Goal: Task Accomplishment & Management: Use online tool/utility

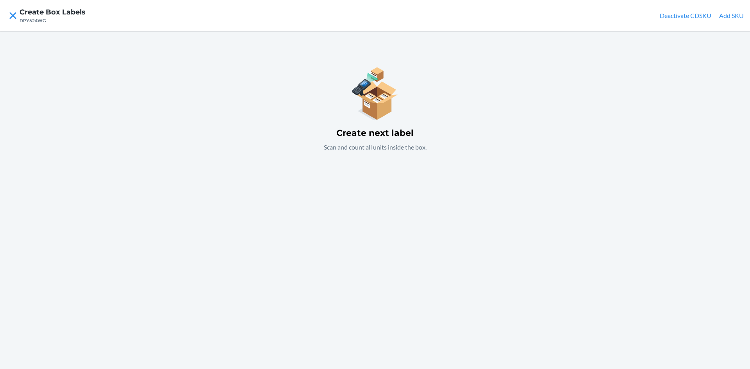
click at [736, 12] on button "Add SKU" at bounding box center [731, 15] width 25 height 9
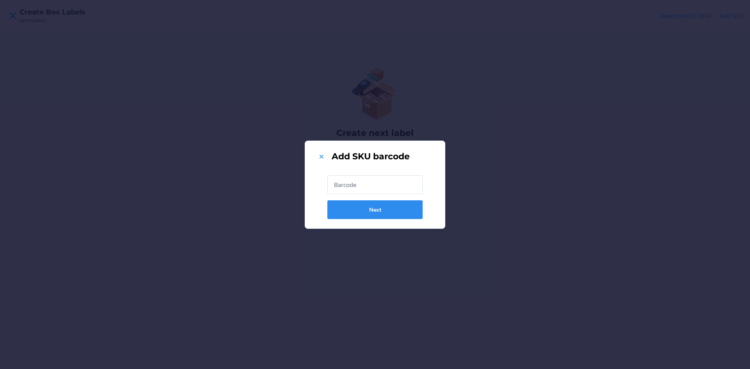
click at [397, 189] on input "text" at bounding box center [374, 184] width 95 height 19
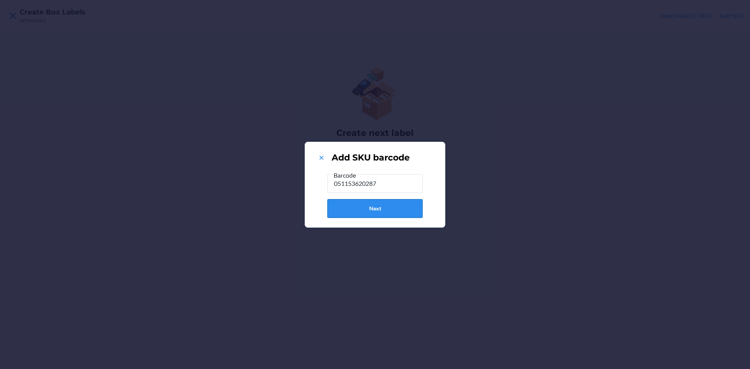
type input "051153620287"
click at [393, 212] on button "Next" at bounding box center [374, 208] width 95 height 19
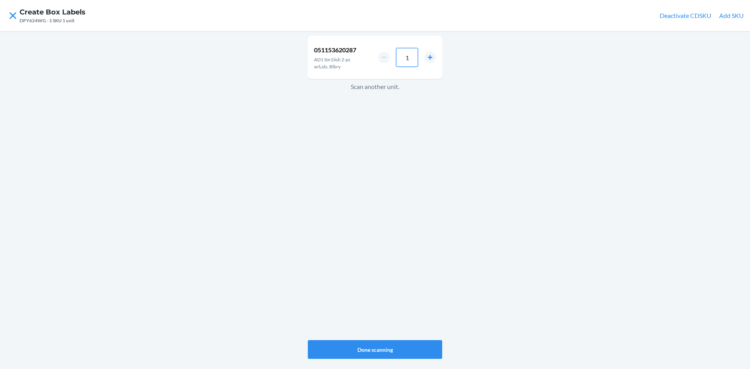
click at [412, 54] on input "1" at bounding box center [407, 57] width 22 height 19
type input "4"
click at [408, 350] on button "Done scanning" at bounding box center [375, 349] width 134 height 19
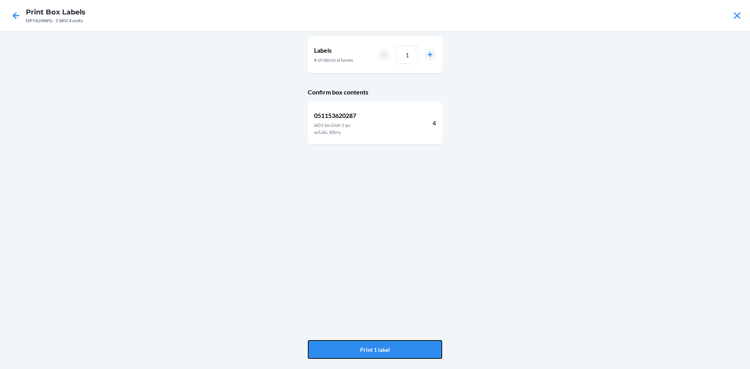
click at [408, 350] on button "Print 1 label" at bounding box center [375, 349] width 134 height 19
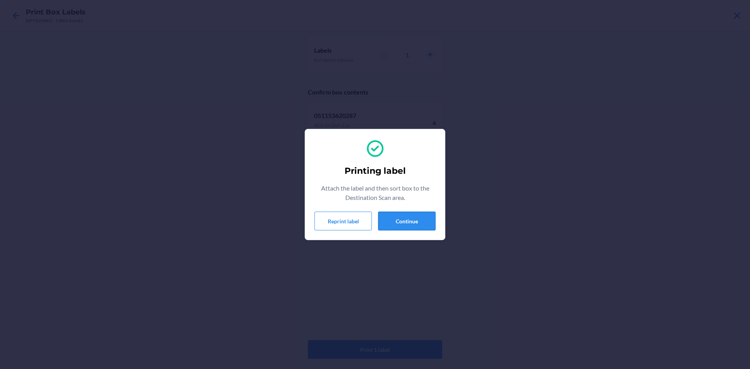
click at [394, 217] on button "Continue" at bounding box center [406, 221] width 57 height 19
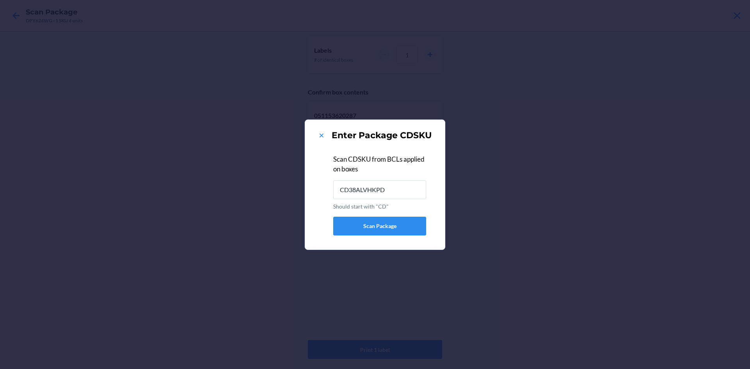
type input "CD38ALVHKPD"
click at [322, 134] on icon at bounding box center [321, 136] width 8 height 8
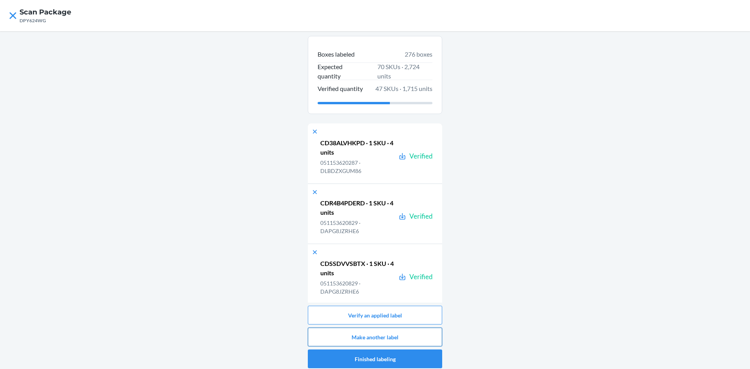
click at [416, 330] on button "Make another label" at bounding box center [375, 337] width 134 height 19
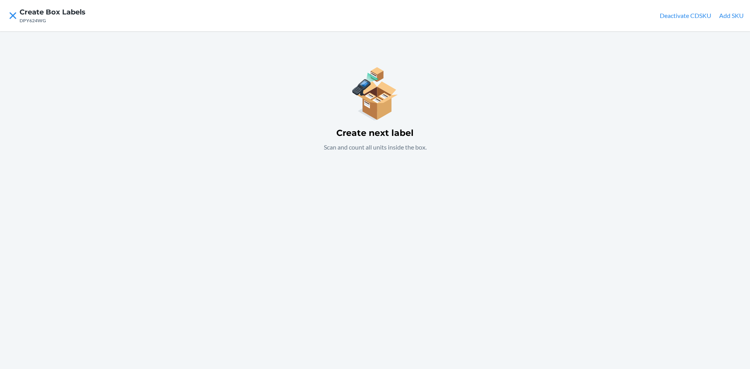
click at [735, 15] on button "Add SKU" at bounding box center [731, 15] width 25 height 9
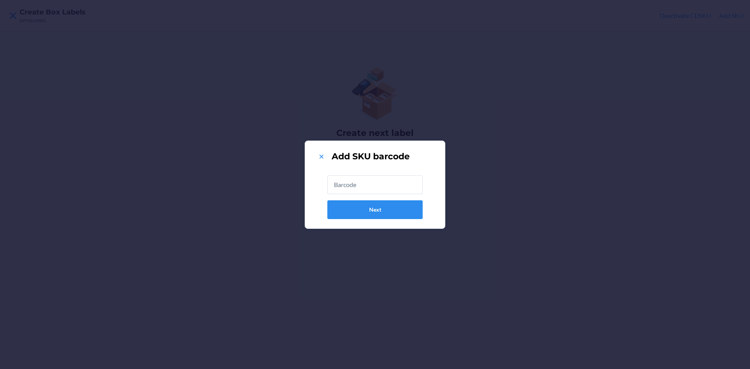
drag, startPoint x: 735, startPoint y: 15, endPoint x: 380, endPoint y: 185, distance: 393.5
click at [380, 185] on input "text" at bounding box center [374, 184] width 95 height 19
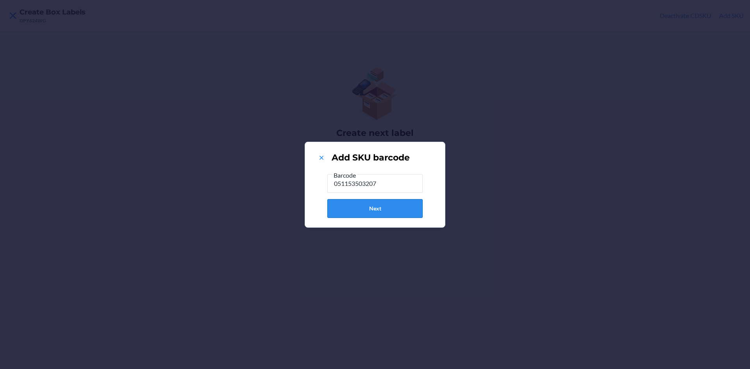
type input "051153503207"
click at [365, 206] on button "Next" at bounding box center [374, 208] width 95 height 19
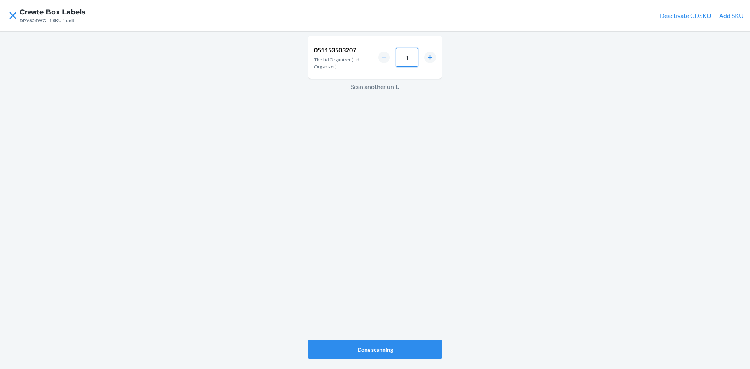
click at [412, 56] on input "1" at bounding box center [407, 57] width 22 height 19
type input "8"
click at [398, 345] on button "Done scanning" at bounding box center [375, 349] width 134 height 19
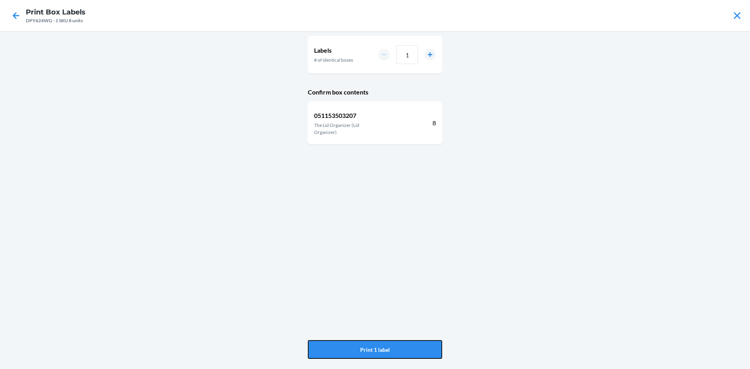
click at [398, 345] on button "Print 1 label" at bounding box center [375, 349] width 134 height 19
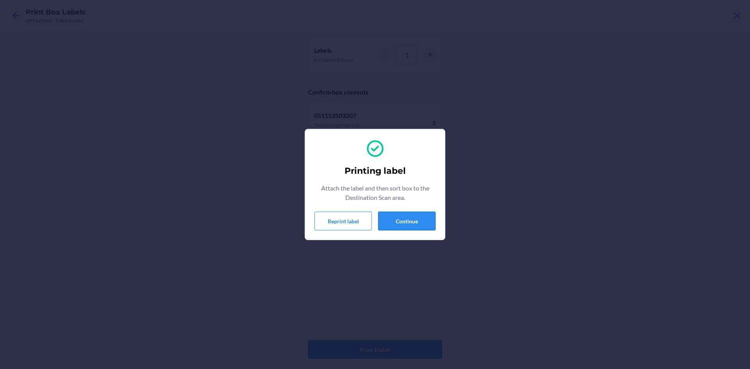
click at [410, 223] on button "Continue" at bounding box center [406, 221] width 57 height 19
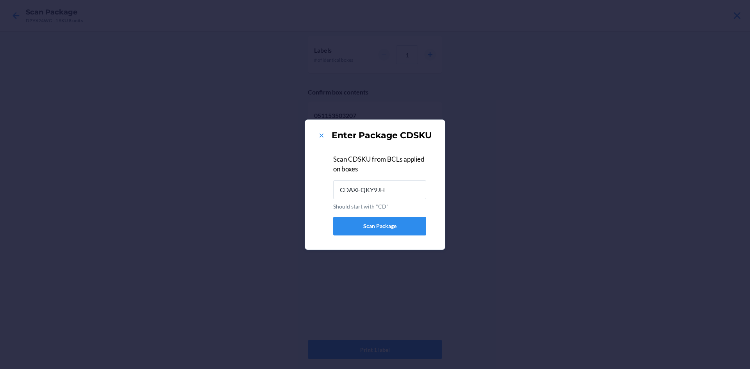
type input "CDAXEQKY9JH"
click at [323, 135] on icon at bounding box center [321, 136] width 8 height 8
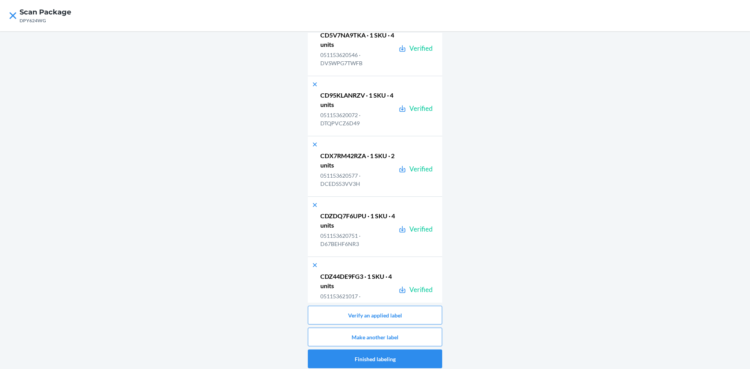
scroll to position [16534, 0]
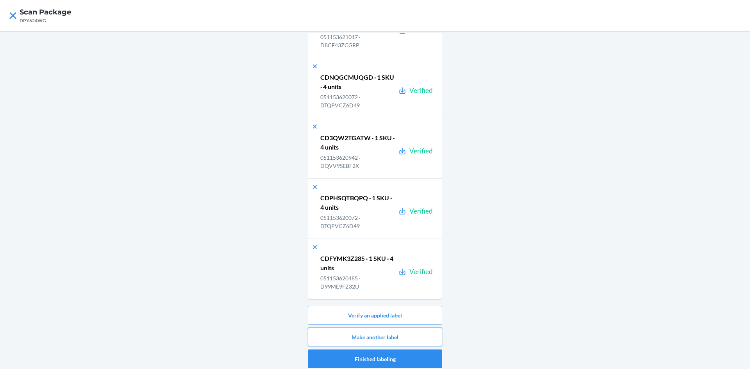
click at [412, 337] on button "Make another label" at bounding box center [375, 337] width 134 height 19
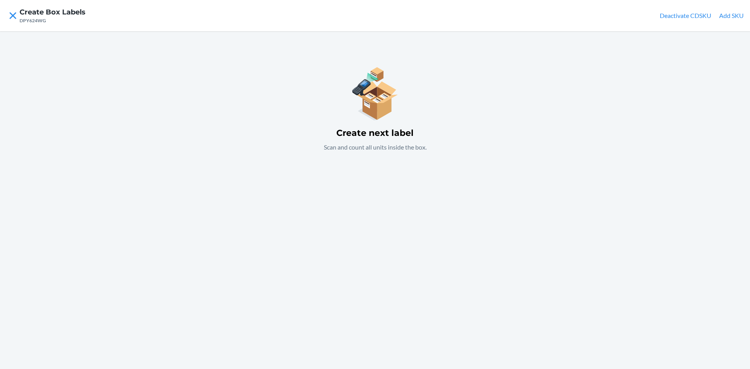
drag, startPoint x: 726, startPoint y: 12, endPoint x: 726, endPoint y: 19, distance: 7.4
click at [726, 19] on button "Add SKU" at bounding box center [731, 15] width 25 height 9
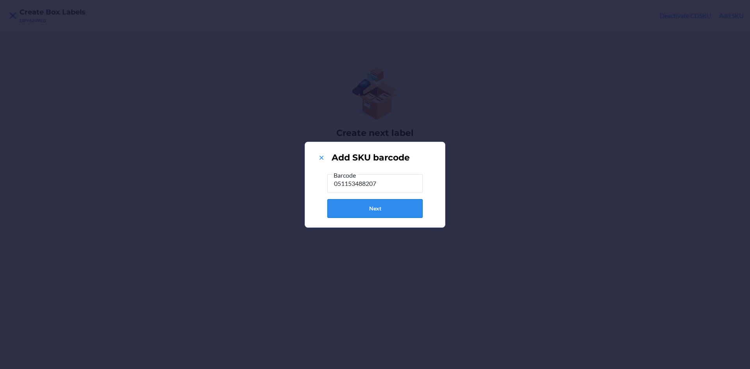
type input "051153488207"
click at [407, 202] on button "Next" at bounding box center [374, 208] width 95 height 19
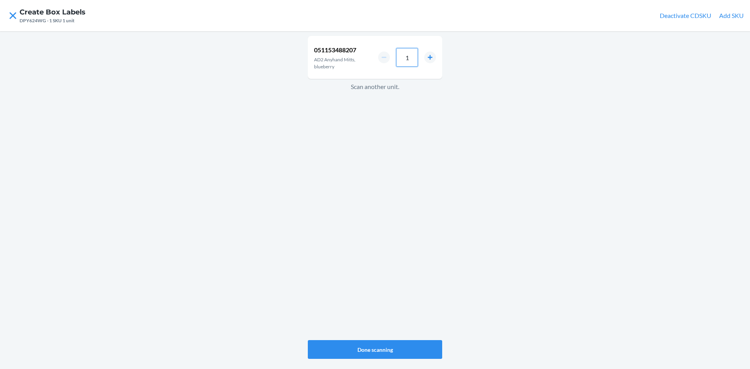
click at [409, 58] on input "1" at bounding box center [407, 57] width 22 height 19
type input "0"
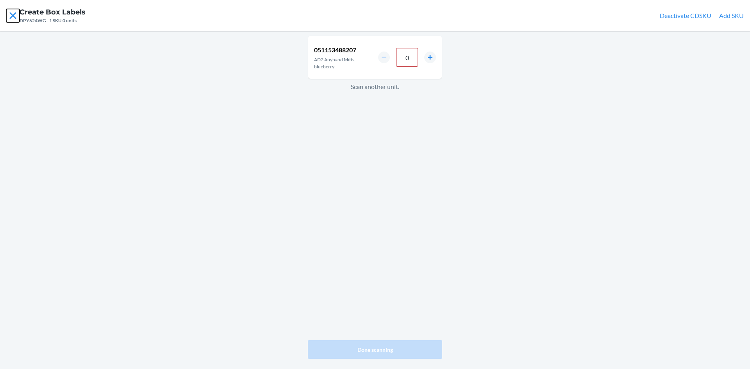
click at [16, 16] on icon at bounding box center [12, 15] width 13 height 13
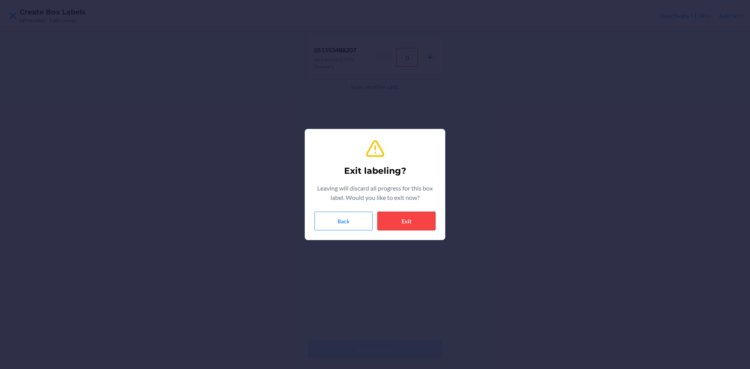
click at [425, 223] on button "Exit" at bounding box center [406, 221] width 58 height 19
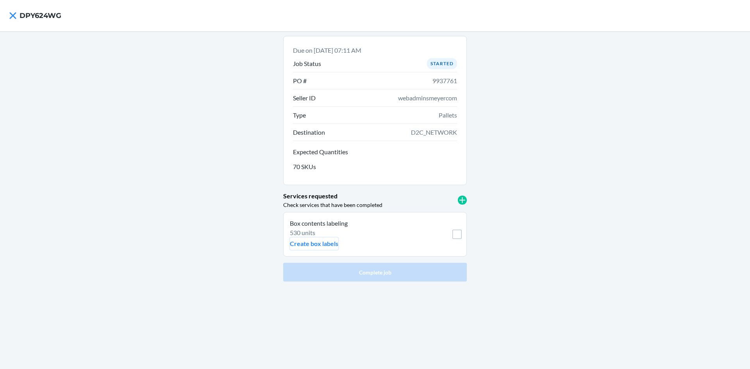
click at [319, 244] on p "Create box labels" at bounding box center [314, 243] width 48 height 9
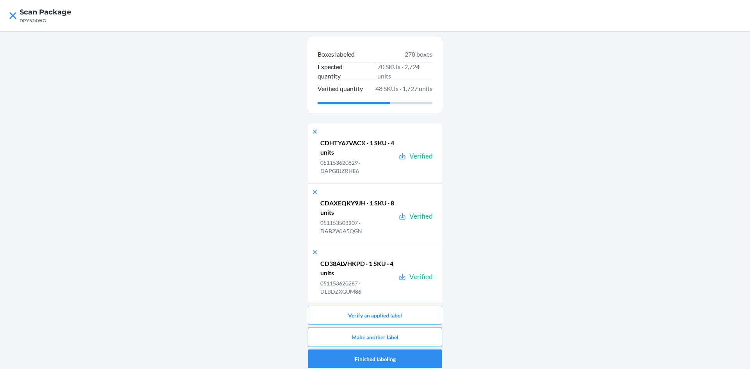
click at [397, 335] on button "Make another label" at bounding box center [375, 337] width 134 height 19
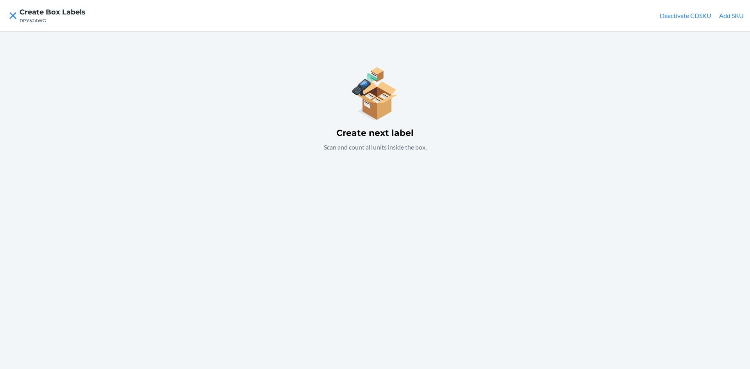
click at [397, 189] on div "Create next label Scan and count all units inside the box." at bounding box center [375, 200] width 750 height 338
click at [408, 248] on div "Create next label Scan and count all units inside the box." at bounding box center [375, 200] width 750 height 338
click at [735, 15] on button "Add SKU" at bounding box center [731, 15] width 25 height 9
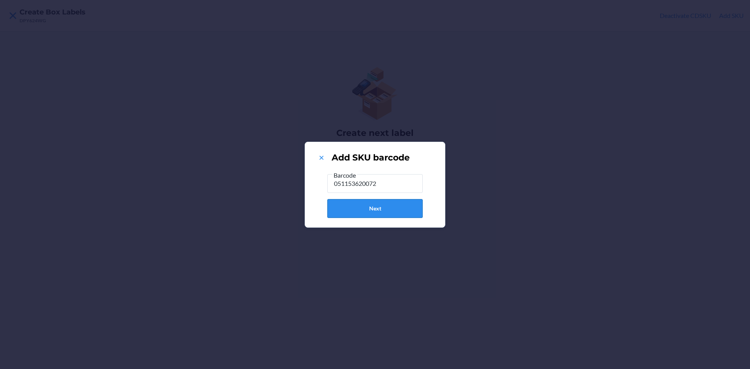
type input "051153620072"
click at [390, 212] on button "Next" at bounding box center [374, 208] width 95 height 19
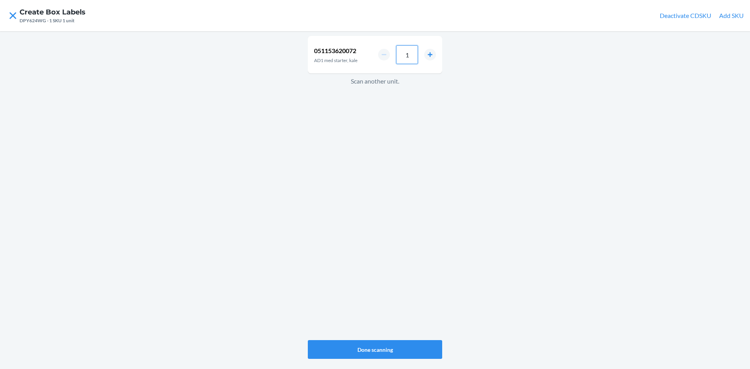
click at [412, 57] on input "1" at bounding box center [407, 54] width 22 height 19
type input "4"
click at [396, 348] on button "Done scanning" at bounding box center [375, 349] width 134 height 19
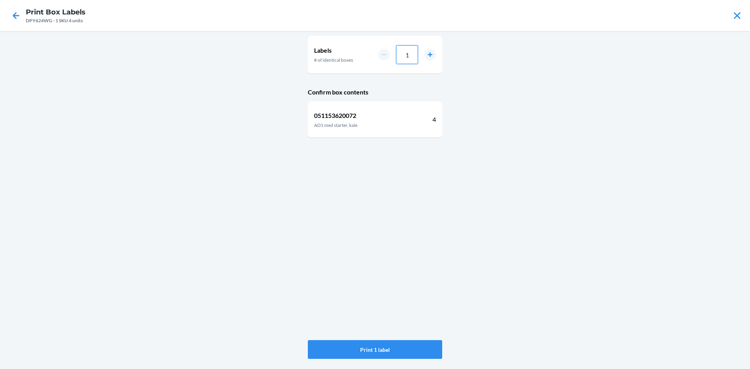
click at [415, 53] on input "1" at bounding box center [407, 54] width 22 height 19
type input "09"
click at [384, 348] on button "Print 9 labels" at bounding box center [375, 349] width 134 height 19
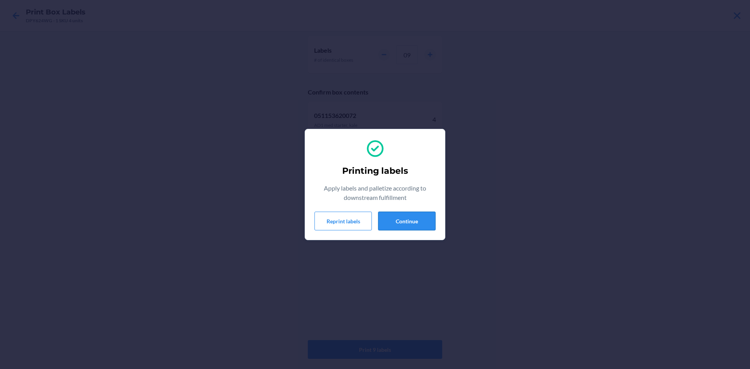
click at [422, 217] on button "Continue" at bounding box center [406, 221] width 57 height 19
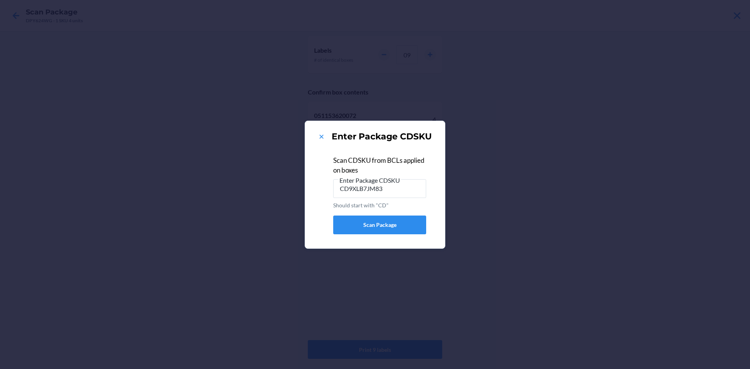
type input "CD9XLB7JM83"
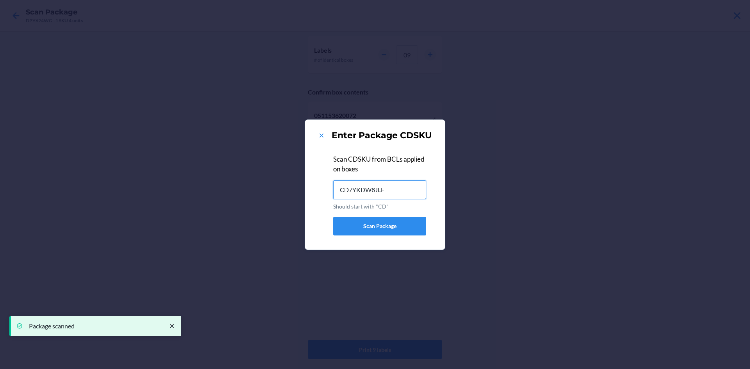
type input "CD7YKDW8JLF"
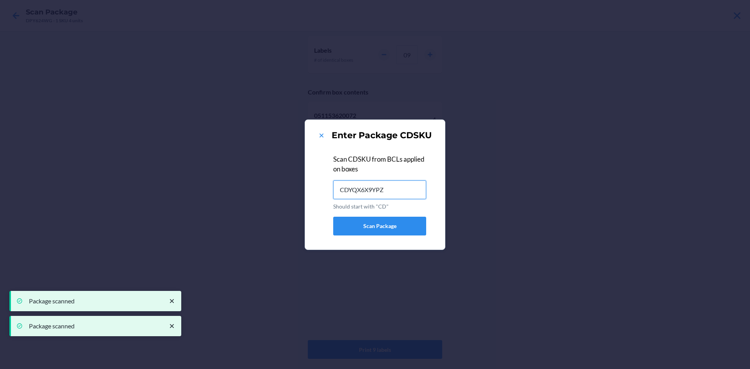
type input "CDYQX6X9YPZ"
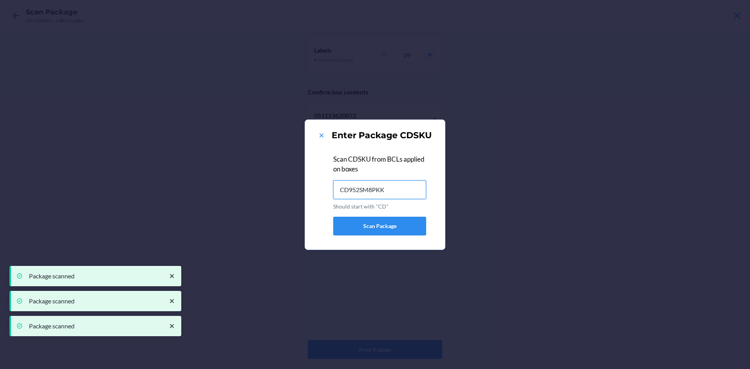
type input "CD952SM8PKK"
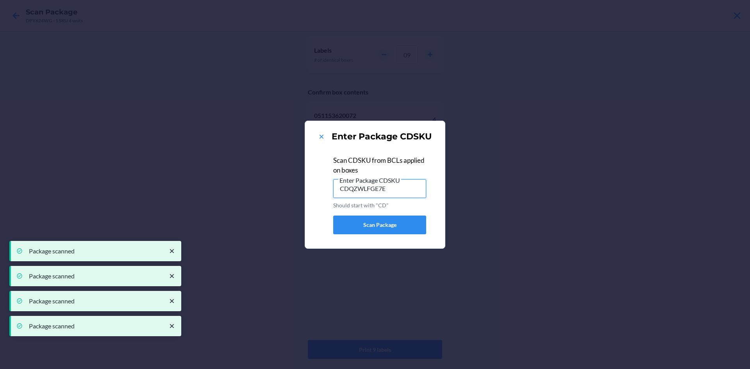
type input "CDQZWLFGE7E"
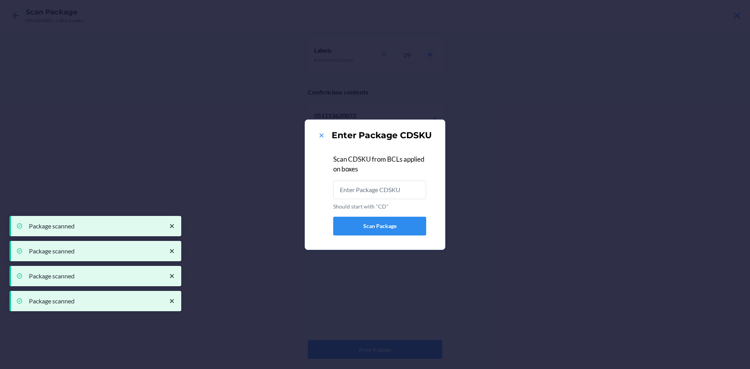
type input "CDRQMJLMGM6"
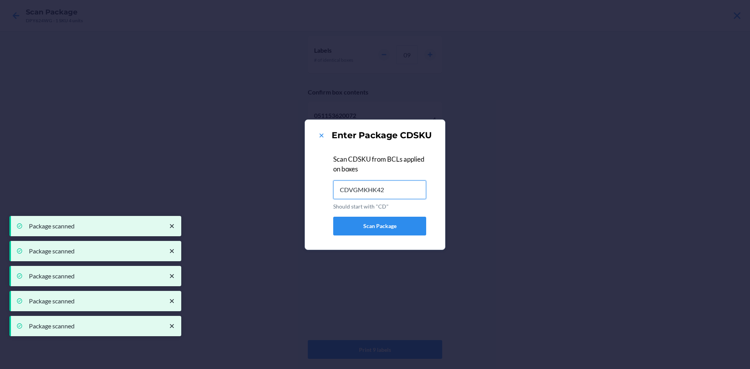
type input "CDVGMKHK423"
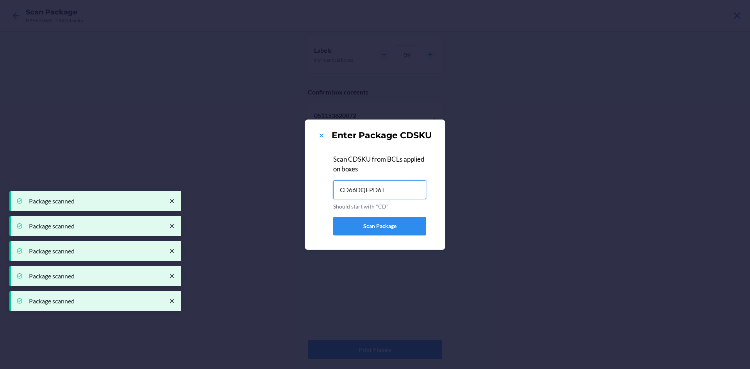
type input "CD66DQEPD6T"
type input "CDWHVDYUQBA"
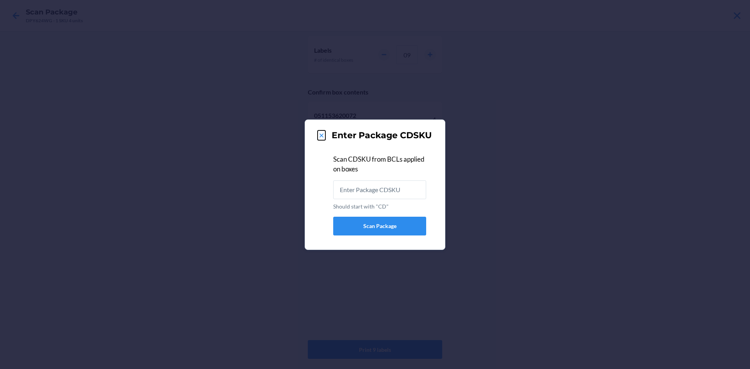
click at [320, 135] on icon at bounding box center [321, 136] width 8 height 8
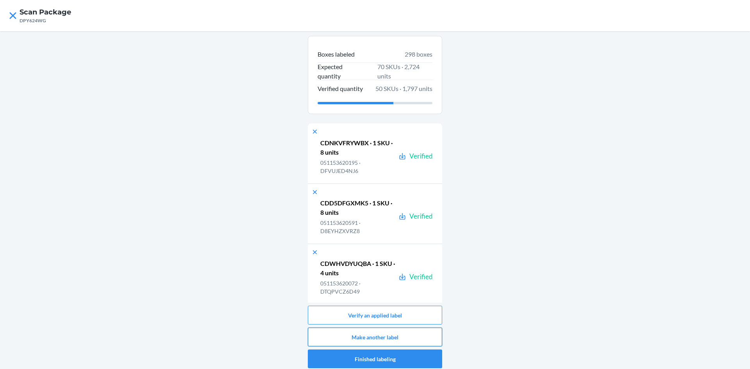
click at [400, 335] on button "Make another label" at bounding box center [375, 337] width 134 height 19
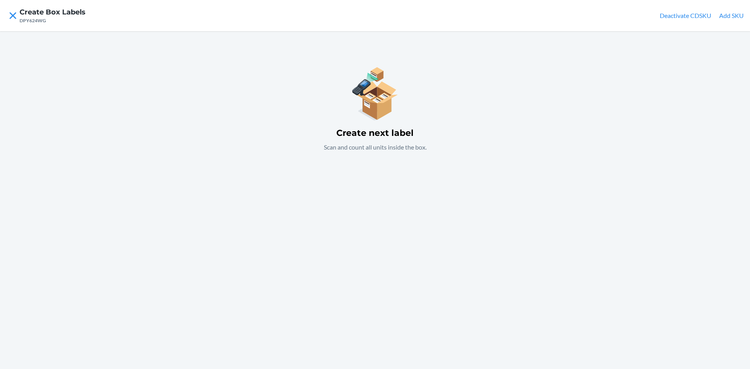
click at [732, 13] on button "Add SKU" at bounding box center [731, 15] width 25 height 9
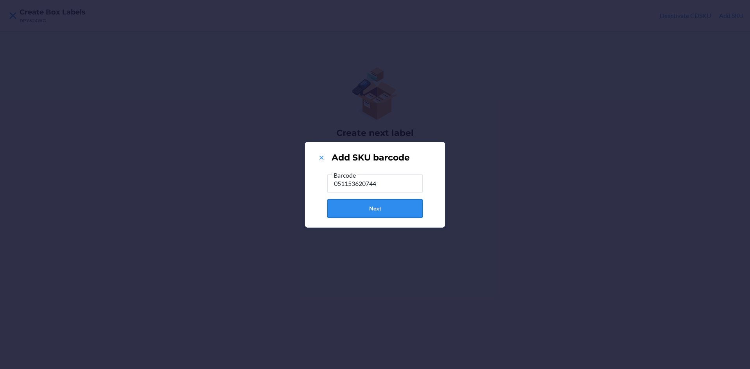
type input "051153620744"
click at [398, 209] on button "Next" at bounding box center [374, 208] width 95 height 19
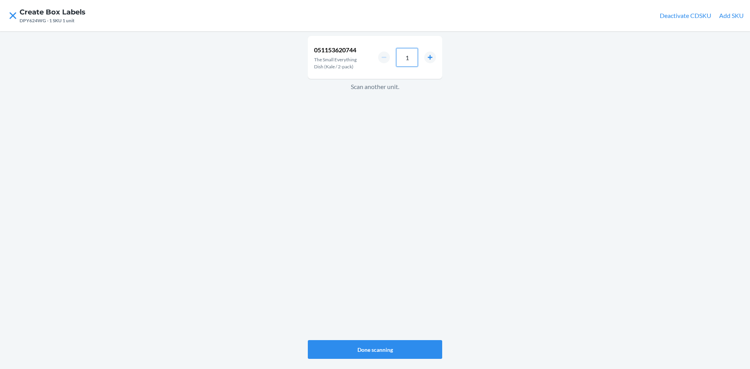
click at [411, 61] on input "1" at bounding box center [407, 57] width 22 height 19
type input "4"
click at [391, 343] on button "Done scanning" at bounding box center [375, 349] width 134 height 19
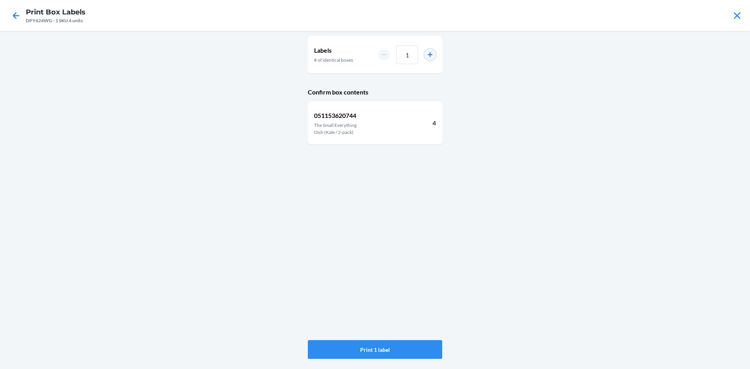
click at [426, 54] on button "increment number" at bounding box center [430, 55] width 12 height 12
type input "2"
click at [390, 352] on button "Print 2 labels" at bounding box center [375, 349] width 134 height 19
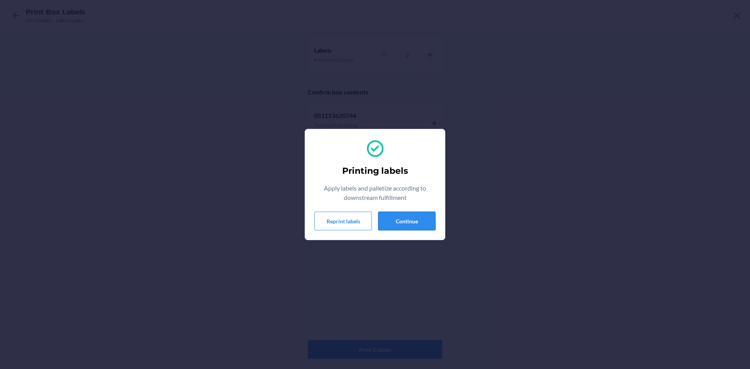
click at [412, 215] on button "Continue" at bounding box center [406, 221] width 57 height 19
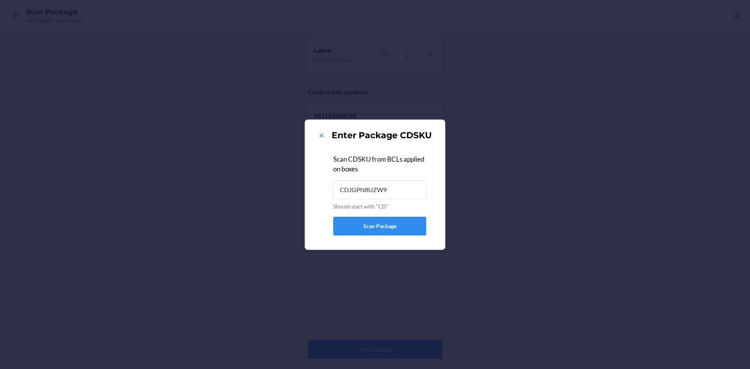
type input "CDJGPN8UZW9"
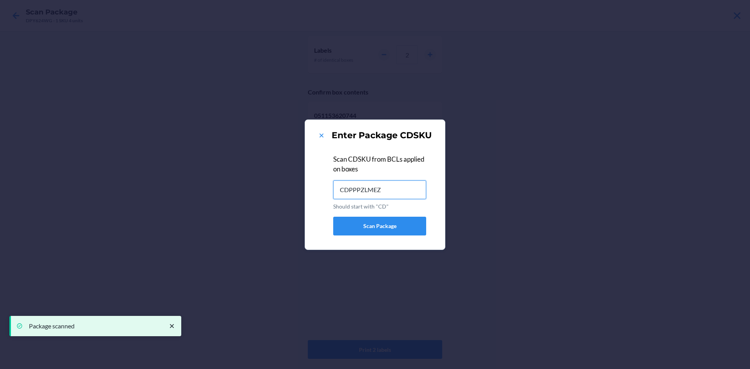
type input "CDPPPZLMEZ7"
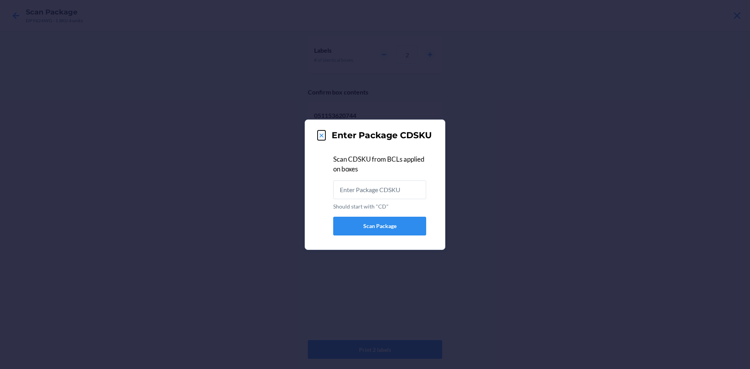
click at [320, 133] on icon at bounding box center [321, 136] width 8 height 8
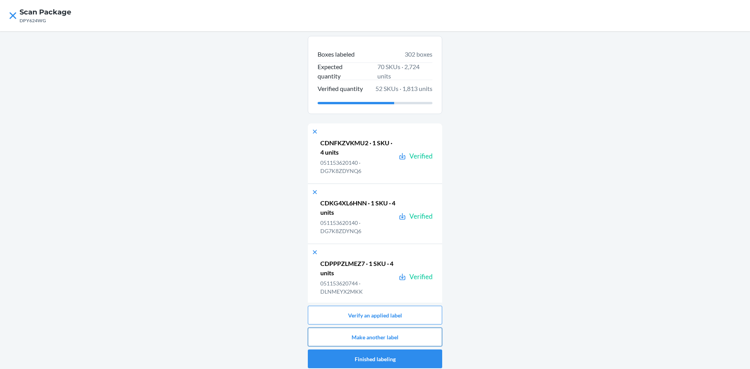
click at [411, 337] on button "Make another label" at bounding box center [375, 337] width 134 height 19
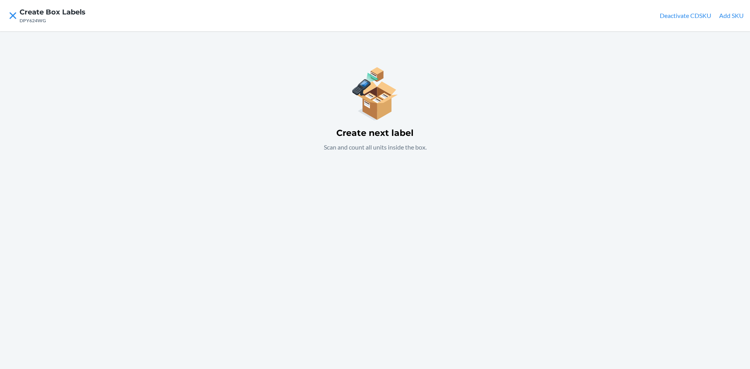
click at [729, 16] on button "Add SKU" at bounding box center [731, 15] width 25 height 9
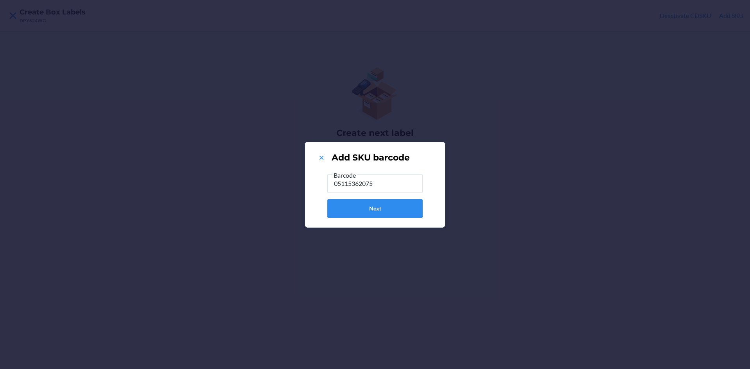
type input "051153620751"
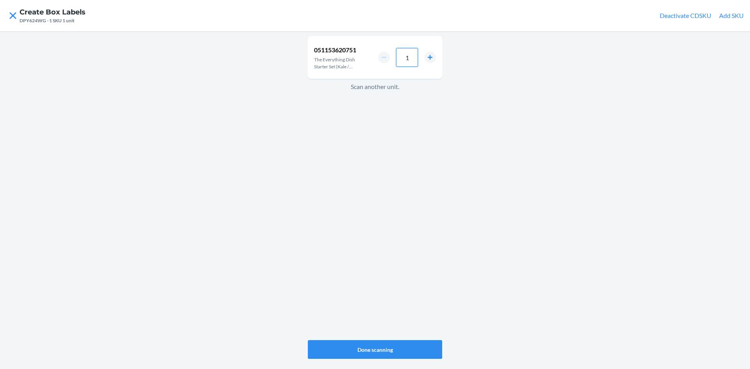
click at [408, 55] on input "1" at bounding box center [407, 57] width 22 height 19
type input "4"
click at [418, 347] on button "Done scanning" at bounding box center [375, 349] width 134 height 19
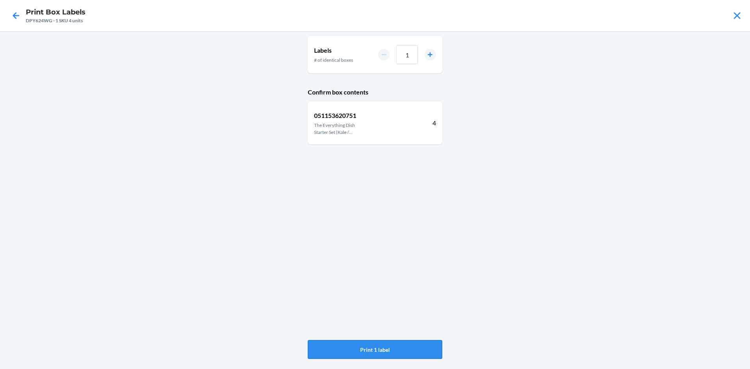
click at [420, 347] on button "Print 1 label" at bounding box center [375, 349] width 134 height 19
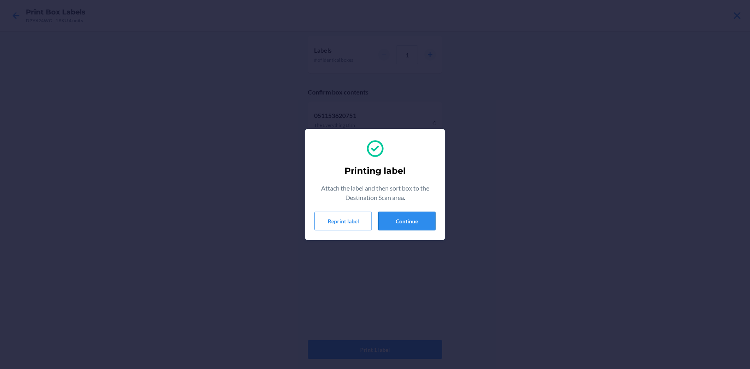
click at [412, 217] on button "Continue" at bounding box center [406, 221] width 57 height 19
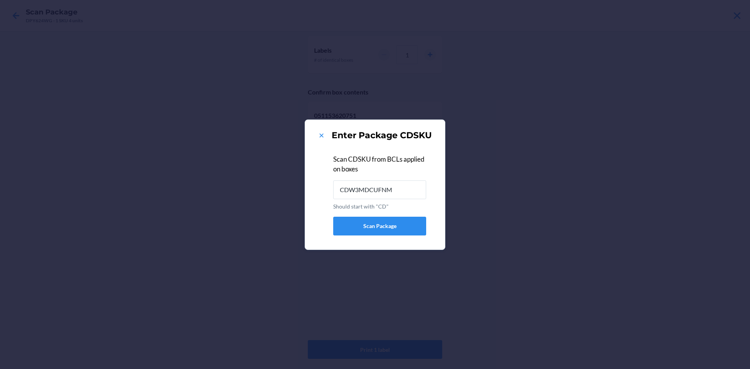
type input "CDW3MDCUFNM"
click at [321, 137] on icon at bounding box center [321, 136] width 8 height 8
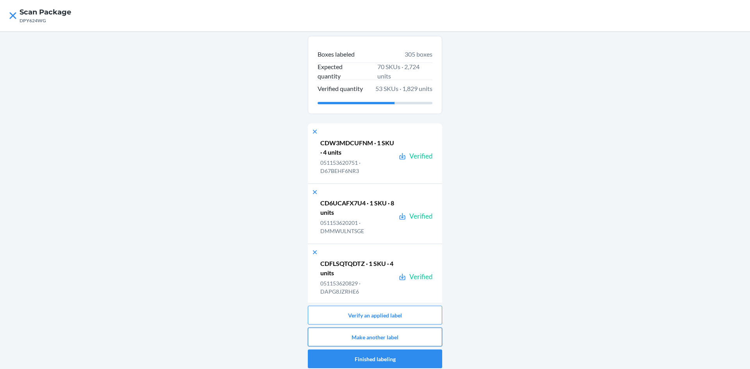
click at [430, 338] on button "Make another label" at bounding box center [375, 337] width 134 height 19
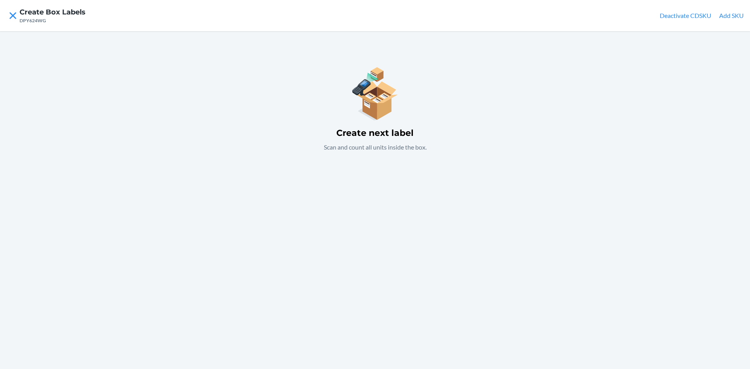
click at [733, 14] on button "Add SKU" at bounding box center [731, 15] width 25 height 9
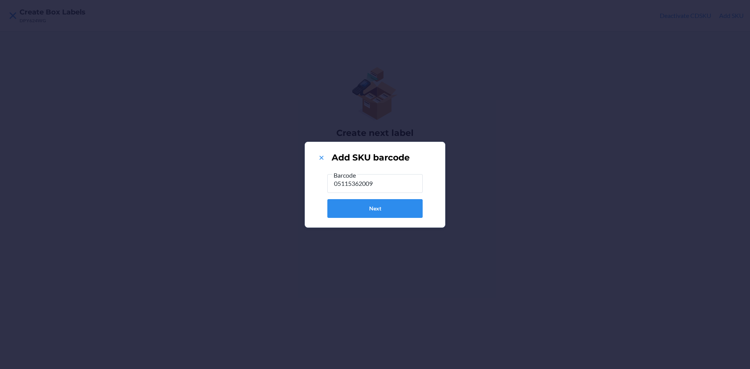
type input "051153620096"
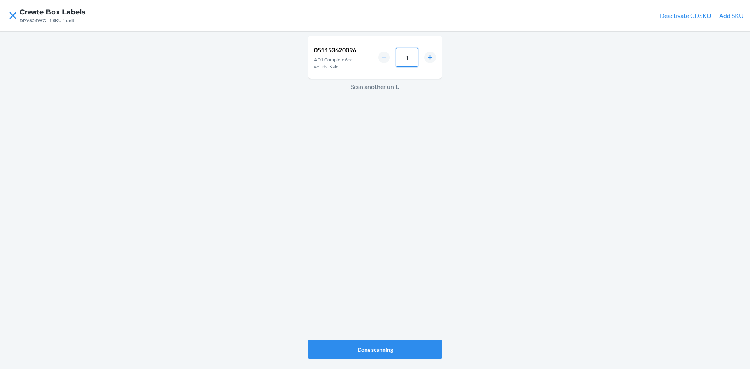
click at [417, 61] on input "1" at bounding box center [407, 57] width 22 height 19
click at [432, 57] on button "increment number" at bounding box center [430, 58] width 12 height 12
type input "2"
click at [369, 350] on button "Done scanning" at bounding box center [375, 349] width 134 height 19
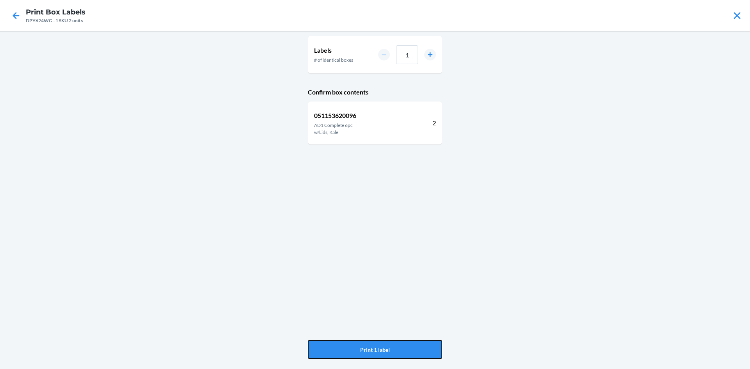
click at [369, 350] on button "Print 1 label" at bounding box center [375, 349] width 134 height 19
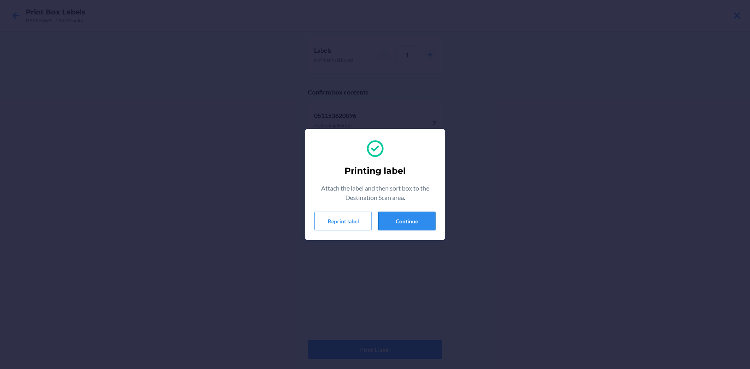
click at [406, 222] on button "Continue" at bounding box center [406, 221] width 57 height 19
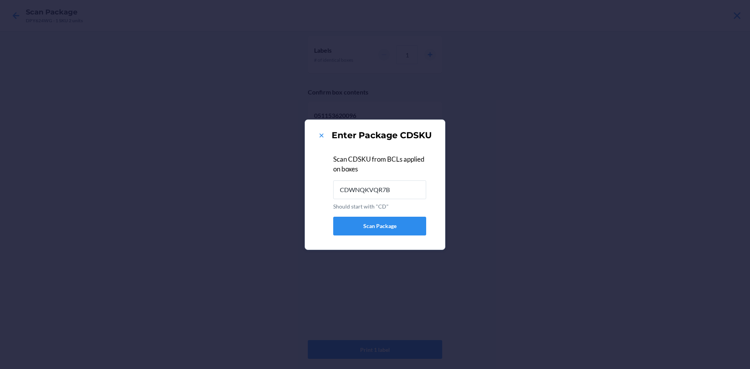
type input "CDWNQKVQR7B"
click at [319, 134] on icon at bounding box center [321, 136] width 8 height 8
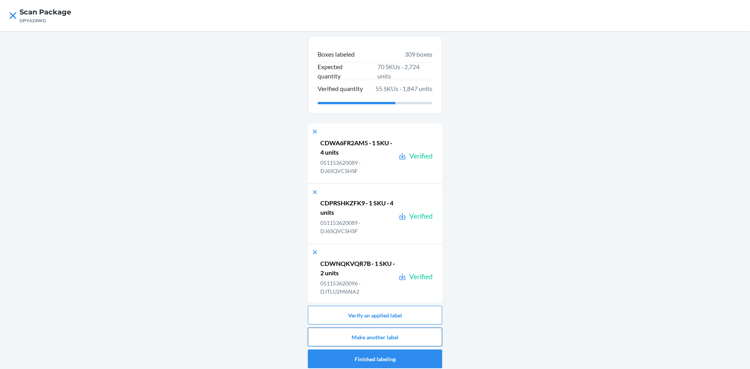
click at [390, 331] on button "Make another label" at bounding box center [375, 337] width 134 height 19
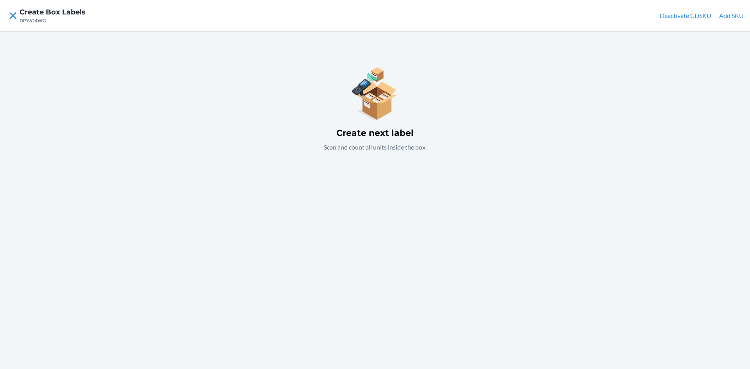
click at [729, 12] on button "Add SKU" at bounding box center [731, 15] width 25 height 9
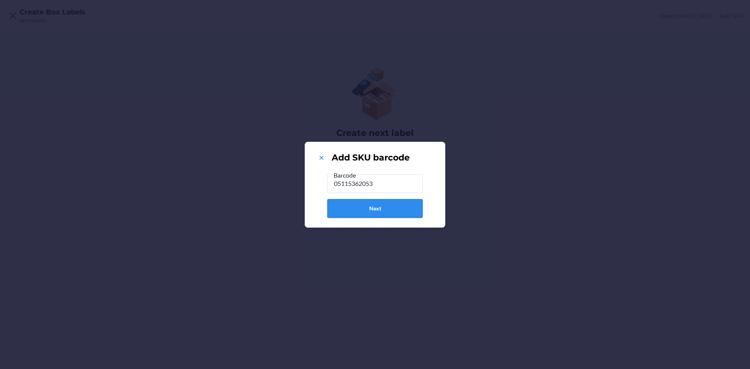
type input "051153620539"
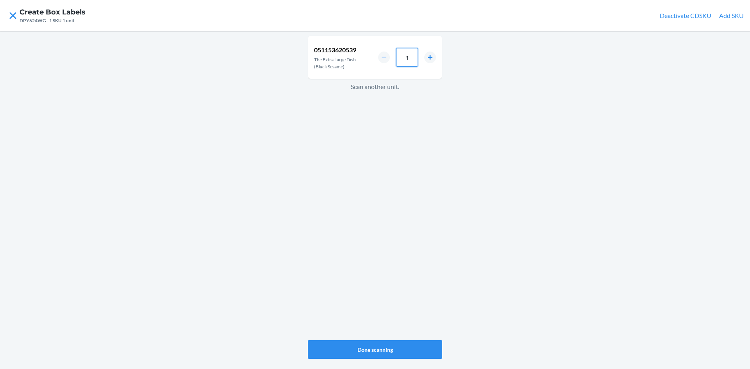
click at [409, 55] on input "1" at bounding box center [407, 57] width 22 height 19
type input "4"
click at [384, 344] on button "Done scanning" at bounding box center [375, 349] width 134 height 19
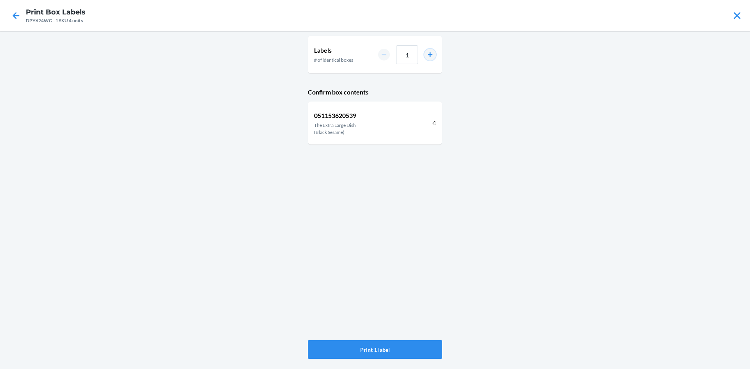
drag, startPoint x: 429, startPoint y: 55, endPoint x: 421, endPoint y: 58, distance: 9.0
click at [429, 55] on button "increment number" at bounding box center [430, 55] width 12 height 12
type input "2"
click at [419, 347] on button "Print 2 labels" at bounding box center [375, 349] width 134 height 19
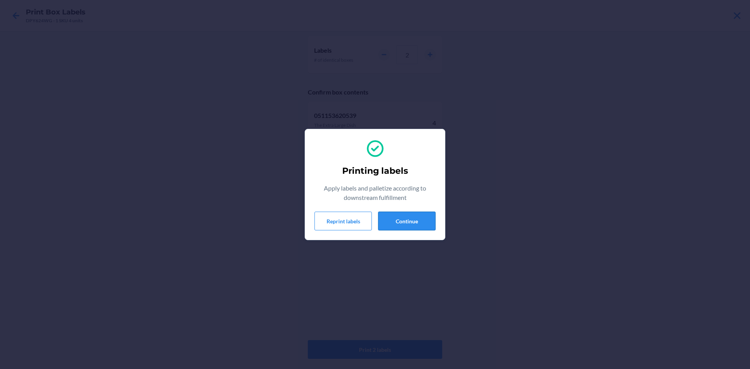
click at [406, 219] on button "Continue" at bounding box center [406, 221] width 57 height 19
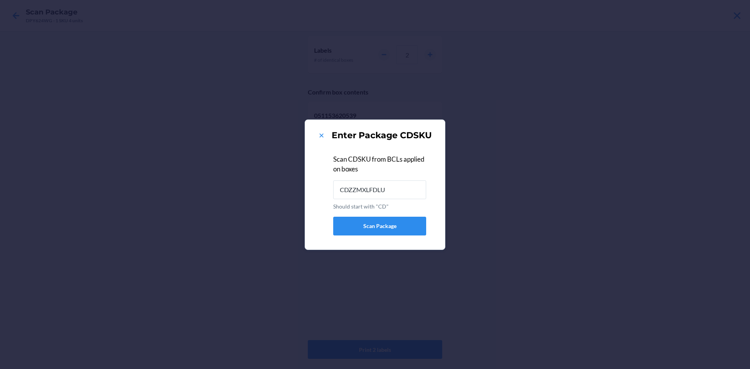
type input "CDZZMXLFDLU"
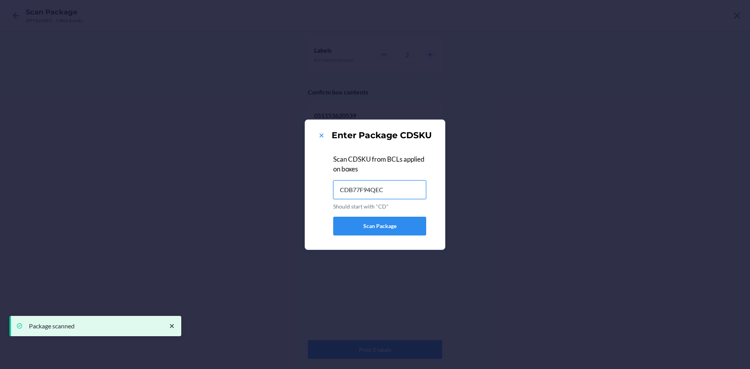
type input "CDB77F94QEC"
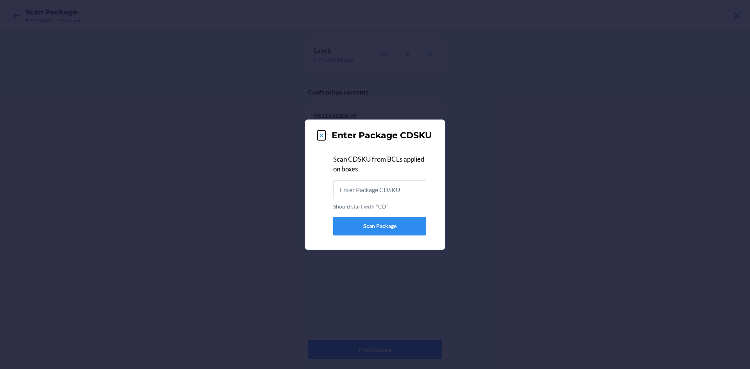
click at [320, 135] on icon at bounding box center [321, 136] width 8 height 8
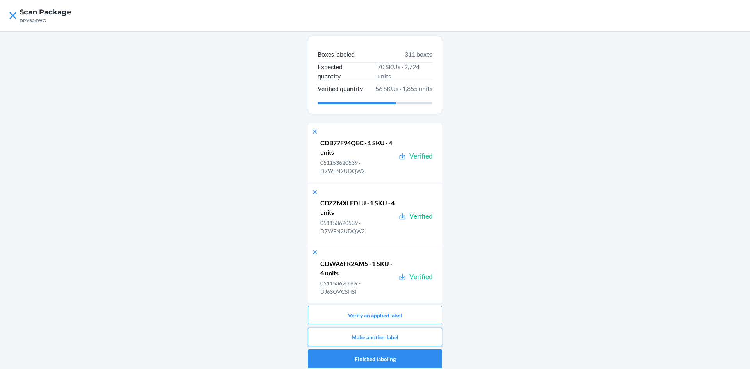
click at [398, 332] on button "Make another label" at bounding box center [375, 337] width 134 height 19
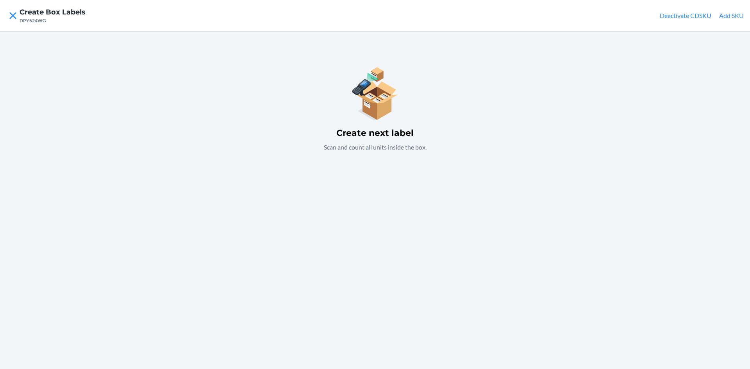
click at [724, 16] on button "Add SKU" at bounding box center [731, 15] width 25 height 9
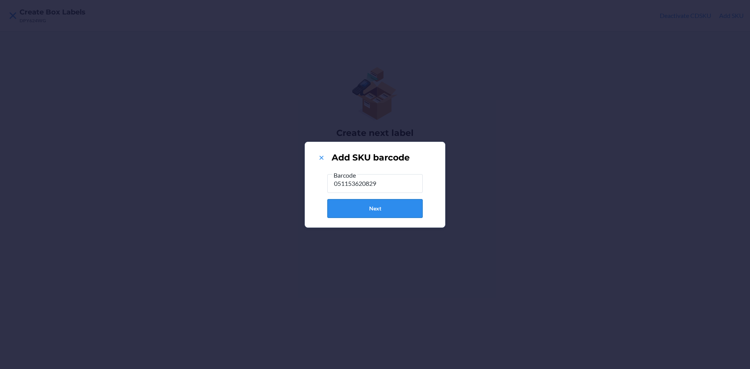
type input "051153620829"
click at [376, 210] on button "Next" at bounding box center [374, 208] width 95 height 19
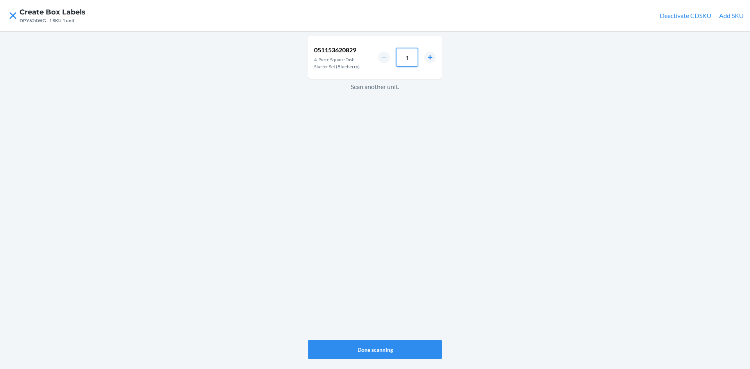
click at [413, 57] on input "1" at bounding box center [407, 57] width 22 height 19
type input "4"
click at [392, 343] on button "Done scanning" at bounding box center [375, 349] width 134 height 19
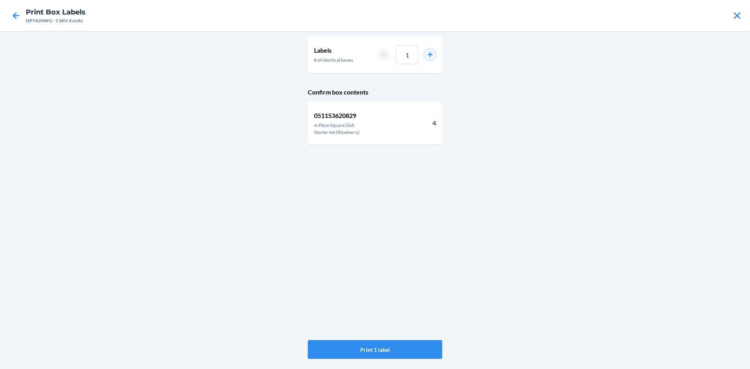
click at [426, 56] on button "increment number" at bounding box center [430, 55] width 12 height 12
click at [425, 57] on button "increment number" at bounding box center [430, 55] width 12 height 12
click at [422, 60] on div "3" at bounding box center [407, 54] width 58 height 19
drag, startPoint x: 434, startPoint y: 53, endPoint x: 429, endPoint y: 56, distance: 5.6
click at [432, 54] on button "increment number" at bounding box center [430, 55] width 12 height 12
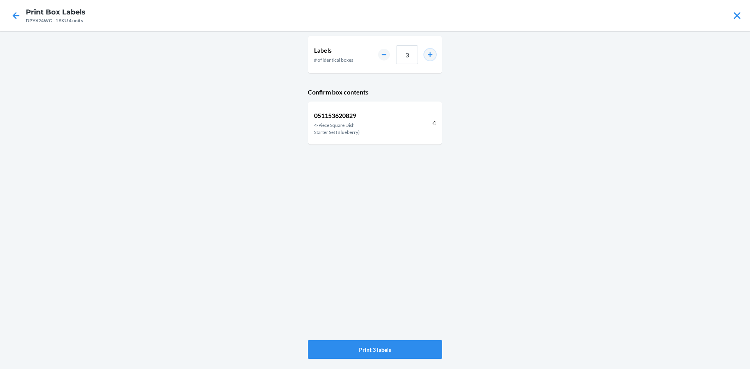
type input "4"
click at [411, 354] on button "Print 4 labels" at bounding box center [375, 349] width 134 height 19
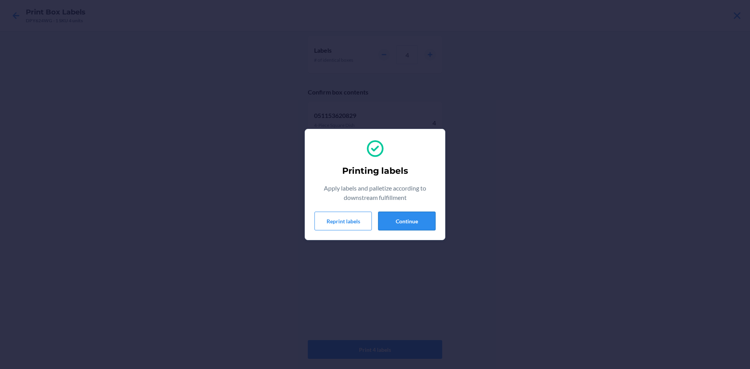
click at [425, 219] on button "Continue" at bounding box center [406, 221] width 57 height 19
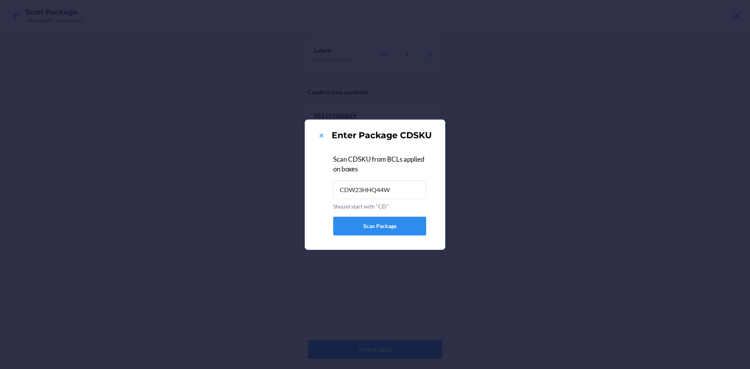
type input "CDW23HHQ44W"
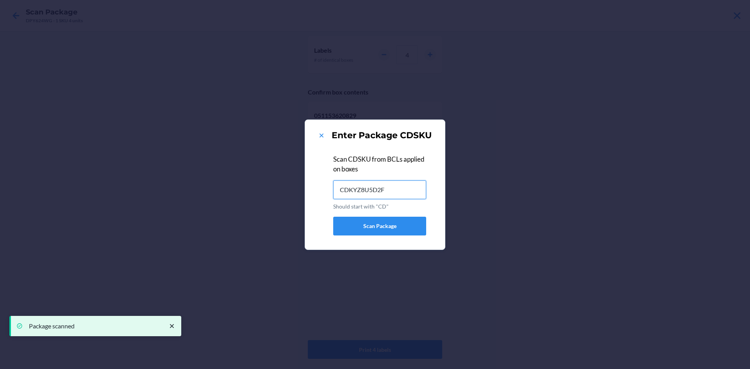
type input "CDKYZ8U5D2F"
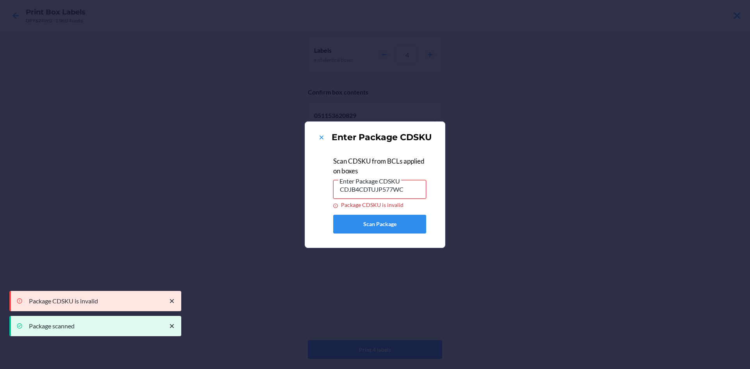
click at [418, 192] on input "CDJB4CDTUJP577WC" at bounding box center [379, 189] width 93 height 19
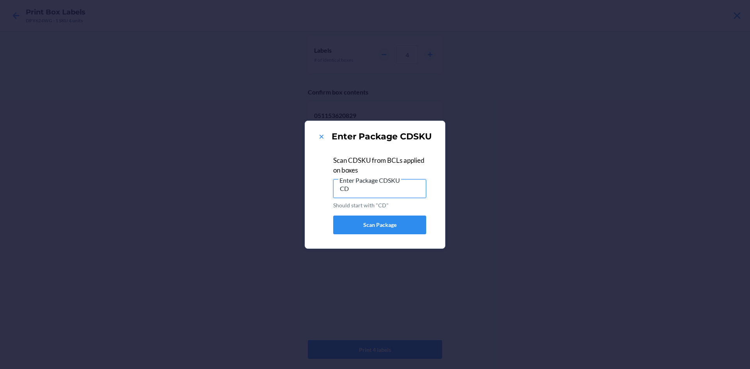
type input "C"
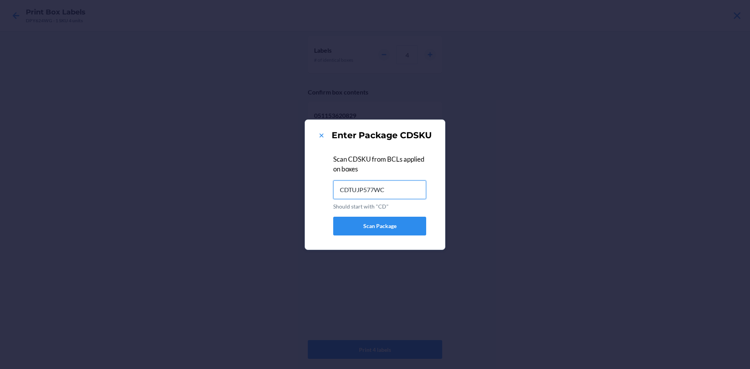
type input "CDTUJP577WC"
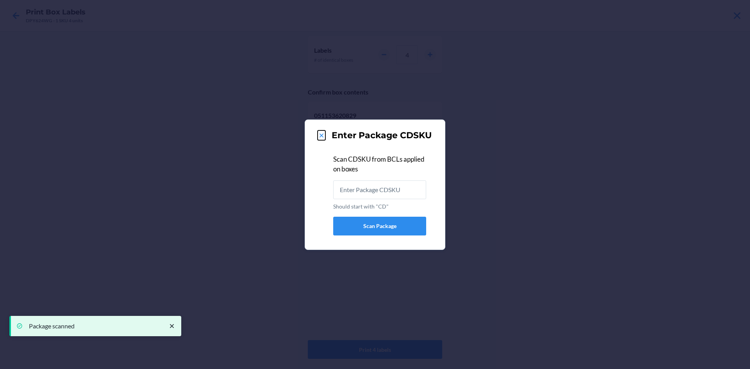
click at [323, 135] on icon at bounding box center [321, 136] width 8 height 8
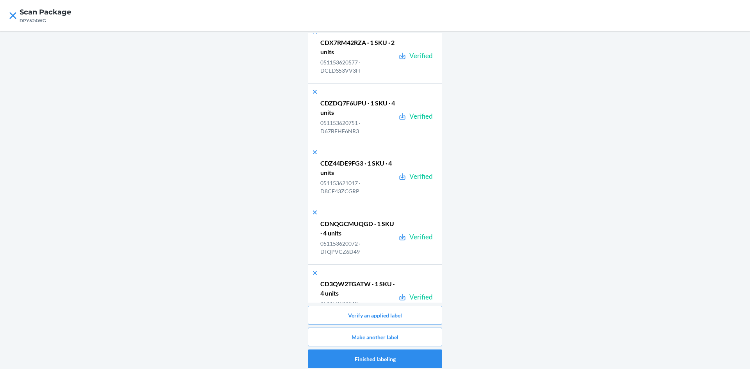
scroll to position [18826, 0]
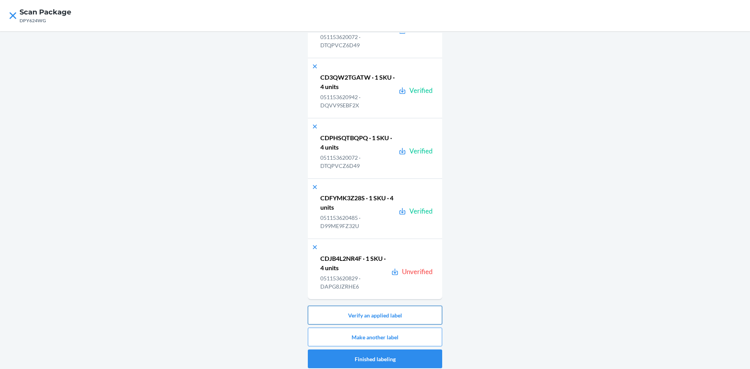
click at [399, 312] on button "Verify an applied label" at bounding box center [375, 315] width 134 height 19
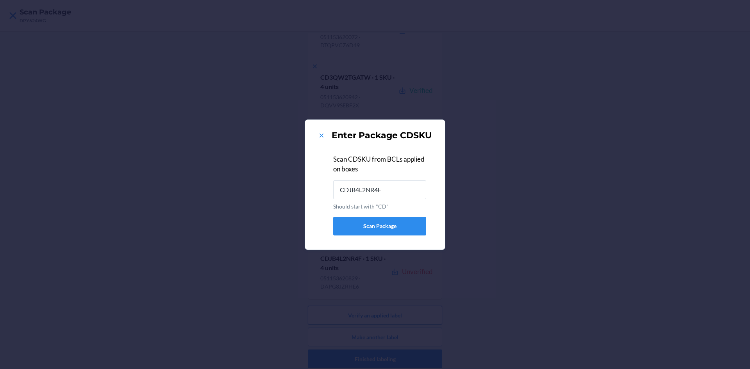
type input "CDJB4L2NR4F"
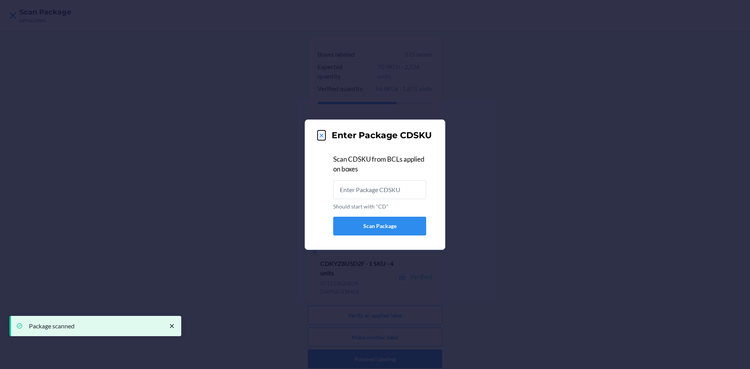
click at [318, 133] on icon at bounding box center [321, 136] width 8 height 8
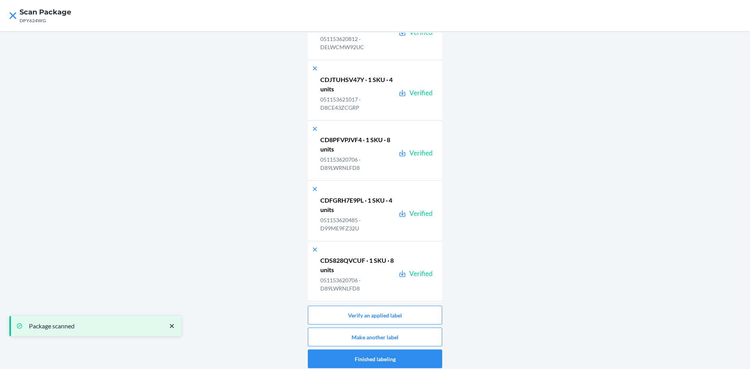
scroll to position [18826, 0]
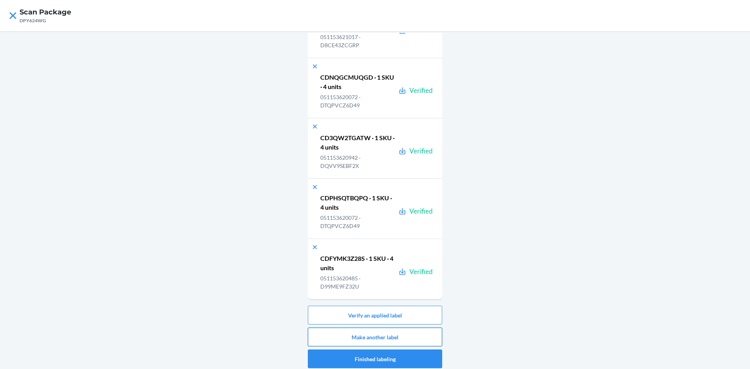
click at [425, 334] on button "Make another label" at bounding box center [375, 337] width 134 height 19
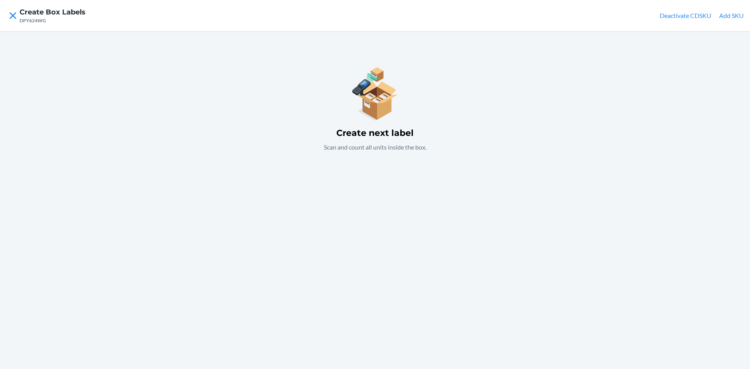
click at [728, 14] on button "Add SKU" at bounding box center [731, 15] width 25 height 9
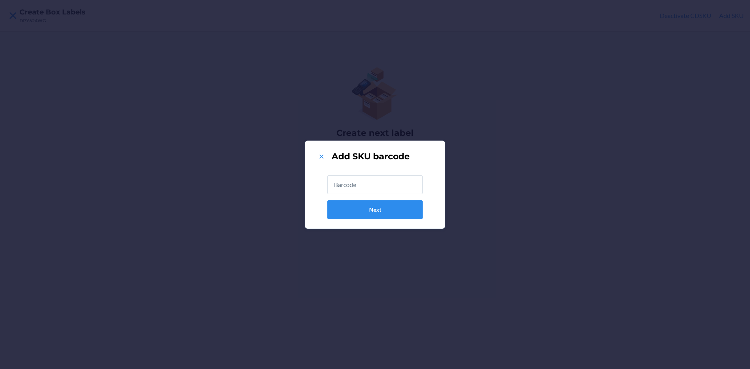
click at [366, 186] on input "text" at bounding box center [374, 184] width 95 height 19
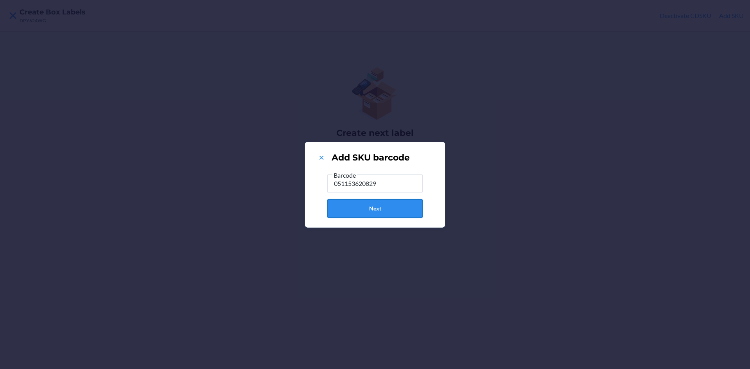
type input "051153620829"
click at [386, 205] on button "Next" at bounding box center [374, 208] width 95 height 19
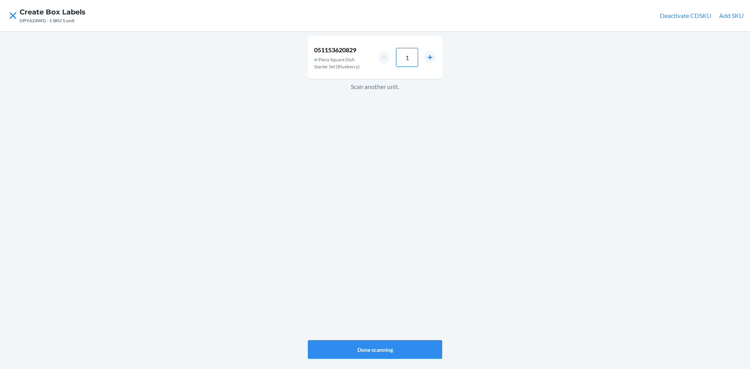
click at [411, 57] on input "1" at bounding box center [407, 57] width 22 height 19
type input "4"
click at [382, 343] on button "Done scanning" at bounding box center [375, 349] width 134 height 19
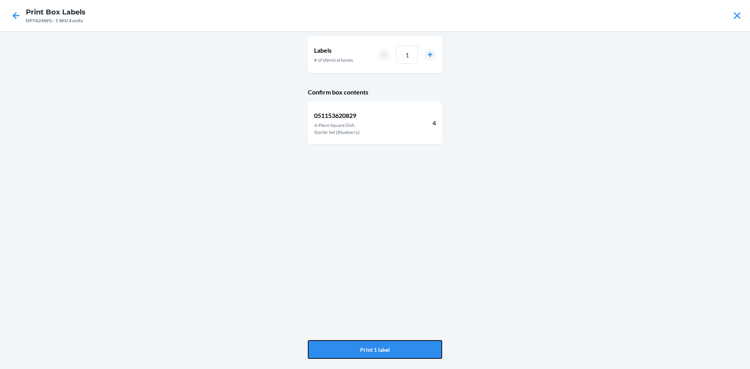
click at [382, 343] on button "Print 1 label" at bounding box center [375, 349] width 134 height 19
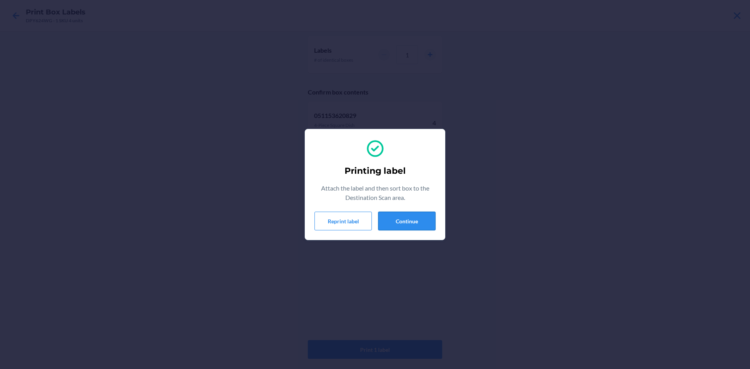
click at [408, 223] on button "Continue" at bounding box center [406, 221] width 57 height 19
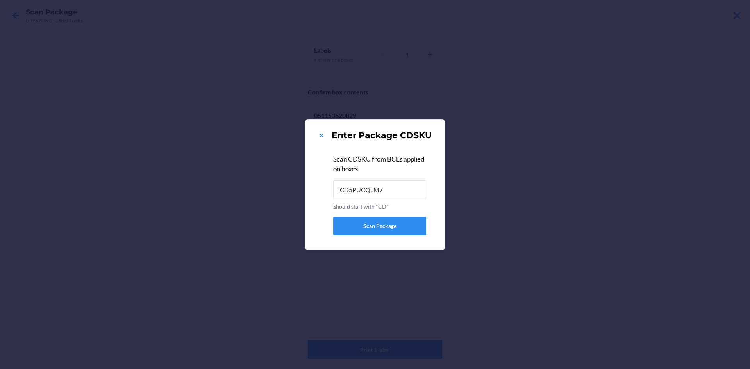
type input "CD5PUCQLM77"
click at [319, 135] on icon at bounding box center [321, 136] width 8 height 8
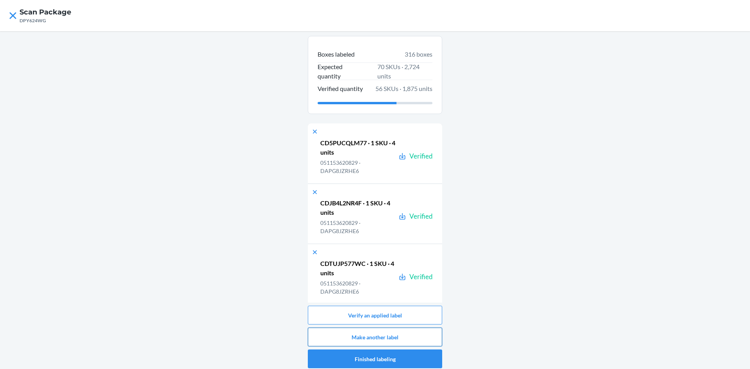
click at [373, 328] on button "Make another label" at bounding box center [375, 337] width 134 height 19
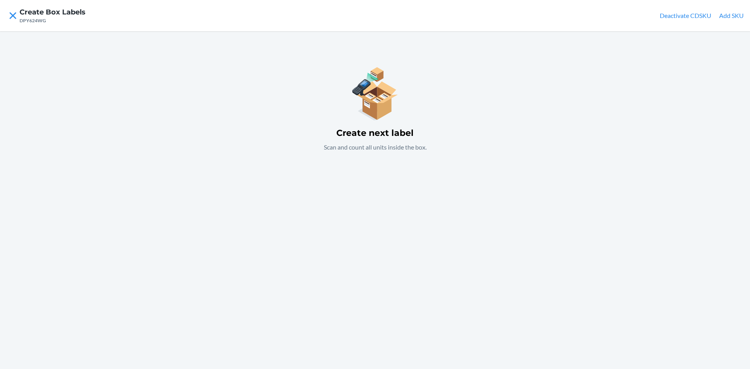
drag, startPoint x: 736, startPoint y: 15, endPoint x: 732, endPoint y: 17, distance: 4.9
click at [732, 17] on button "Add SKU" at bounding box center [731, 15] width 25 height 9
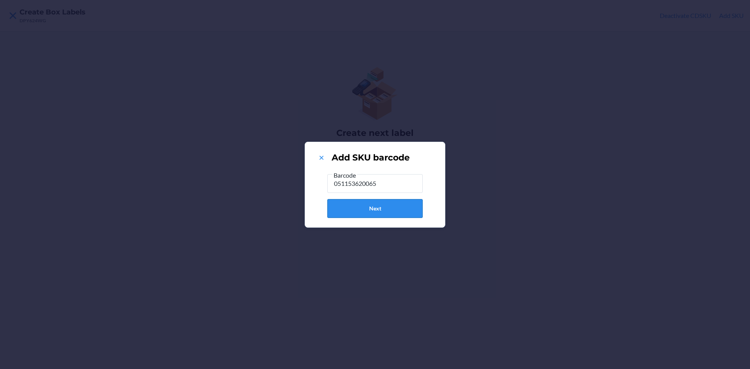
type input "051153620065"
click at [372, 209] on button "Next" at bounding box center [374, 208] width 95 height 19
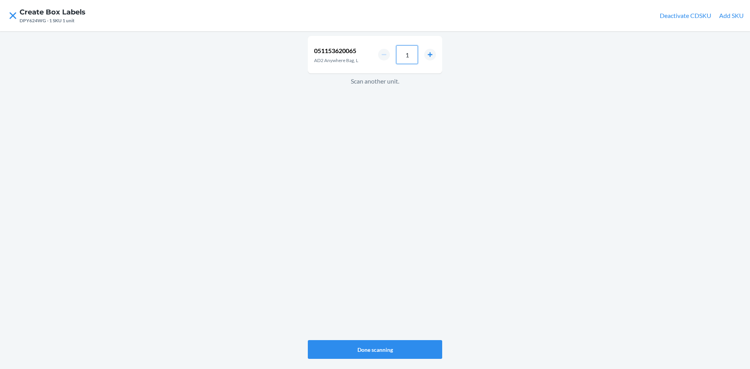
click at [413, 55] on input "1" at bounding box center [407, 54] width 22 height 19
type input "50"
click at [381, 350] on button "Done scanning" at bounding box center [375, 349] width 134 height 19
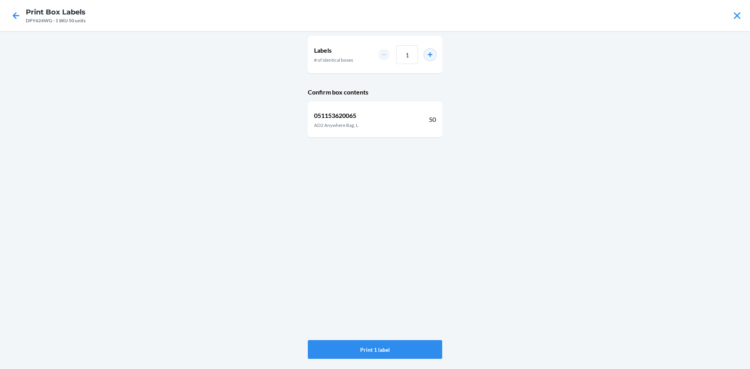
drag, startPoint x: 432, startPoint y: 53, endPoint x: 429, endPoint y: 57, distance: 4.8
click at [432, 53] on button "increment number" at bounding box center [430, 55] width 12 height 12
type input "2"
click at [402, 345] on button "Print 2 labels" at bounding box center [375, 349] width 134 height 19
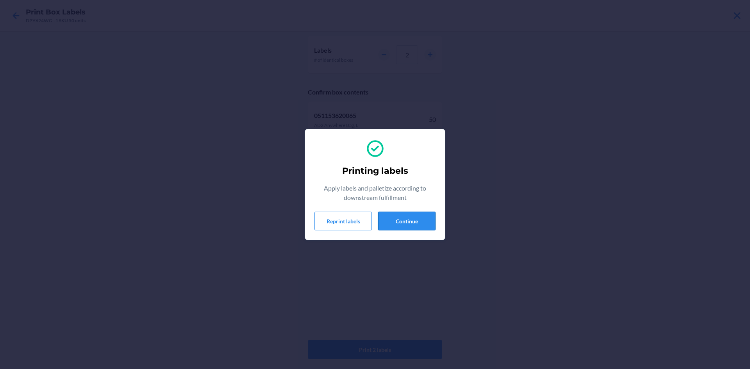
click at [388, 217] on button "Continue" at bounding box center [406, 221] width 57 height 19
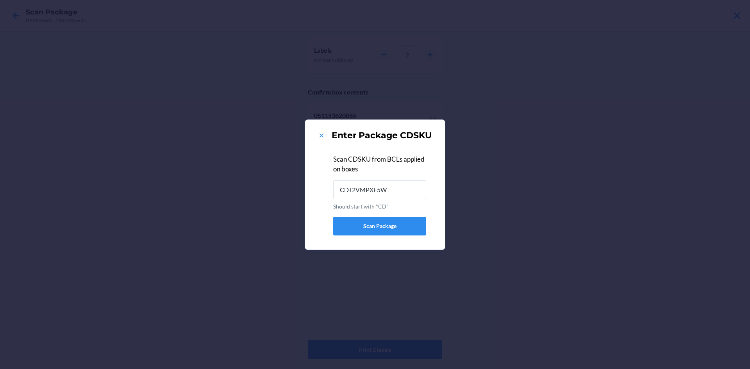
type input "CDT2VMPXE5W"
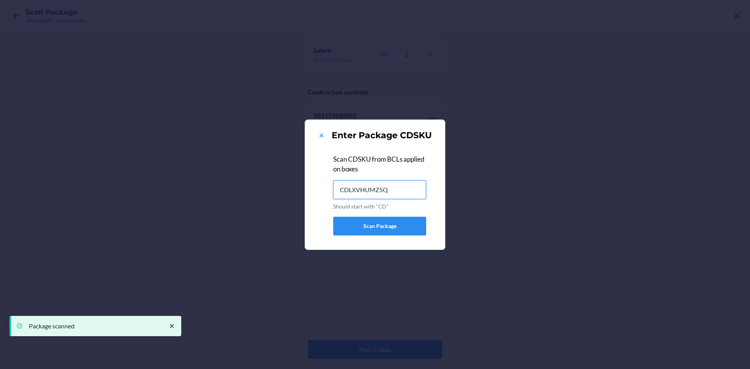
type input "CDLXVHUMZ5Q"
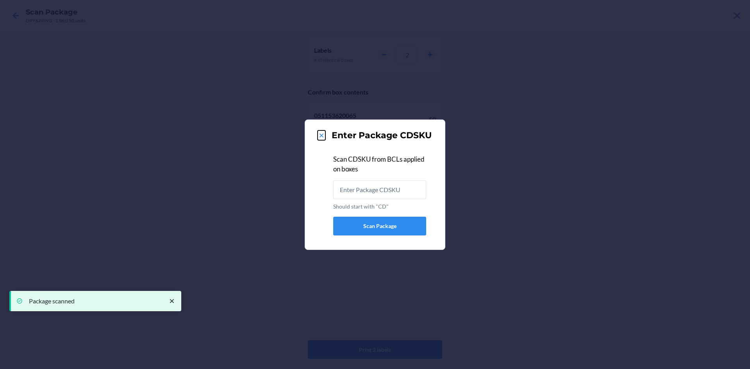
click at [321, 131] on button at bounding box center [321, 135] width 8 height 10
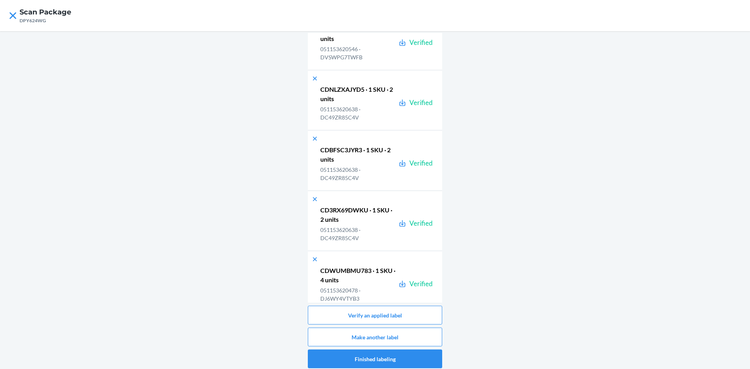
scroll to position [19610, 0]
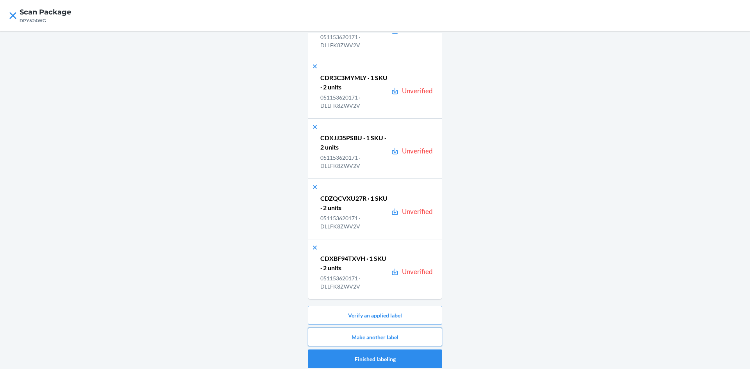
click at [375, 336] on button "Make another label" at bounding box center [375, 337] width 134 height 19
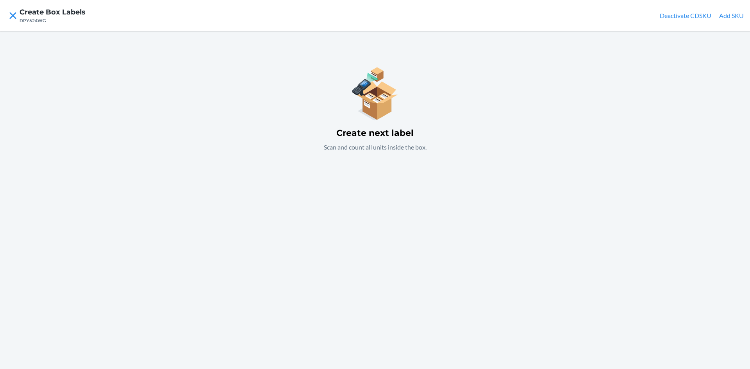
click at [727, 18] on button "Add SKU" at bounding box center [731, 15] width 25 height 9
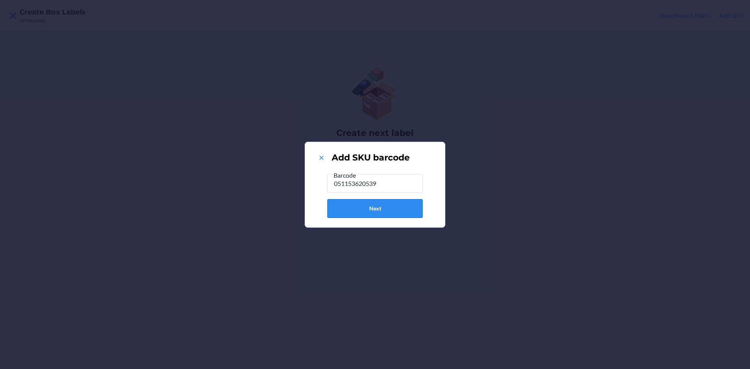
type input "051153620539"
click at [412, 203] on button "Next" at bounding box center [374, 208] width 95 height 19
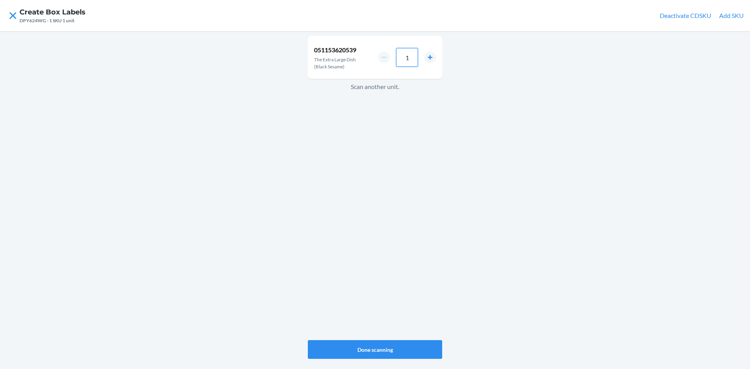
click at [413, 60] on input "1" at bounding box center [407, 57] width 22 height 19
type input "4"
click at [373, 351] on button "Done scanning" at bounding box center [375, 349] width 134 height 19
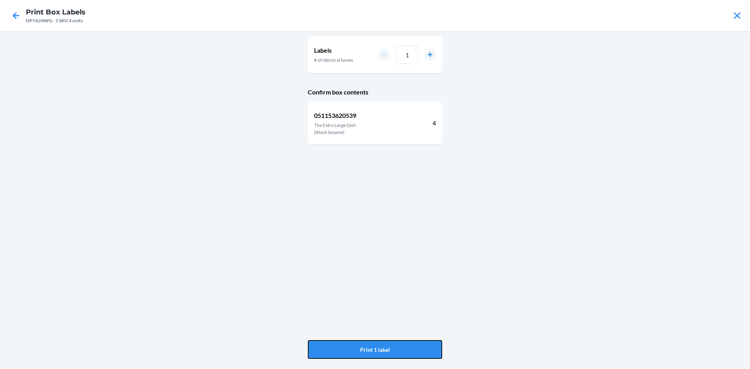
click at [373, 351] on button "Print 1 label" at bounding box center [375, 349] width 134 height 19
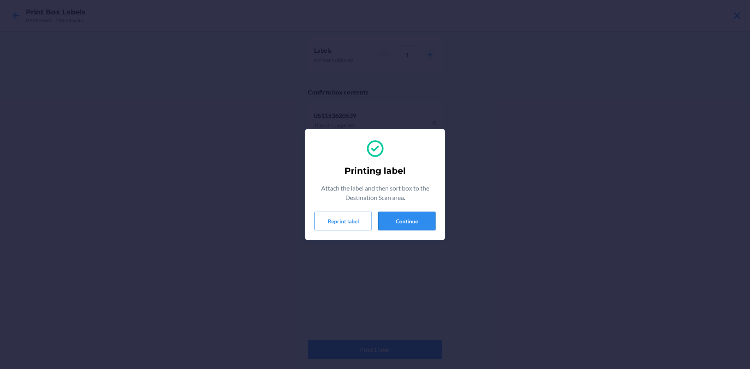
click at [404, 222] on button "Continue" at bounding box center [406, 221] width 57 height 19
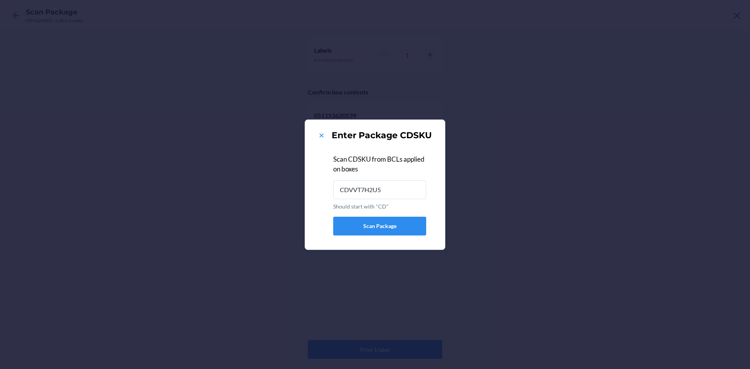
type input "CDVVT7H2U59"
click at [323, 132] on icon at bounding box center [321, 136] width 8 height 8
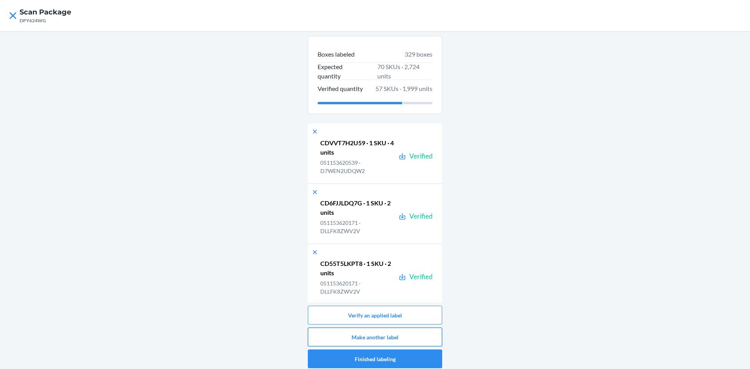
click at [387, 337] on button "Make another label" at bounding box center [375, 337] width 134 height 19
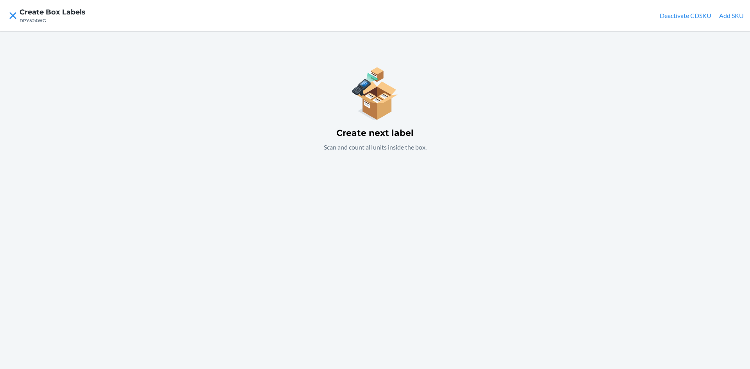
click at [729, 19] on button "Add SKU" at bounding box center [731, 15] width 25 height 9
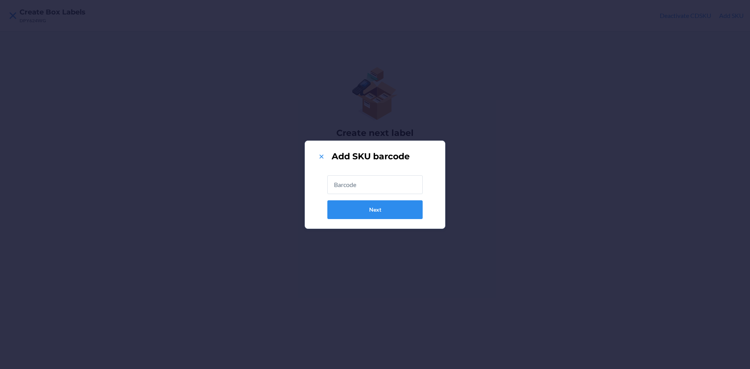
click at [372, 176] on input "text" at bounding box center [374, 184] width 95 height 19
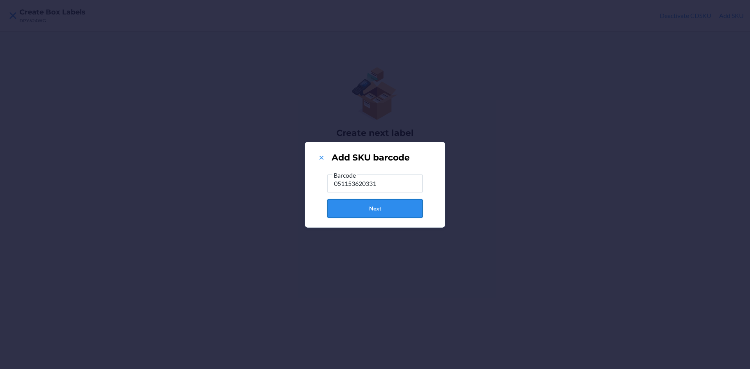
type input "051153620331"
click at [392, 208] on button "Next" at bounding box center [374, 208] width 95 height 19
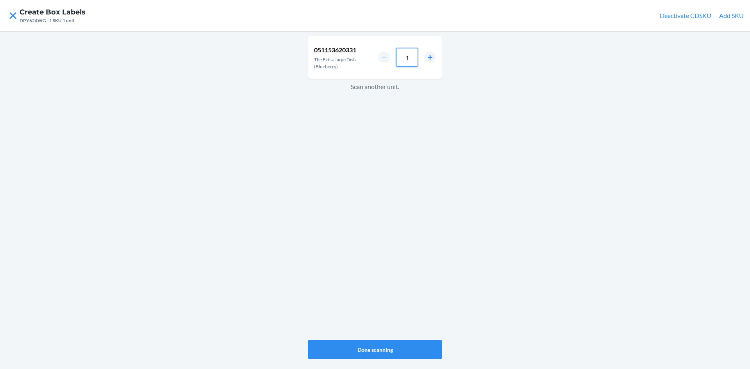
drag, startPoint x: 409, startPoint y: 55, endPoint x: 406, endPoint y: 62, distance: 8.2
click at [408, 56] on input "1" at bounding box center [407, 57] width 22 height 19
type input "4"
click at [382, 351] on button "Done scanning" at bounding box center [375, 349] width 134 height 19
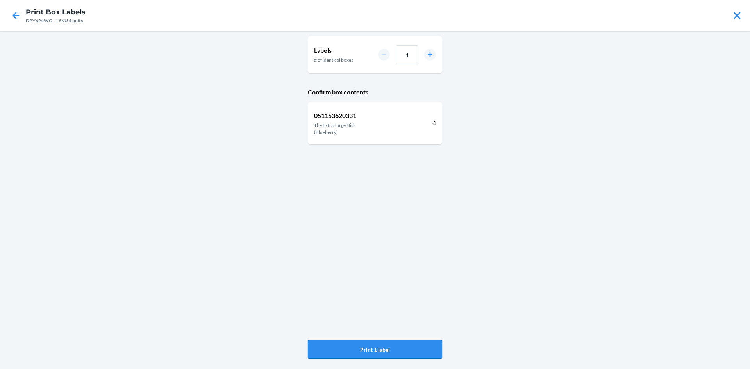
click at [382, 350] on button "Print 1 label" at bounding box center [375, 349] width 134 height 19
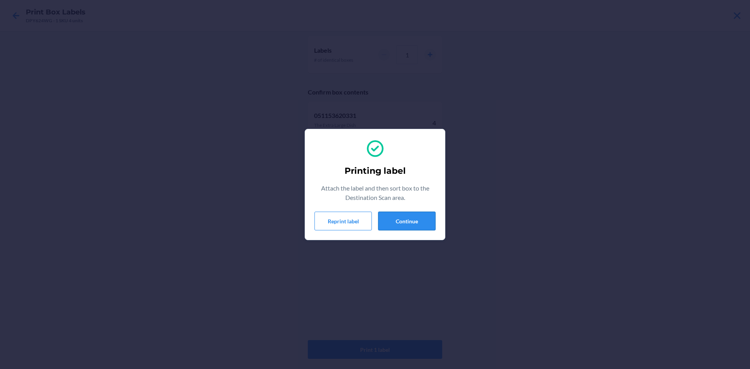
click at [411, 215] on button "Continue" at bounding box center [406, 221] width 57 height 19
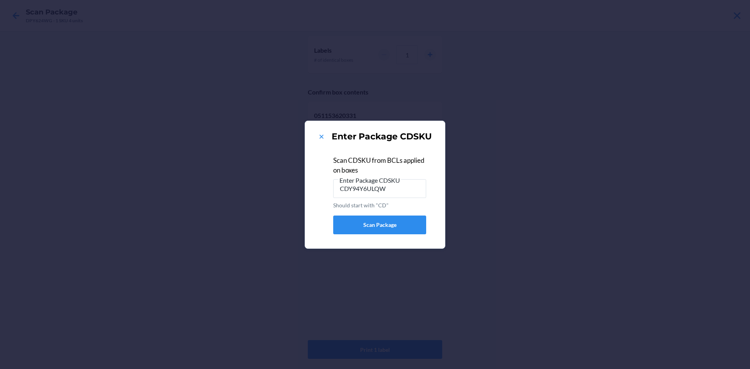
type input "CDY94Y6ULQW"
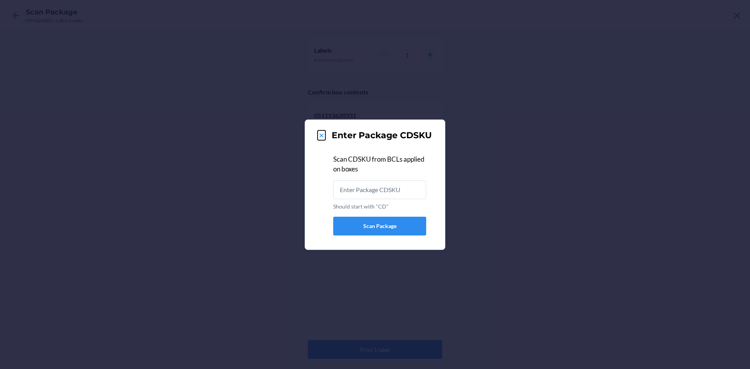
click at [317, 134] on icon at bounding box center [321, 136] width 8 height 8
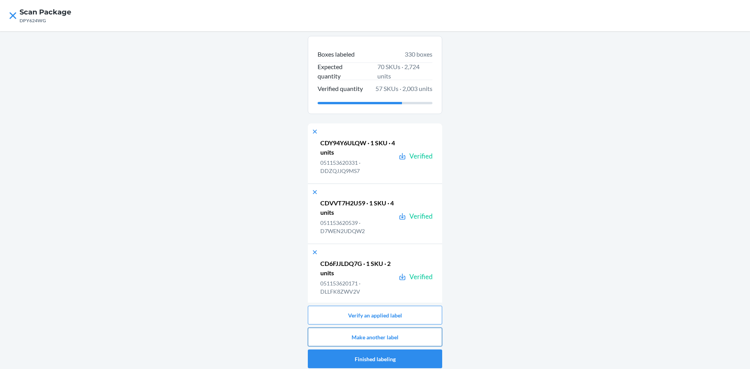
click at [415, 331] on button "Make another label" at bounding box center [375, 337] width 134 height 19
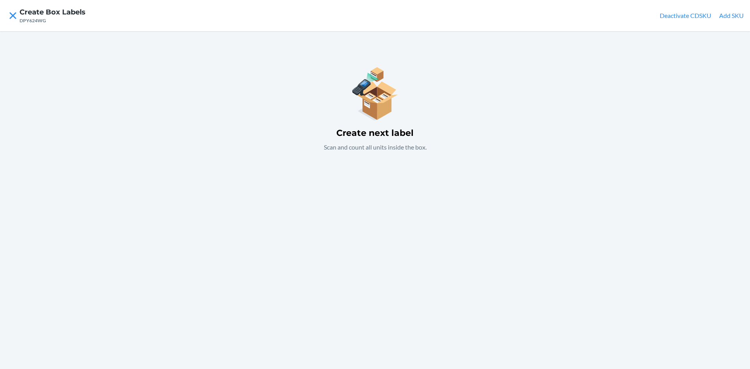
click at [731, 13] on button "Add SKU" at bounding box center [731, 15] width 25 height 9
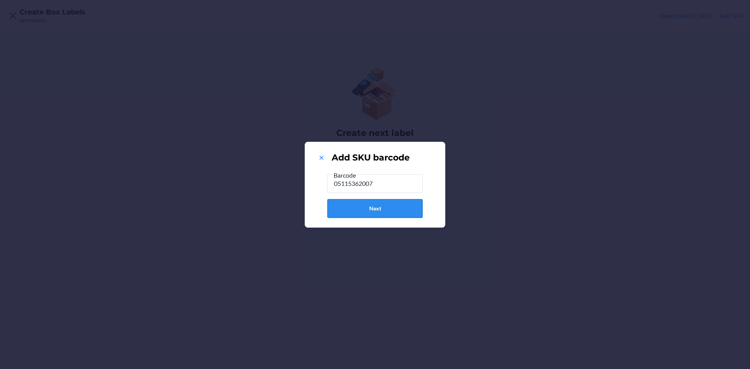
type input "051153620072"
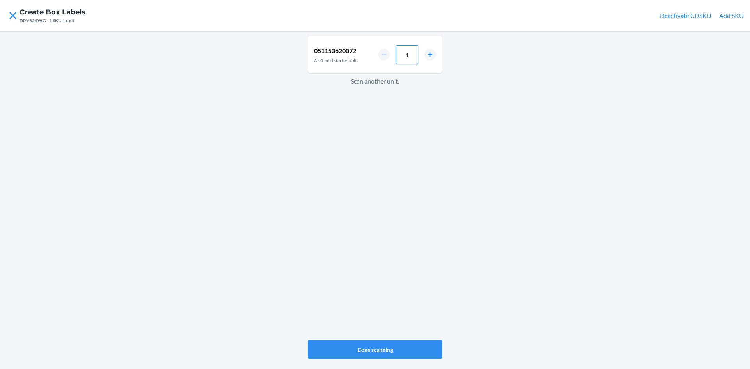
click at [408, 53] on input "1" at bounding box center [407, 54] width 22 height 19
type input "4"
click at [383, 345] on button "Done scanning" at bounding box center [375, 349] width 134 height 19
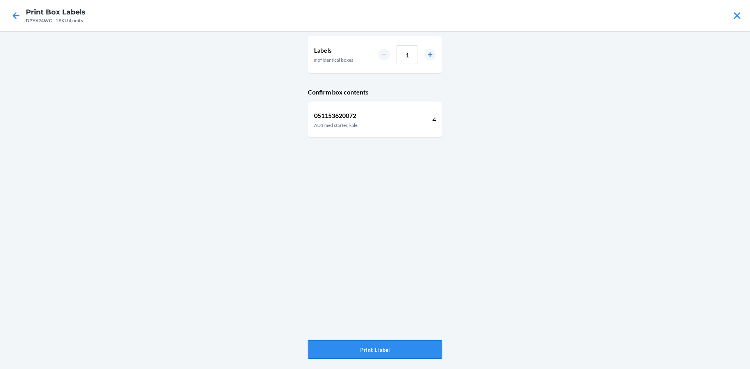
click at [376, 344] on button "Print 1 label" at bounding box center [375, 349] width 134 height 19
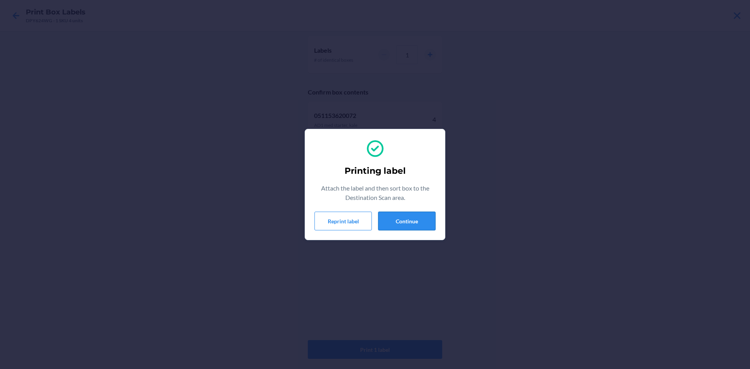
click at [420, 222] on button "Continue" at bounding box center [406, 221] width 57 height 19
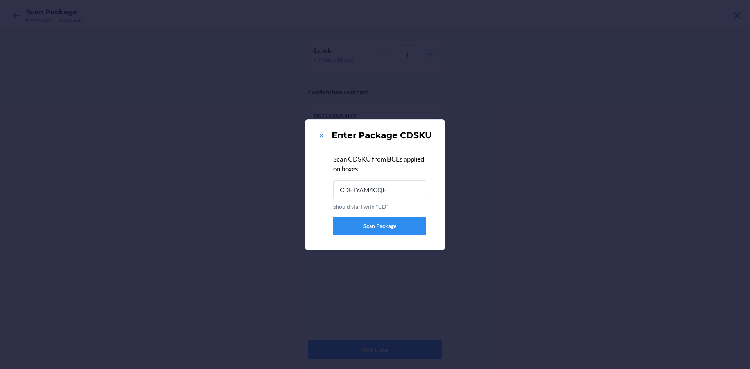
type input "CDFTYAM4CQF"
click at [322, 130] on button at bounding box center [321, 135] width 8 height 10
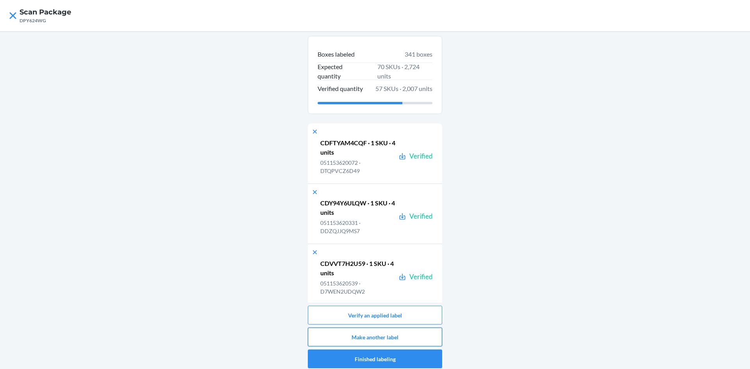
click at [393, 330] on button "Make another label" at bounding box center [375, 337] width 134 height 19
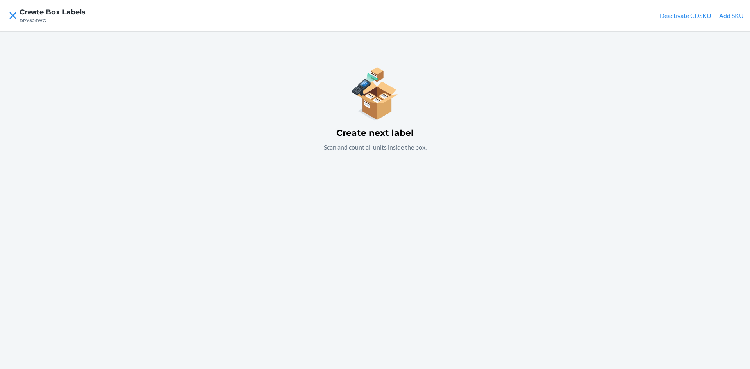
click at [734, 14] on button "Add SKU" at bounding box center [731, 15] width 25 height 9
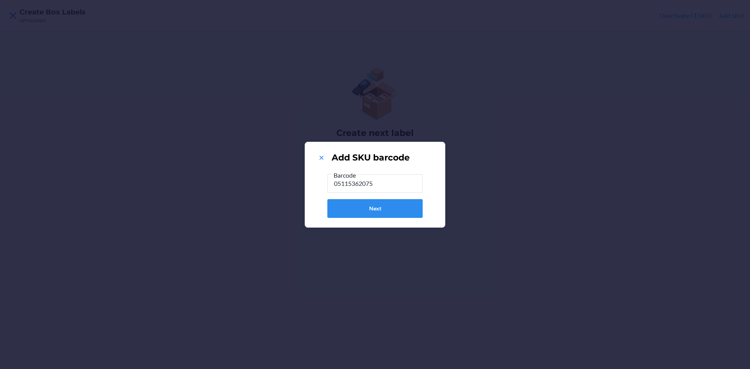
type input "051153620751"
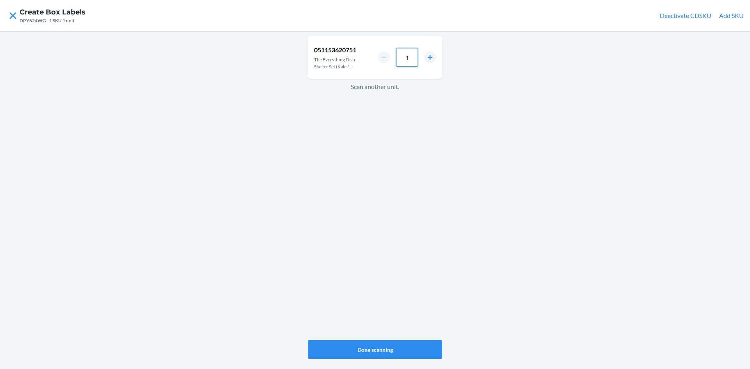
click at [417, 53] on input "1" at bounding box center [407, 57] width 22 height 19
type input "4"
click at [377, 351] on button "Done scanning" at bounding box center [375, 349] width 134 height 19
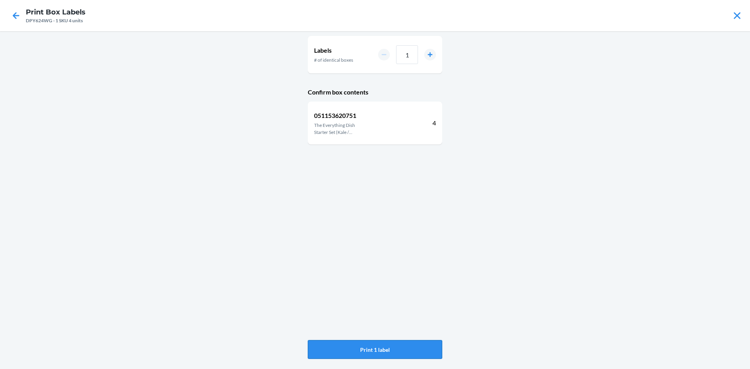
click at [382, 346] on button "Print 1 label" at bounding box center [375, 349] width 134 height 19
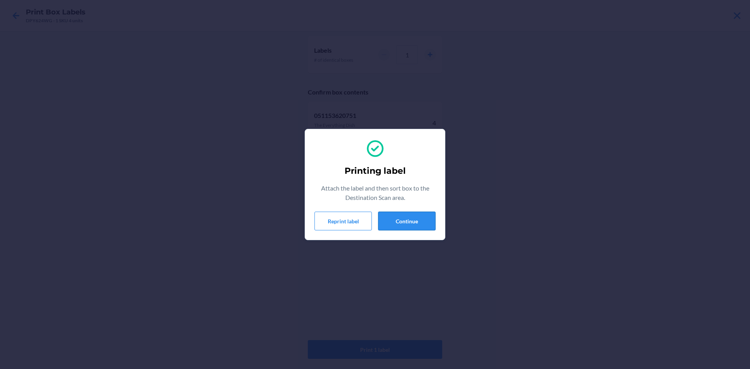
click at [401, 225] on button "Continue" at bounding box center [406, 221] width 57 height 19
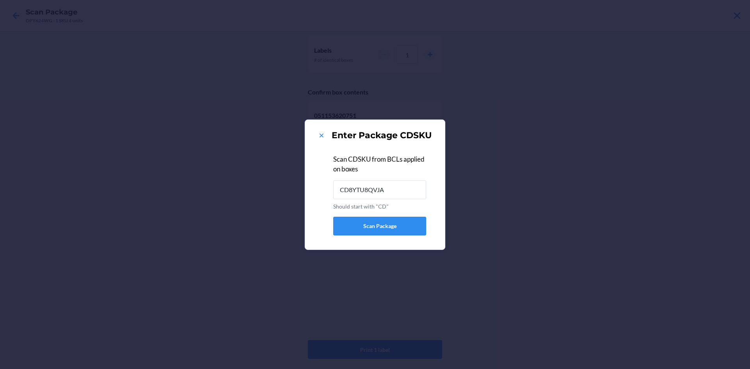
type input "CD8YTU8QVJA"
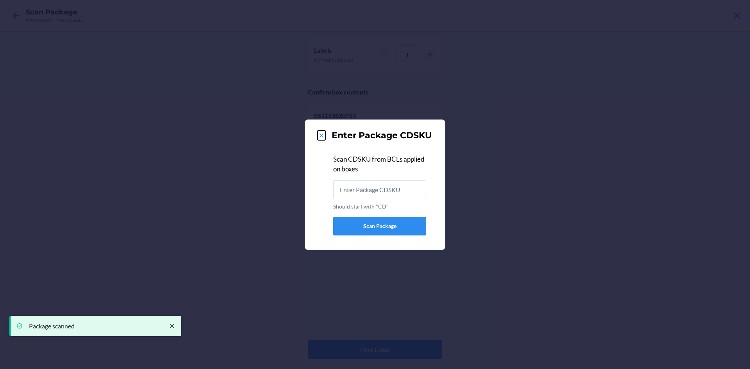
click at [323, 135] on icon at bounding box center [321, 136] width 8 height 8
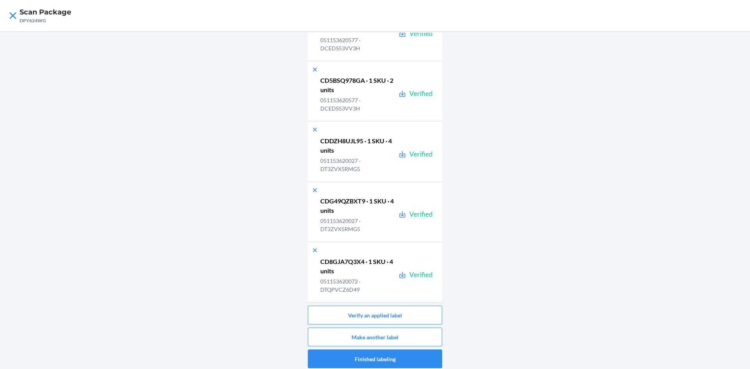
scroll to position [20455, 0]
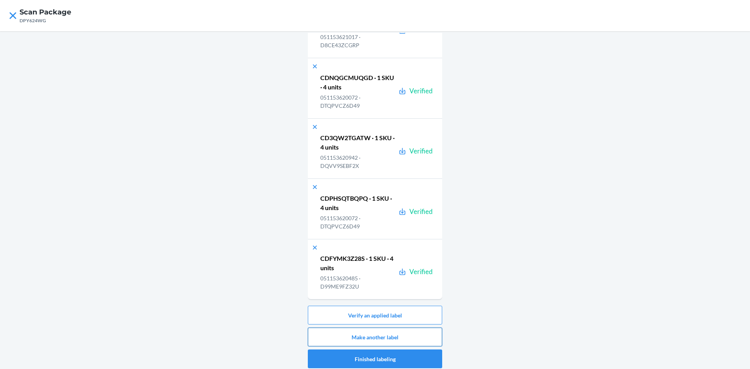
click at [434, 331] on button "Make another label" at bounding box center [375, 337] width 134 height 19
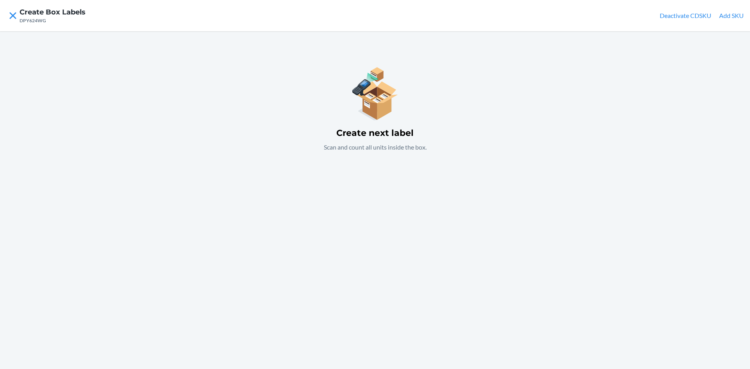
click at [729, 14] on button "Add SKU" at bounding box center [731, 15] width 25 height 9
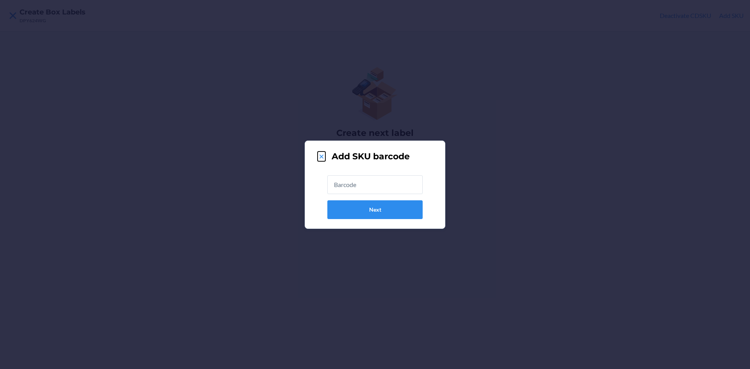
click at [319, 157] on icon at bounding box center [321, 157] width 8 height 8
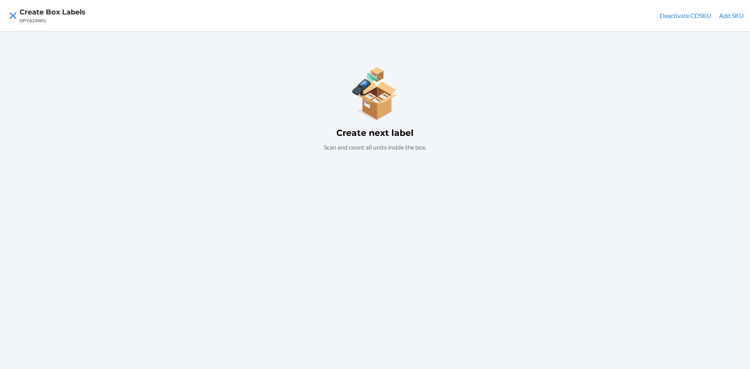
click at [733, 14] on button "Add SKU" at bounding box center [731, 15] width 25 height 9
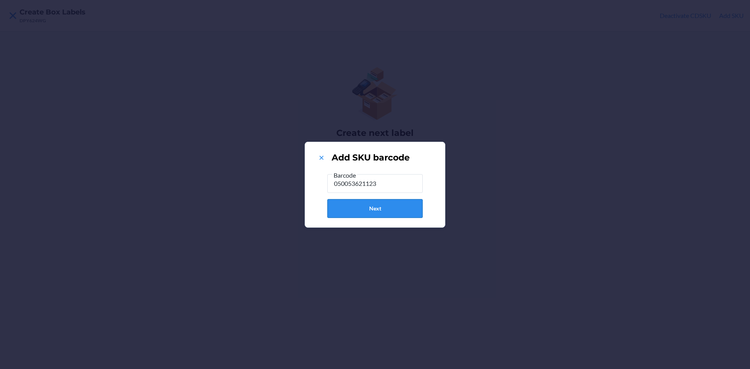
type input "050053621123"
click at [385, 213] on button "Next" at bounding box center [374, 208] width 95 height 19
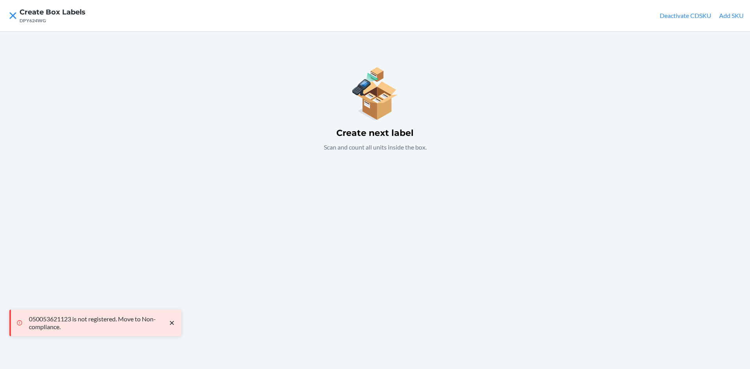
drag, startPoint x: 730, startPoint y: 15, endPoint x: 727, endPoint y: 18, distance: 4.2
click at [729, 16] on button "Add SKU" at bounding box center [731, 15] width 25 height 9
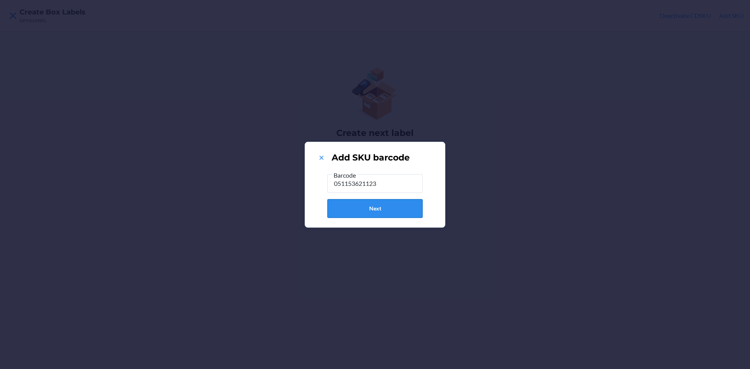
type input "051153621123"
click at [374, 210] on button "Next" at bounding box center [374, 208] width 95 height 19
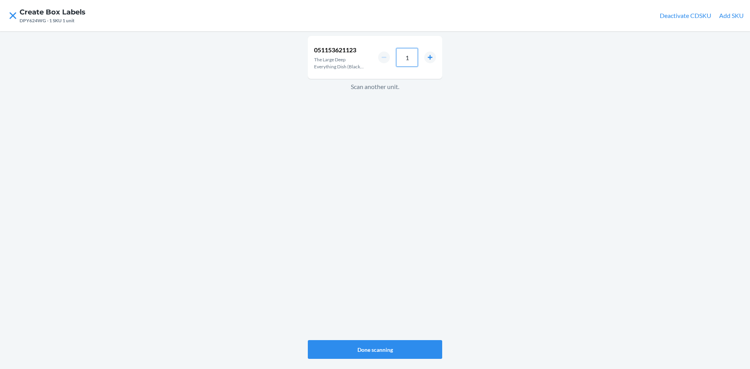
click at [412, 60] on input "1" at bounding box center [407, 57] width 22 height 19
type input "4"
click at [399, 344] on button "Done scanning" at bounding box center [375, 349] width 134 height 19
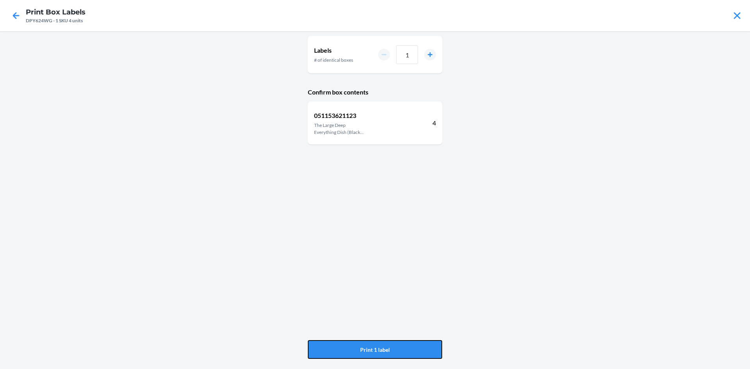
click at [399, 344] on button "Print 1 label" at bounding box center [375, 349] width 134 height 19
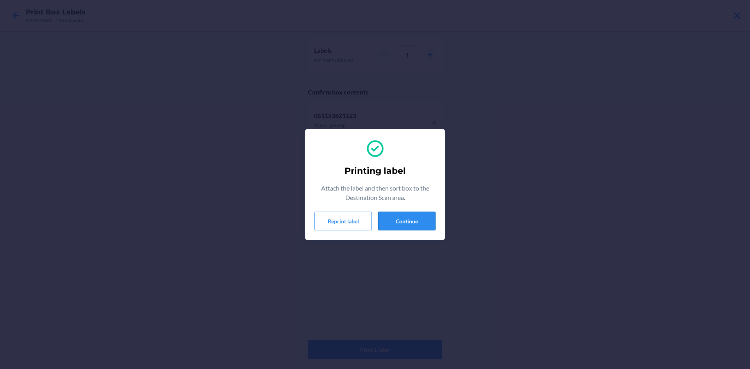
click at [405, 224] on button "Continue" at bounding box center [406, 221] width 57 height 19
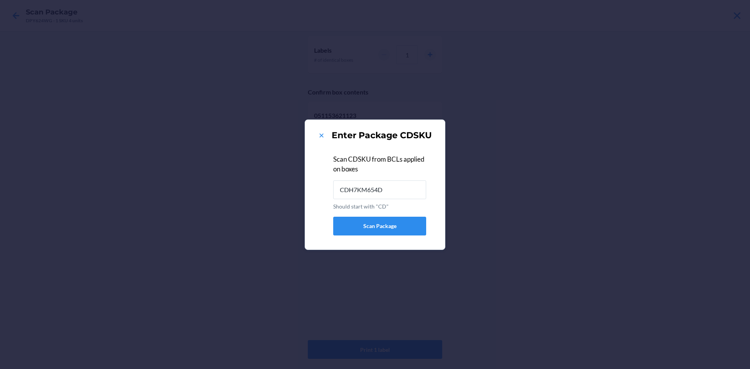
type input "CDH7KM654D2"
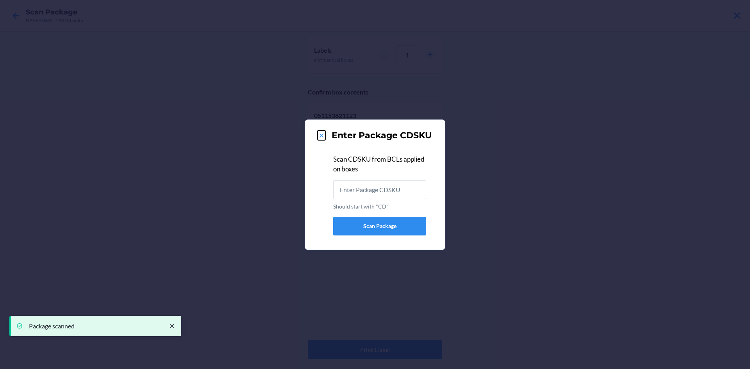
click at [322, 132] on icon at bounding box center [321, 136] width 8 height 8
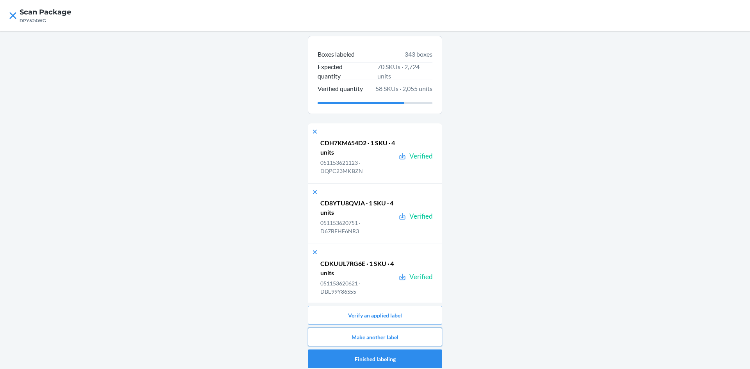
click at [410, 331] on button "Make another label" at bounding box center [375, 337] width 134 height 19
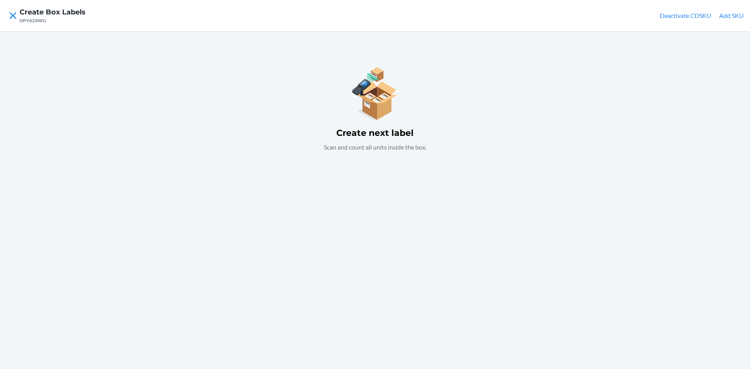
click at [189, 113] on div "Create next label Scan and count all units inside the box." at bounding box center [375, 200] width 750 height 338
click at [728, 17] on button "Add SKU" at bounding box center [731, 15] width 25 height 9
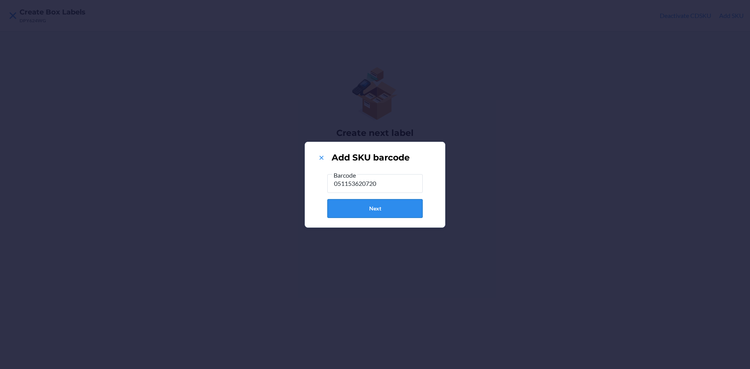
type input "051153620720"
click at [400, 205] on button "Next" at bounding box center [374, 208] width 95 height 19
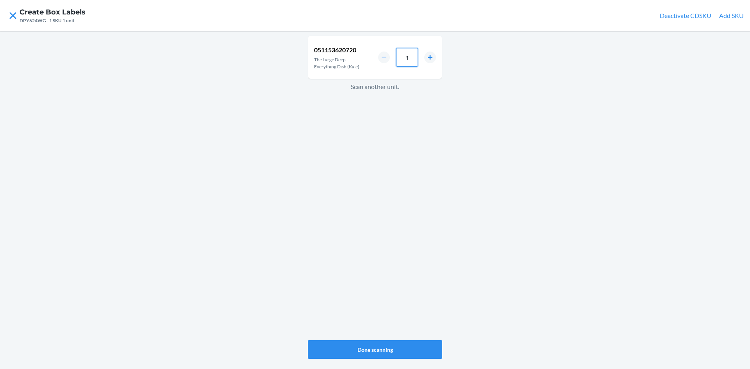
click at [412, 59] on input "1" at bounding box center [407, 57] width 22 height 19
type input "4"
click at [377, 348] on button "Done scanning" at bounding box center [375, 349] width 134 height 19
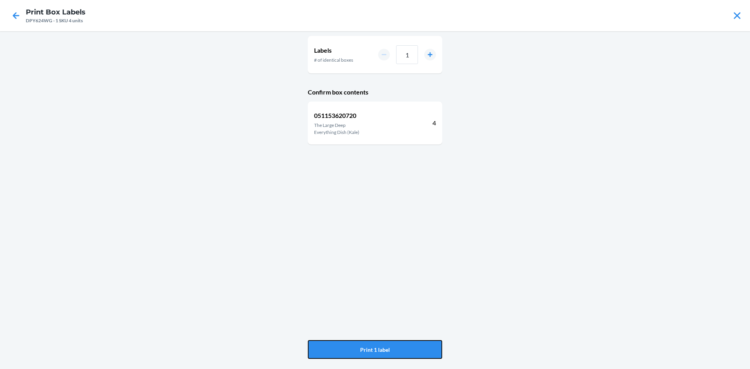
click at [377, 348] on button "Print 1 label" at bounding box center [375, 349] width 134 height 19
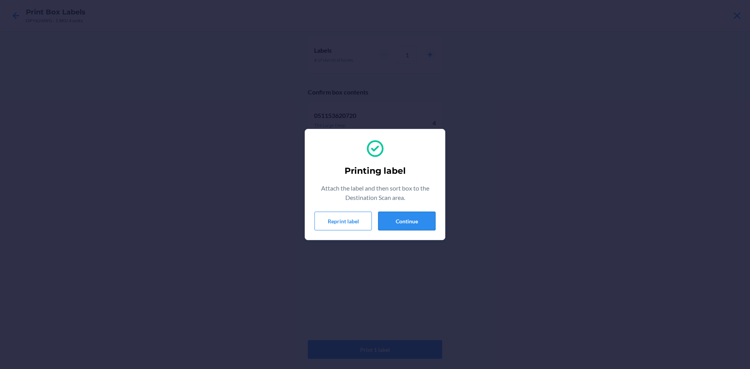
click at [414, 228] on button "Continue" at bounding box center [406, 221] width 57 height 19
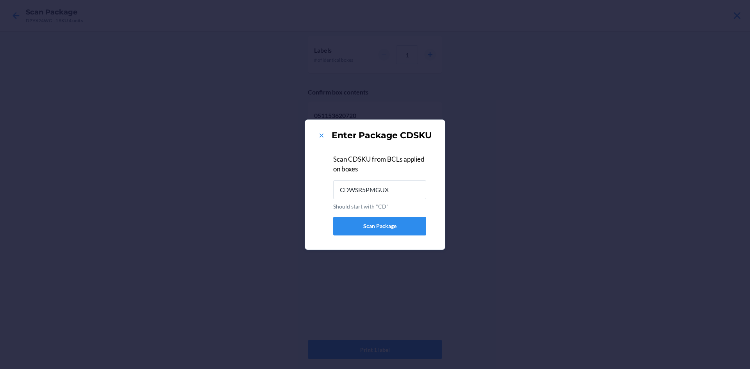
type input "CDWSR5PMGUX"
click at [319, 137] on icon at bounding box center [321, 136] width 8 height 8
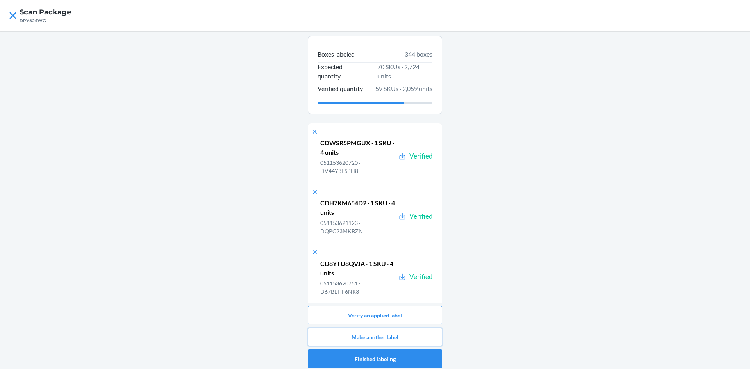
click at [410, 333] on button "Make another label" at bounding box center [375, 337] width 134 height 19
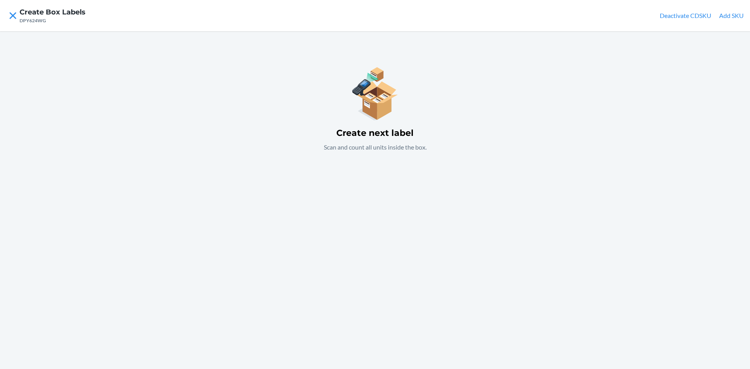
click at [735, 14] on button "Add SKU" at bounding box center [731, 15] width 25 height 9
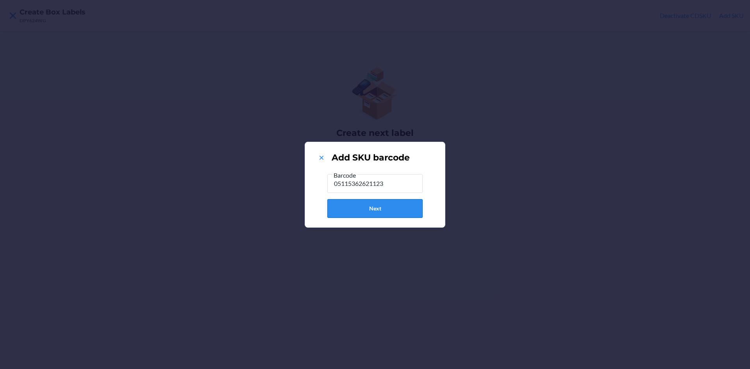
type input "05115362621123"
click at [388, 209] on button "Next" at bounding box center [374, 208] width 95 height 19
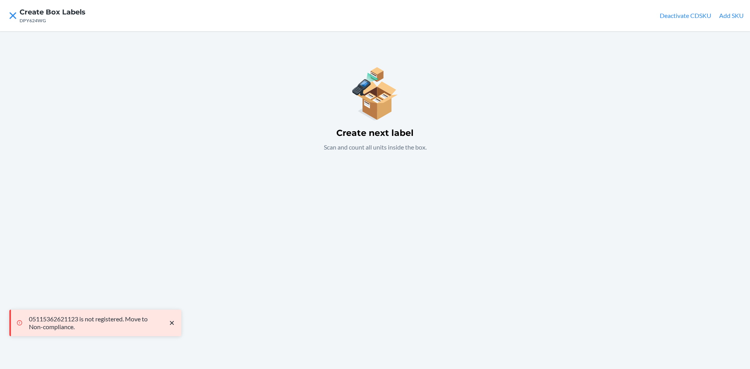
click at [385, 203] on div "Create next label Scan and count all units inside the box." at bounding box center [375, 200] width 750 height 338
click at [736, 13] on button "Add SKU" at bounding box center [731, 15] width 25 height 9
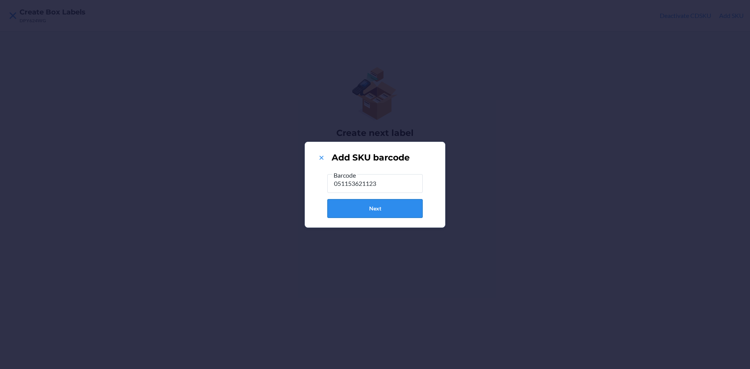
type input "051153621123"
click at [387, 207] on button "Next" at bounding box center [374, 208] width 95 height 19
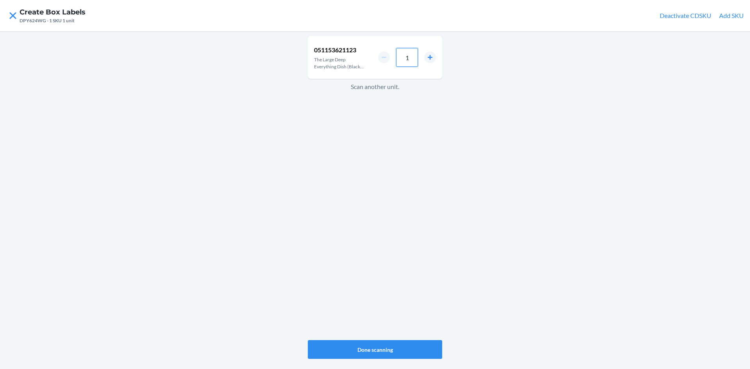
click at [409, 59] on input "1" at bounding box center [407, 57] width 22 height 19
type input "4"
click at [396, 346] on button "Done scanning" at bounding box center [375, 349] width 134 height 19
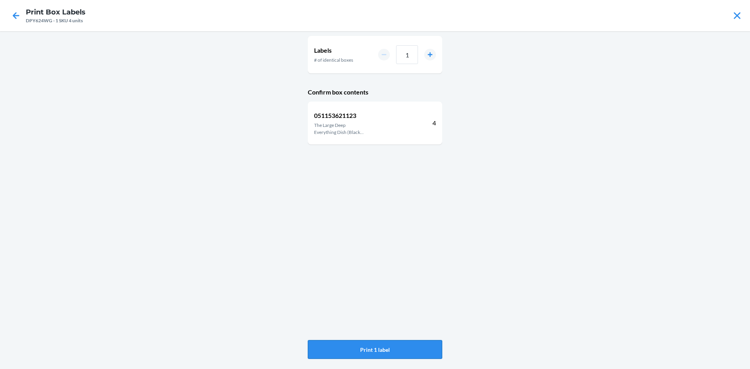
click at [401, 349] on button "Print 1 label" at bounding box center [375, 349] width 134 height 19
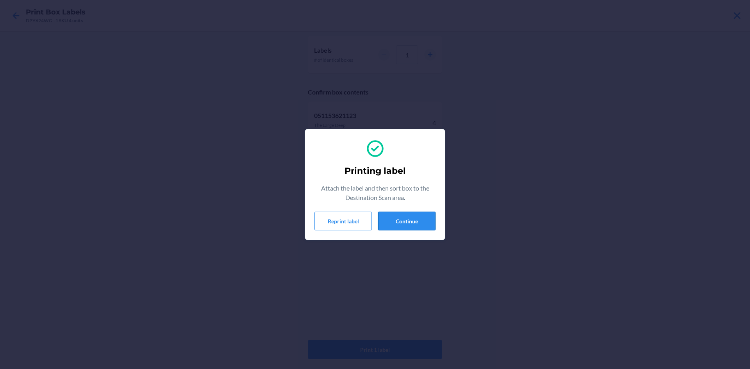
click at [408, 214] on button "Continue" at bounding box center [406, 221] width 57 height 19
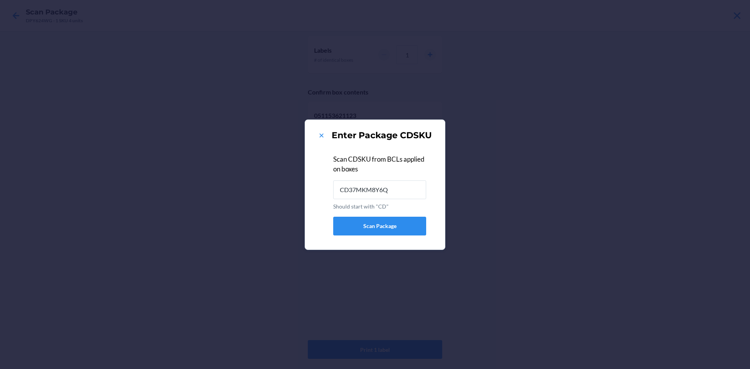
type input "CD37MKM8Y6Q"
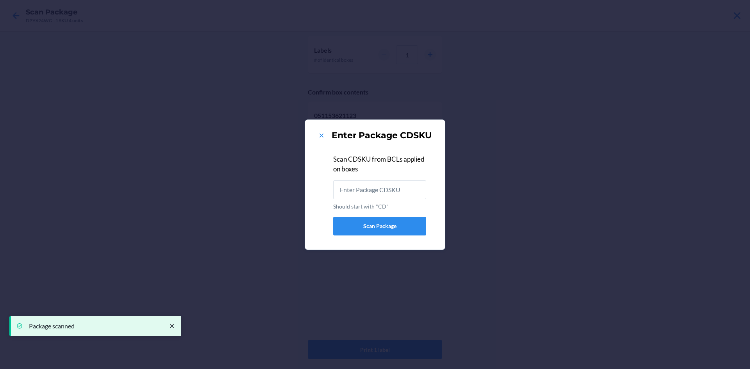
click at [468, 234] on div "Enter Package CDSKU Scan CDSKU from BCLs applied on boxes Should start with "CD…" at bounding box center [375, 184] width 750 height 369
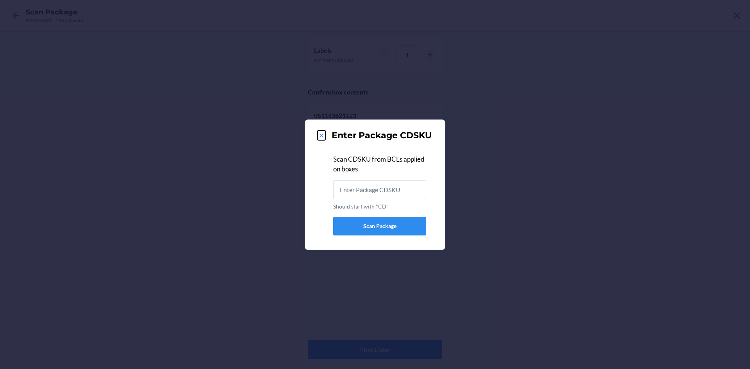
click at [320, 134] on icon at bounding box center [321, 136] width 8 height 8
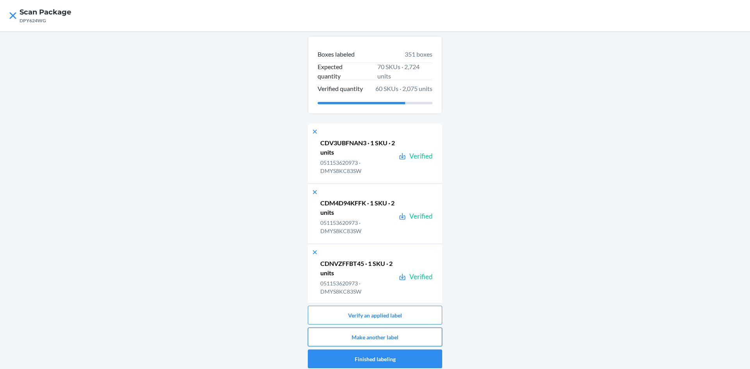
click at [422, 330] on button "Make another label" at bounding box center [375, 337] width 134 height 19
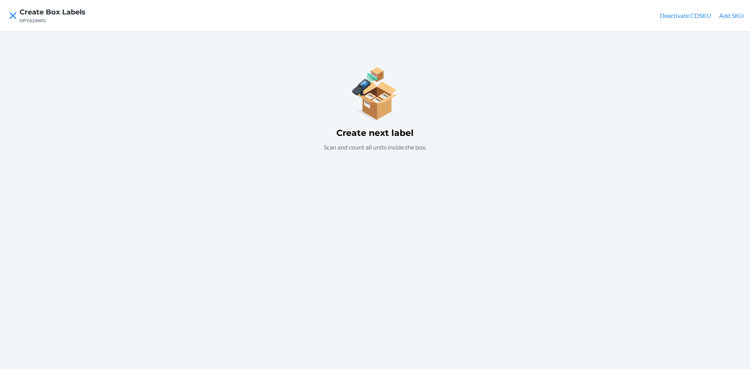
click at [731, 15] on button "Add SKU" at bounding box center [731, 15] width 25 height 9
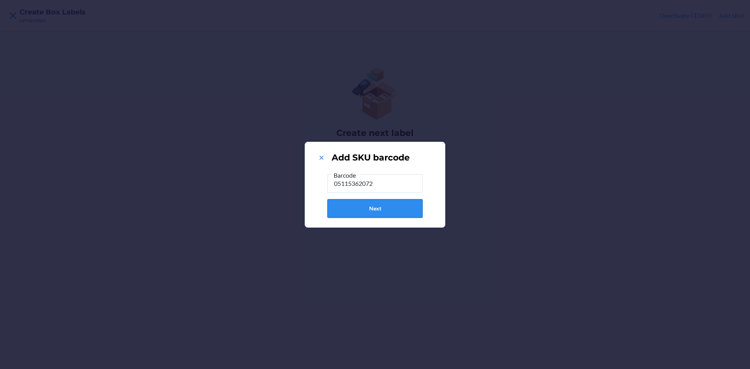
type input "051153620720"
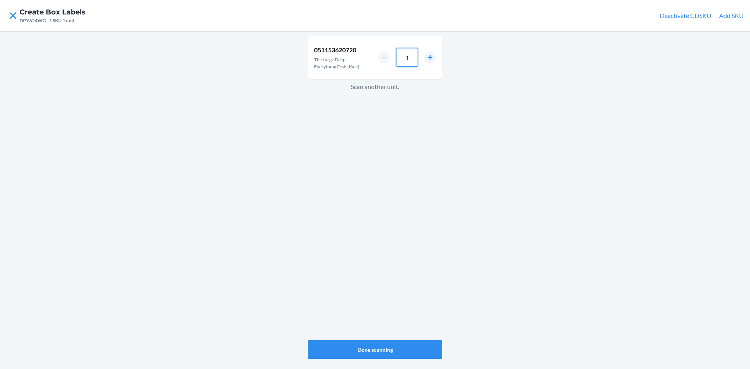
click at [415, 55] on input "1" at bounding box center [407, 57] width 22 height 19
type input "4"
click at [411, 355] on button "Done scanning" at bounding box center [375, 349] width 134 height 19
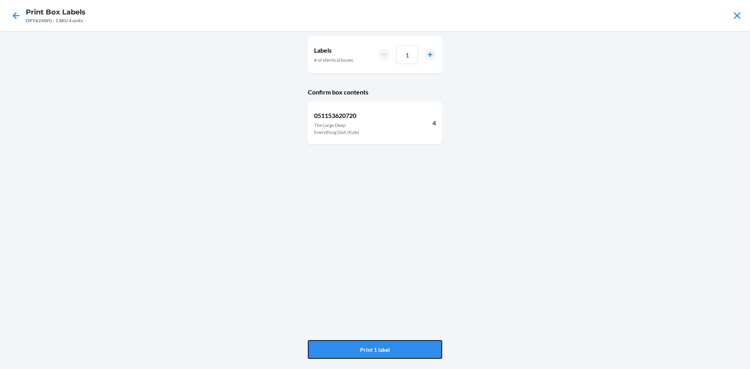
click at [411, 355] on button "Print 1 label" at bounding box center [375, 349] width 134 height 19
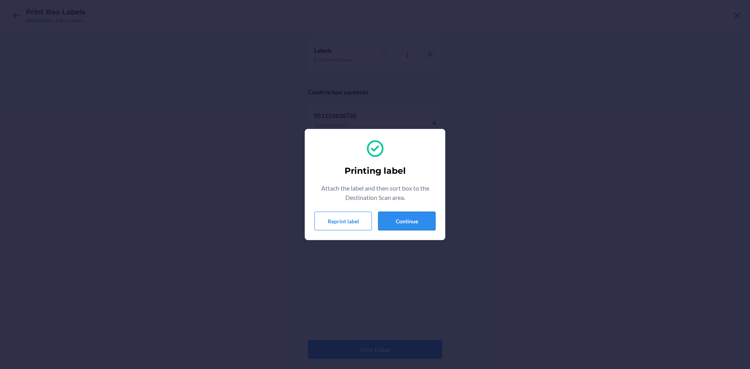
click at [400, 221] on button "Continue" at bounding box center [406, 221] width 57 height 19
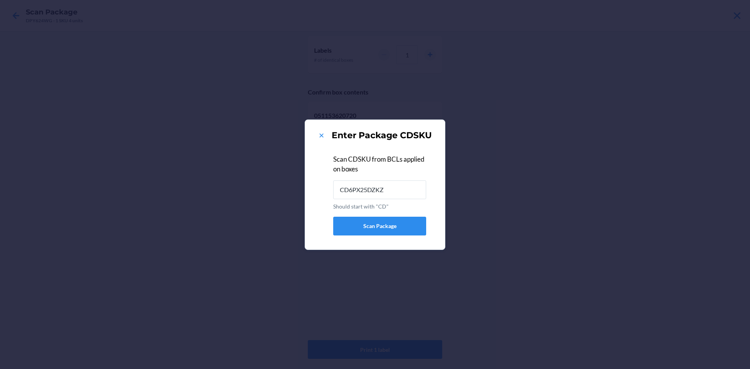
type input "CD6PX25DZKZ"
click at [318, 134] on icon at bounding box center [321, 136] width 8 height 8
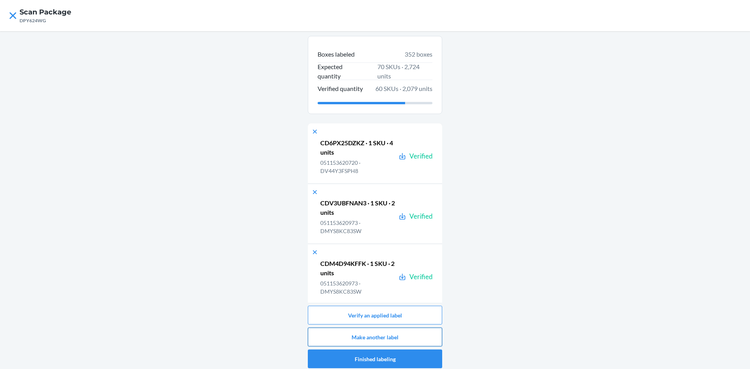
click at [403, 334] on button "Make another label" at bounding box center [375, 337] width 134 height 19
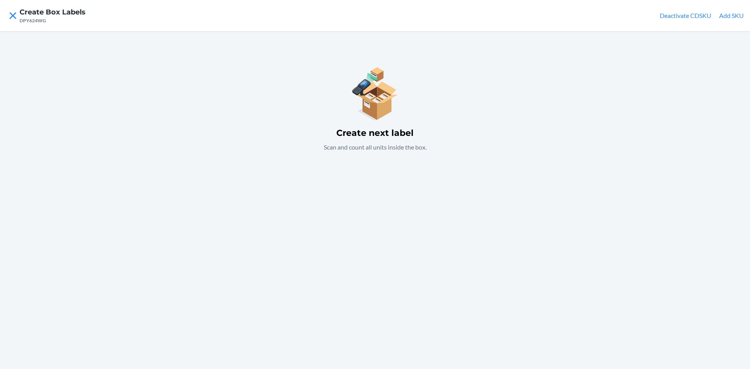
click at [724, 14] on button "Add SKU" at bounding box center [731, 15] width 25 height 9
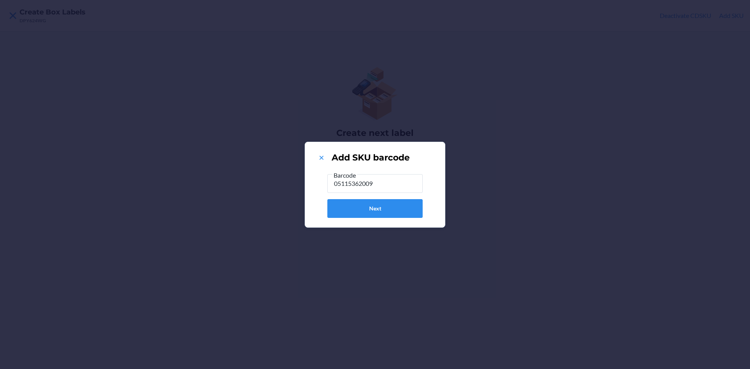
type input "051153620096"
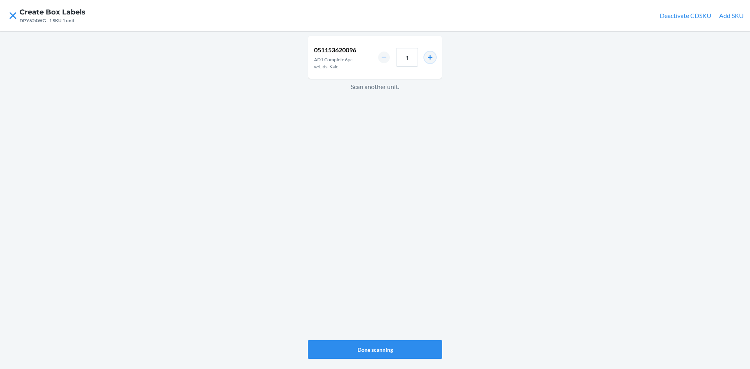
click at [426, 57] on button "increment number" at bounding box center [430, 58] width 12 height 12
type input "2"
click at [366, 346] on button "Done scanning" at bounding box center [375, 349] width 134 height 19
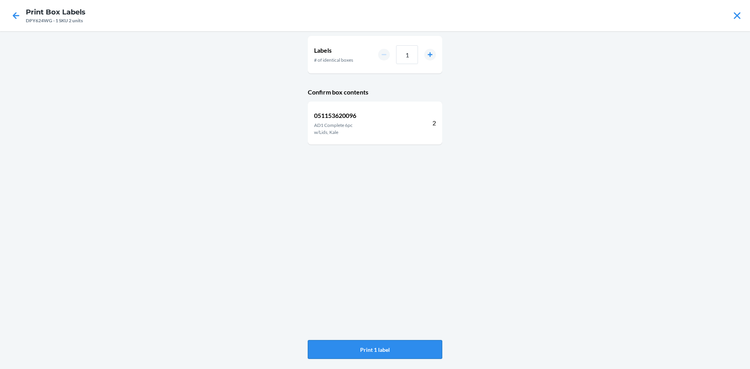
click at [365, 344] on button "Print 1 label" at bounding box center [375, 349] width 134 height 19
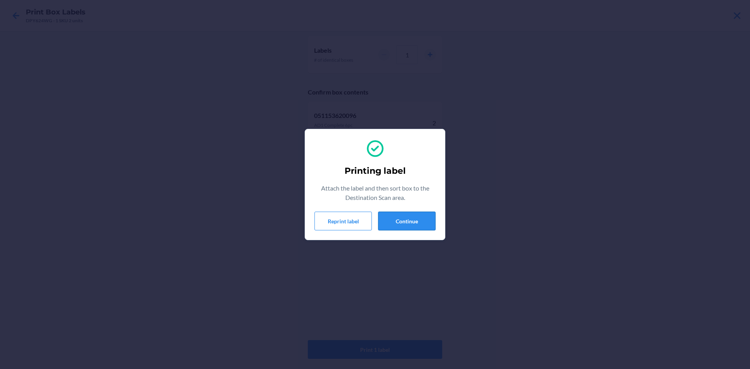
click at [420, 214] on button "Continue" at bounding box center [406, 221] width 57 height 19
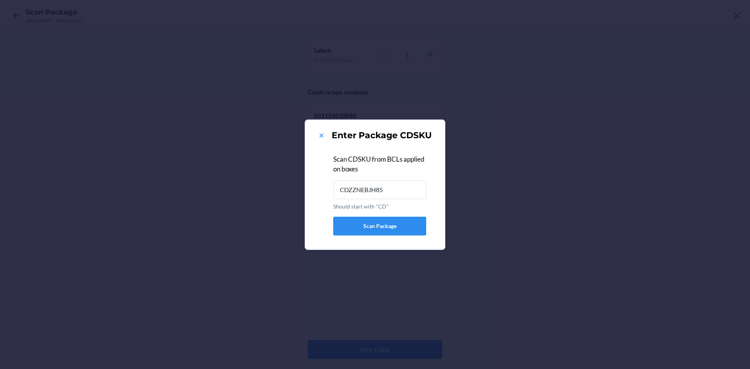
type input "CDZZNEBJH85"
click at [319, 133] on icon at bounding box center [321, 136] width 8 height 8
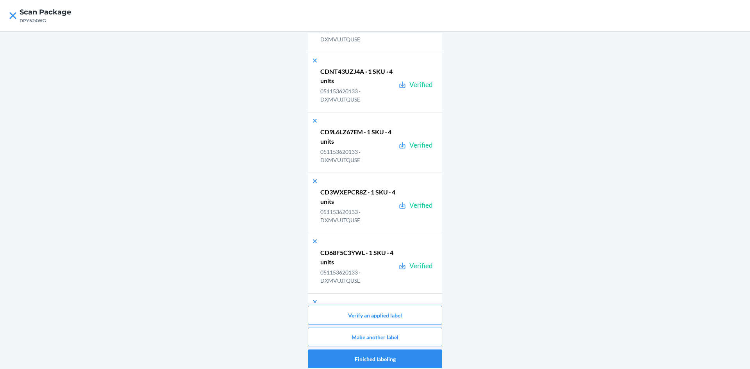
scroll to position [21299, 0]
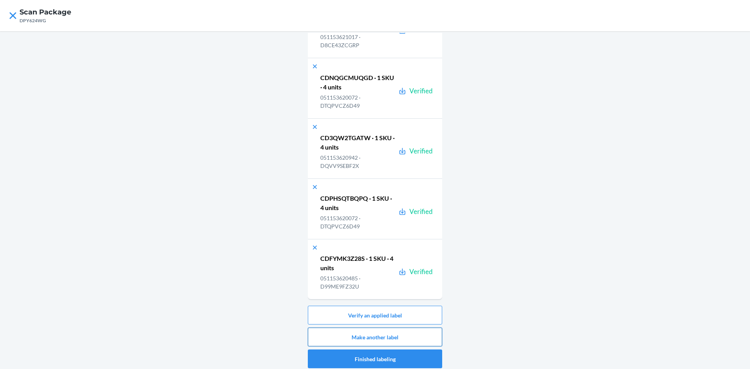
click at [399, 335] on button "Make another label" at bounding box center [375, 337] width 134 height 19
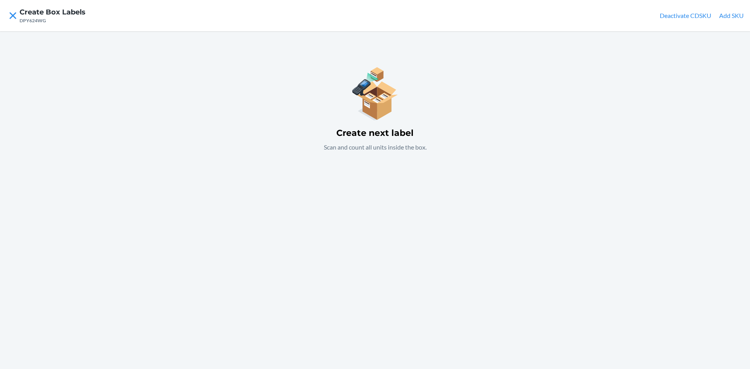
drag, startPoint x: 742, startPoint y: 11, endPoint x: 738, endPoint y: 14, distance: 4.8
click at [740, 13] on button "Add SKU" at bounding box center [731, 15] width 25 height 9
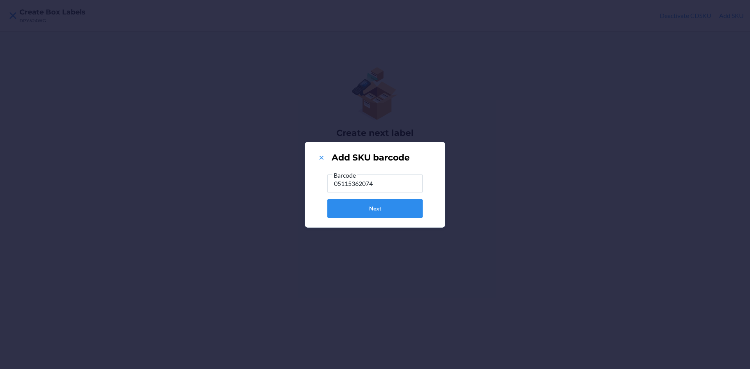
type input "051153620744"
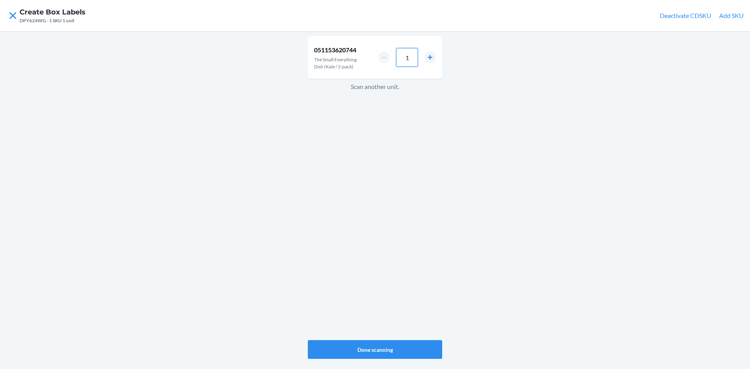
click at [411, 59] on input "1" at bounding box center [407, 57] width 22 height 19
type input "4"
click at [413, 349] on button "Done scanning" at bounding box center [375, 349] width 134 height 19
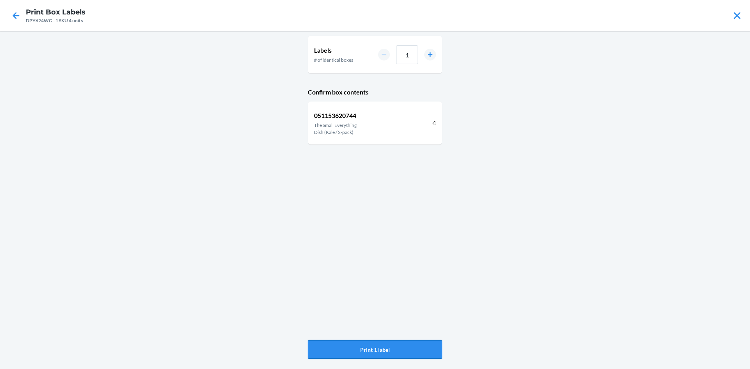
click at [397, 349] on button "Print 1 label" at bounding box center [375, 349] width 134 height 19
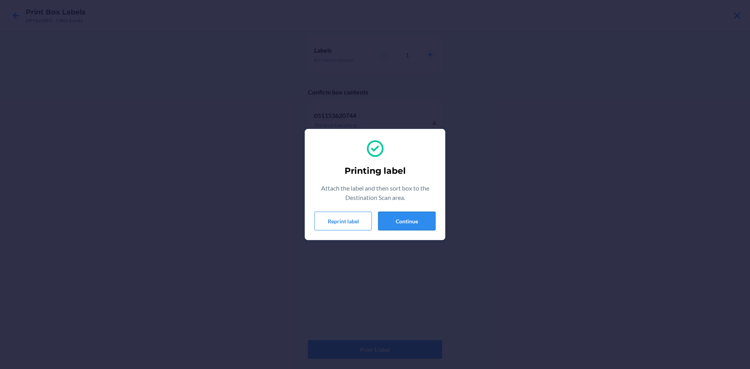
click at [430, 221] on button "Continue" at bounding box center [406, 221] width 57 height 19
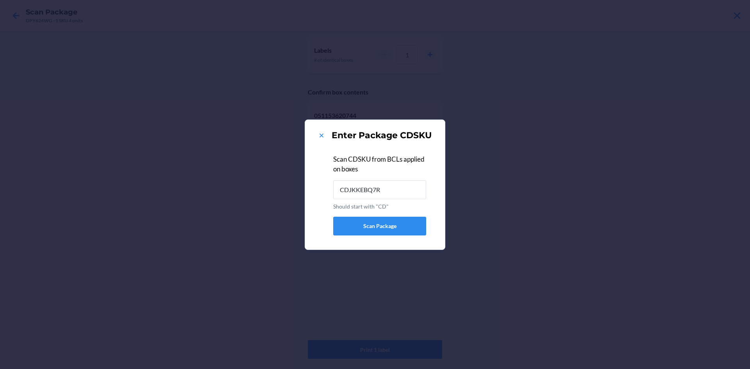
type input "CDJKKEBQ7RB"
click at [319, 134] on icon at bounding box center [321, 136] width 8 height 8
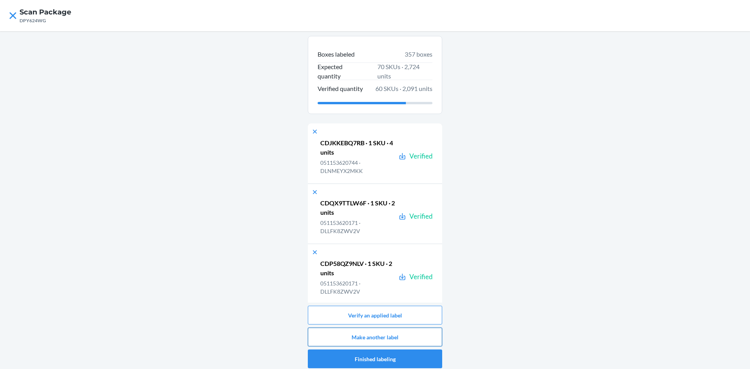
click at [395, 334] on button "Make another label" at bounding box center [375, 337] width 134 height 19
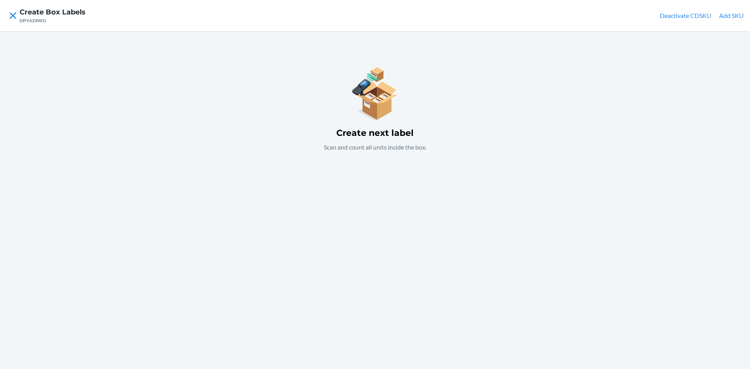
drag, startPoint x: 735, startPoint y: 13, endPoint x: 730, endPoint y: 14, distance: 5.7
click at [730, 14] on button "Add SKU" at bounding box center [731, 15] width 25 height 9
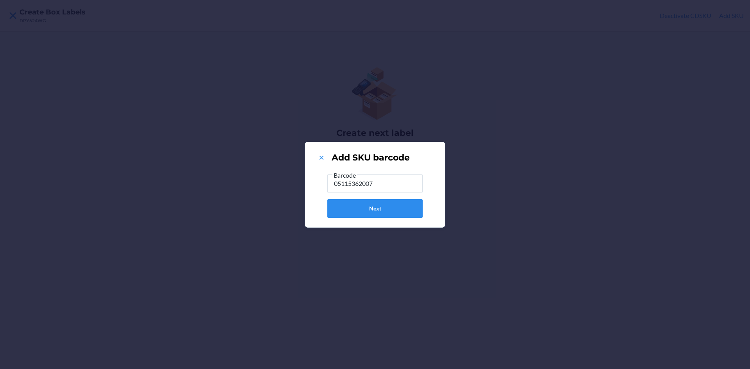
type input "051153620072"
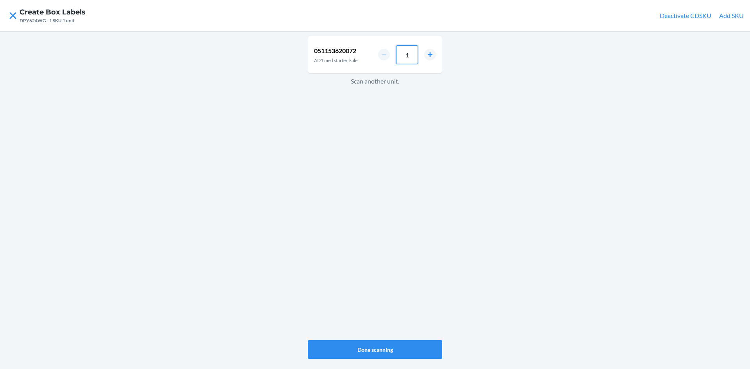
click at [416, 58] on input "1" at bounding box center [407, 54] width 22 height 19
type input "4"
click at [396, 345] on button "Done scanning" at bounding box center [375, 349] width 134 height 19
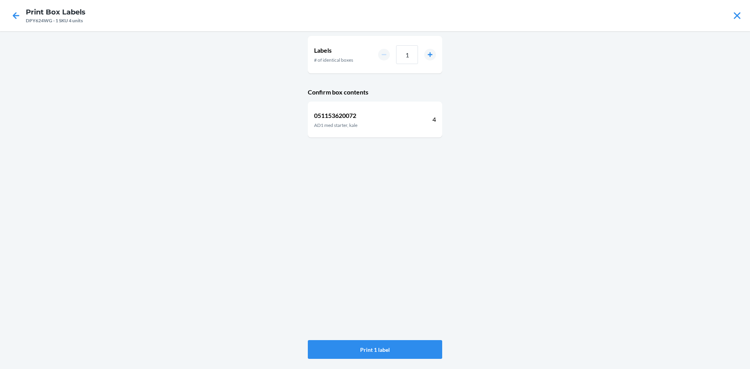
click at [396, 345] on button "Print 1 label" at bounding box center [375, 349] width 134 height 19
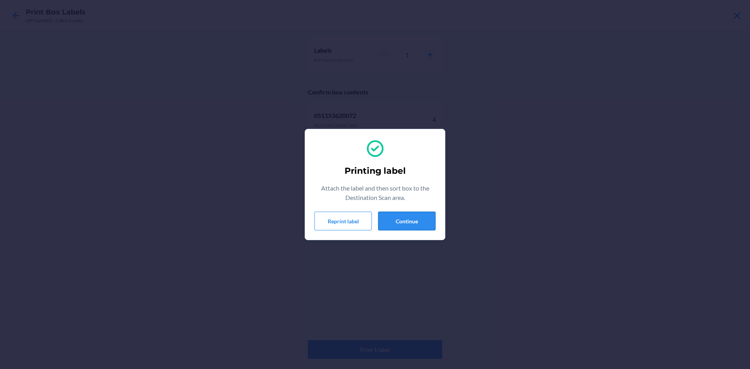
click at [399, 228] on button "Continue" at bounding box center [406, 221] width 57 height 19
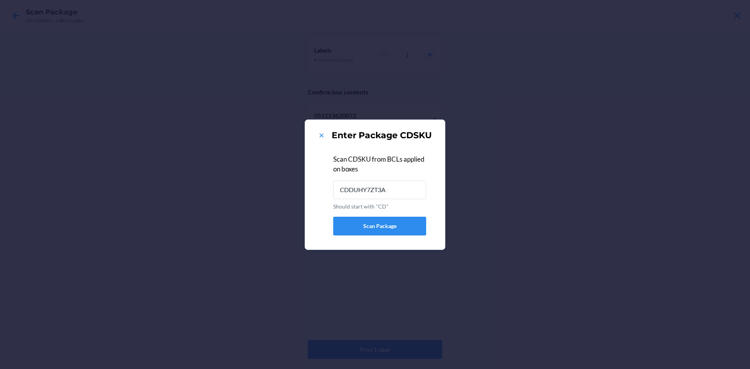
type input "CDDUHY7ZT3A"
click at [325, 132] on icon at bounding box center [321, 136] width 8 height 8
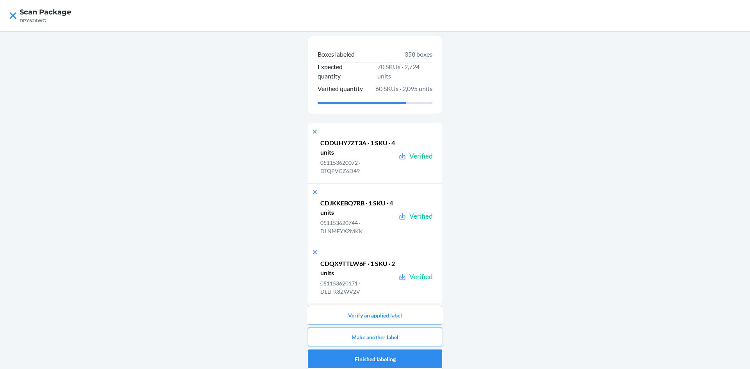
click at [401, 334] on button "Make another label" at bounding box center [375, 337] width 134 height 19
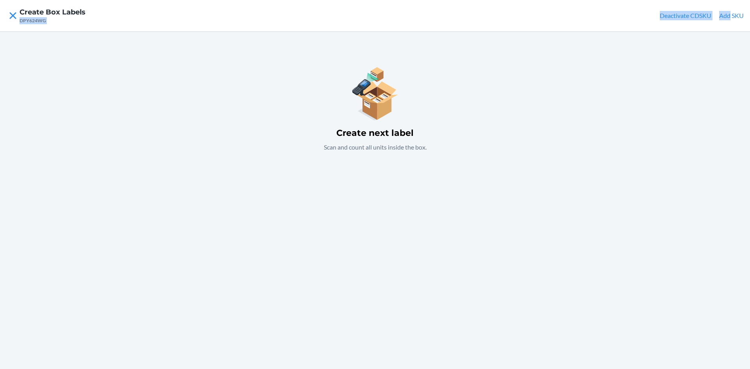
drag, startPoint x: 729, startPoint y: 8, endPoint x: 727, endPoint y: 15, distance: 7.2
click at [728, 15] on nav "Create Box Labels DPY624WG Deactivate CDSKU Add SKU" at bounding box center [375, 15] width 750 height 31
click at [733, 15] on button "Add SKU" at bounding box center [731, 15] width 25 height 9
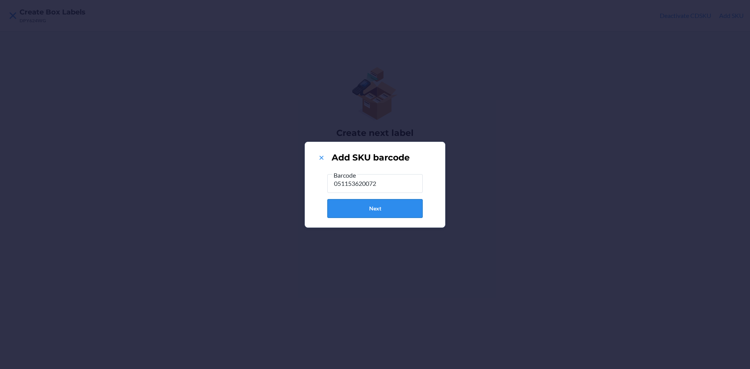
type input "051153620072"
click at [394, 210] on button "Next" at bounding box center [374, 208] width 95 height 19
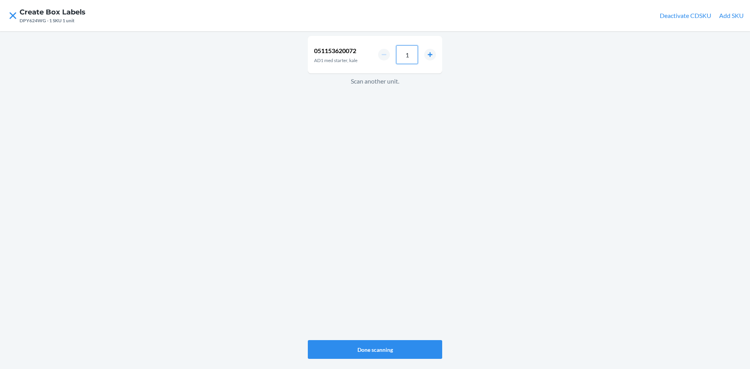
click at [411, 57] on input "1" at bounding box center [407, 54] width 22 height 19
type input "4"
click at [382, 349] on button "Done scanning" at bounding box center [375, 349] width 134 height 19
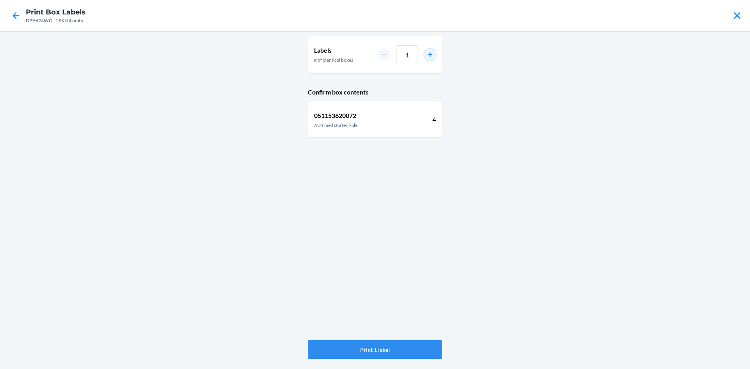
click at [426, 54] on button "increment number" at bounding box center [430, 55] width 12 height 12
type input "2"
click at [419, 344] on button "Print 2 labels" at bounding box center [375, 349] width 134 height 19
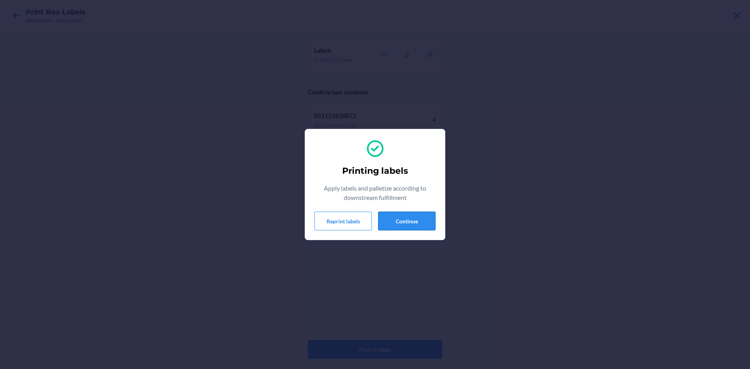
click at [396, 221] on button "Continue" at bounding box center [406, 221] width 57 height 19
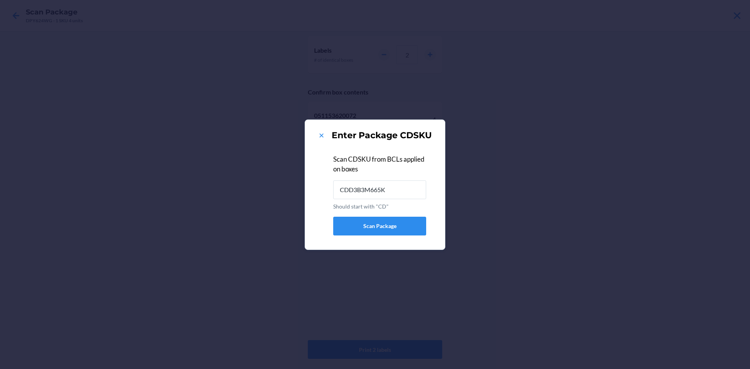
type input "CDD3B3M665K"
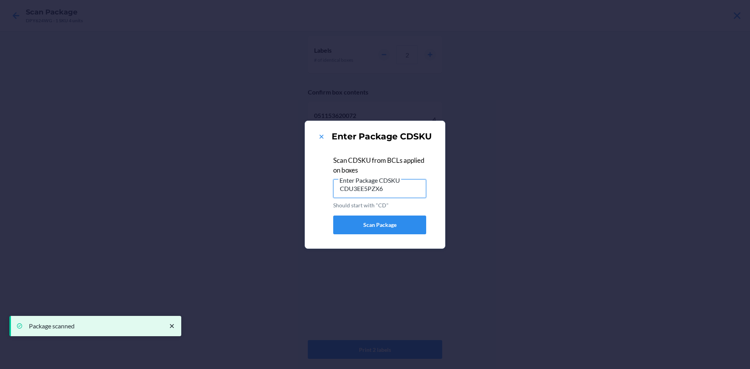
type input "CDU3EE5PZX6"
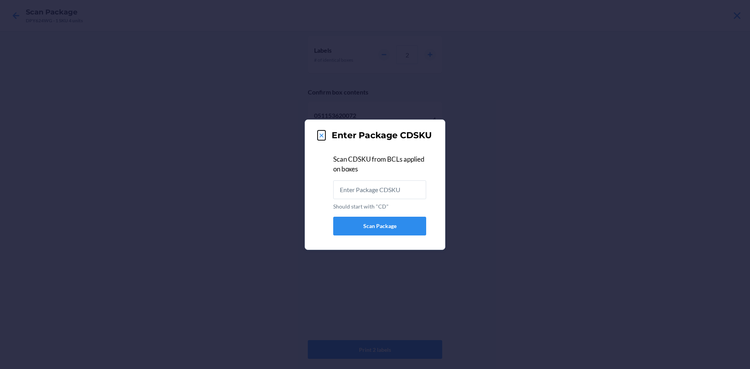
click at [318, 132] on icon at bounding box center [321, 136] width 8 height 8
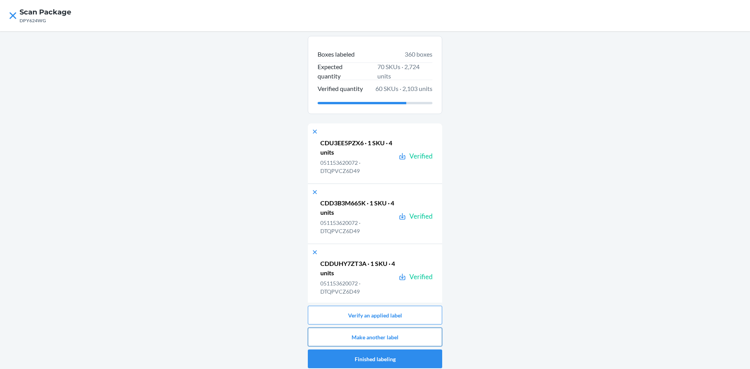
click at [432, 331] on button "Make another label" at bounding box center [375, 337] width 134 height 19
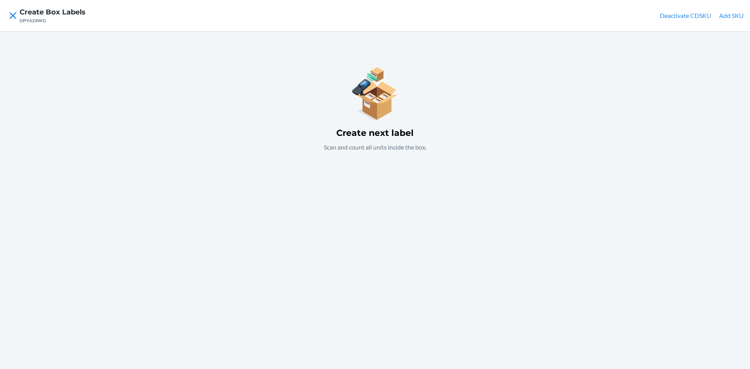
click at [732, 16] on button "Add SKU" at bounding box center [731, 15] width 25 height 9
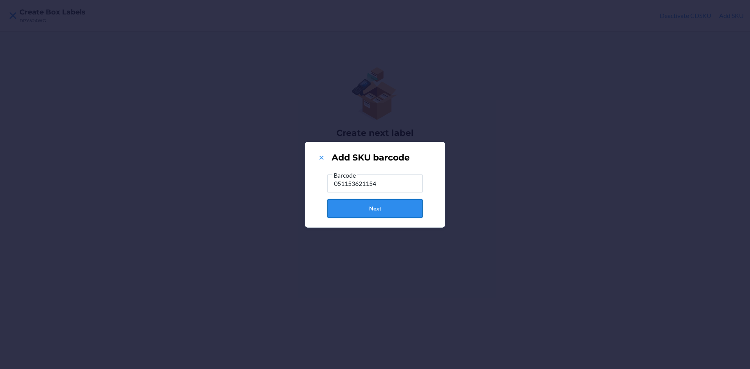
type input "051153621154"
click at [386, 214] on button "Next" at bounding box center [374, 208] width 95 height 19
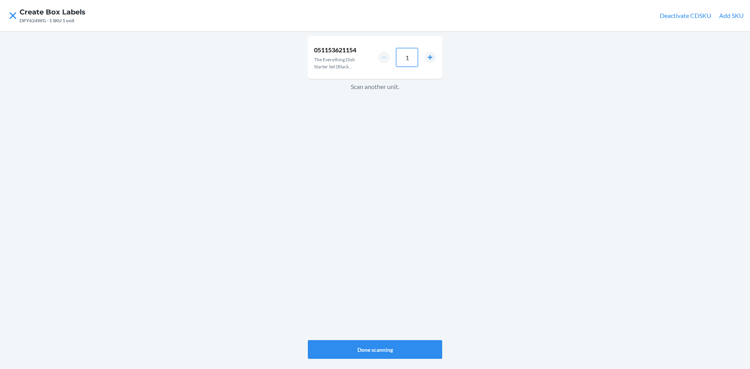
click at [415, 62] on input "1" at bounding box center [407, 57] width 22 height 19
type input "4"
click at [421, 348] on button "Done scanning" at bounding box center [375, 349] width 134 height 19
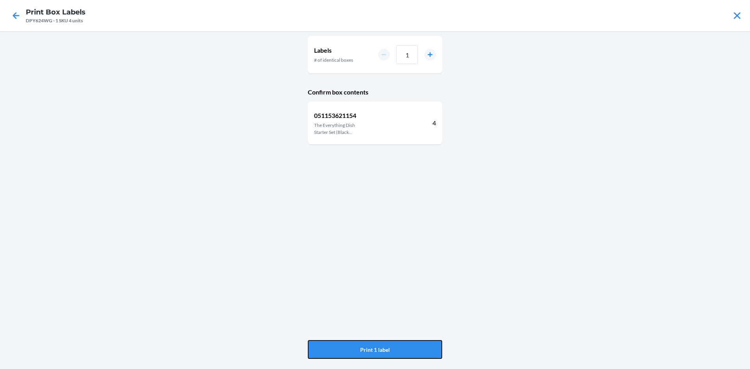
click at [421, 348] on button "Print 1 label" at bounding box center [375, 349] width 134 height 19
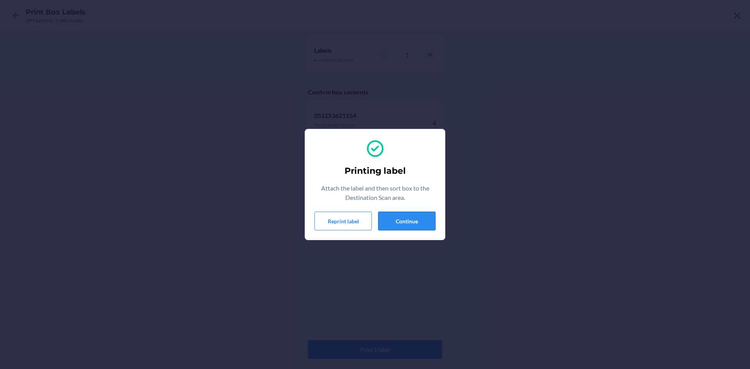
click at [396, 223] on button "Continue" at bounding box center [406, 221] width 57 height 19
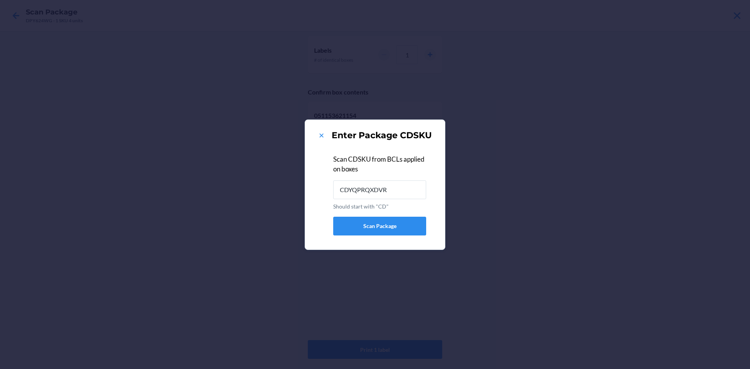
type input "CDYQPRQXDVR"
click at [321, 134] on icon at bounding box center [321, 136] width 8 height 8
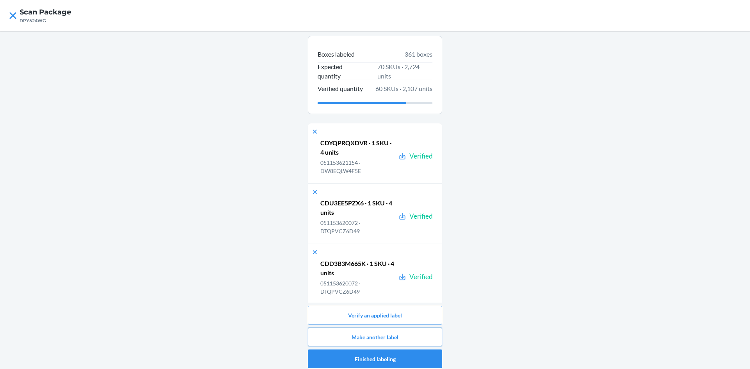
click at [385, 330] on button "Make another label" at bounding box center [375, 337] width 134 height 19
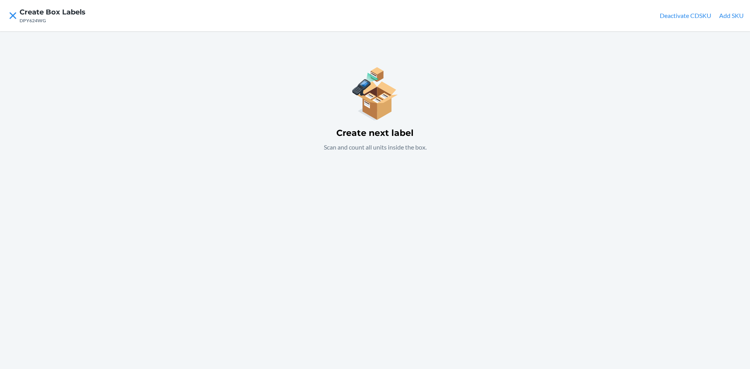
click at [722, 13] on button "Add SKU" at bounding box center [731, 15] width 25 height 9
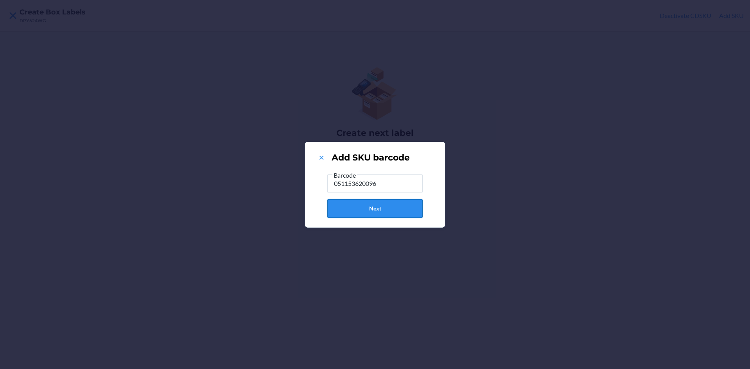
type input "051153620096"
click at [387, 213] on button "Next" at bounding box center [374, 208] width 95 height 19
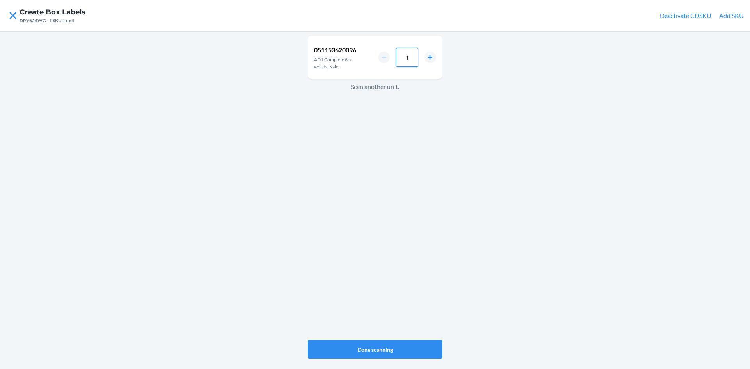
click at [414, 58] on input "1" at bounding box center [407, 57] width 22 height 19
click at [427, 57] on button "increment number" at bounding box center [430, 58] width 12 height 12
type input "2"
click at [362, 348] on button "Done scanning" at bounding box center [375, 349] width 134 height 19
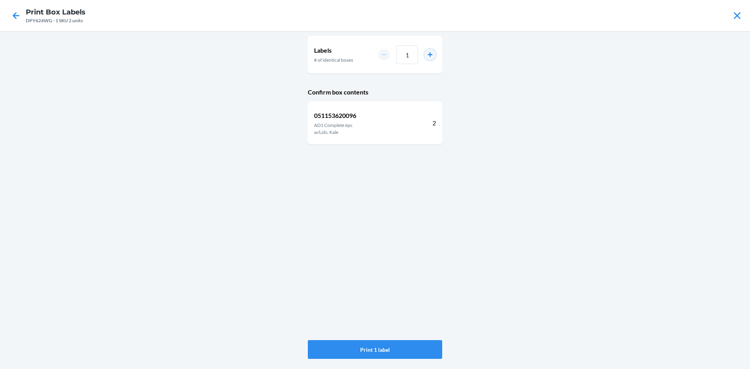
click at [430, 55] on button "increment number" at bounding box center [430, 55] width 12 height 12
type input "2"
click at [381, 345] on button "Print 2 labels" at bounding box center [375, 349] width 134 height 19
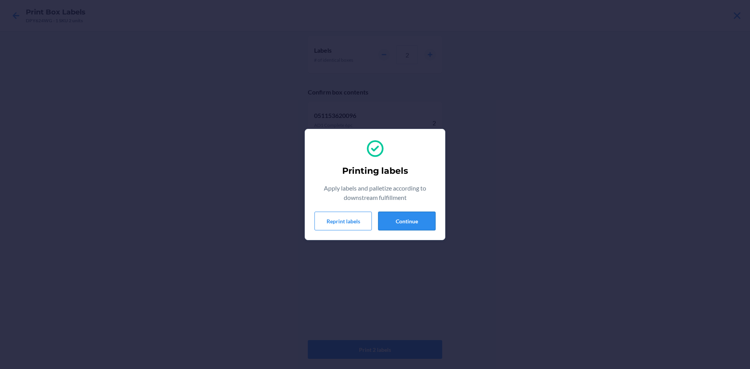
click at [428, 218] on button "Continue" at bounding box center [406, 221] width 57 height 19
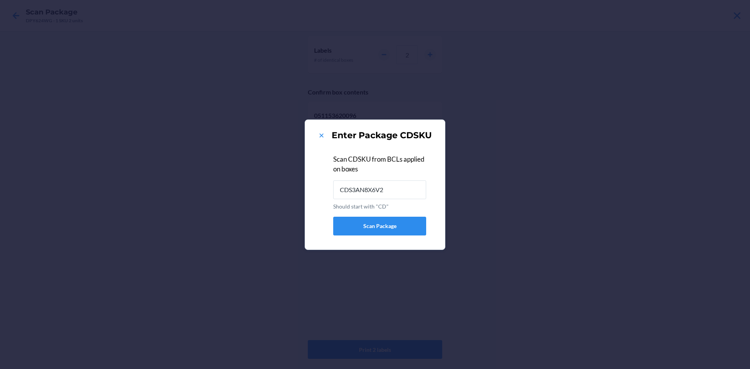
type input "CDS3AN8X6V2"
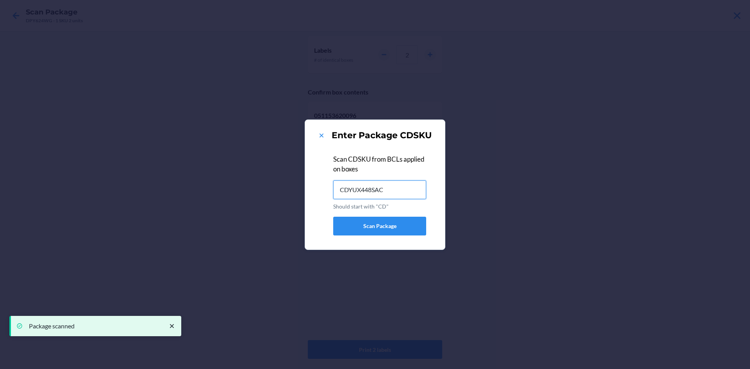
type input "CDYUX448SAC"
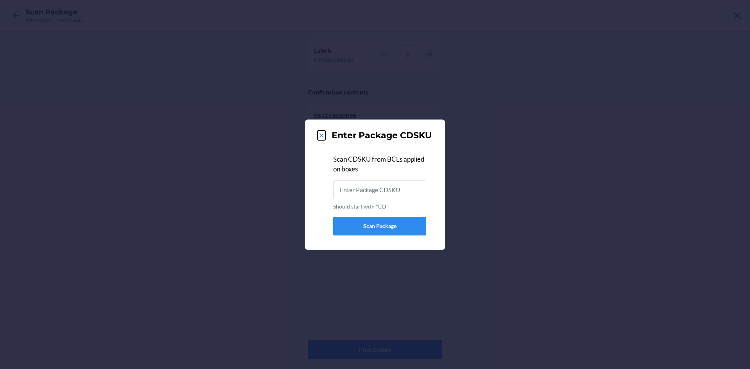
click at [321, 134] on icon at bounding box center [321, 136] width 8 height 8
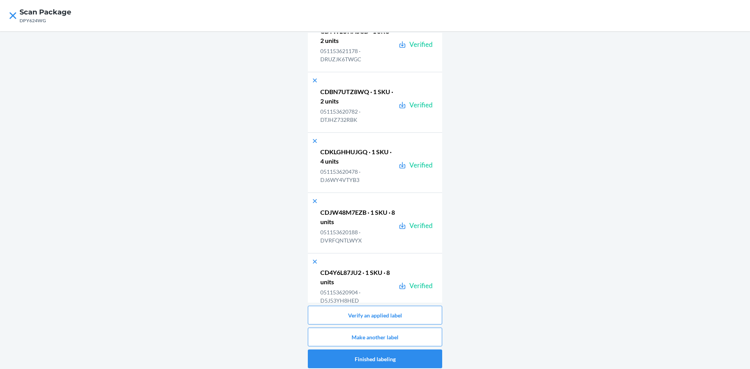
scroll to position [21722, 0]
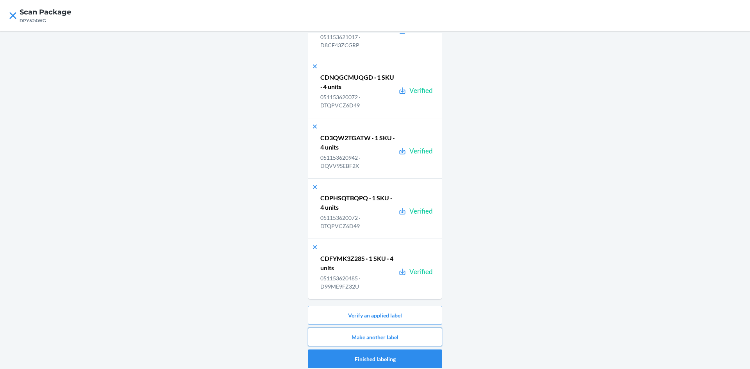
click at [400, 331] on button "Make another label" at bounding box center [375, 337] width 134 height 19
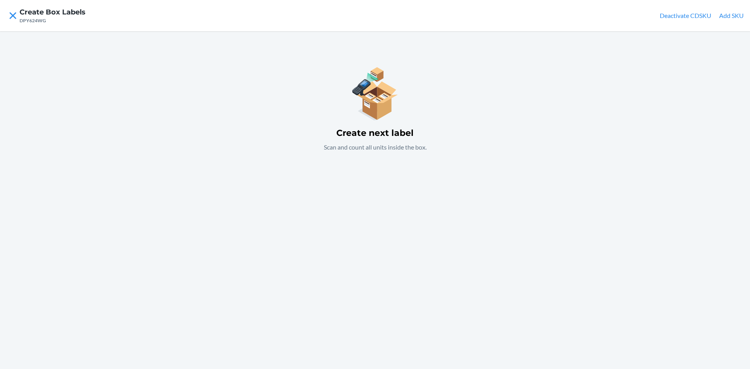
drag, startPoint x: 734, startPoint y: 13, endPoint x: 731, endPoint y: 16, distance: 4.4
click at [731, 16] on button "Add SKU" at bounding box center [731, 15] width 25 height 9
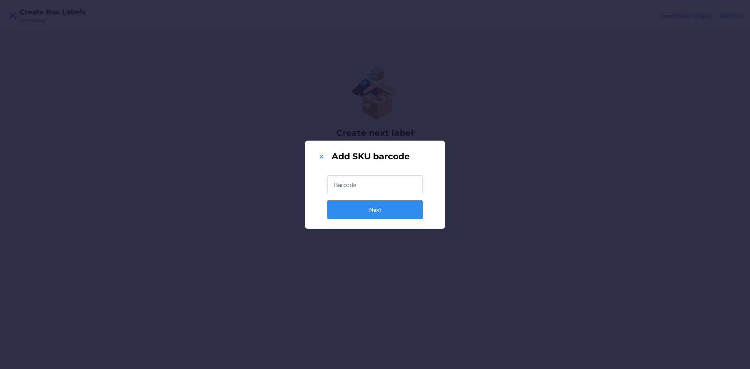
click at [389, 186] on input "text" at bounding box center [374, 184] width 95 height 19
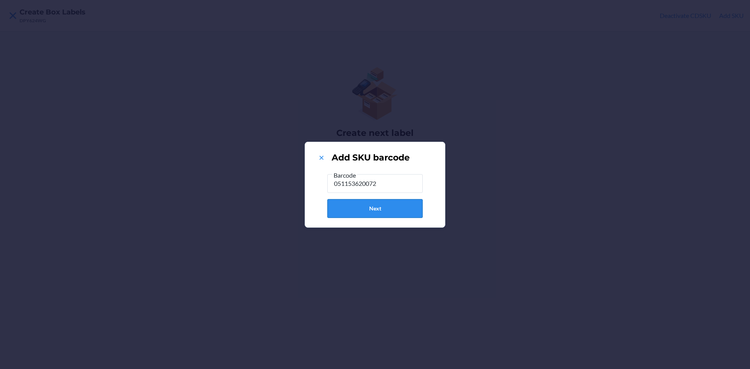
type input "051153620072"
click at [387, 205] on button "Next" at bounding box center [374, 208] width 95 height 19
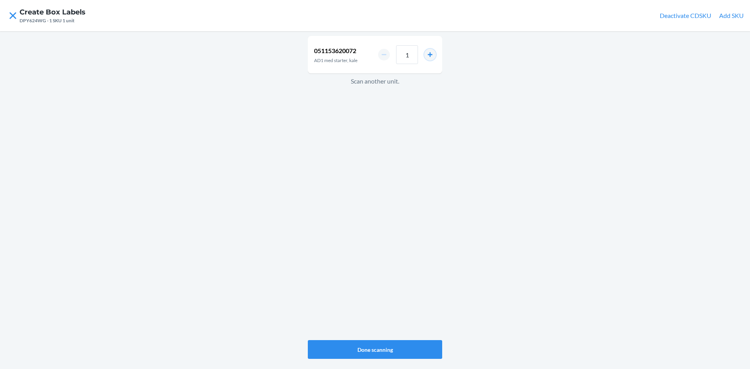
click at [430, 55] on button "increment number" at bounding box center [430, 55] width 12 height 12
type input "4"
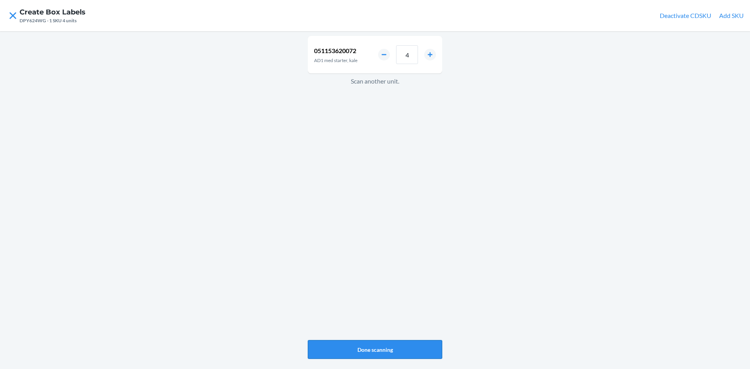
click at [396, 345] on button "Done scanning" at bounding box center [375, 349] width 134 height 19
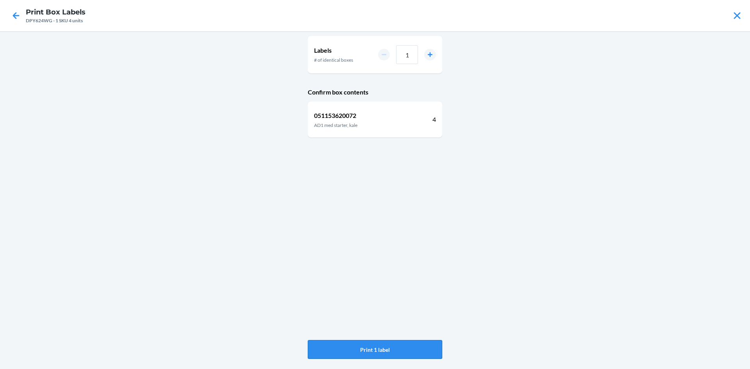
click at [394, 344] on button "Print 1 label" at bounding box center [375, 349] width 134 height 19
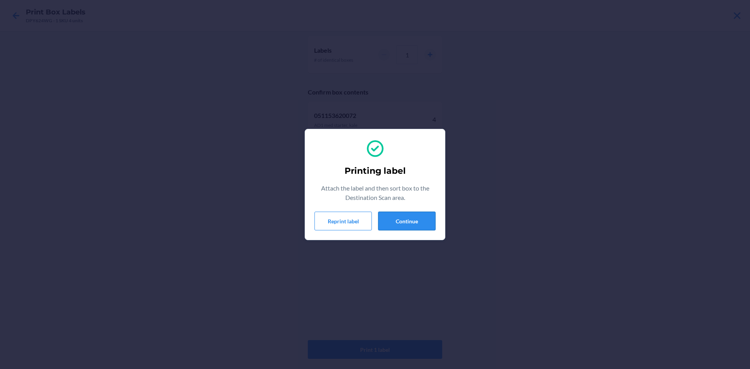
click at [418, 219] on button "Continue" at bounding box center [406, 221] width 57 height 19
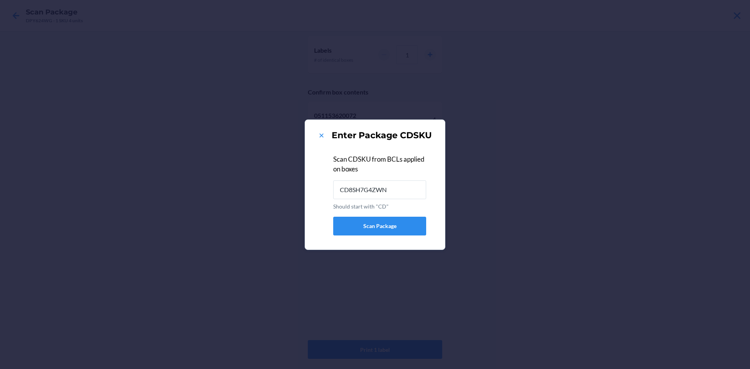
type input "CD8SH7G4ZWN"
click at [322, 132] on icon at bounding box center [321, 136] width 8 height 8
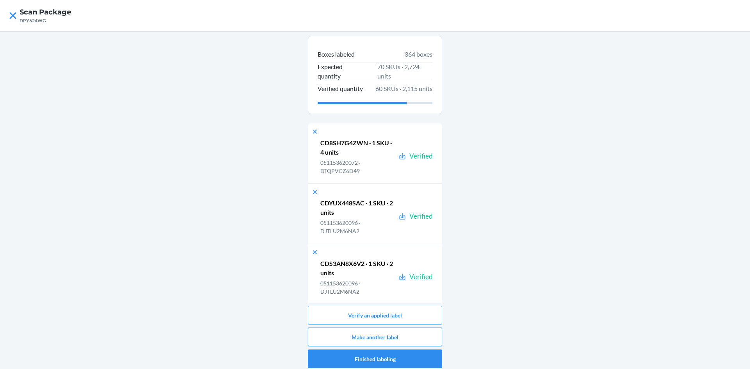
click at [426, 335] on button "Make another label" at bounding box center [375, 337] width 134 height 19
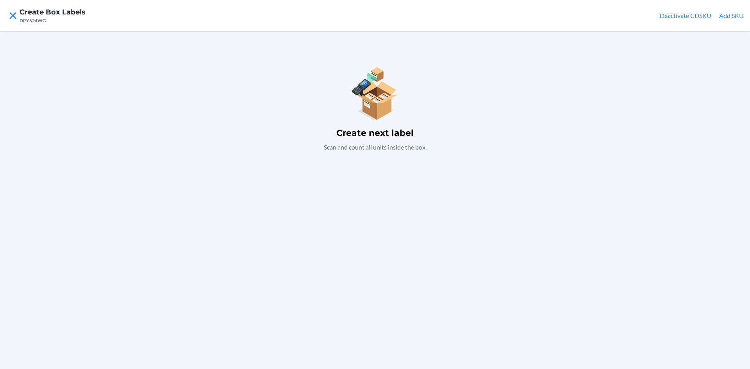
click at [720, 16] on button "Add SKU" at bounding box center [731, 15] width 25 height 9
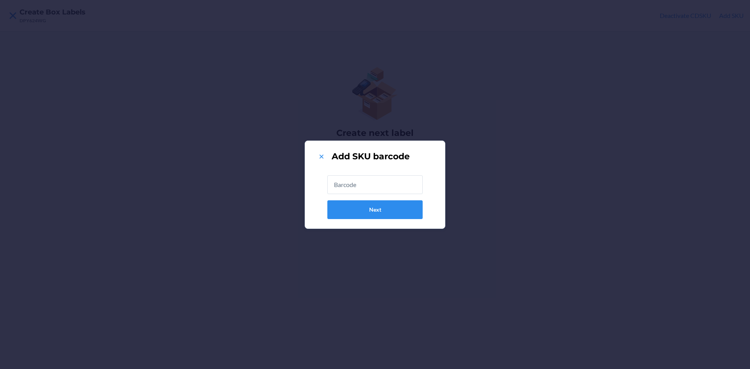
click at [383, 185] on input "text" at bounding box center [374, 184] width 95 height 19
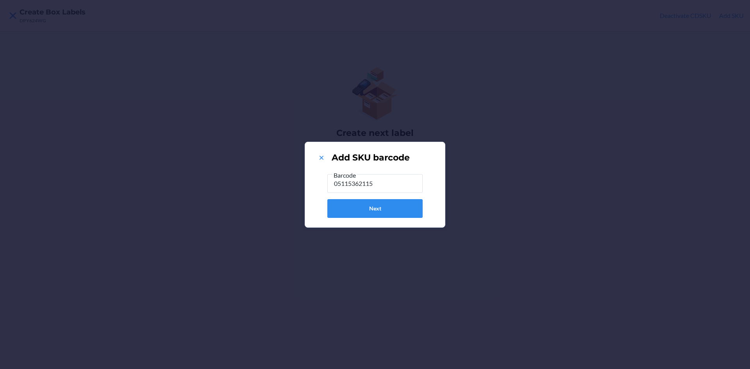
type input "051153621154"
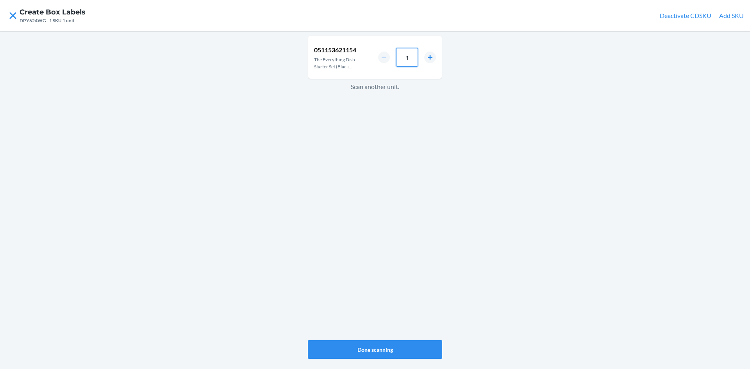
click at [412, 59] on input "1" at bounding box center [407, 57] width 22 height 19
type input "4"
click at [421, 340] on button "Done scanning" at bounding box center [375, 349] width 134 height 19
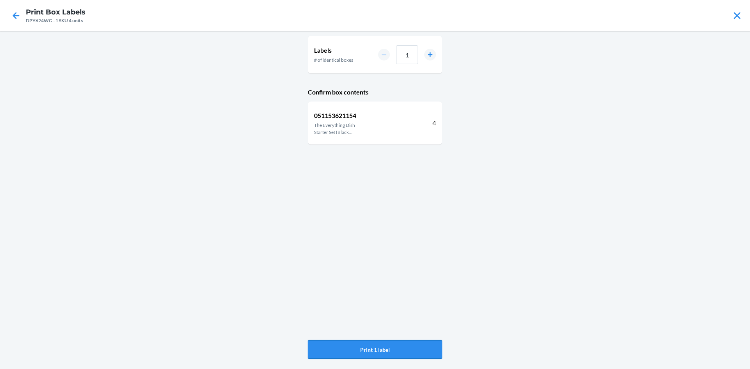
click at [417, 347] on button "Print 1 label" at bounding box center [375, 349] width 134 height 19
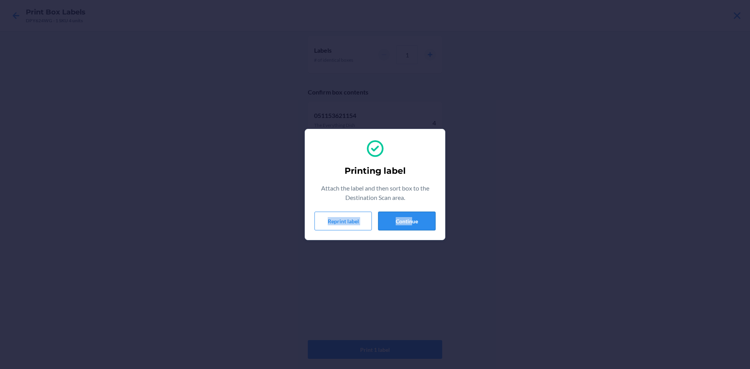
drag, startPoint x: 413, startPoint y: 208, endPoint x: 410, endPoint y: 212, distance: 5.2
click at [411, 209] on div "Printing label Attach the label and then sort box to the Destination Scan area.…" at bounding box center [374, 184] width 121 height 98
click at [409, 216] on button "Continue" at bounding box center [406, 221] width 57 height 19
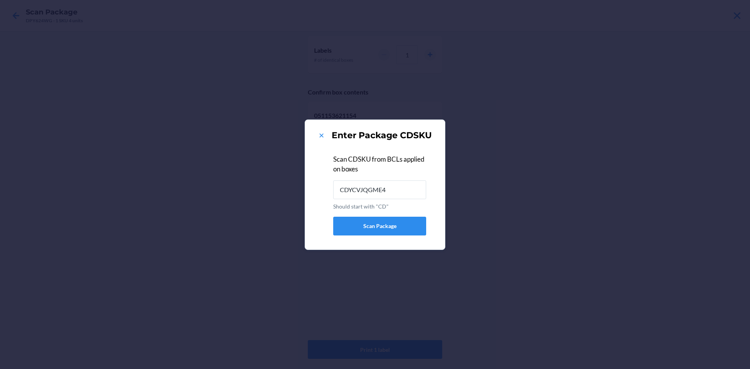
type input "CDYCVJQGME4"
click at [321, 136] on icon at bounding box center [321, 136] width 8 height 8
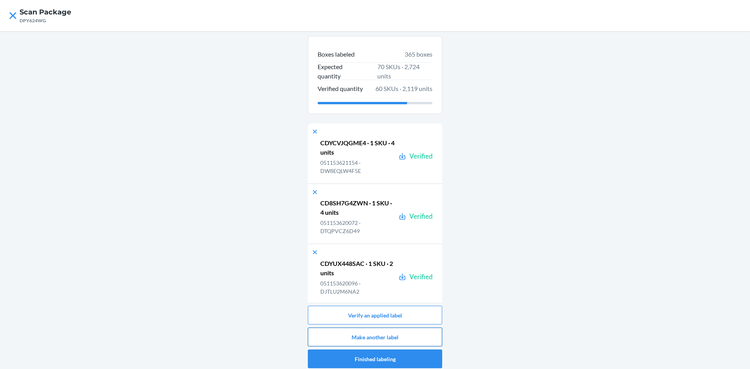
click at [387, 339] on button "Make another label" at bounding box center [375, 337] width 134 height 19
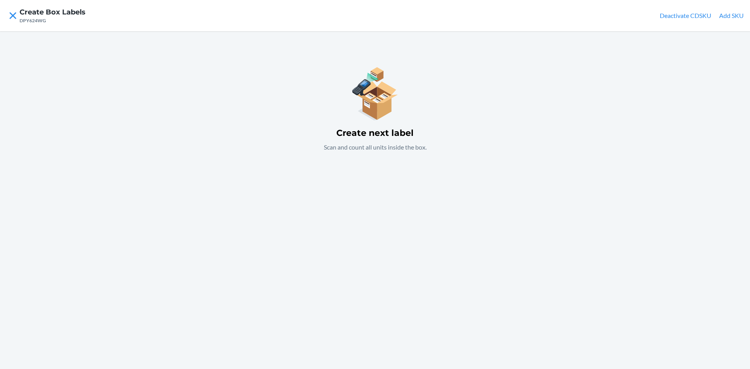
click at [726, 16] on button "Add SKU" at bounding box center [731, 15] width 25 height 9
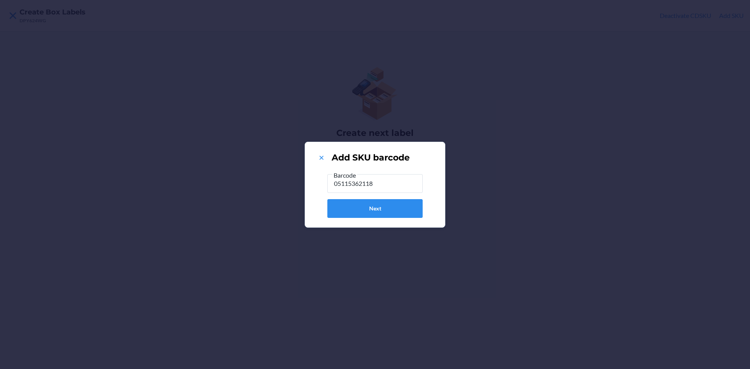
type input "051153621185"
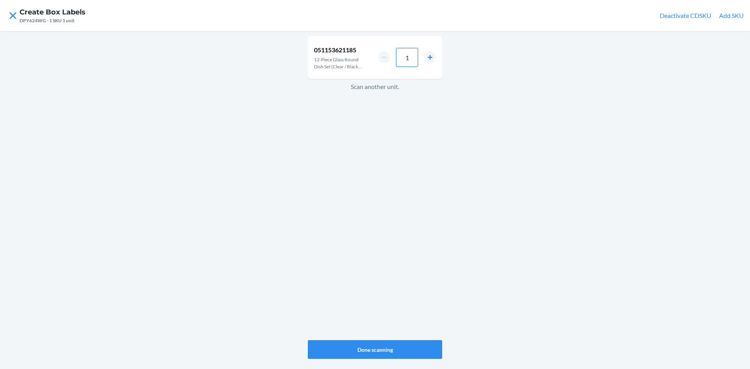
click at [411, 57] on input "1" at bounding box center [407, 57] width 22 height 19
type input "2"
click at [378, 347] on button "Done scanning" at bounding box center [375, 349] width 134 height 19
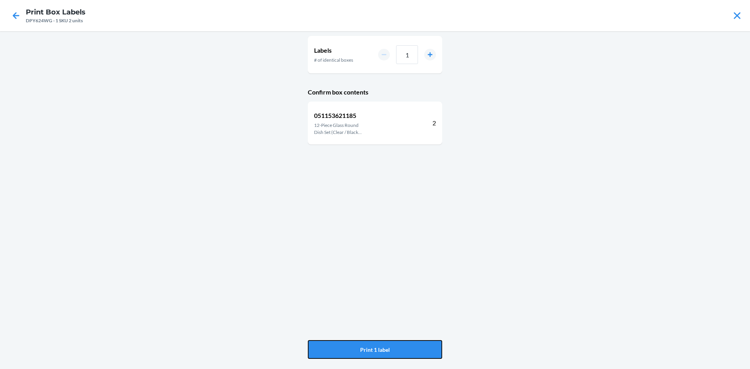
click at [378, 347] on button "Print 1 label" at bounding box center [375, 349] width 134 height 19
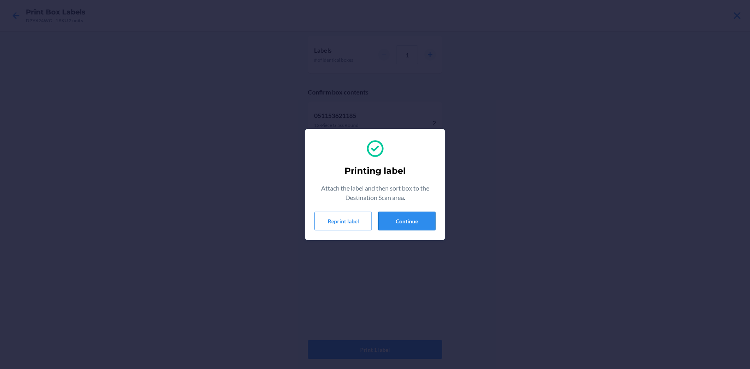
click at [425, 216] on button "Continue" at bounding box center [406, 221] width 57 height 19
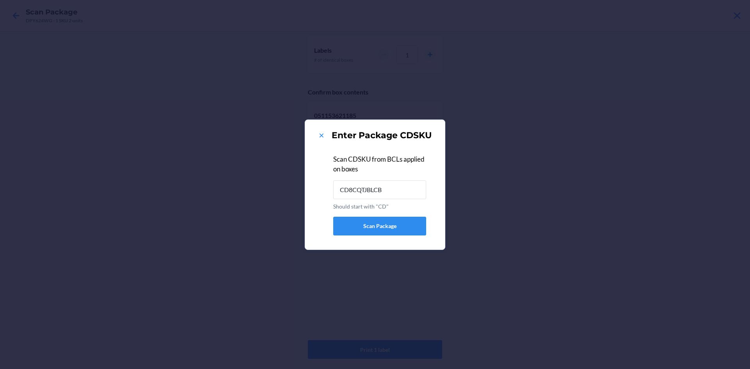
type input "CD8CQTJBLCB"
click at [320, 135] on icon at bounding box center [321, 136] width 8 height 8
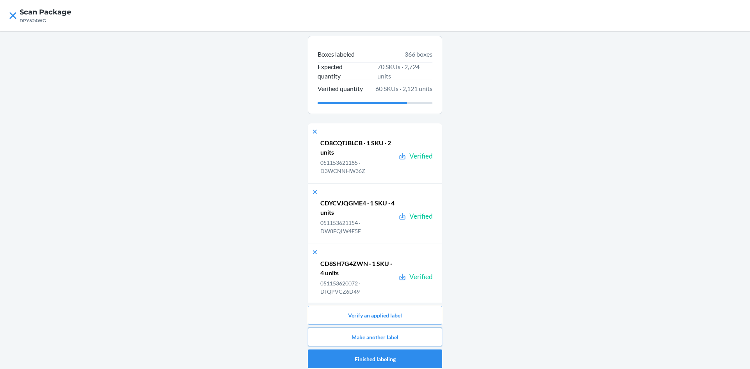
click at [423, 339] on button "Make another label" at bounding box center [375, 337] width 134 height 19
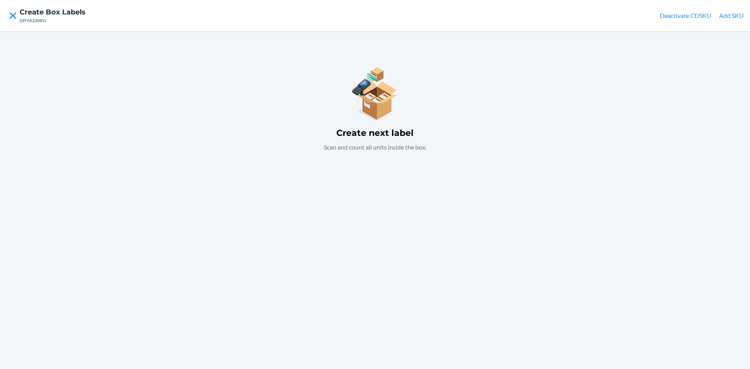
click at [732, 19] on button "Add SKU" at bounding box center [731, 15] width 25 height 9
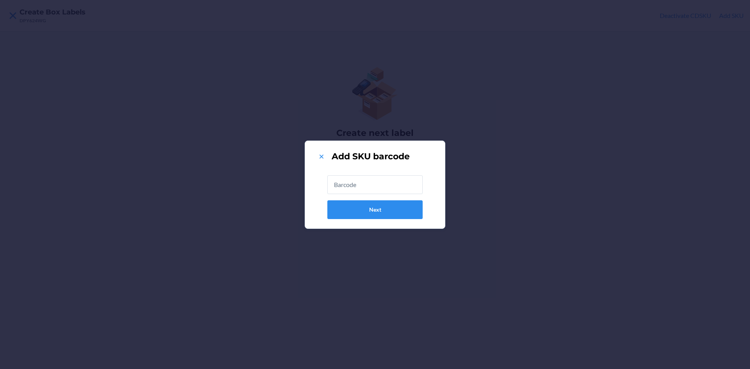
click at [383, 180] on input "text" at bounding box center [374, 184] width 95 height 19
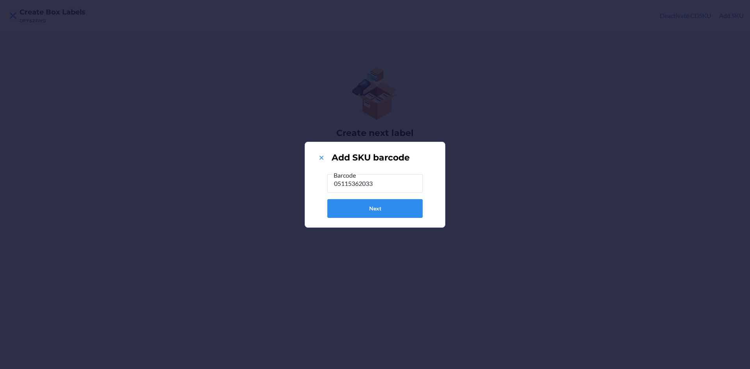
type input "051153620331"
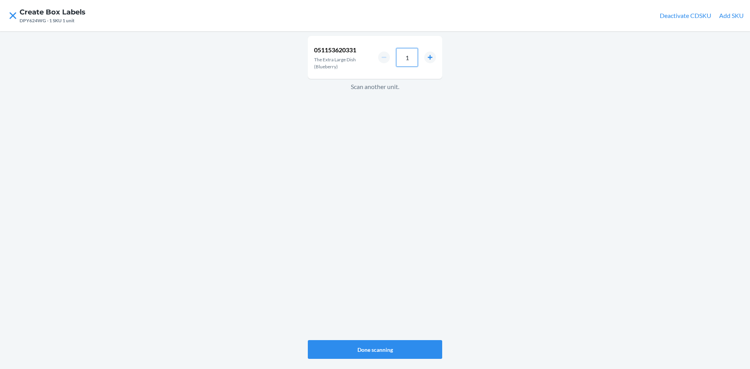
click at [416, 53] on input "1" at bounding box center [407, 57] width 22 height 19
type input "4"
click at [418, 346] on button "Done scanning" at bounding box center [375, 349] width 134 height 19
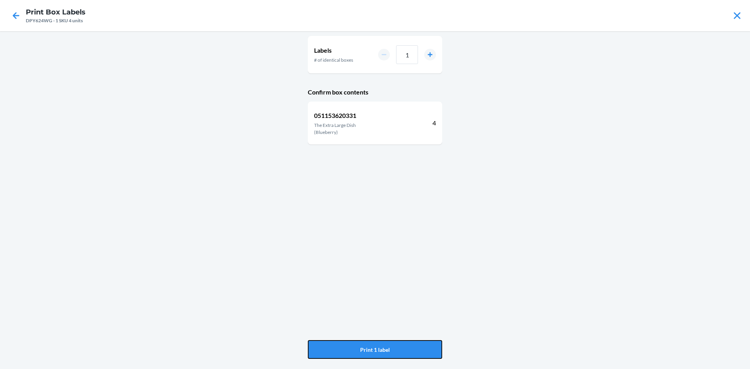
click at [418, 346] on button "Print 1 label" at bounding box center [375, 349] width 134 height 19
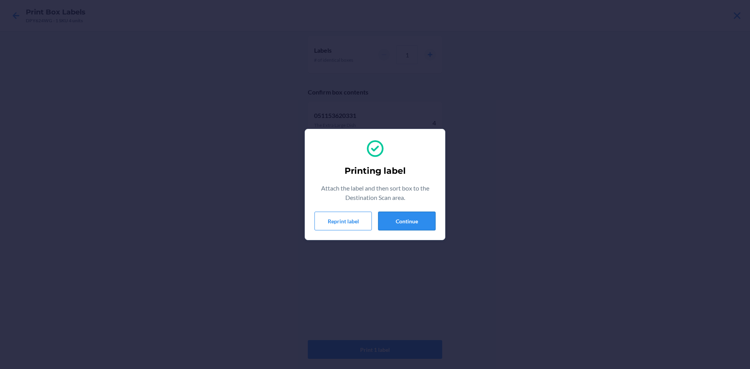
click at [412, 223] on button "Continue" at bounding box center [406, 221] width 57 height 19
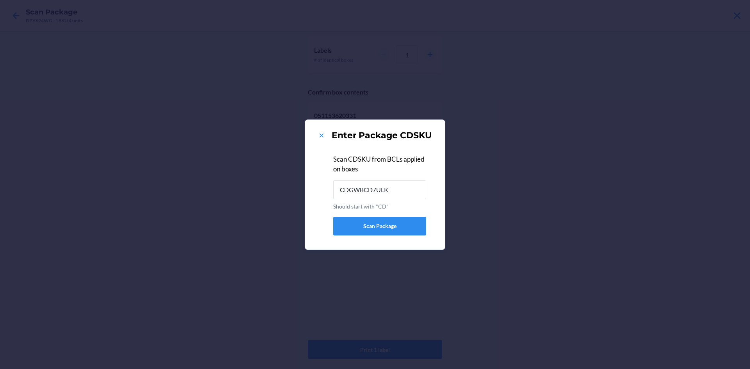
type input "CDGWBCD7ULK"
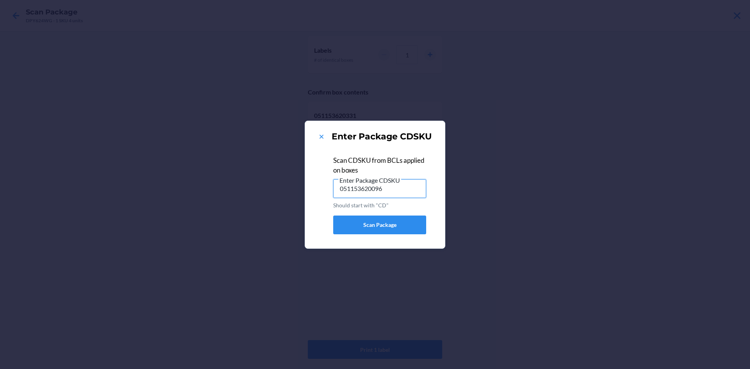
type input "051153620096"
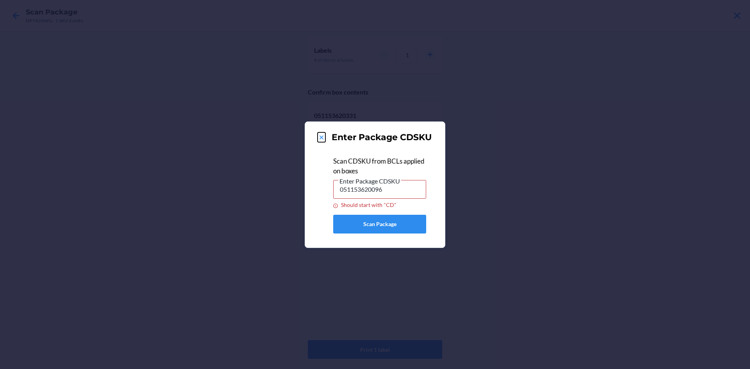
click at [323, 138] on icon at bounding box center [321, 137] width 4 height 4
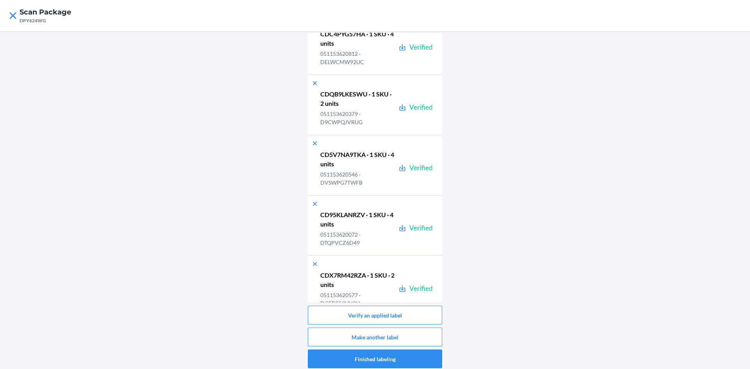
scroll to position [21963, 0]
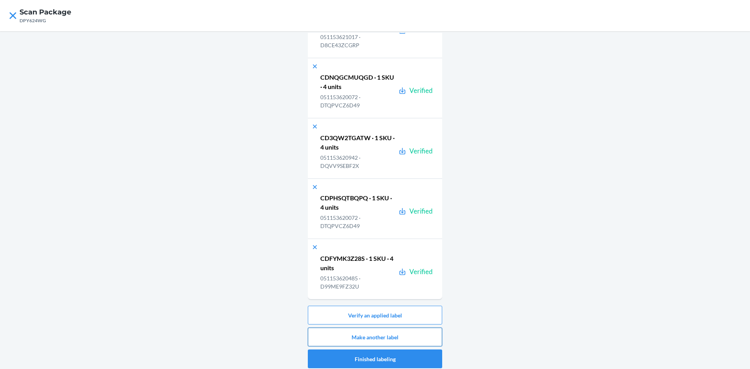
click at [408, 334] on button "Make another label" at bounding box center [375, 337] width 134 height 19
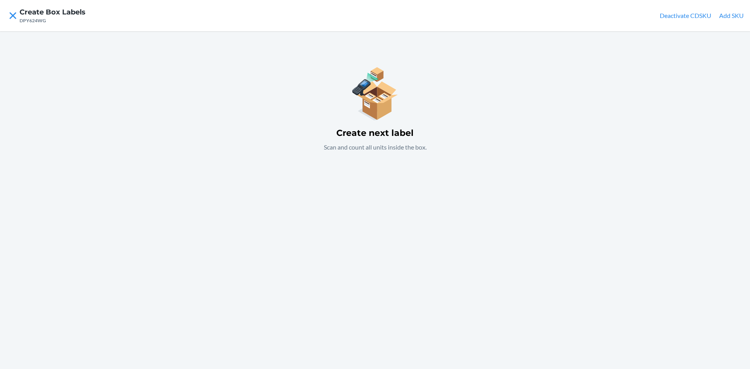
click at [734, 14] on button "Add SKU" at bounding box center [731, 15] width 25 height 9
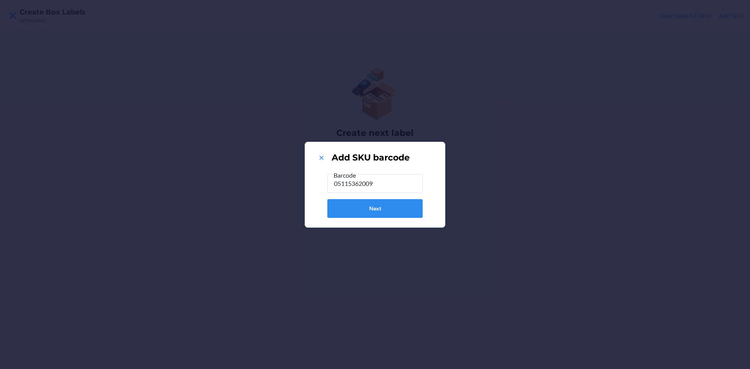
type input "051153620096"
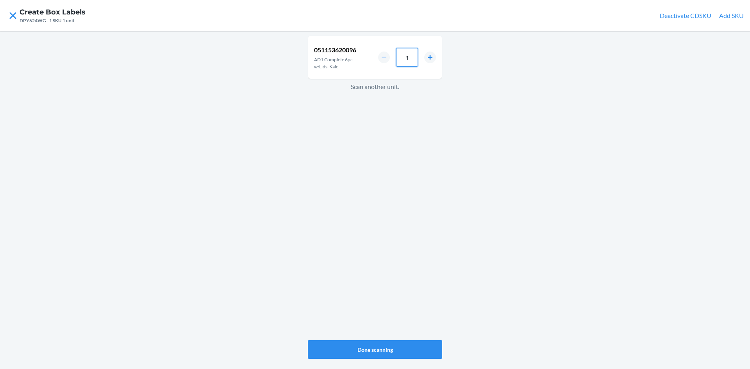
click at [410, 50] on input "1" at bounding box center [407, 57] width 22 height 19
type input "2"
click at [407, 346] on button "Done scanning" at bounding box center [375, 349] width 134 height 19
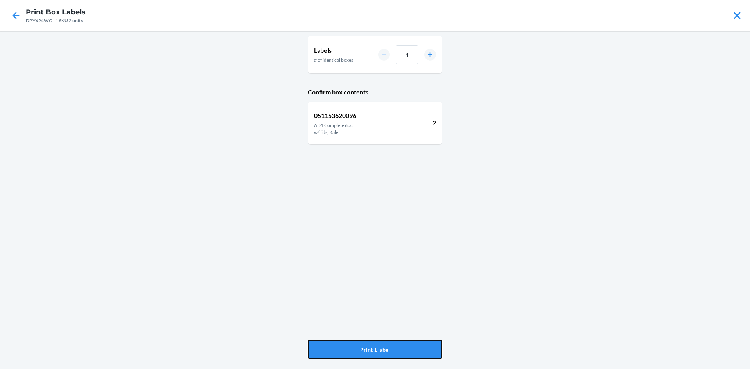
click at [407, 346] on button "Print 1 label" at bounding box center [375, 349] width 134 height 19
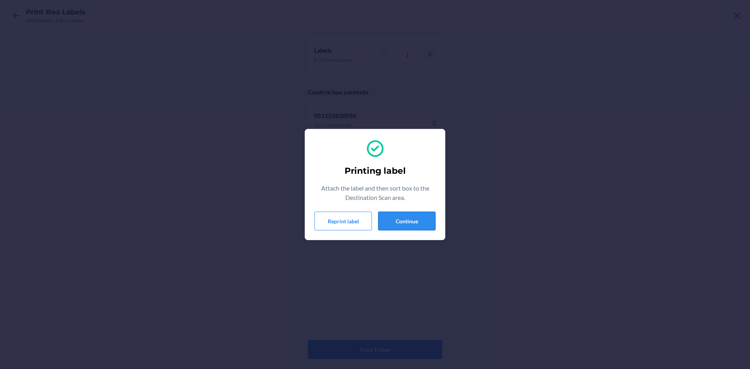
click at [410, 223] on button "Continue" at bounding box center [406, 221] width 57 height 19
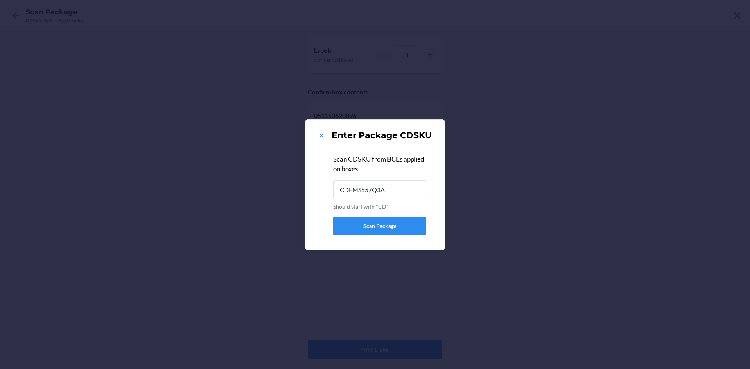
type input "CDFMS557Q3A"
click at [324, 132] on icon at bounding box center [321, 136] width 8 height 8
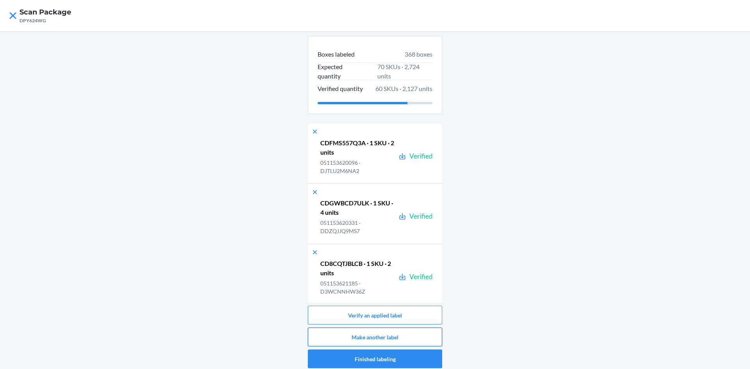
click at [403, 337] on button "Make another label" at bounding box center [375, 337] width 134 height 19
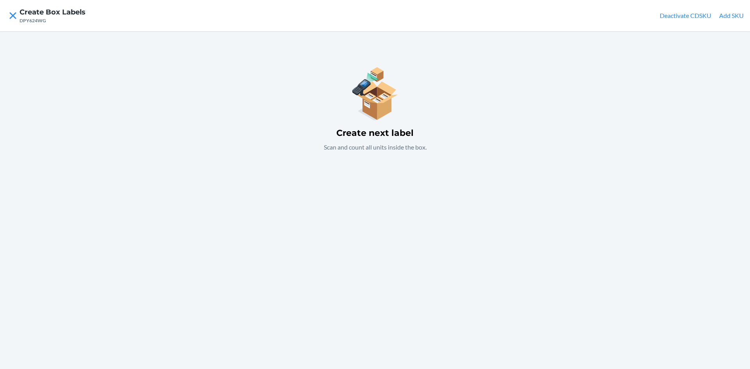
drag, startPoint x: 729, startPoint y: 14, endPoint x: 727, endPoint y: 20, distance: 6.8
click at [727, 20] on button "Add SKU" at bounding box center [731, 15] width 25 height 9
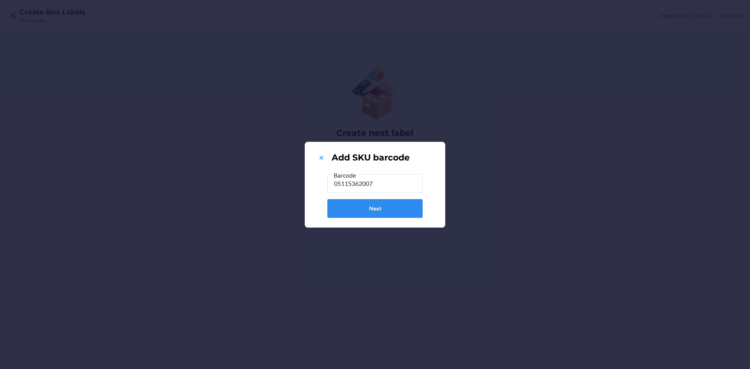
type input "051153620072"
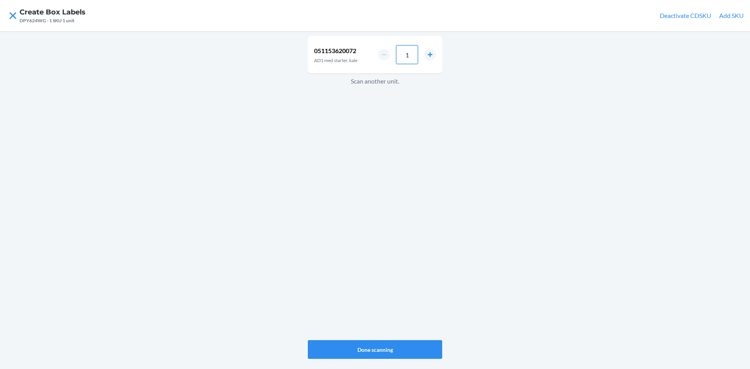
click at [410, 58] on input "1" at bounding box center [407, 54] width 22 height 19
type input "4"
click at [388, 343] on button "Done scanning" at bounding box center [375, 349] width 134 height 19
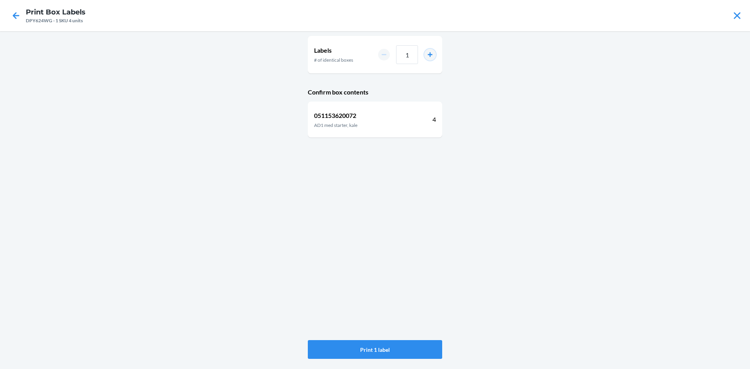
click at [427, 51] on button "increment number" at bounding box center [430, 55] width 12 height 12
type input "3"
click at [363, 344] on button "Print 3 labels" at bounding box center [375, 349] width 134 height 19
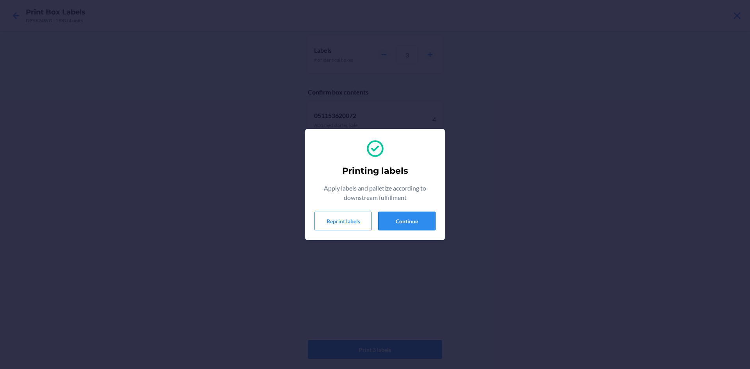
click at [414, 219] on button "Continue" at bounding box center [406, 221] width 57 height 19
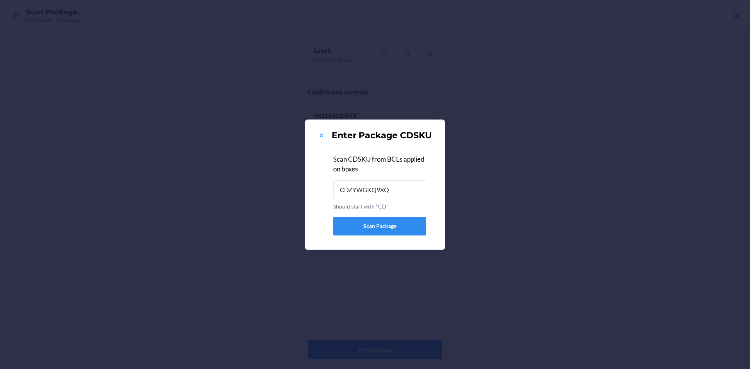
type input "CDZYWGKQ9XQ"
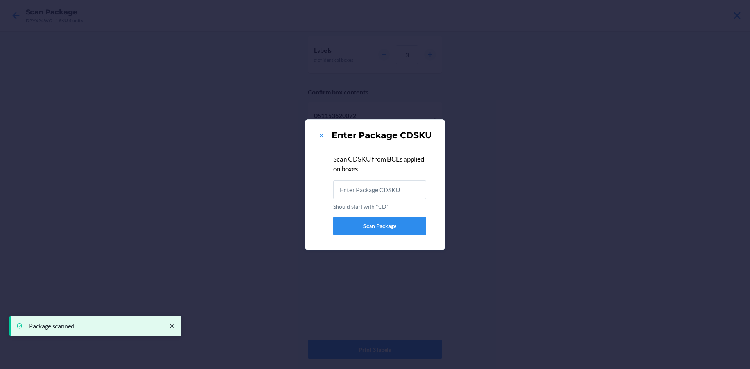
type input "CD4EZYTC3J3"
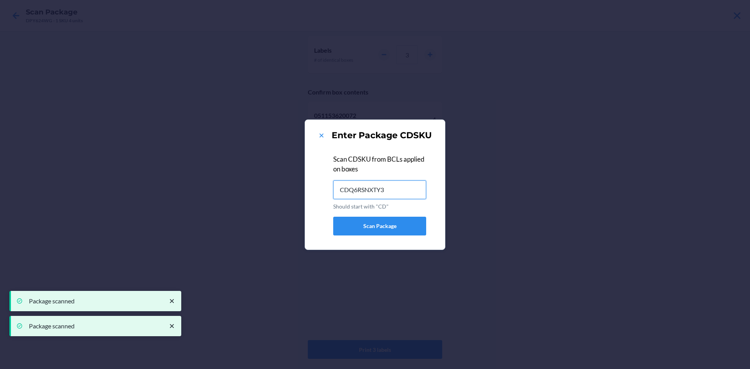
type input "CDQ6RSNXTY3"
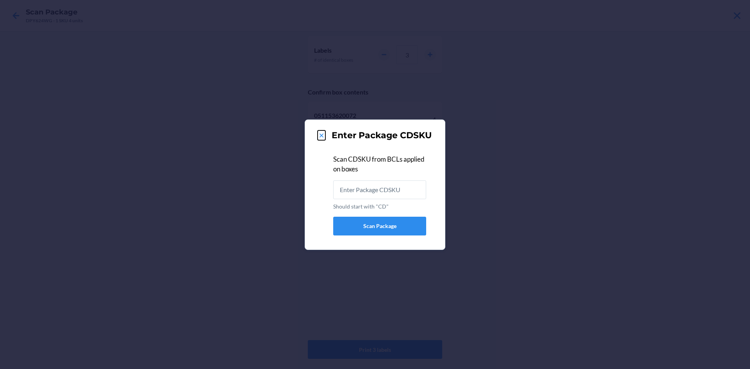
click at [324, 132] on icon at bounding box center [321, 136] width 8 height 8
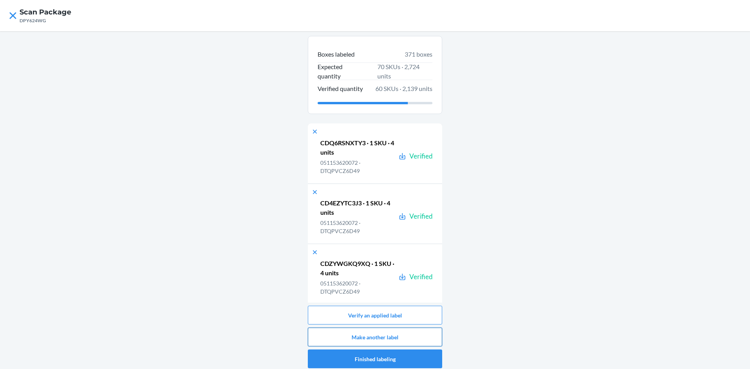
click at [400, 331] on button "Make another label" at bounding box center [375, 337] width 134 height 19
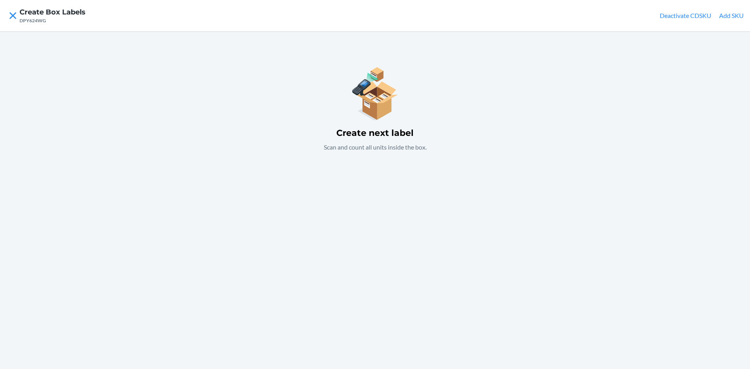
click at [723, 15] on button "Add SKU" at bounding box center [731, 15] width 25 height 9
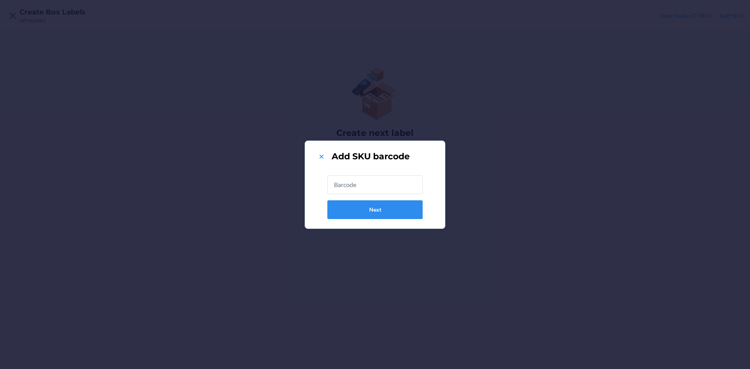
click at [347, 184] on input "text" at bounding box center [374, 184] width 95 height 19
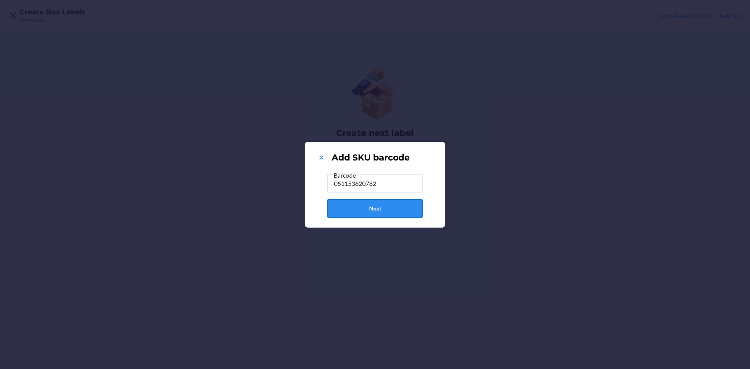
type input "051153620782"
click at [378, 214] on button "Next" at bounding box center [374, 208] width 95 height 19
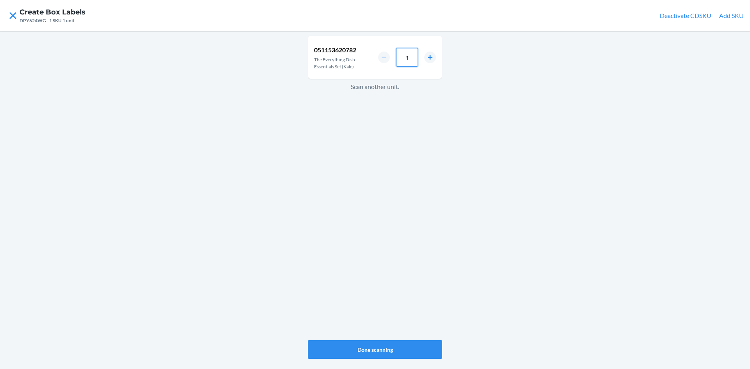
click at [411, 61] on input "1" at bounding box center [407, 57] width 22 height 19
click at [428, 55] on button "increment number" at bounding box center [430, 58] width 12 height 12
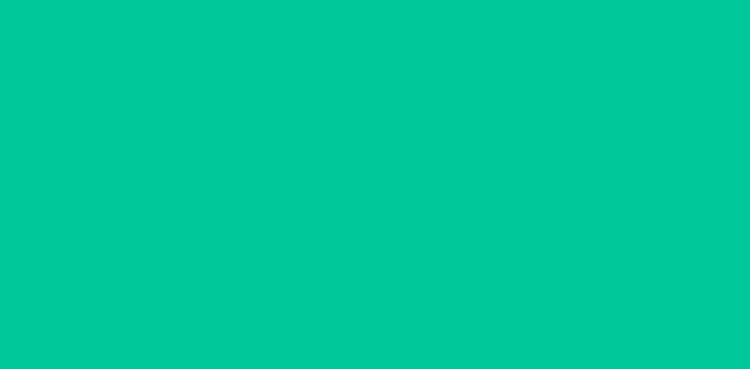
click at [428, 55] on button "increment number" at bounding box center [430, 58] width 12 height 12
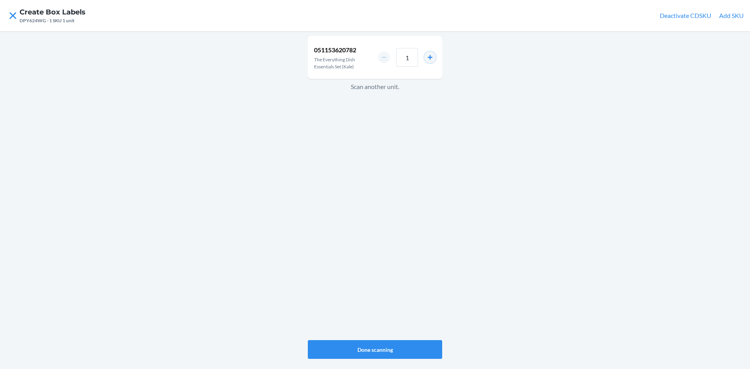
type input "2"
click at [412, 350] on button "Done scanning" at bounding box center [375, 349] width 134 height 19
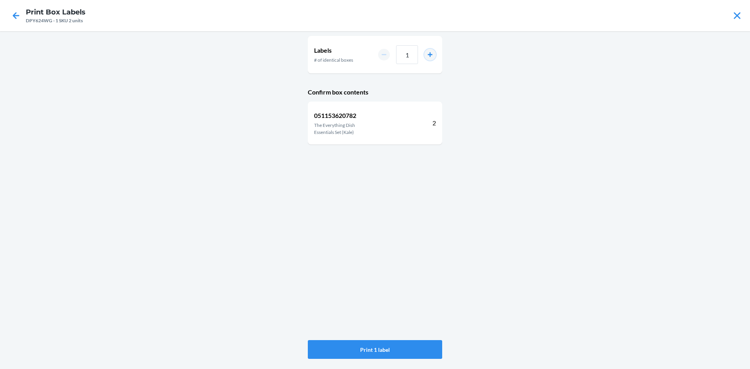
click at [425, 53] on button "increment number" at bounding box center [430, 55] width 12 height 12
type input "2"
click at [377, 346] on button "Print 2 labels" at bounding box center [375, 349] width 134 height 19
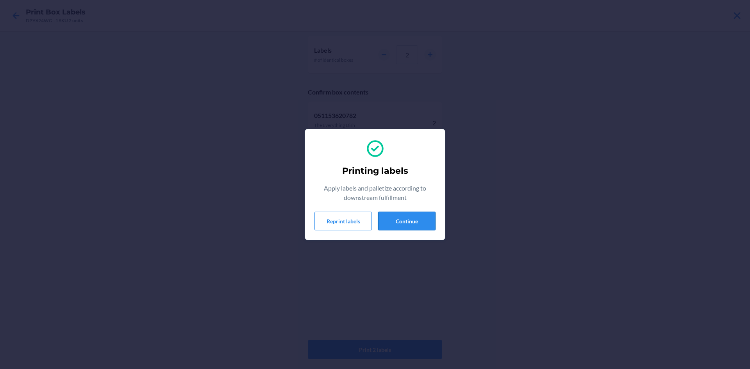
drag, startPoint x: 409, startPoint y: 224, endPoint x: 405, endPoint y: 225, distance: 4.0
click at [408, 224] on button "Continue" at bounding box center [406, 221] width 57 height 19
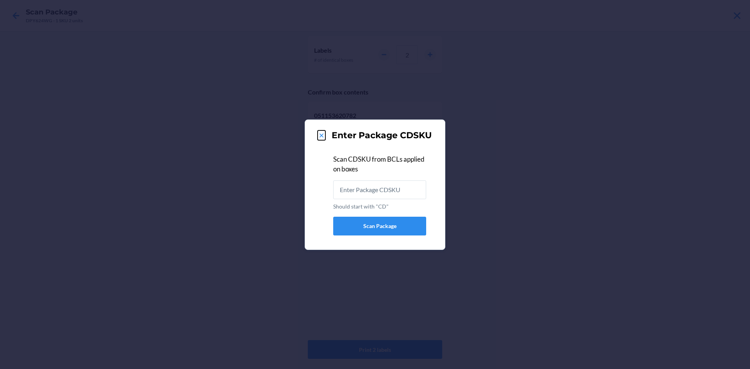
click at [319, 134] on icon at bounding box center [321, 136] width 8 height 8
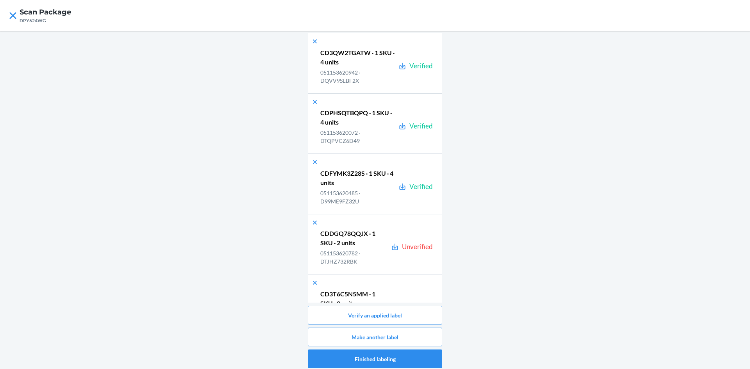
scroll to position [22687, 0]
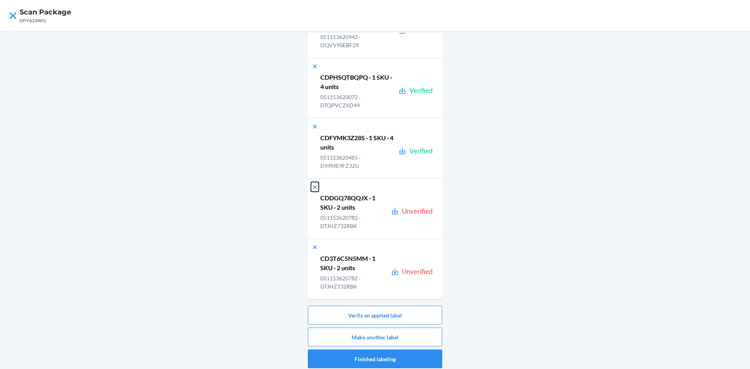
click at [312, 184] on icon at bounding box center [315, 187] width 8 height 8
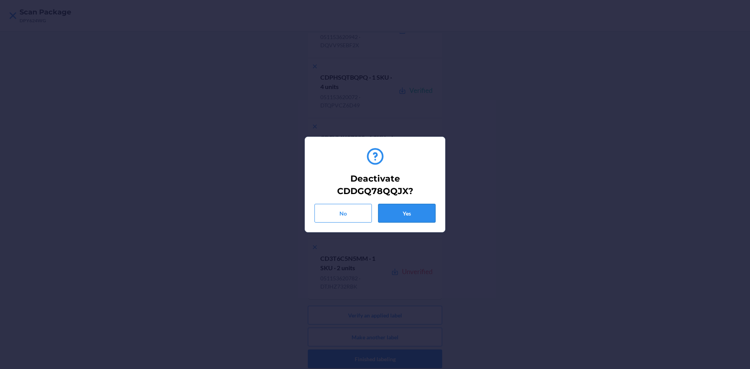
click at [390, 212] on button "Yes" at bounding box center [406, 213] width 57 height 19
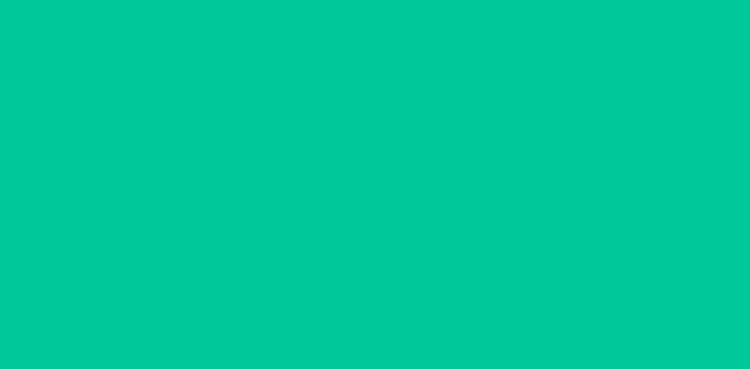
scroll to position [22627, 0]
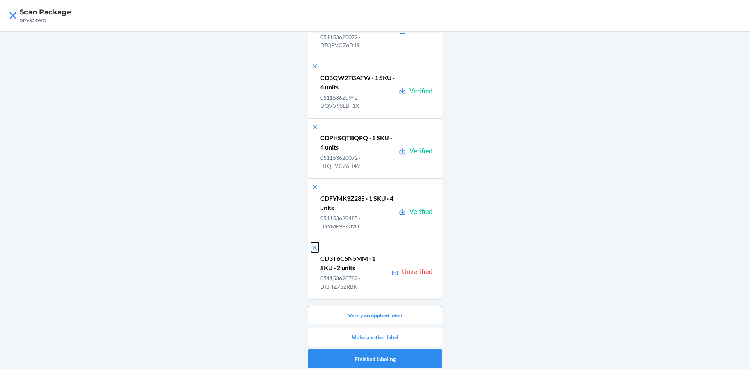
click at [313, 248] on icon at bounding box center [315, 247] width 4 height 4
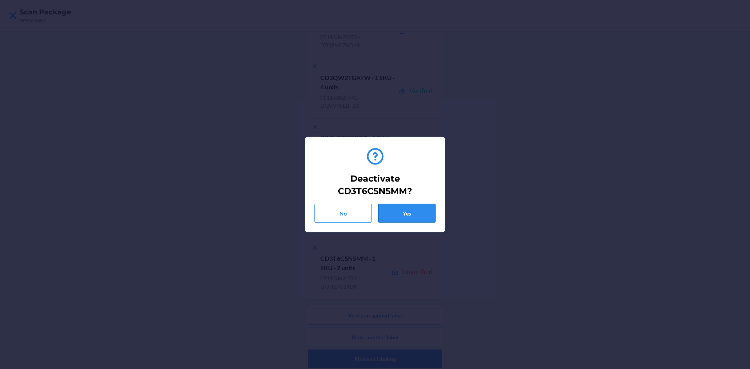
click at [396, 221] on button "Yes" at bounding box center [406, 213] width 57 height 19
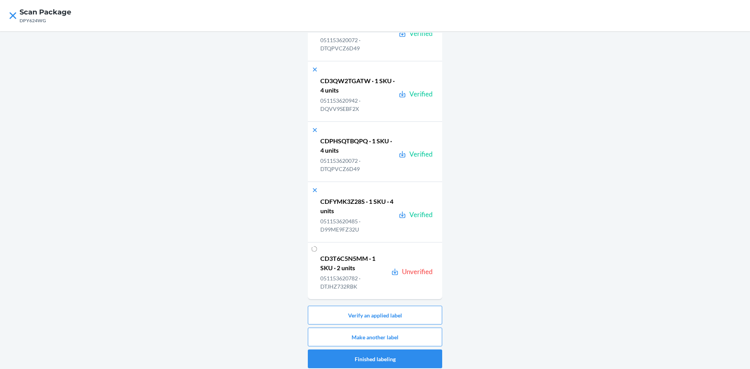
scroll to position [22566, 0]
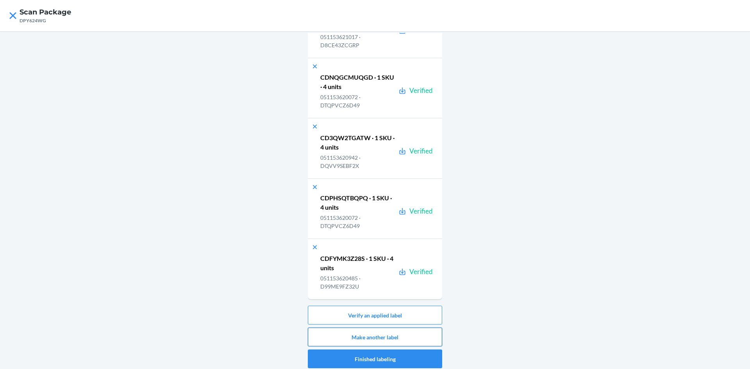
click at [411, 338] on button "Make another label" at bounding box center [375, 337] width 134 height 19
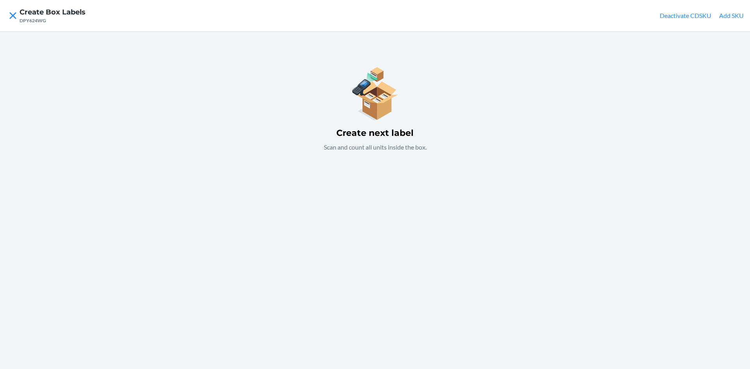
click at [732, 11] on nav "Create Box Labels DPY624WG Deactivate CDSKU Add SKU" at bounding box center [375, 15] width 750 height 31
click at [736, 14] on button "Add SKU" at bounding box center [731, 15] width 25 height 9
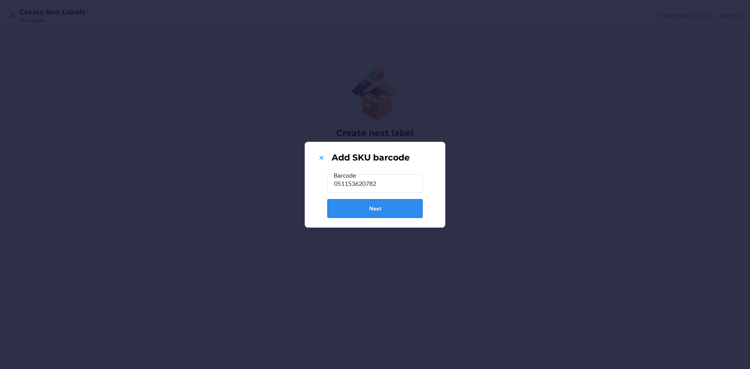
type input "051153620782"
click at [387, 208] on button "Next" at bounding box center [374, 208] width 95 height 19
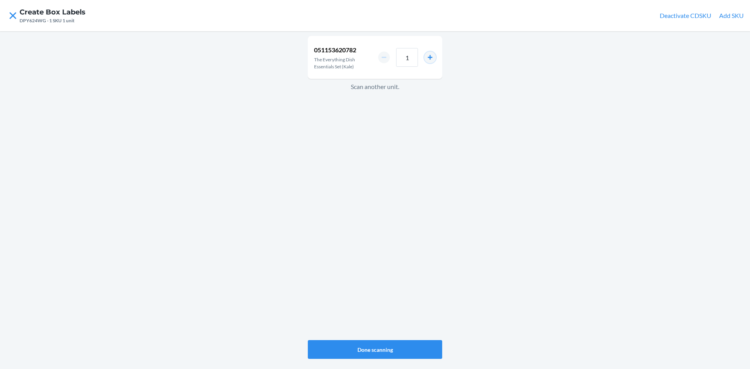
click at [428, 55] on button "increment number" at bounding box center [430, 58] width 12 height 12
type input "2"
click at [399, 348] on button "Done scanning" at bounding box center [375, 349] width 134 height 19
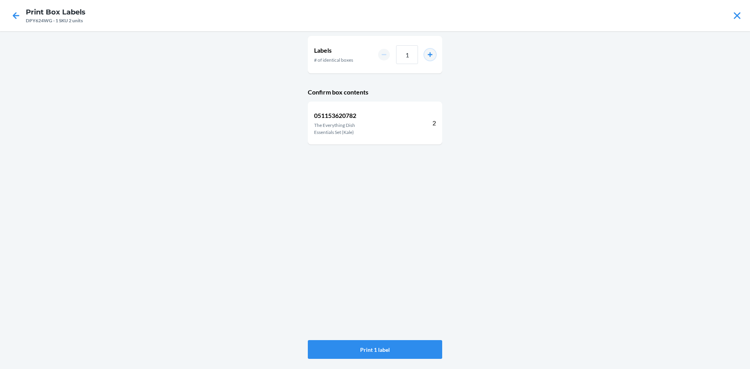
click at [428, 53] on button "increment number" at bounding box center [430, 55] width 12 height 12
type input "2"
click at [398, 348] on button "Print 2 labels" at bounding box center [375, 349] width 134 height 19
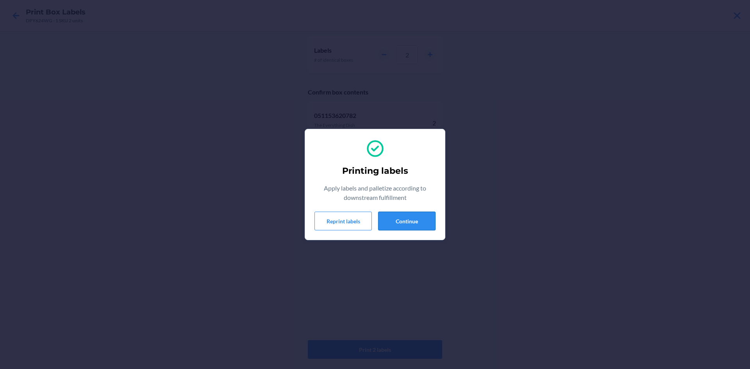
click at [421, 222] on button "Continue" at bounding box center [406, 221] width 57 height 19
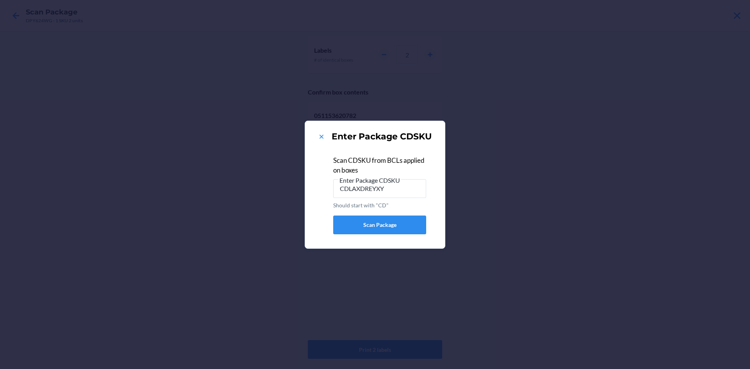
type input "CDLAXDREYXY"
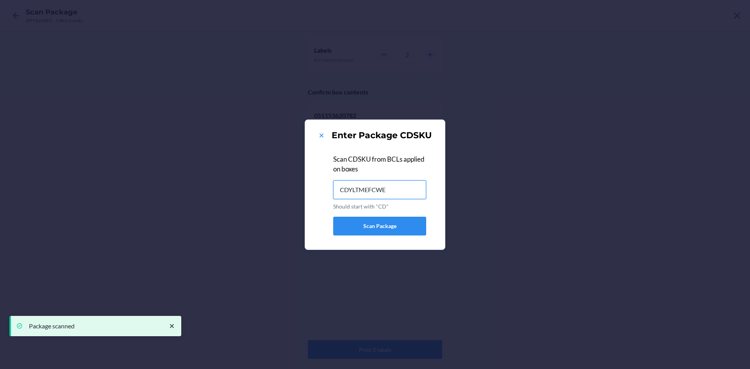
type input "CDYLTMEFCWE"
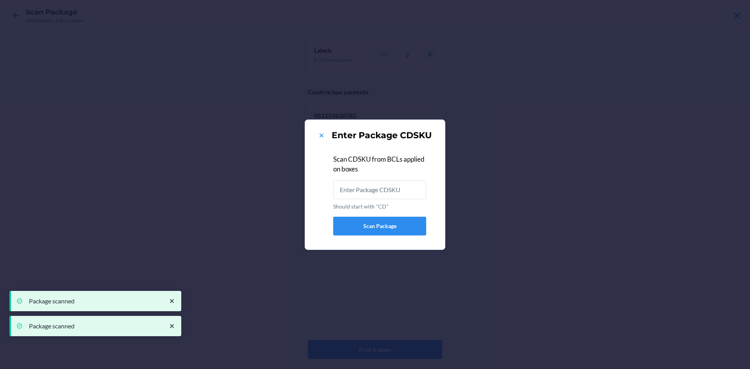
click at [0, 165] on div "Enter Package CDSKU Scan CDSKU from BCLs applied on boxes Should start with "CD…" at bounding box center [375, 184] width 750 height 369
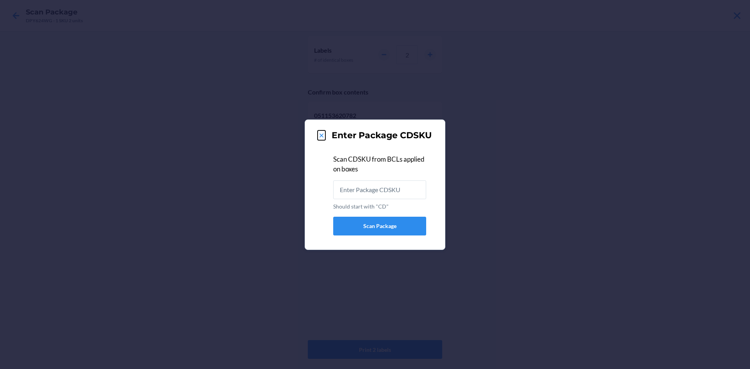
click at [319, 132] on icon at bounding box center [321, 136] width 8 height 8
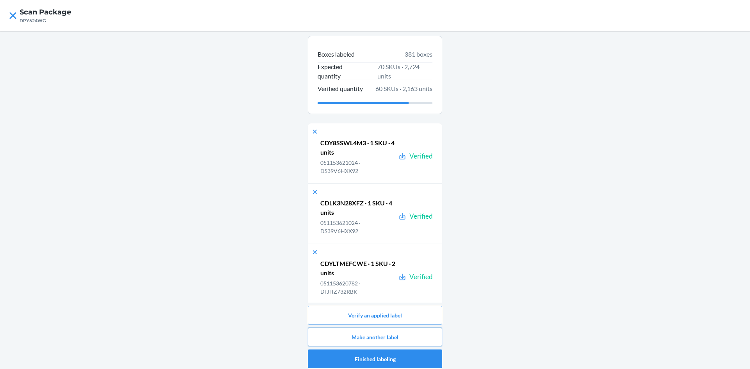
click at [416, 337] on button "Make another label" at bounding box center [375, 337] width 134 height 19
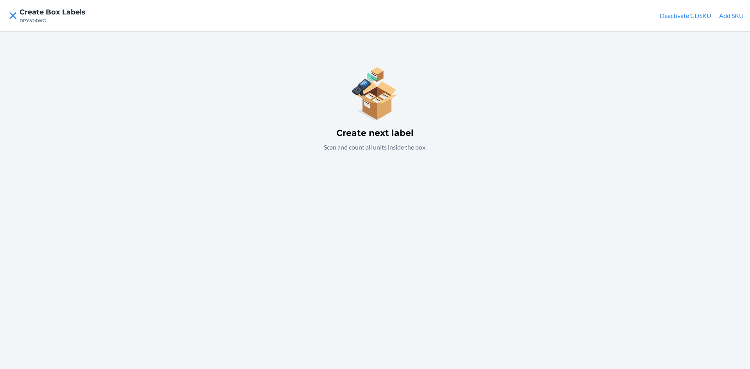
click at [732, 17] on button "Add SKU" at bounding box center [731, 15] width 25 height 9
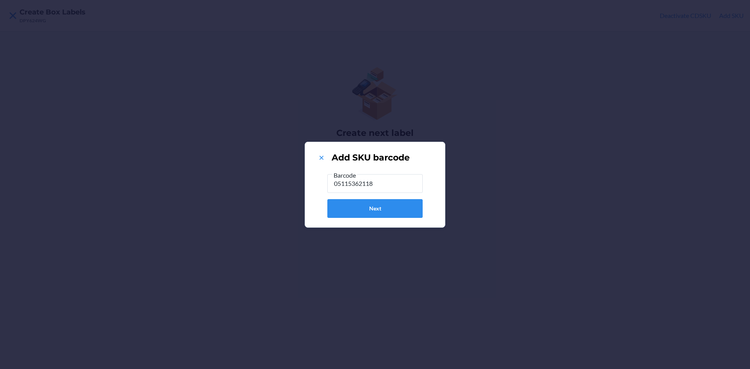
type input "051153621185"
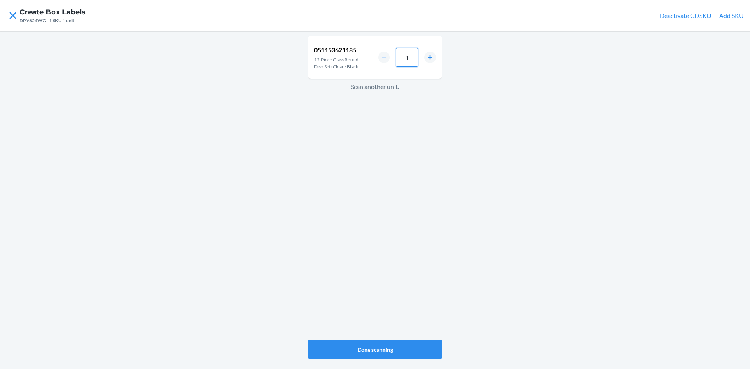
click at [413, 60] on input "1" at bounding box center [407, 57] width 22 height 19
type input "2"
click at [414, 348] on button "Done scanning" at bounding box center [375, 349] width 134 height 19
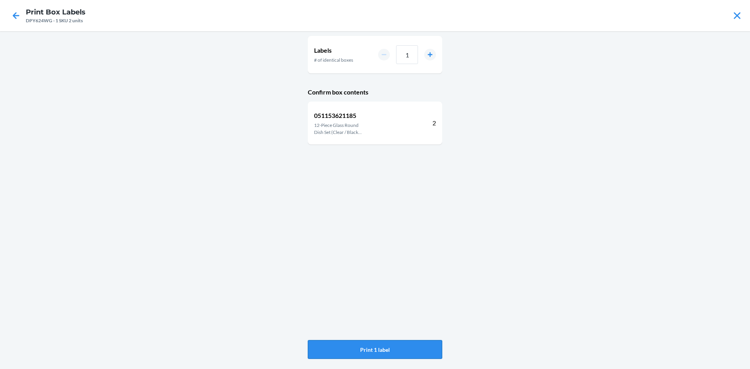
click at [406, 355] on button "Print 1 label" at bounding box center [375, 349] width 134 height 19
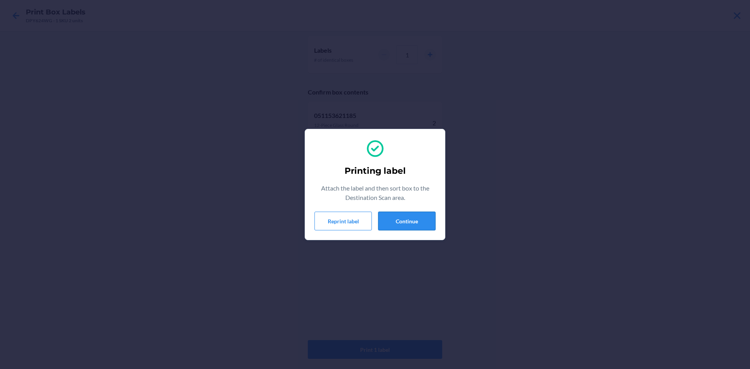
click at [411, 223] on button "Continue" at bounding box center [406, 221] width 57 height 19
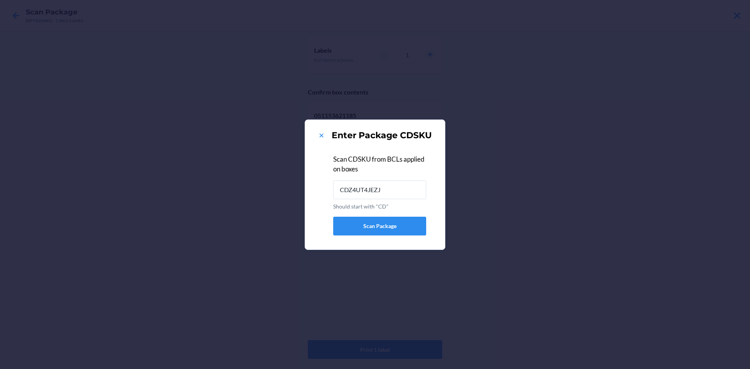
type input "CDZ4UT4JEZJ"
click at [323, 134] on icon at bounding box center [321, 136] width 8 height 8
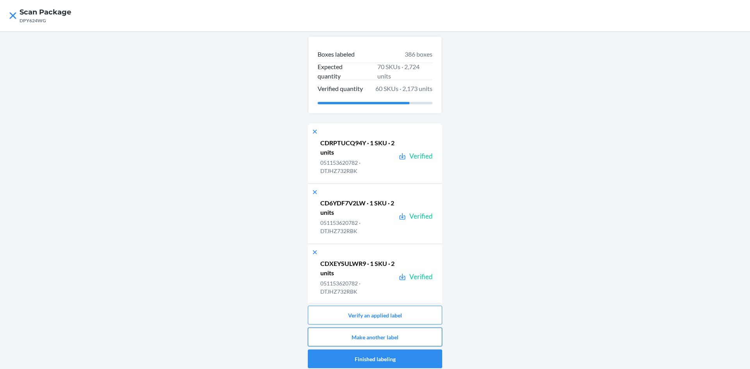
click at [428, 340] on button "Make another label" at bounding box center [375, 337] width 134 height 19
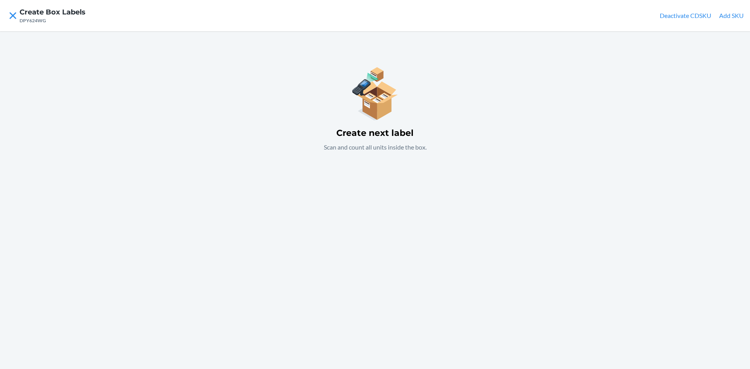
click at [728, 16] on button "Add SKU" at bounding box center [731, 15] width 25 height 9
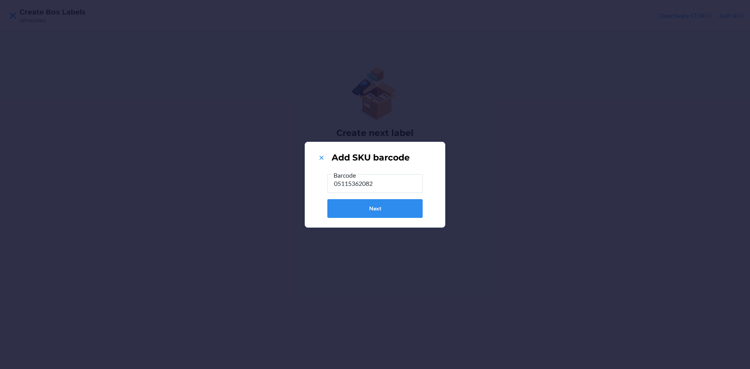
type input "051153620829"
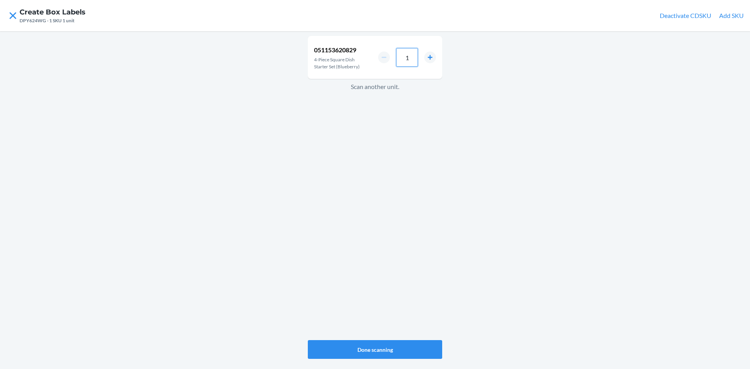
click at [409, 62] on input "1" at bounding box center [407, 57] width 22 height 19
type input "4"
click at [409, 344] on button "Done scanning" at bounding box center [375, 349] width 134 height 19
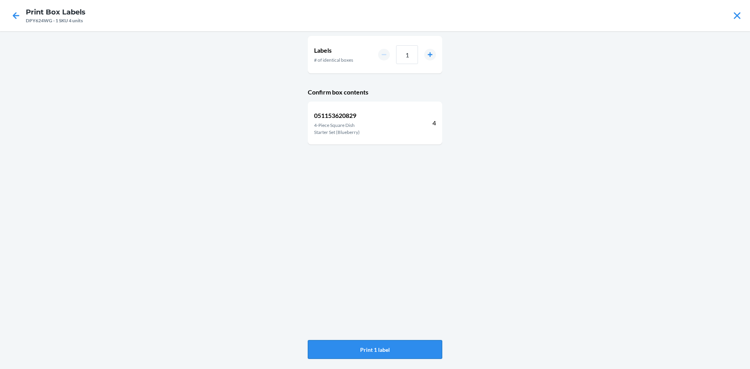
click at [401, 348] on button "Print 1 label" at bounding box center [375, 349] width 134 height 19
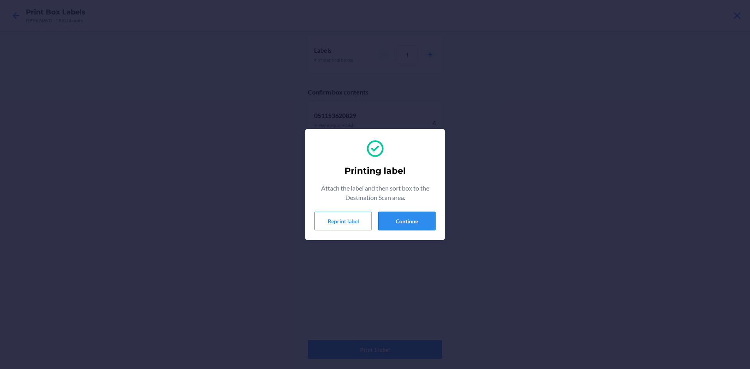
click at [406, 222] on button "Continue" at bounding box center [406, 221] width 57 height 19
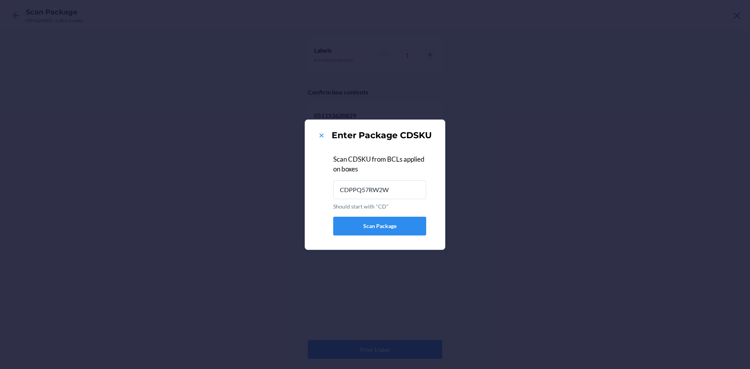
type input "CDPPQ57RW2W"
click at [319, 135] on icon at bounding box center [321, 136] width 8 height 8
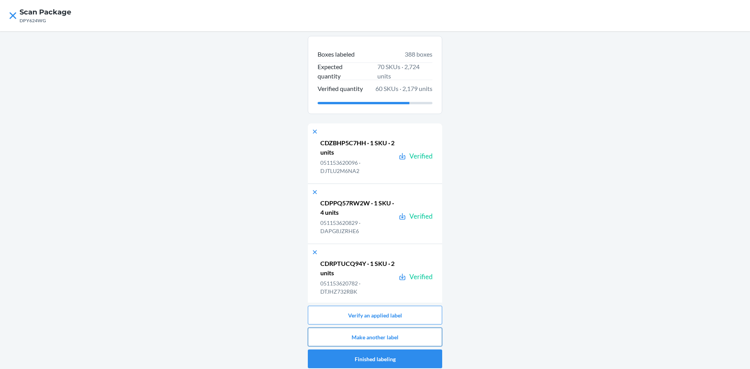
click at [420, 330] on button "Make another label" at bounding box center [375, 337] width 134 height 19
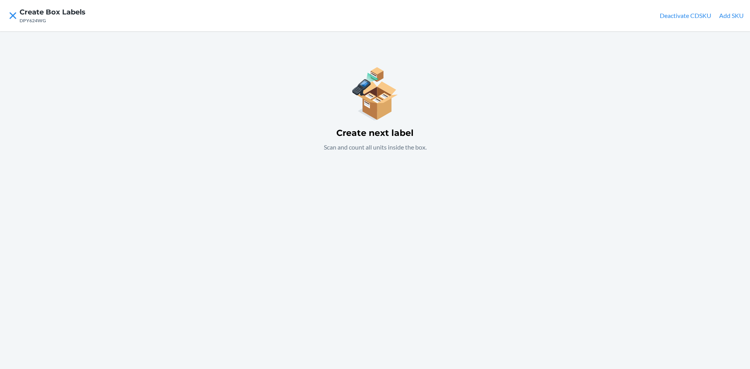
click at [729, 14] on button "Add SKU" at bounding box center [731, 15] width 25 height 9
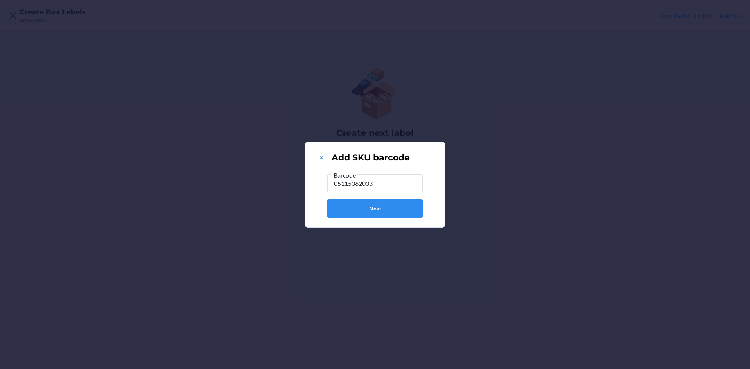
type input "051153620331"
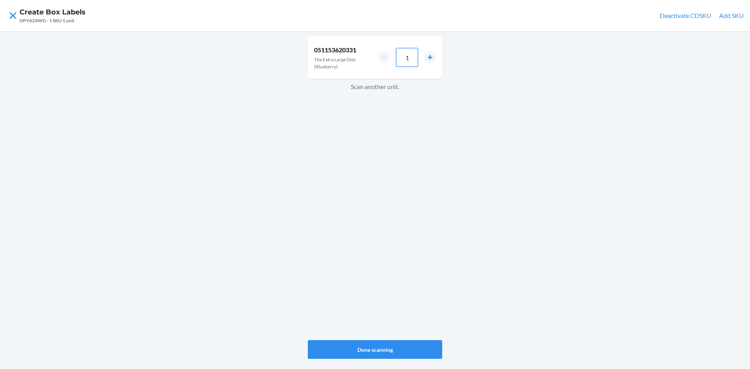
click at [413, 61] on input "1" at bounding box center [407, 57] width 22 height 19
type input "4"
click at [393, 346] on button "Done scanning" at bounding box center [375, 349] width 134 height 19
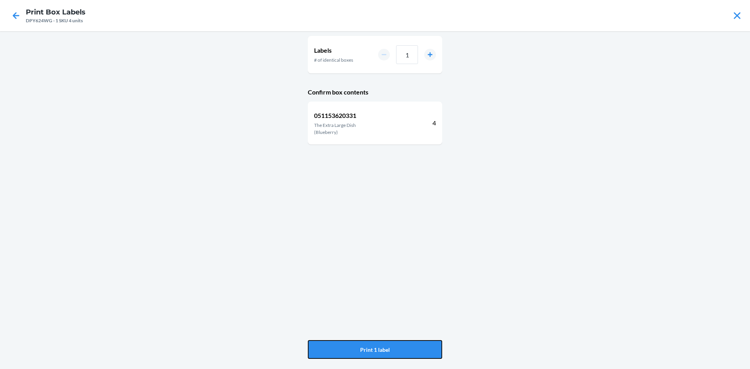
click at [388, 346] on button "Print 1 label" at bounding box center [375, 349] width 134 height 19
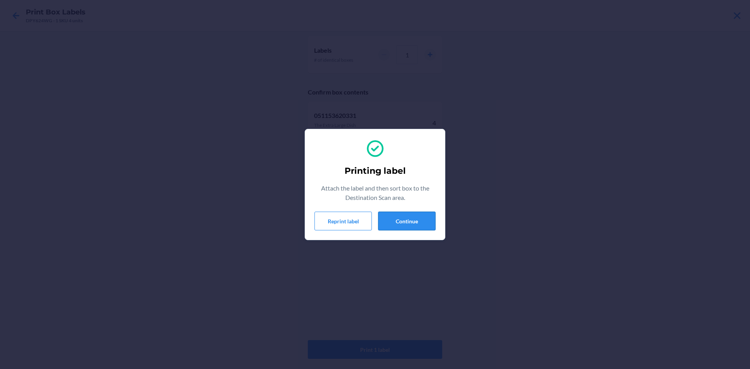
click at [422, 217] on button "Continue" at bounding box center [406, 221] width 57 height 19
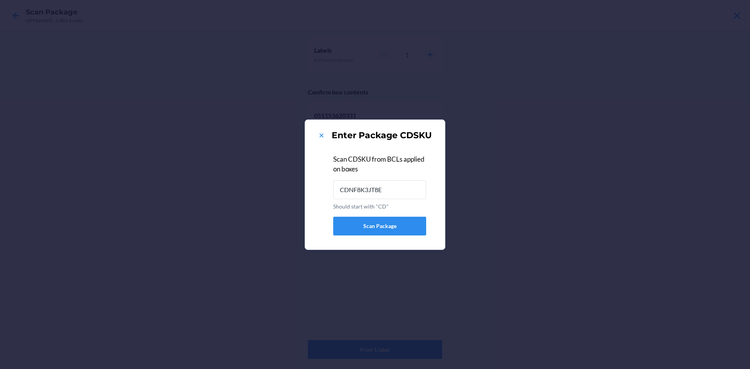
type input "CDNF8K3JT8E"
click at [319, 134] on icon at bounding box center [321, 136] width 8 height 8
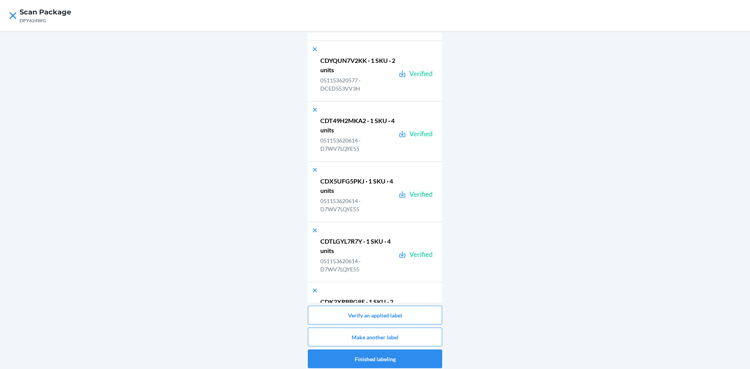
scroll to position [24256, 0]
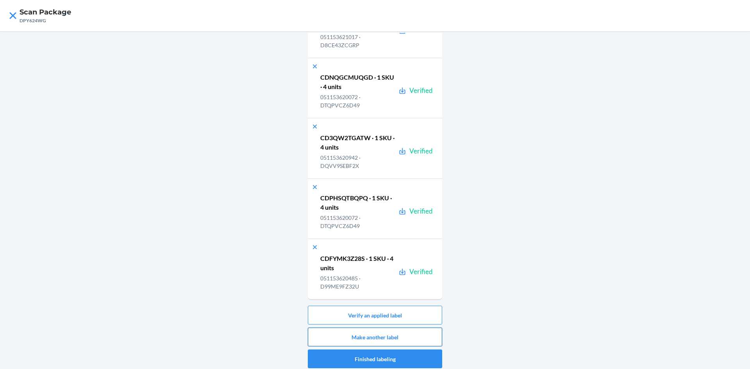
click at [429, 339] on button "Make another label" at bounding box center [375, 337] width 134 height 19
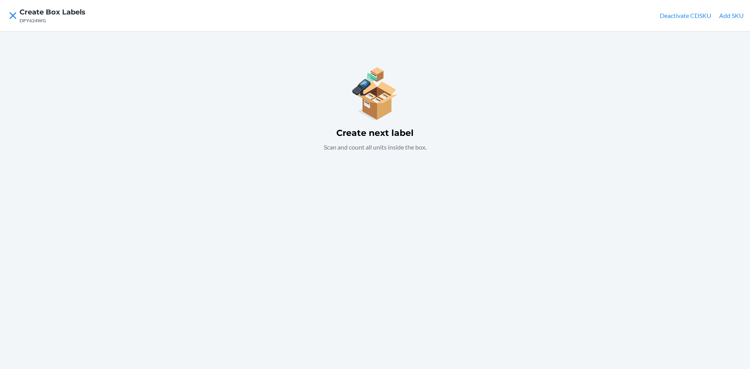
click at [730, 14] on button "Add SKU" at bounding box center [731, 15] width 25 height 9
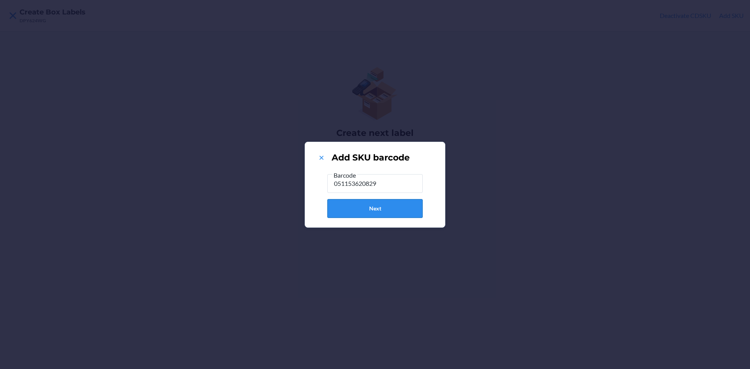
type input "051153620829"
click at [410, 207] on button "Next" at bounding box center [374, 208] width 95 height 19
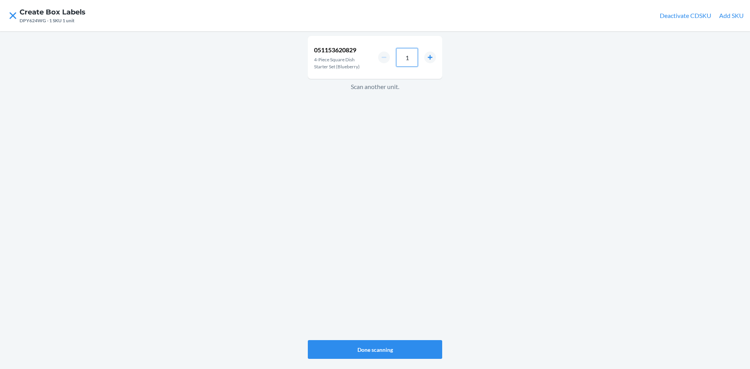
click at [410, 63] on input "1" at bounding box center [407, 57] width 22 height 19
type input "4"
click at [411, 346] on button "Done scanning" at bounding box center [375, 349] width 134 height 19
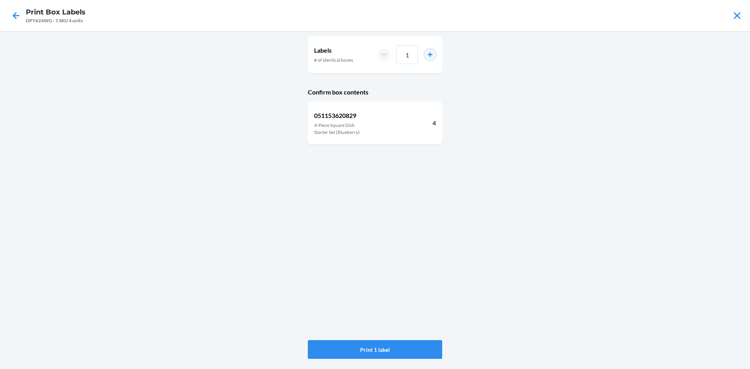
click at [432, 55] on button "increment number" at bounding box center [430, 55] width 12 height 12
type input "3"
click at [404, 349] on button "Print 3 labels" at bounding box center [375, 349] width 134 height 19
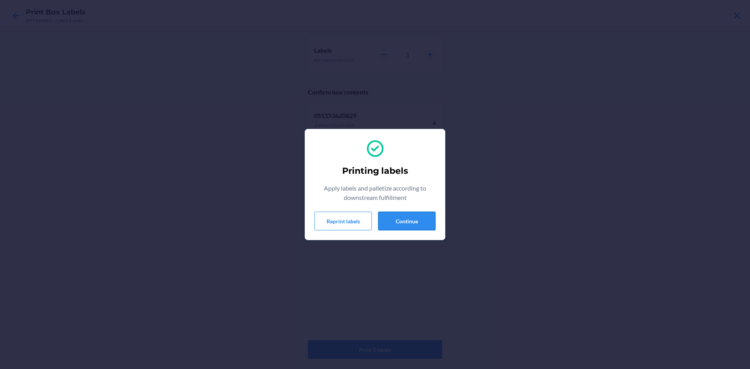
click at [392, 221] on button "Continue" at bounding box center [406, 221] width 57 height 19
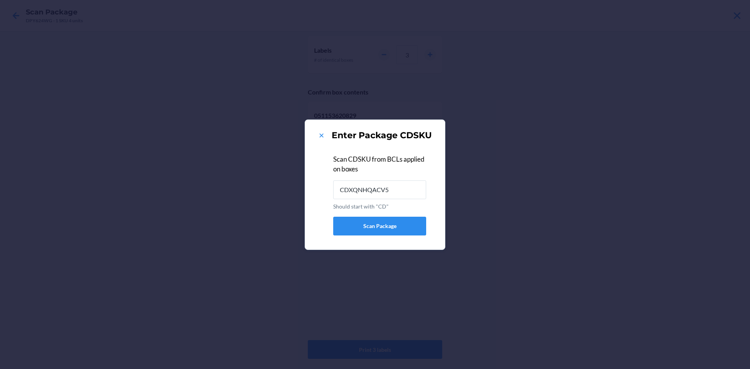
type input "CDXQNHQACV5"
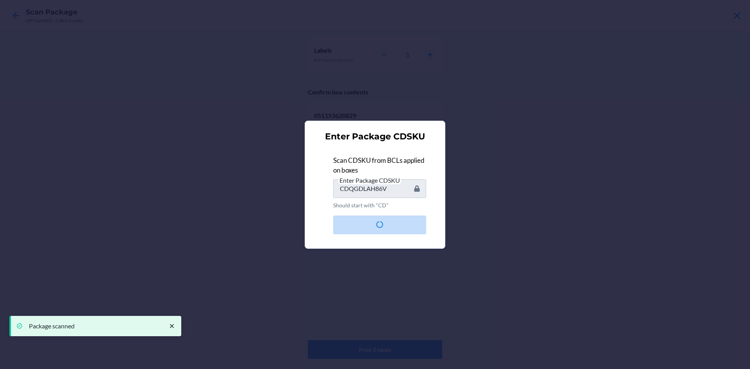
type input "CCDAWPCNUPKG"
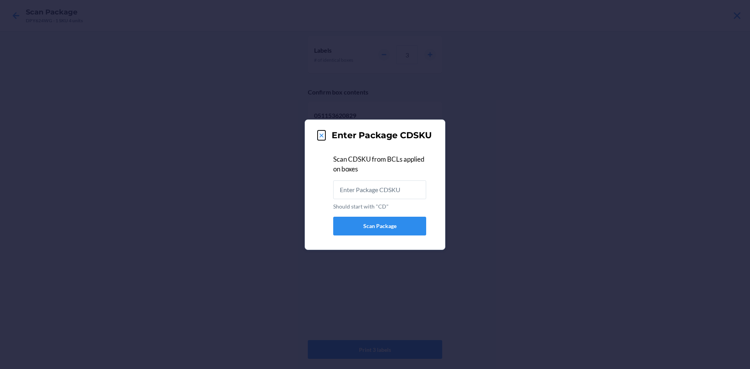
click at [318, 134] on icon at bounding box center [321, 136] width 8 height 8
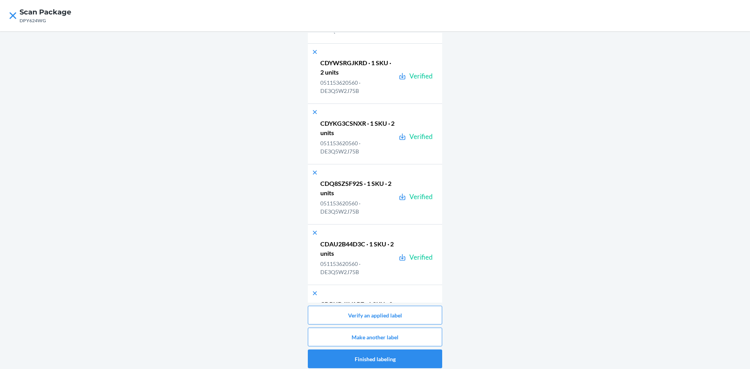
scroll to position [24678, 0]
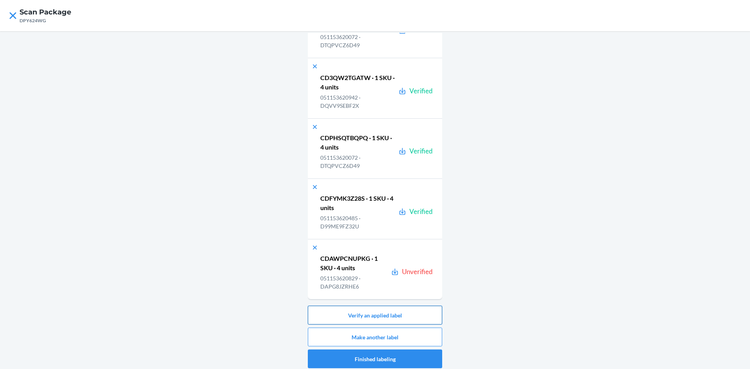
click at [409, 314] on button "Verify an applied label" at bounding box center [375, 315] width 134 height 19
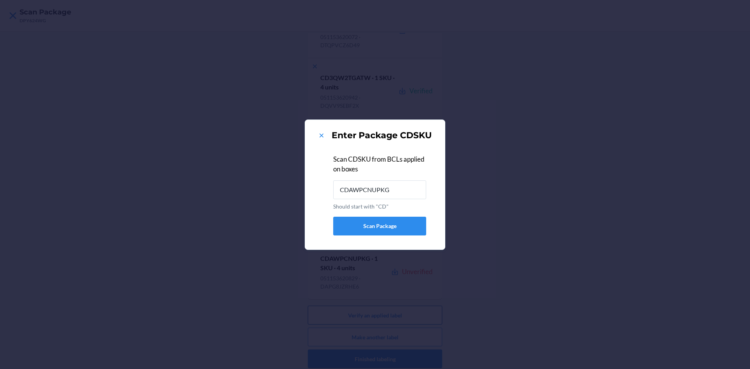
type input "CDAWPCNUPKG"
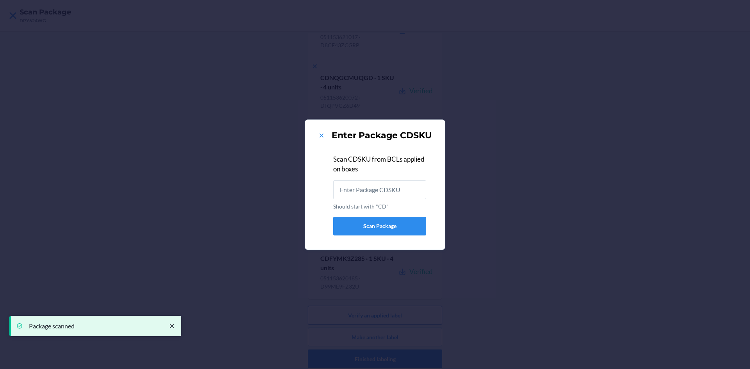
scroll to position [0, 0]
click at [319, 133] on icon at bounding box center [321, 136] width 8 height 8
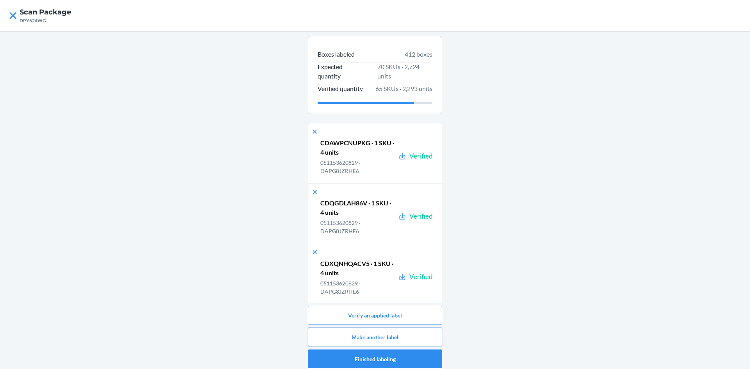
click at [431, 332] on button "Make another label" at bounding box center [375, 337] width 134 height 19
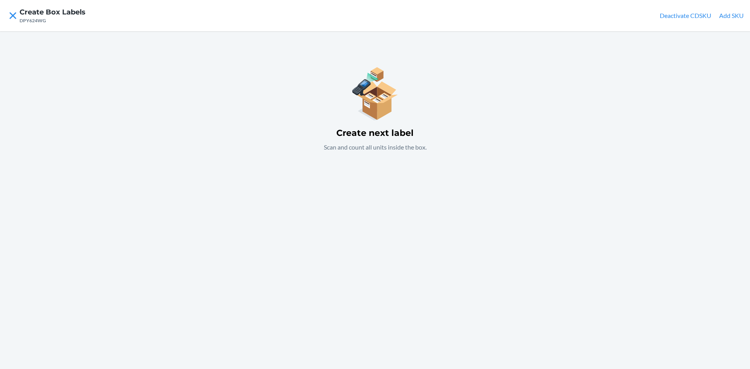
click at [732, 14] on button "Add SKU" at bounding box center [731, 15] width 25 height 9
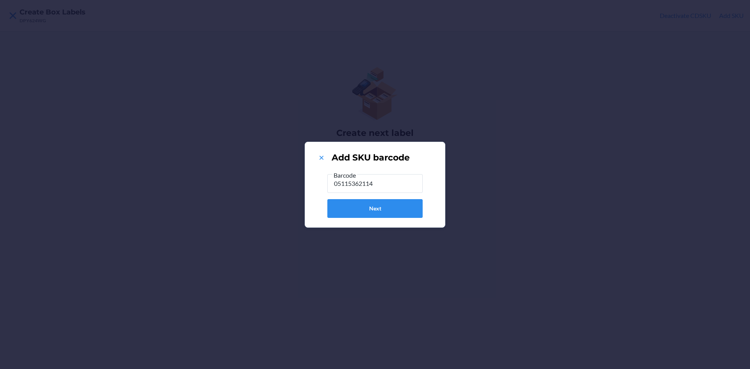
type input "051153621147"
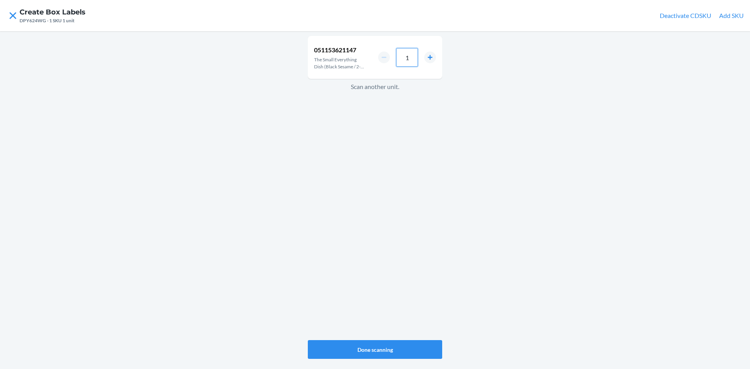
click at [415, 59] on input "1" at bounding box center [407, 57] width 22 height 19
type input "4"
click at [396, 347] on button "Done scanning" at bounding box center [375, 349] width 134 height 19
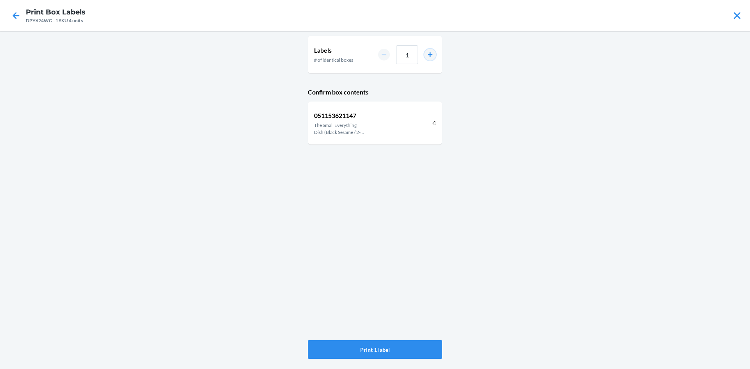
click at [431, 52] on button "increment number" at bounding box center [430, 55] width 12 height 12
type input "2"
click at [408, 344] on button "Print 2 labels" at bounding box center [375, 349] width 134 height 19
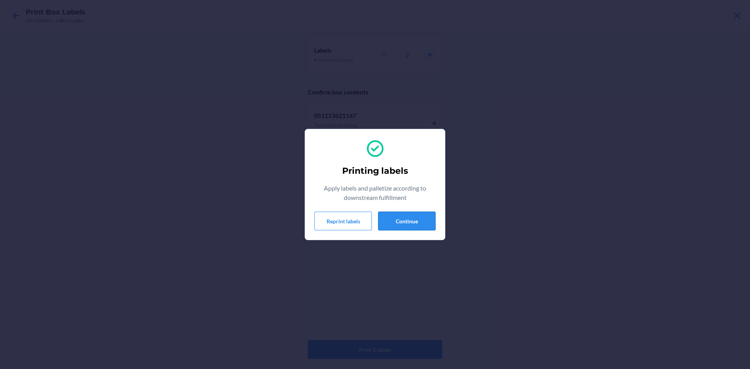
click at [412, 225] on button "Continue" at bounding box center [406, 221] width 57 height 19
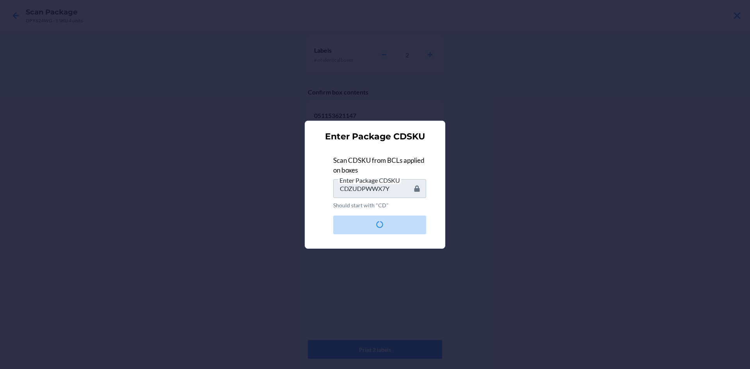
type input "CDCPKSK29C6"
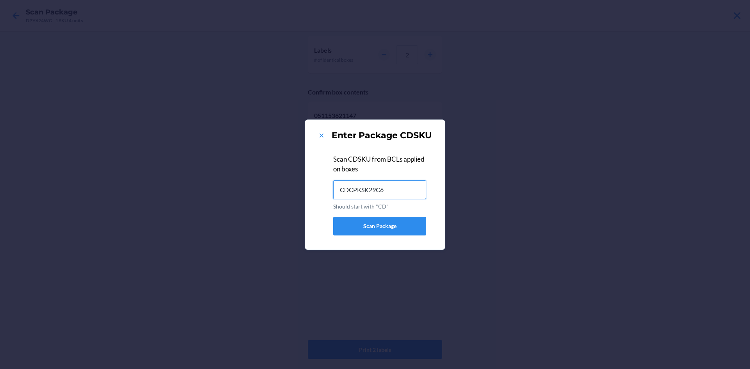
type input "CDCPKSK29C6"
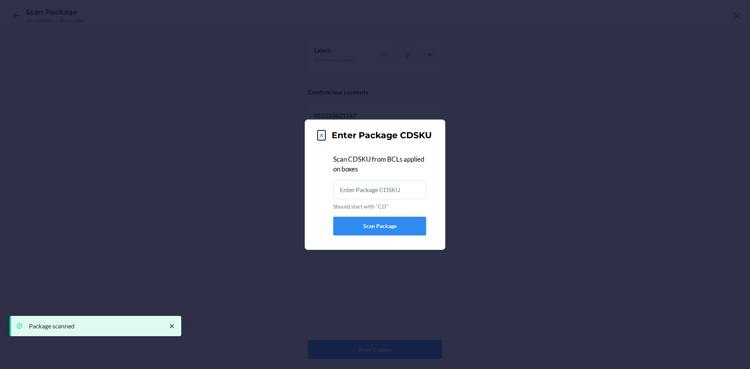
click at [320, 137] on icon at bounding box center [321, 136] width 8 height 8
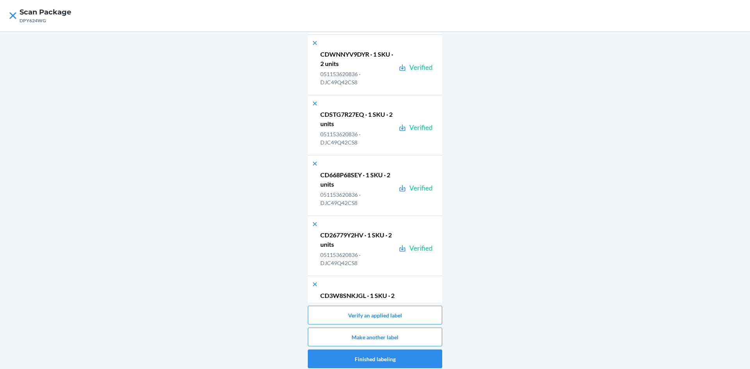
scroll to position [24798, 0]
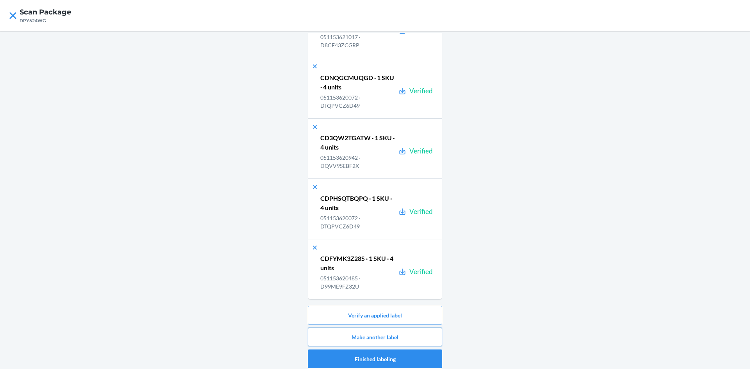
click at [422, 335] on button "Make another label" at bounding box center [375, 337] width 134 height 19
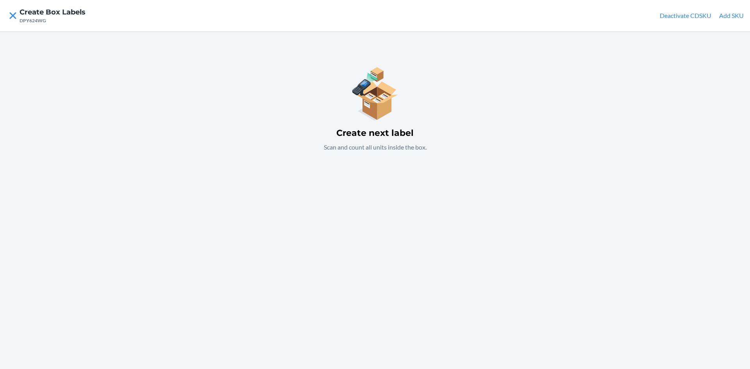
click at [736, 13] on button "Add SKU" at bounding box center [731, 15] width 25 height 9
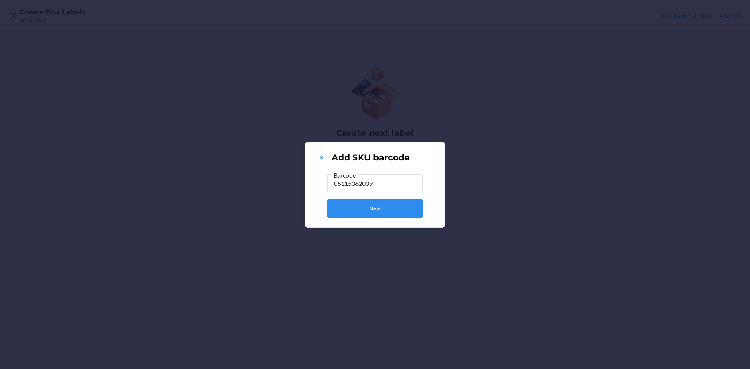
type input "051153620393"
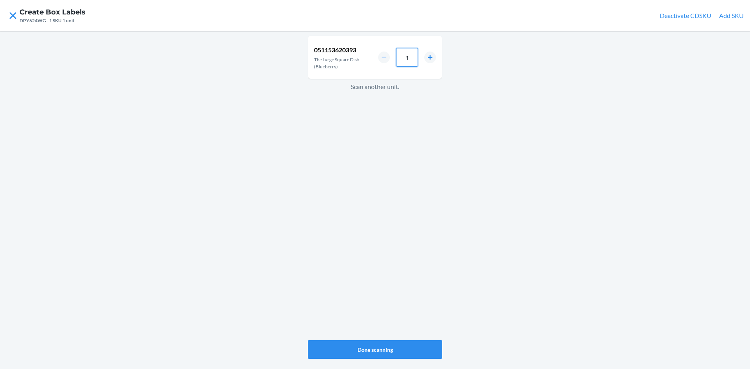
click at [413, 64] on input "1" at bounding box center [407, 57] width 22 height 19
type input "8"
click at [409, 348] on button "Done scanning" at bounding box center [375, 349] width 134 height 19
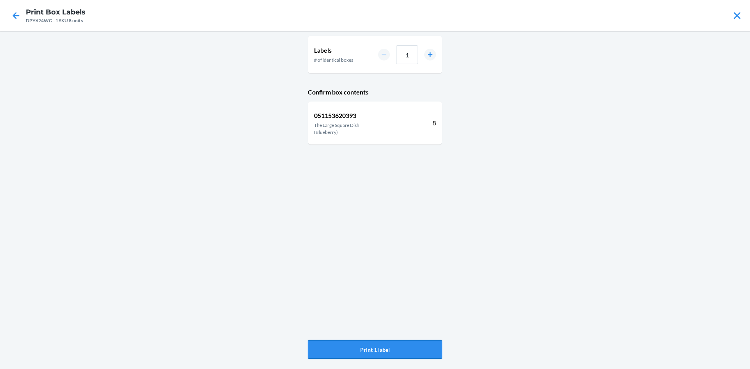
click at [408, 344] on button "Print 1 label" at bounding box center [375, 349] width 134 height 19
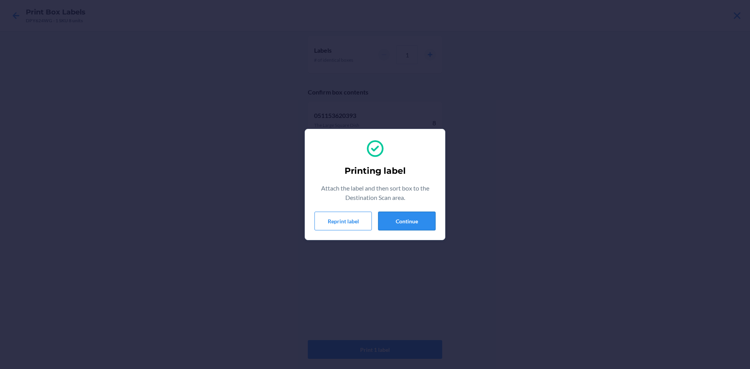
click at [413, 220] on button "Continue" at bounding box center [406, 221] width 57 height 19
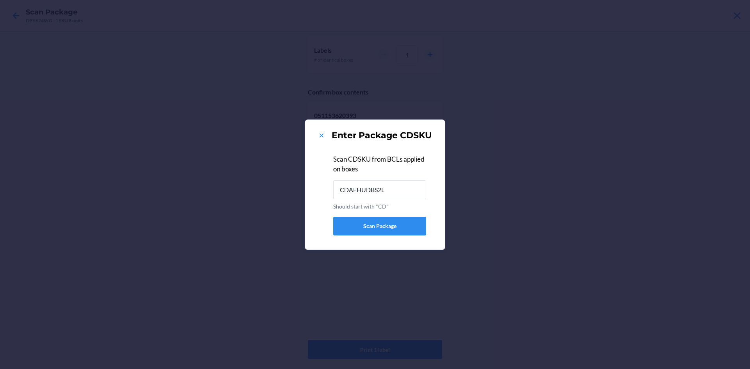
type input "CDAFHUDBS2L"
click at [321, 135] on icon at bounding box center [321, 136] width 4 height 4
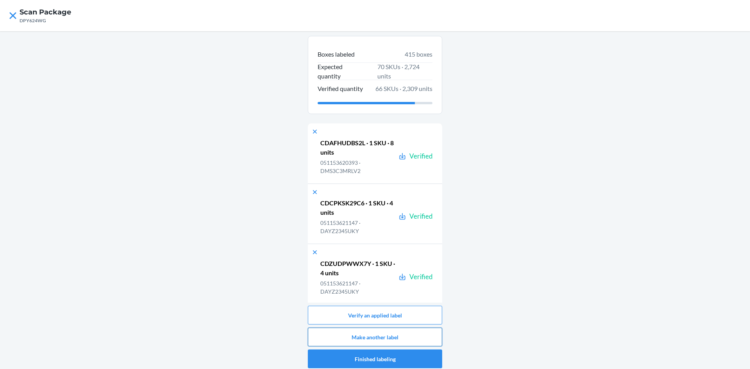
click at [411, 333] on button "Make another label" at bounding box center [375, 337] width 134 height 19
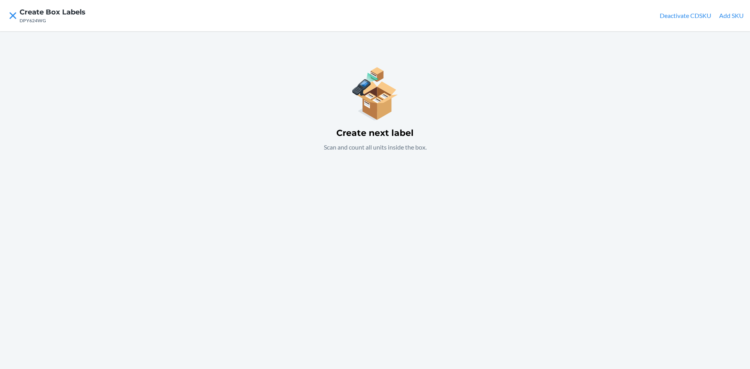
click at [732, 13] on button "Add SKU" at bounding box center [731, 15] width 25 height 9
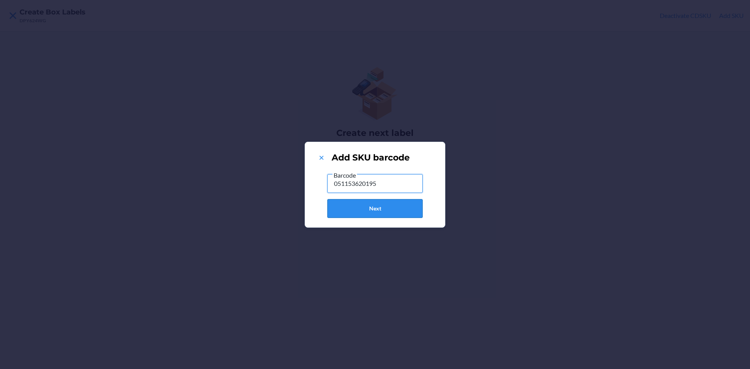
type input "051153620195"
click at [384, 205] on button "Next" at bounding box center [374, 208] width 95 height 19
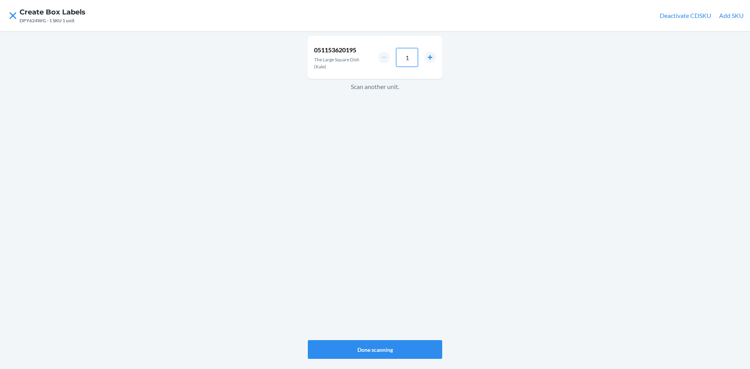
click at [408, 59] on input "1" at bounding box center [407, 57] width 22 height 19
type input "8"
click at [408, 348] on button "Done scanning" at bounding box center [375, 349] width 134 height 19
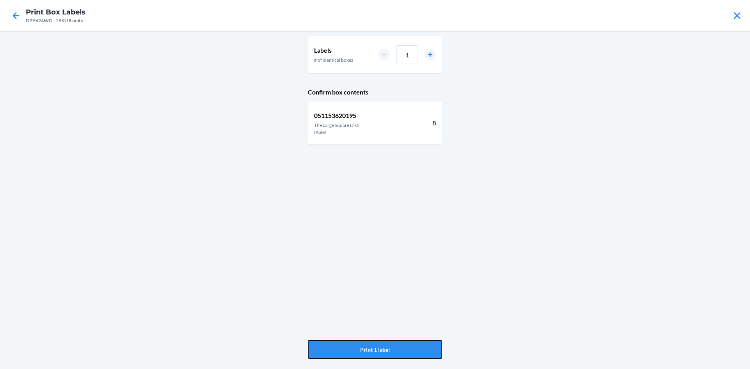
click at [405, 344] on button "Print 1 label" at bounding box center [375, 349] width 134 height 19
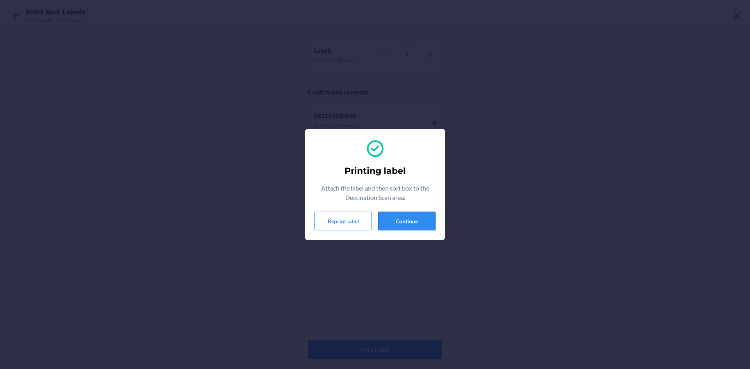
click at [411, 219] on button "Continue" at bounding box center [406, 221] width 57 height 19
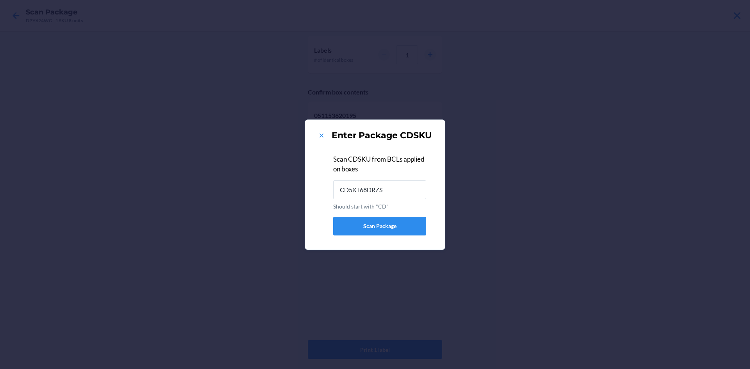
type input "CD5XT68DRZS"
click at [322, 135] on icon at bounding box center [321, 136] width 4 height 4
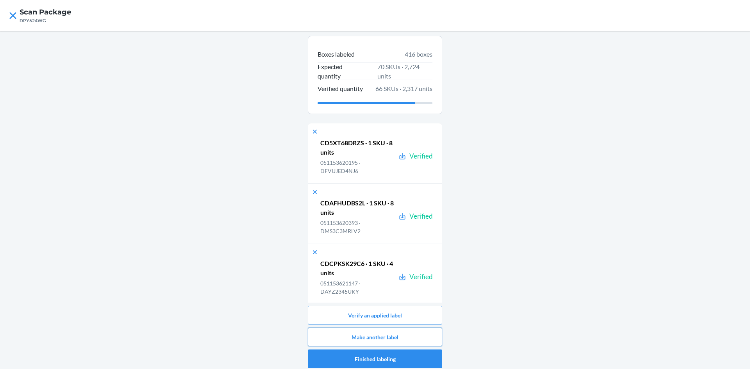
click at [425, 333] on button "Make another label" at bounding box center [375, 337] width 134 height 19
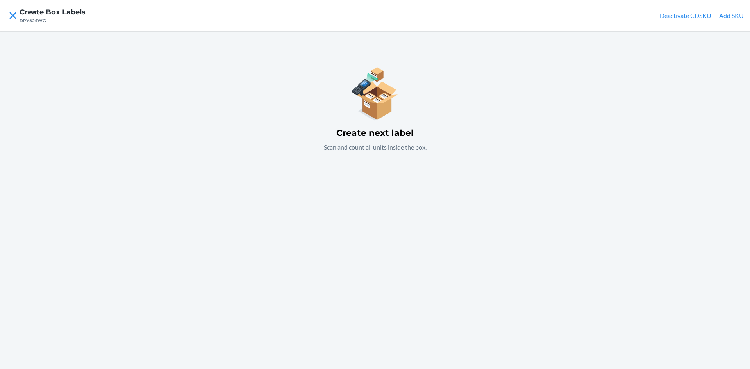
click at [736, 16] on button "Add SKU" at bounding box center [731, 15] width 25 height 9
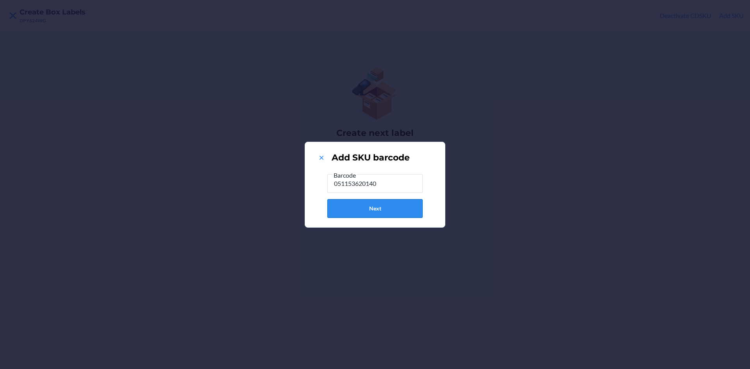
type input "051153620140"
click at [399, 207] on button "Next" at bounding box center [374, 208] width 95 height 19
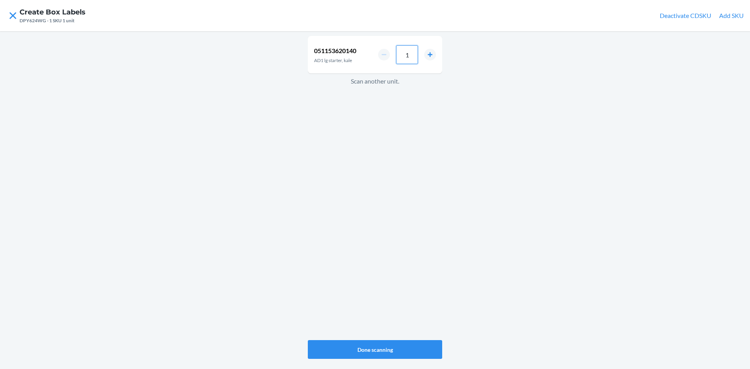
click at [415, 56] on input "1" at bounding box center [407, 54] width 22 height 19
type input "4"
click at [392, 343] on button "Done scanning" at bounding box center [375, 349] width 134 height 19
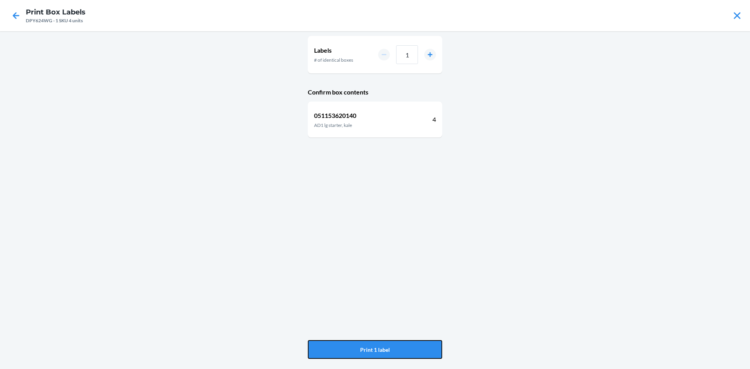
click at [392, 343] on button "Print 1 label" at bounding box center [375, 349] width 134 height 19
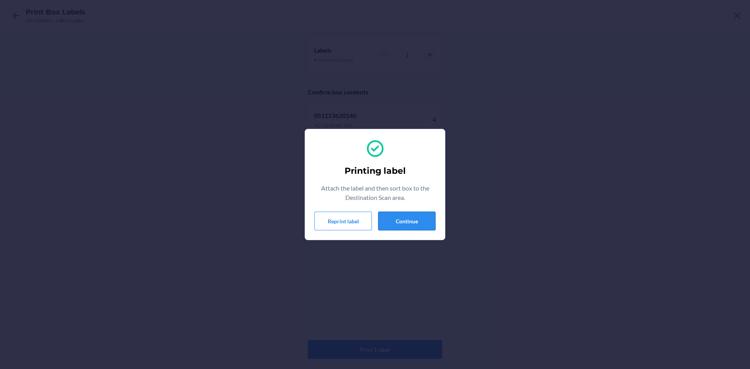
click at [387, 217] on button "Continue" at bounding box center [406, 221] width 57 height 19
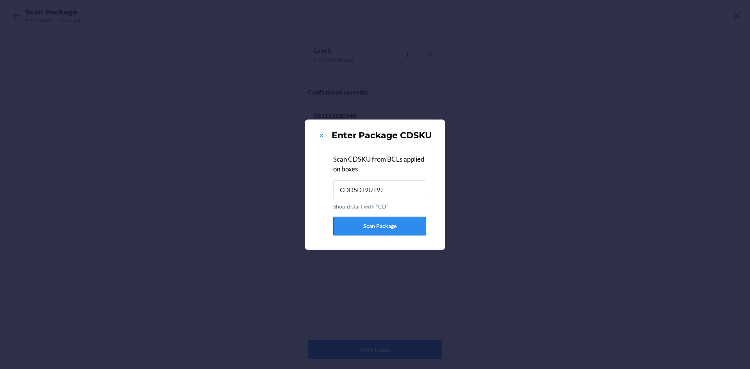
type input "CDD5DT9UT9J"
click at [319, 134] on icon at bounding box center [321, 136] width 8 height 8
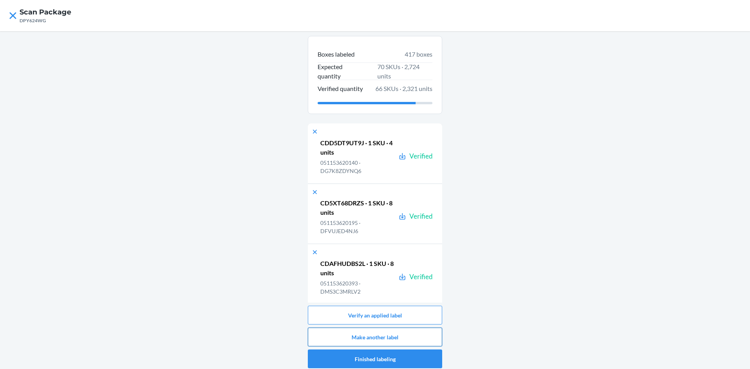
click at [415, 334] on button "Make another label" at bounding box center [375, 337] width 134 height 19
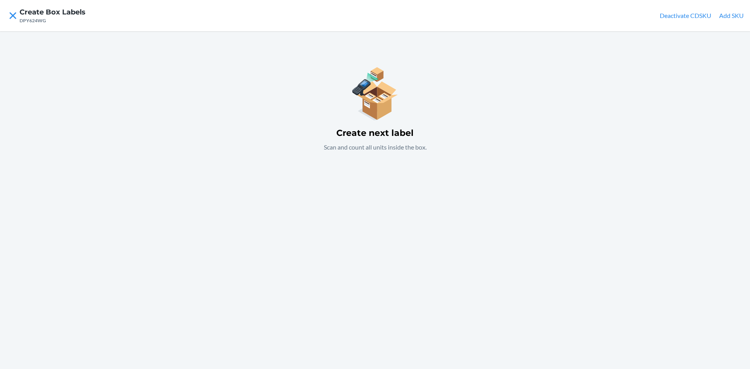
click at [396, 183] on div "Create next label Scan and count all units inside the box." at bounding box center [375, 200] width 750 height 338
click at [723, 14] on button "Add SKU" at bounding box center [731, 15] width 25 height 9
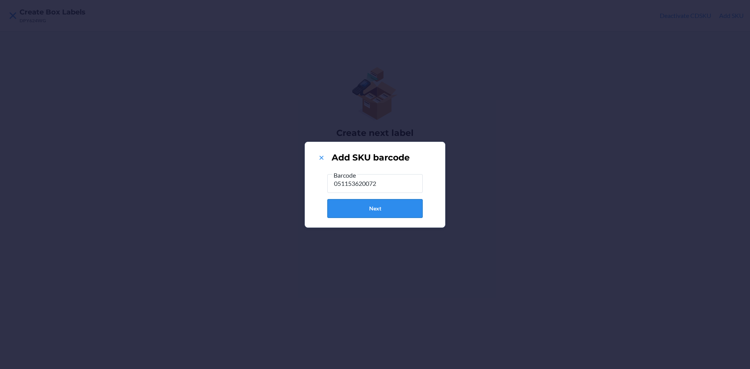
type input "051153620072"
click at [416, 208] on button "Next" at bounding box center [374, 208] width 95 height 19
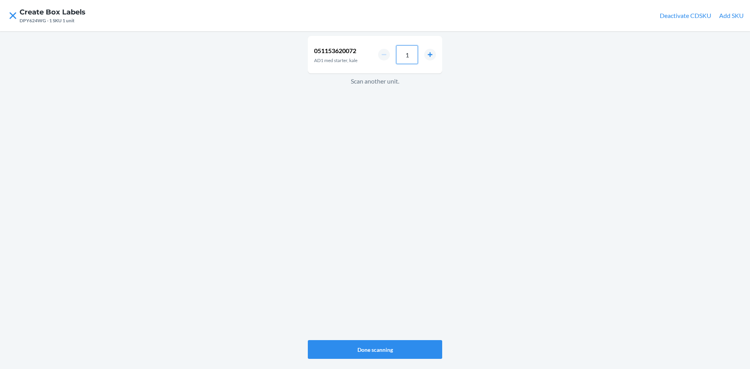
click at [416, 58] on input "1" at bounding box center [407, 54] width 22 height 19
click at [387, 343] on button "Done scanning" at bounding box center [375, 349] width 134 height 19
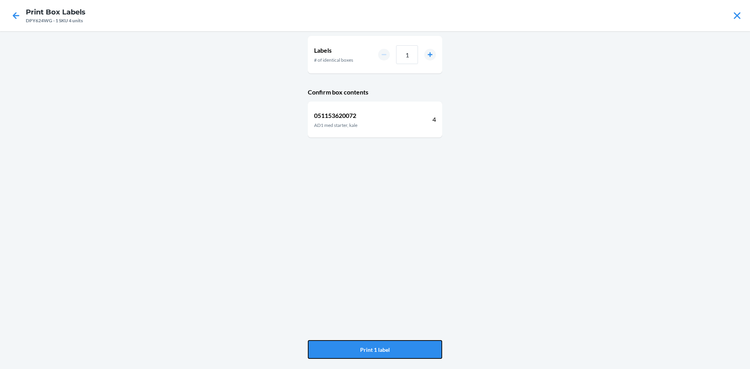
click at [387, 342] on button "Print 1 label" at bounding box center [375, 349] width 134 height 19
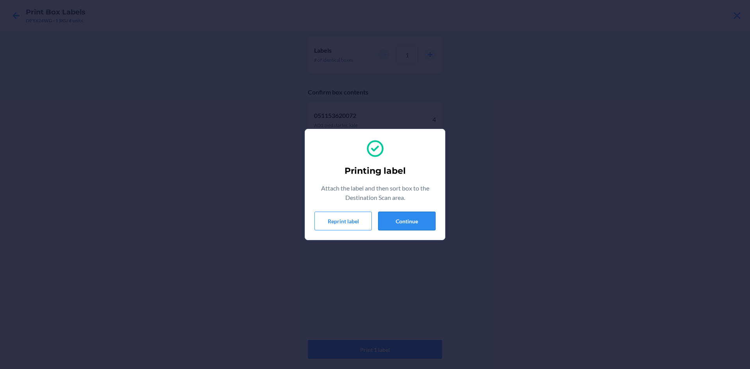
click at [396, 221] on button "Continue" at bounding box center [406, 221] width 57 height 19
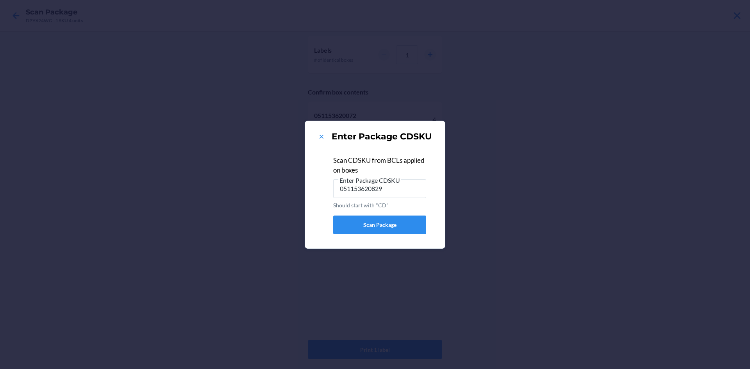
click at [317, 136] on div "Enter Package CDSKU" at bounding box center [374, 136] width 121 height 12
click at [321, 139] on icon at bounding box center [321, 137] width 8 height 8
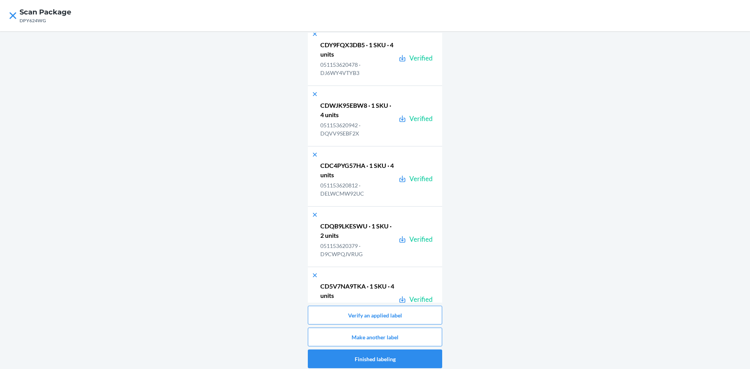
scroll to position [25040, 0]
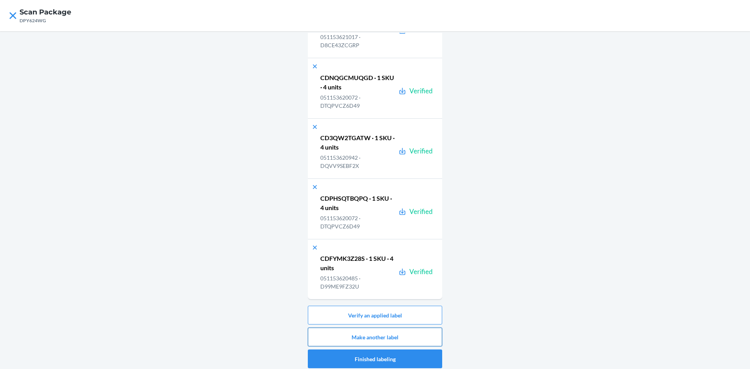
click at [423, 335] on button "Make another label" at bounding box center [375, 337] width 134 height 19
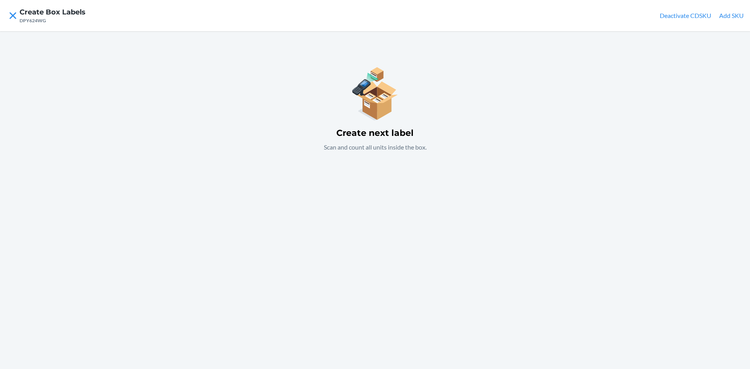
click at [729, 12] on button "Add SKU" at bounding box center [731, 15] width 25 height 9
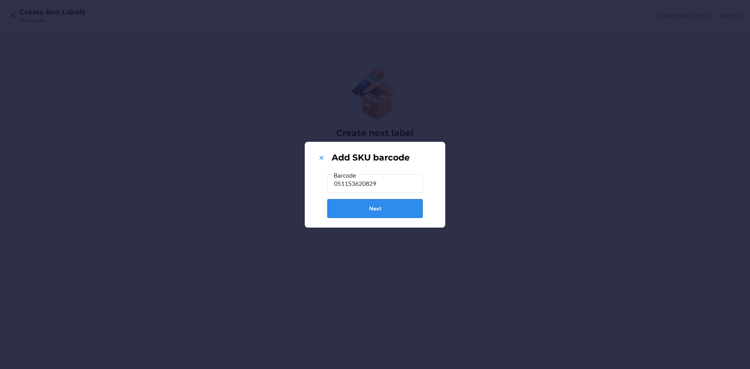
click at [375, 215] on button "Next" at bounding box center [374, 208] width 95 height 19
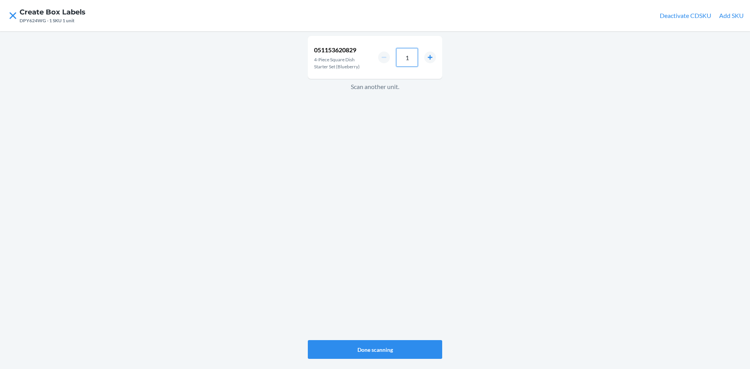
click at [415, 55] on input "1" at bounding box center [407, 57] width 22 height 19
click at [414, 341] on button "Done scanning" at bounding box center [375, 349] width 134 height 19
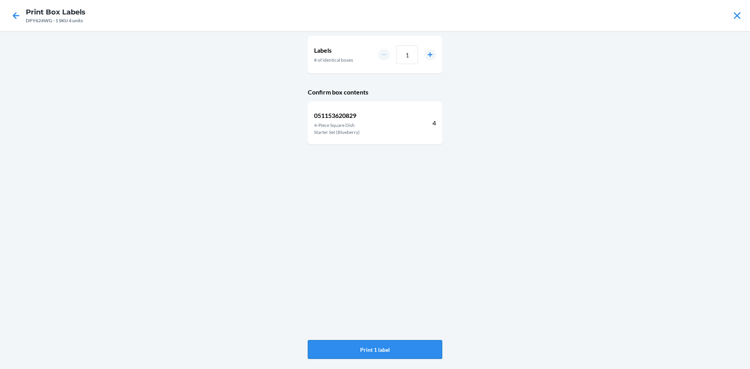
click at [412, 342] on button "Print 1 label" at bounding box center [375, 349] width 134 height 19
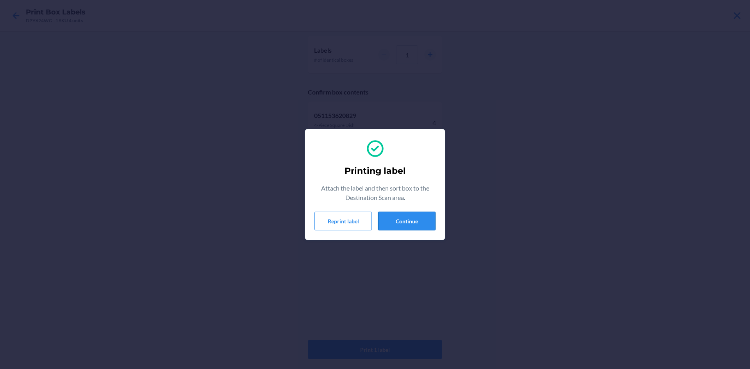
click at [398, 223] on button "Continue" at bounding box center [406, 221] width 57 height 19
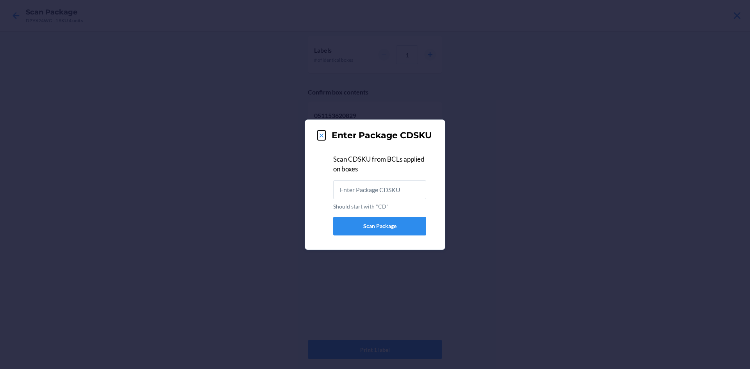
click at [320, 134] on icon at bounding box center [321, 136] width 4 height 4
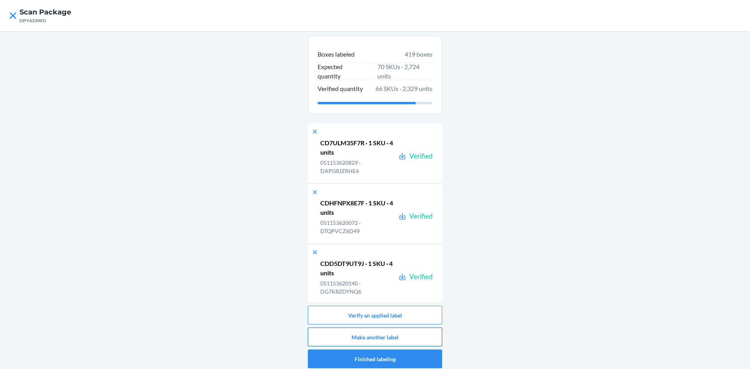
click at [428, 334] on button "Make another label" at bounding box center [375, 337] width 134 height 19
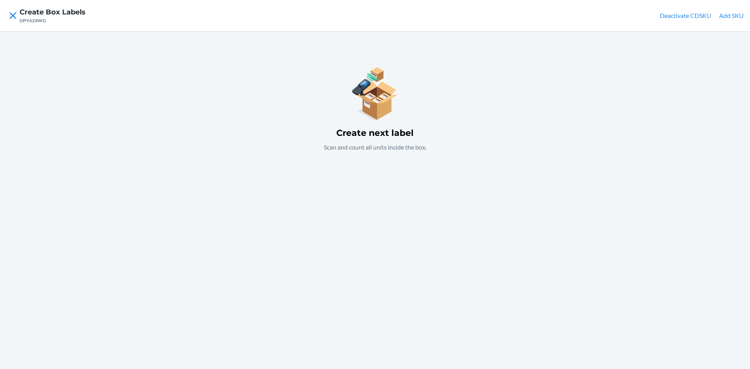
click at [742, 15] on button "Add SKU" at bounding box center [731, 15] width 25 height 9
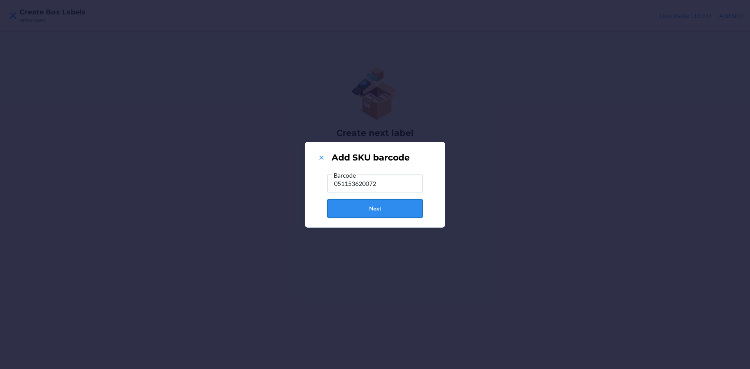
click at [402, 212] on button "Next" at bounding box center [374, 208] width 95 height 19
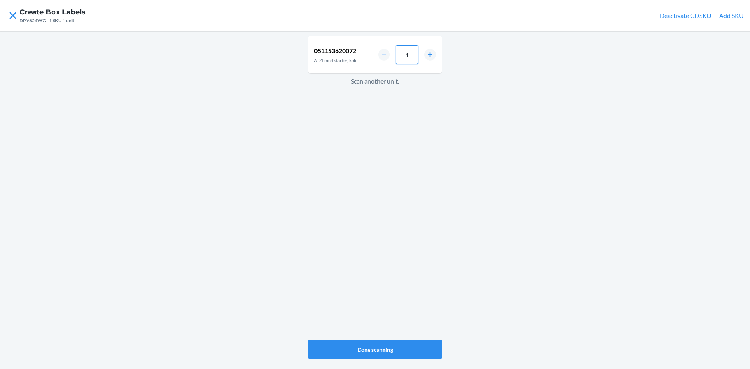
click at [412, 57] on input "1" at bounding box center [407, 54] width 22 height 19
click at [360, 340] on button "Done scanning" at bounding box center [375, 349] width 134 height 19
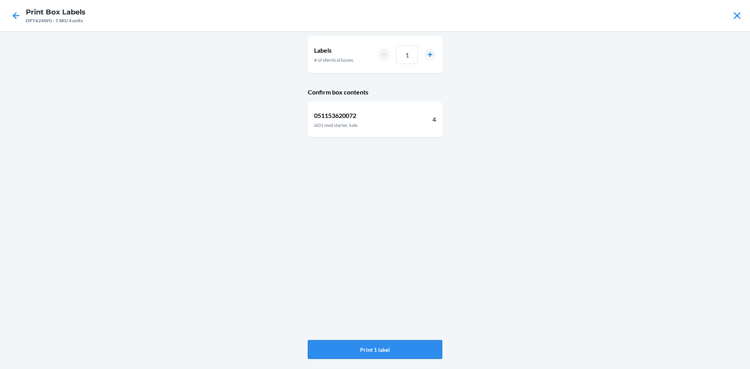
click at [368, 348] on button "Print 1 label" at bounding box center [375, 349] width 134 height 19
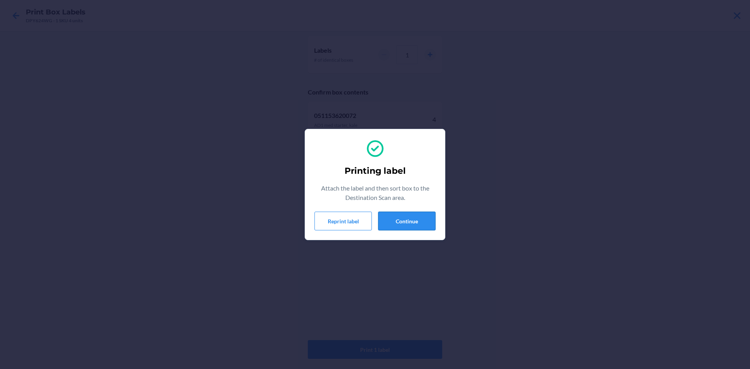
click at [416, 218] on button "Continue" at bounding box center [406, 221] width 57 height 19
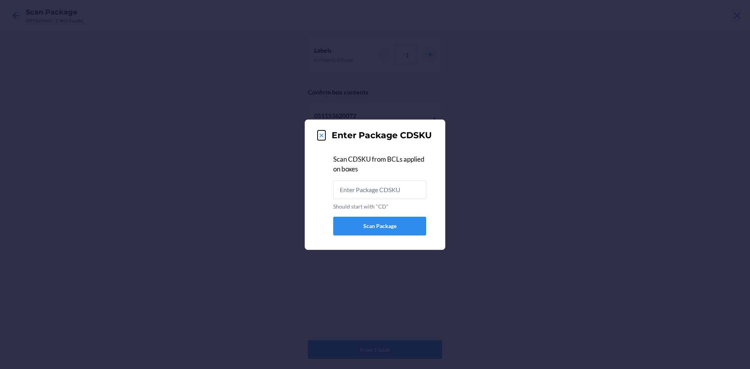
click at [319, 135] on icon at bounding box center [321, 136] width 8 height 8
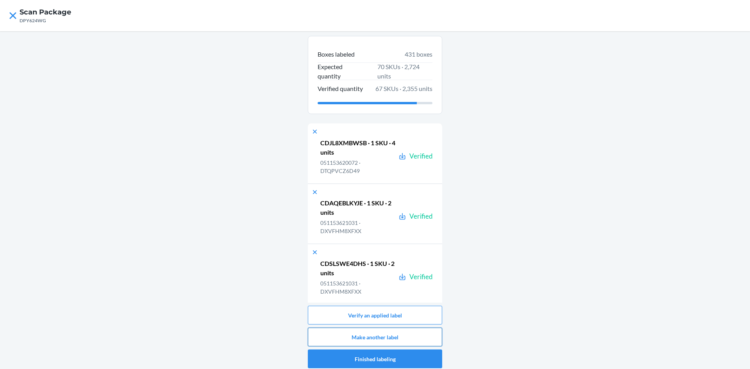
click at [426, 333] on button "Make another label" at bounding box center [375, 337] width 134 height 19
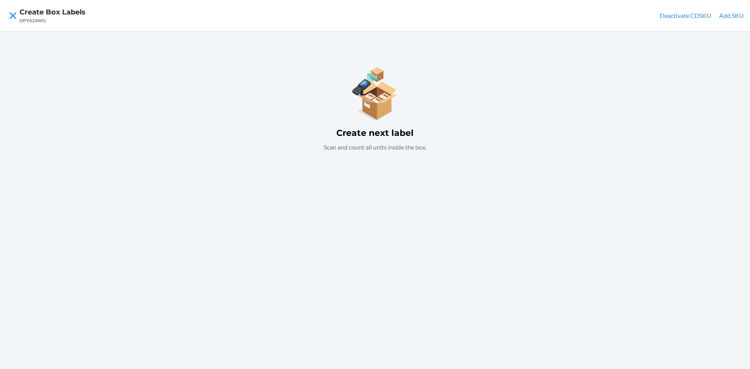
click at [378, 142] on div "Create next label Scan and count all units inside the box." at bounding box center [375, 108] width 134 height 107
click at [729, 11] on button "Add SKU" at bounding box center [731, 15] width 25 height 9
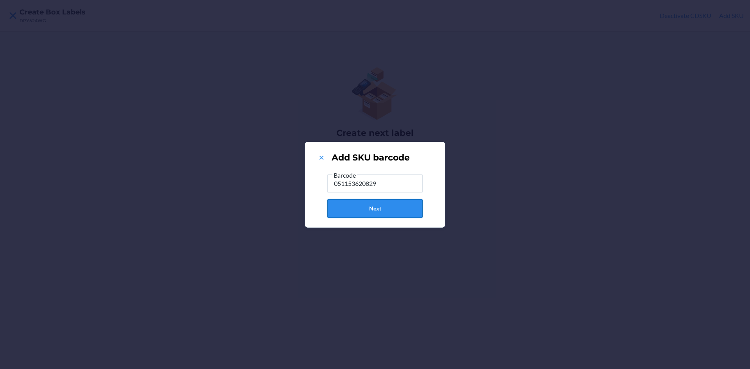
click at [405, 204] on button "Next" at bounding box center [374, 208] width 95 height 19
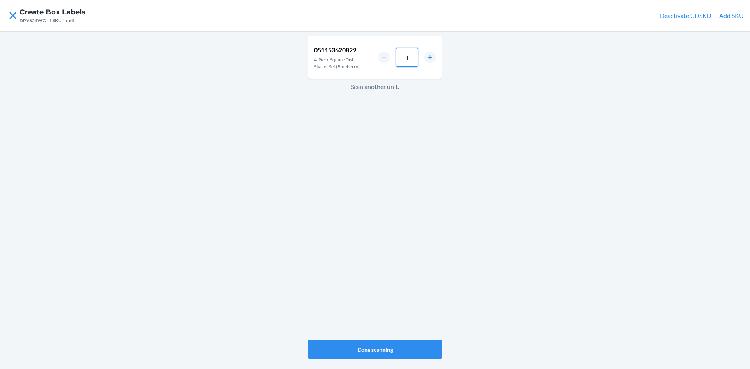
click at [417, 64] on input "1" at bounding box center [407, 57] width 22 height 19
click at [392, 347] on button "Done scanning" at bounding box center [375, 349] width 134 height 19
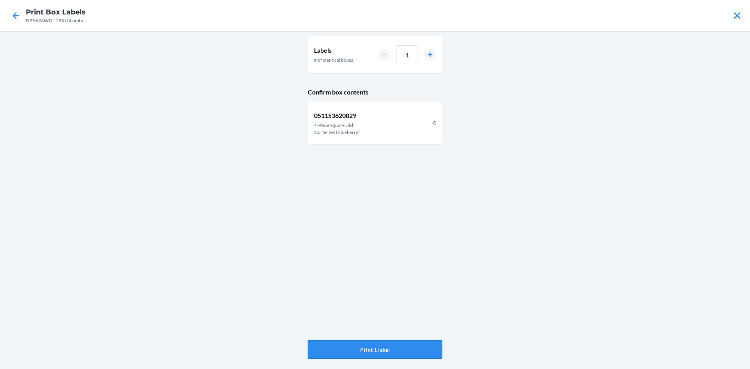
click at [418, 346] on button "Print 1 label" at bounding box center [375, 349] width 134 height 19
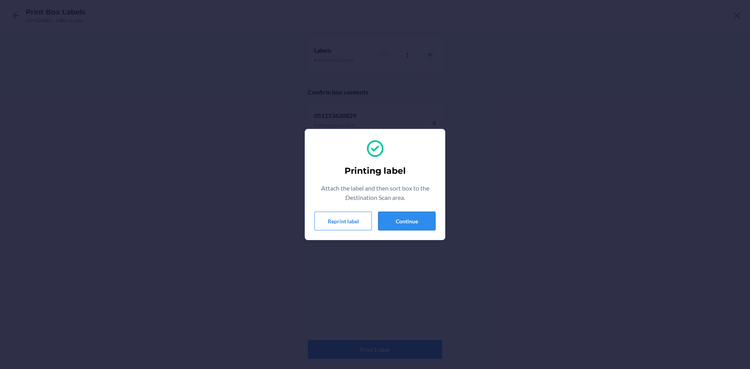
click at [408, 220] on button "Continue" at bounding box center [406, 221] width 57 height 19
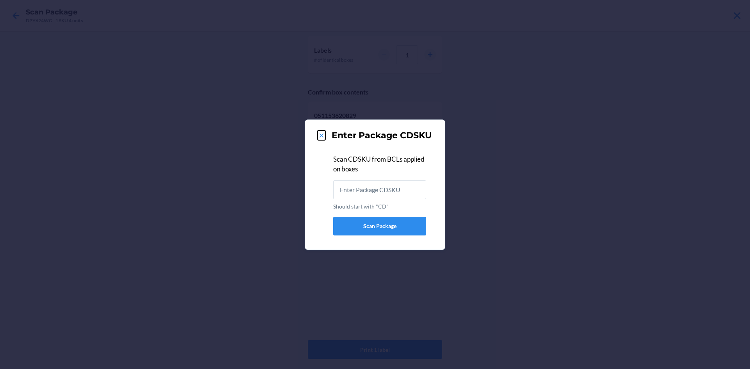
click at [318, 135] on icon at bounding box center [321, 136] width 8 height 8
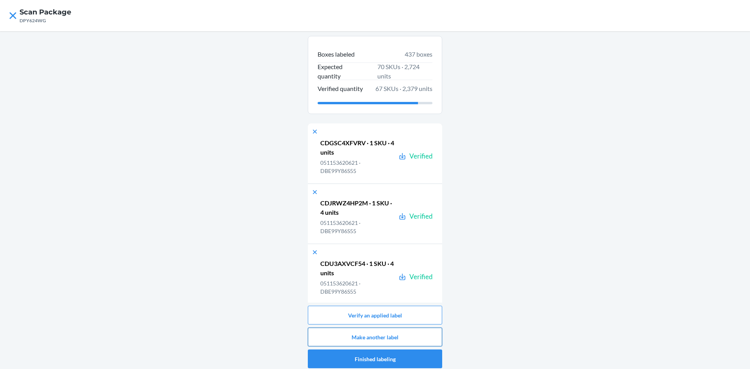
click at [399, 330] on button "Make another label" at bounding box center [375, 337] width 134 height 19
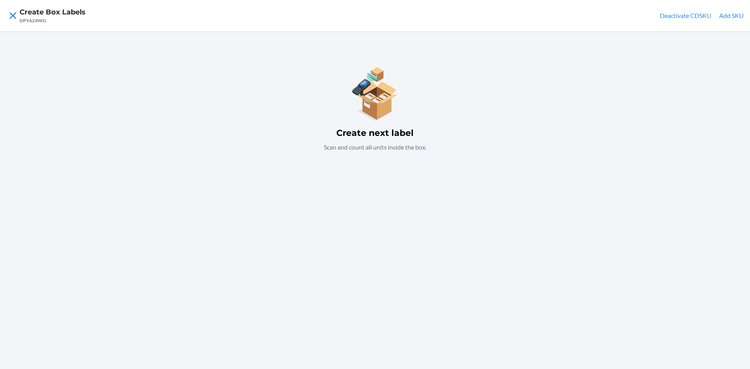
click at [736, 13] on button "Add SKU" at bounding box center [731, 15] width 25 height 9
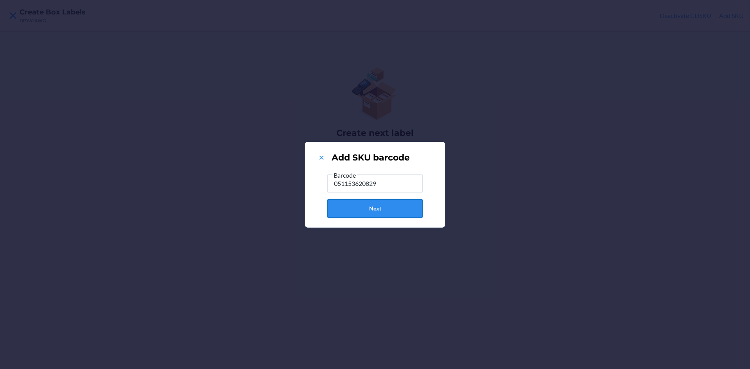
click at [360, 209] on button "Next" at bounding box center [374, 208] width 95 height 19
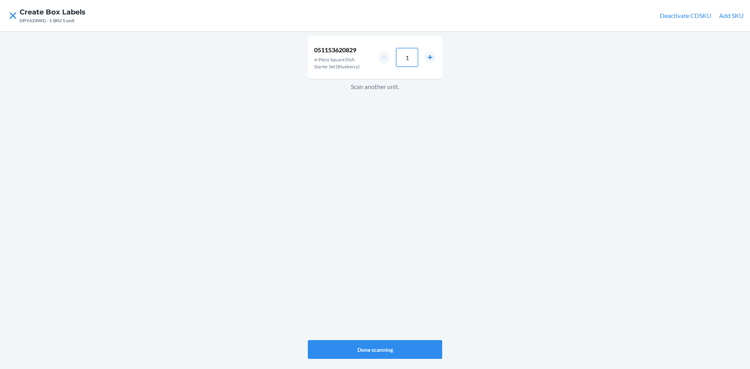
click at [417, 55] on input "1" at bounding box center [407, 57] width 22 height 19
click at [412, 343] on button "Done scanning" at bounding box center [375, 349] width 134 height 19
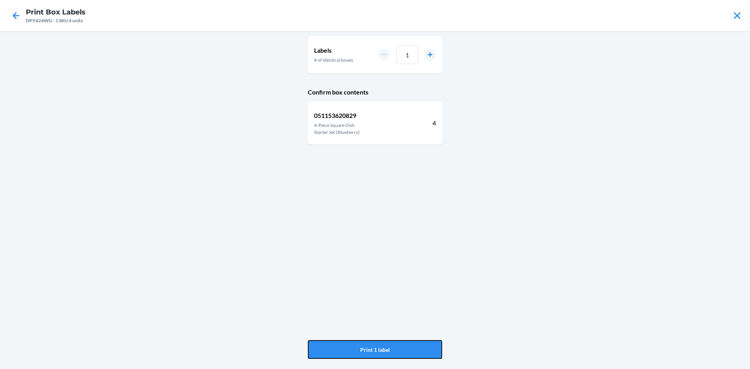
click at [412, 343] on button "Print 1 label" at bounding box center [375, 349] width 134 height 19
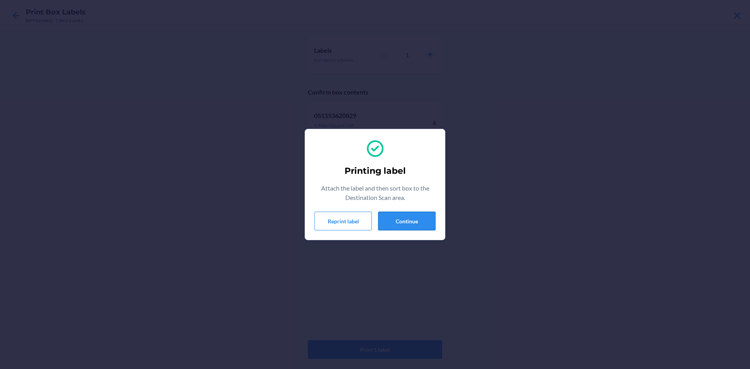
click at [430, 219] on button "Continue" at bounding box center [406, 221] width 57 height 19
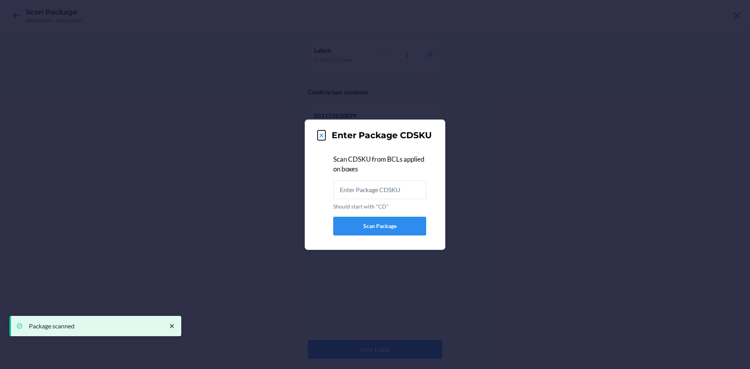
click at [324, 134] on icon at bounding box center [321, 136] width 8 height 8
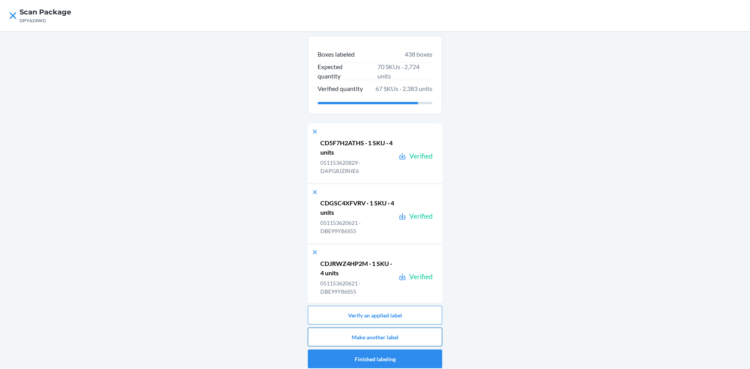
click at [428, 339] on button "Make another label" at bounding box center [375, 337] width 134 height 19
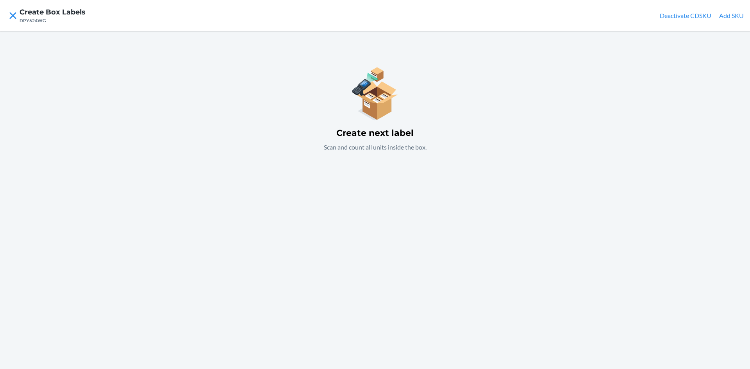
click at [734, 15] on button "Add SKU" at bounding box center [731, 15] width 25 height 9
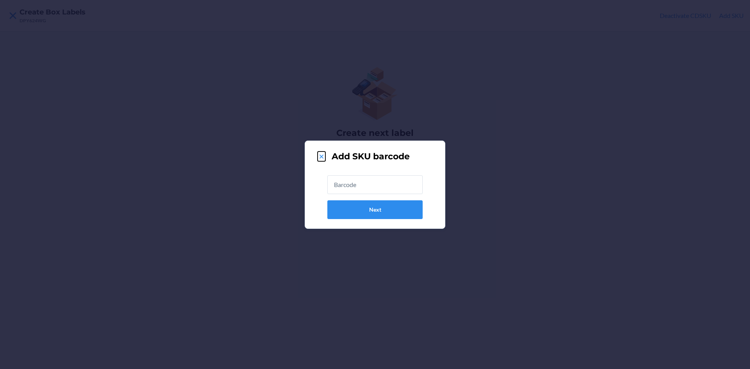
click at [319, 154] on icon at bounding box center [321, 157] width 8 height 8
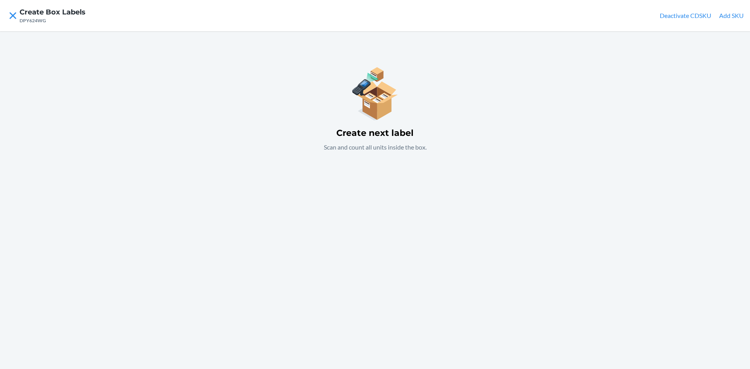
click at [545, 146] on div "Create next label Scan and count all units inside the box." at bounding box center [375, 200] width 750 height 338
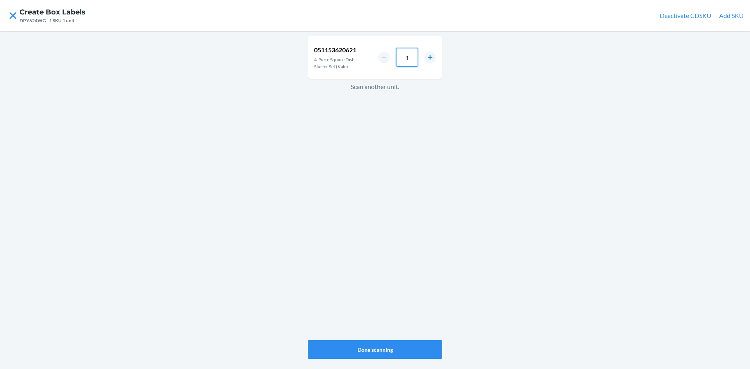
click at [412, 59] on input "1" at bounding box center [407, 57] width 22 height 19
click at [393, 348] on button "Done scanning" at bounding box center [375, 349] width 134 height 19
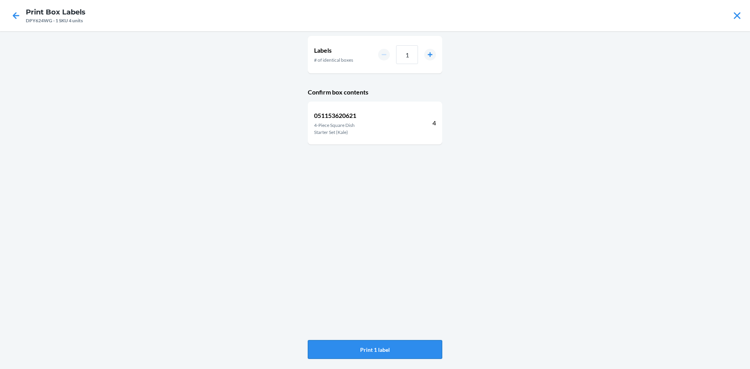
click at [382, 349] on button "Print 1 label" at bounding box center [375, 349] width 134 height 19
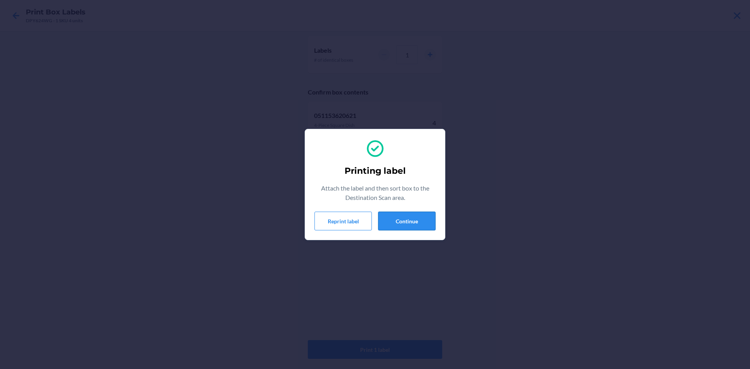
click at [404, 221] on button "Continue" at bounding box center [406, 221] width 57 height 19
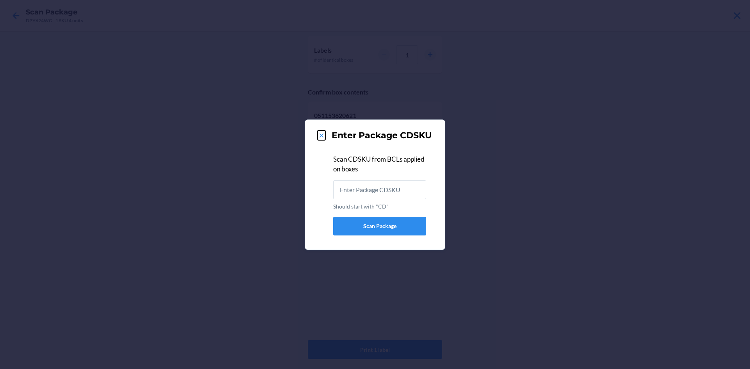
click at [319, 135] on icon at bounding box center [321, 136] width 8 height 8
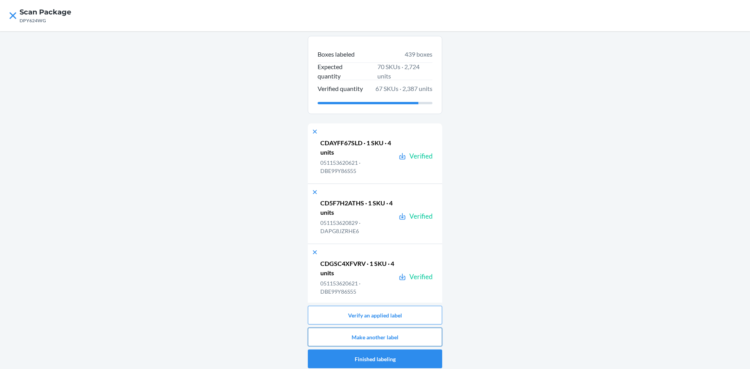
click at [414, 338] on button "Make another label" at bounding box center [375, 337] width 134 height 19
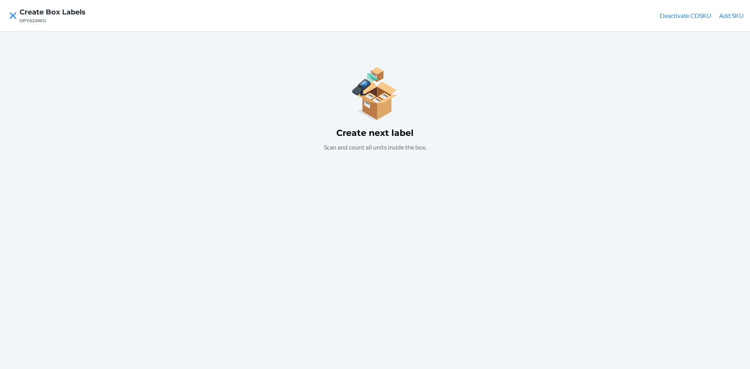
click at [720, 13] on button "Add SKU" at bounding box center [731, 15] width 25 height 9
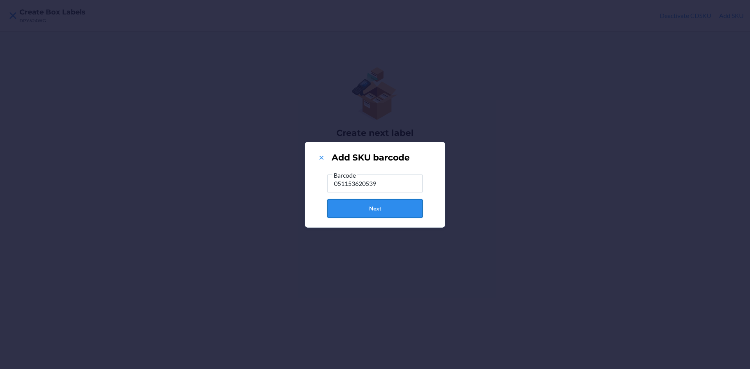
click at [383, 205] on button "Next" at bounding box center [374, 208] width 95 height 19
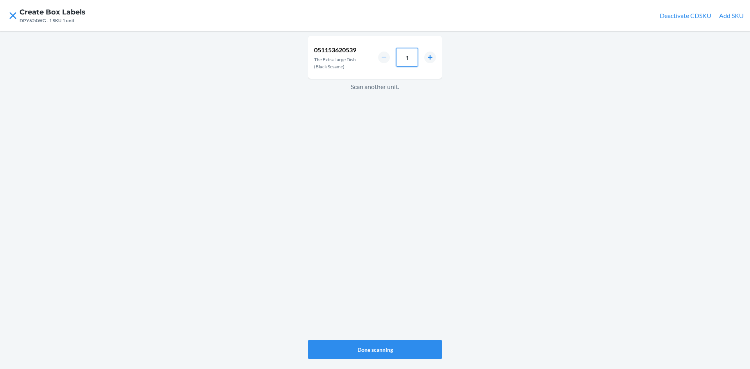
click at [412, 63] on input "1" at bounding box center [407, 57] width 22 height 19
click at [381, 349] on button "Done scanning" at bounding box center [375, 349] width 134 height 19
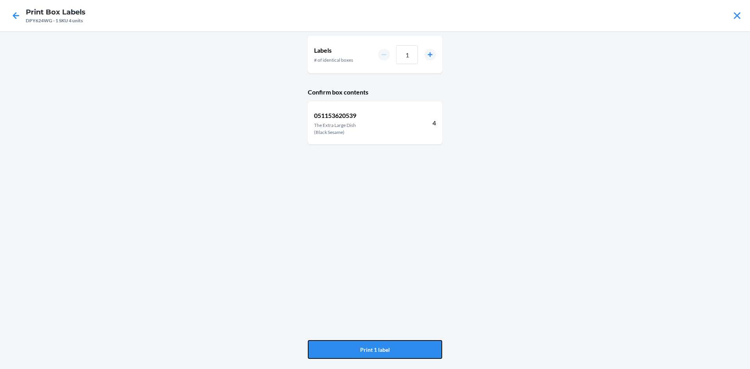
click at [381, 349] on button "Print 1 label" at bounding box center [375, 349] width 134 height 19
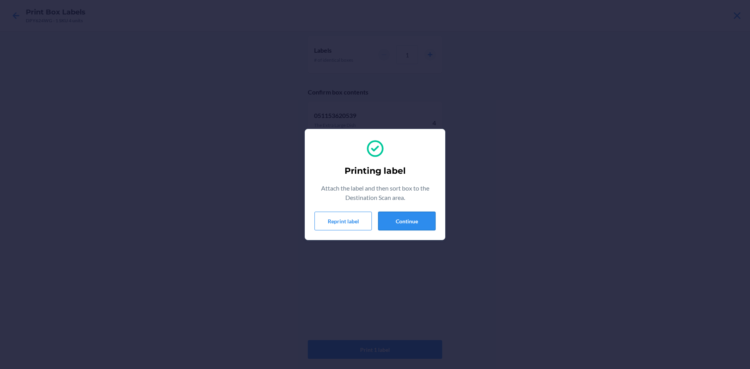
click at [412, 218] on button "Continue" at bounding box center [406, 221] width 57 height 19
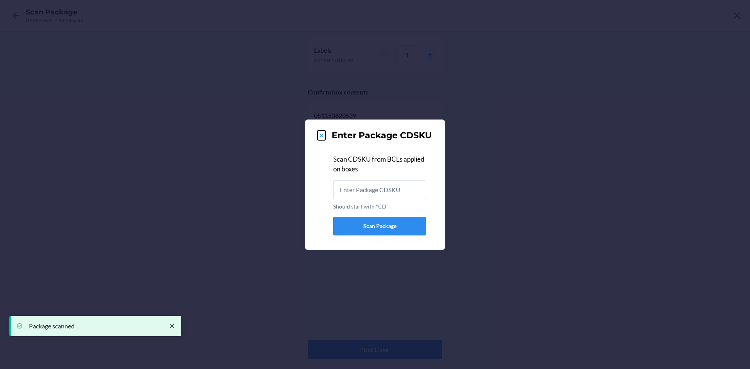
click at [324, 133] on icon at bounding box center [321, 136] width 8 height 8
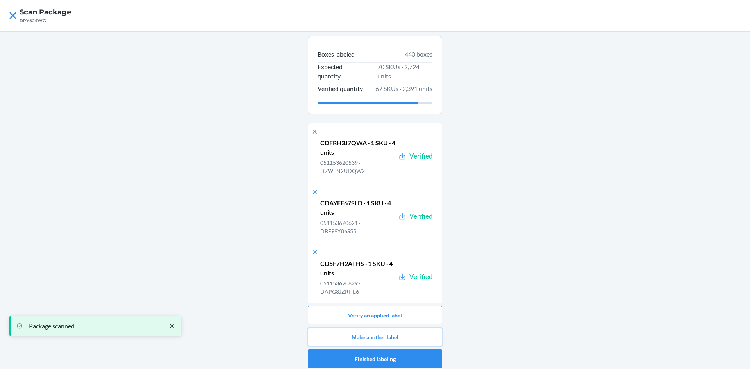
click at [416, 337] on button "Make another label" at bounding box center [375, 337] width 134 height 19
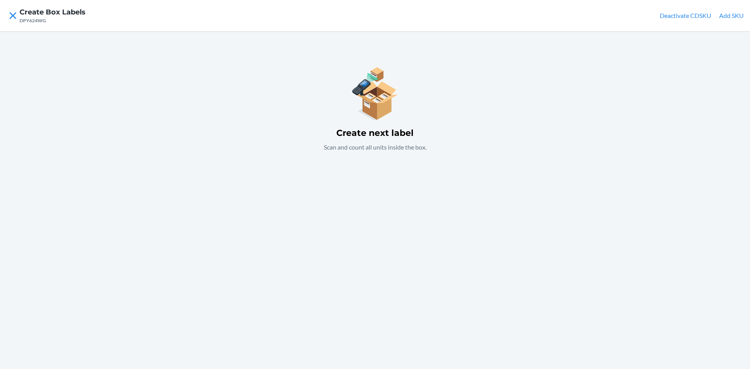
drag, startPoint x: 732, startPoint y: 18, endPoint x: 714, endPoint y: 44, distance: 32.0
click at [728, 21] on nav "Create Box Labels DPY624WG Deactivate CDSKU Add SKU" at bounding box center [375, 15] width 750 height 31
click at [724, 13] on button "Add SKU" at bounding box center [731, 15] width 25 height 9
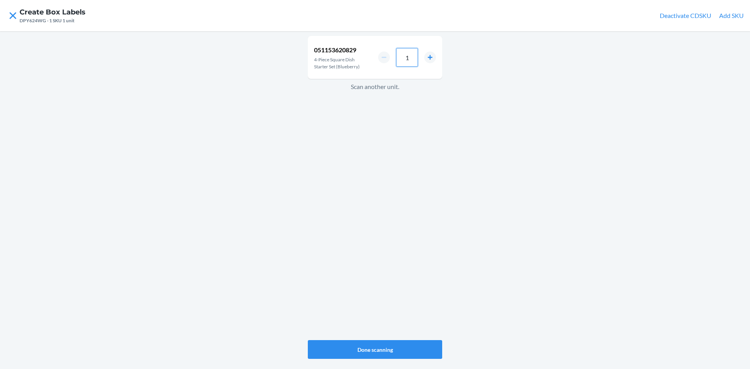
click at [417, 62] on input "1" at bounding box center [407, 57] width 22 height 19
click at [417, 346] on button "Done scanning" at bounding box center [375, 349] width 134 height 19
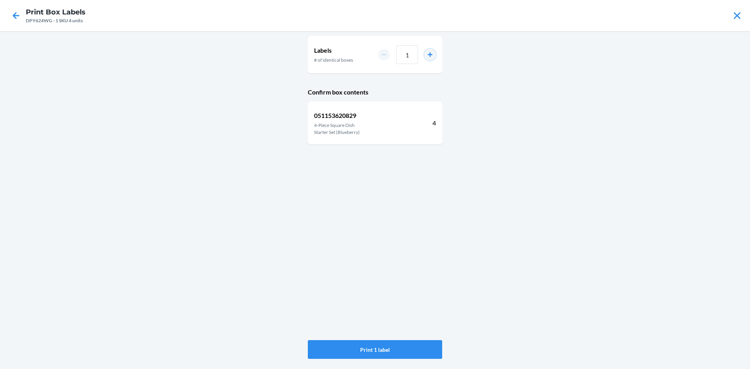
click at [429, 55] on button "increment number" at bounding box center [430, 55] width 12 height 12
click at [392, 350] on button "Print 2 labels" at bounding box center [375, 349] width 134 height 19
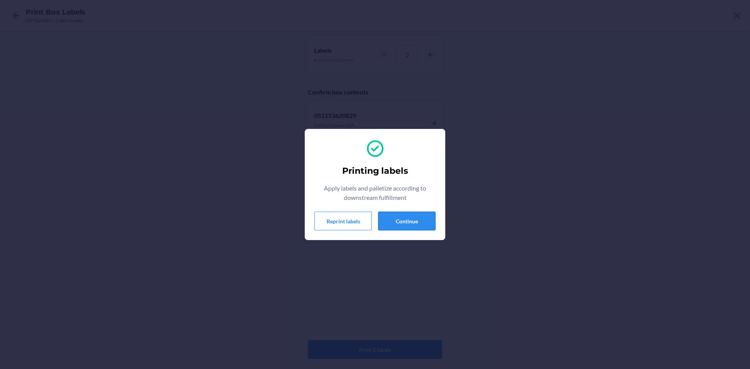
click at [414, 218] on button "Continue" at bounding box center [406, 221] width 57 height 19
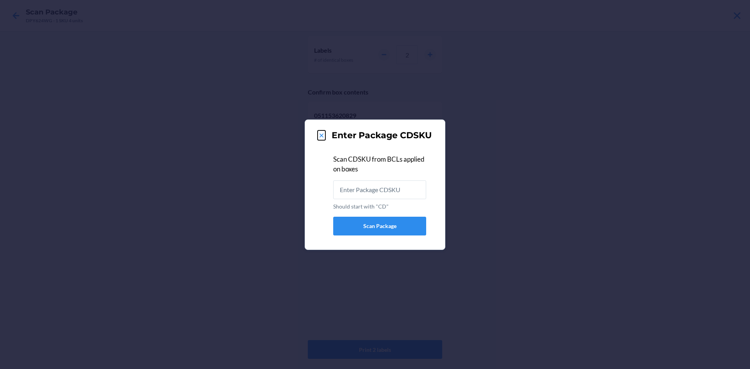
click at [319, 139] on icon at bounding box center [321, 136] width 8 height 8
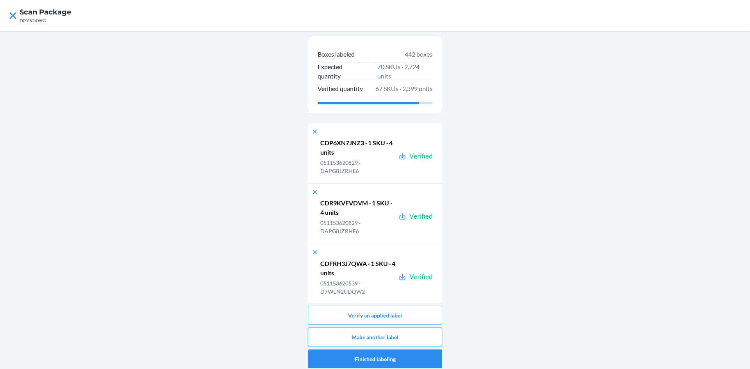
click at [429, 333] on button "Make another label" at bounding box center [375, 337] width 134 height 19
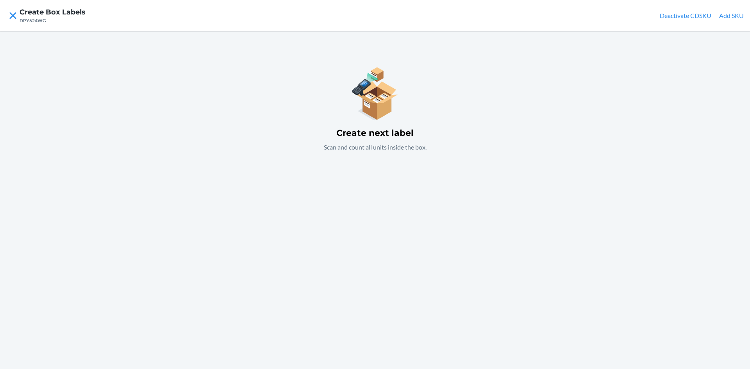
click at [730, 13] on button "Add SKU" at bounding box center [731, 15] width 25 height 9
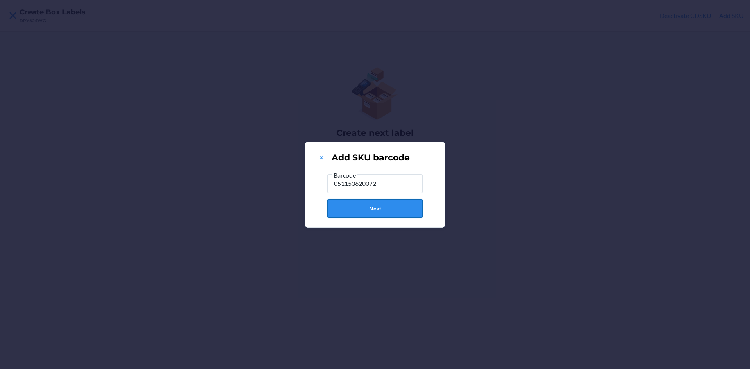
click at [397, 205] on button "Next" at bounding box center [374, 208] width 95 height 19
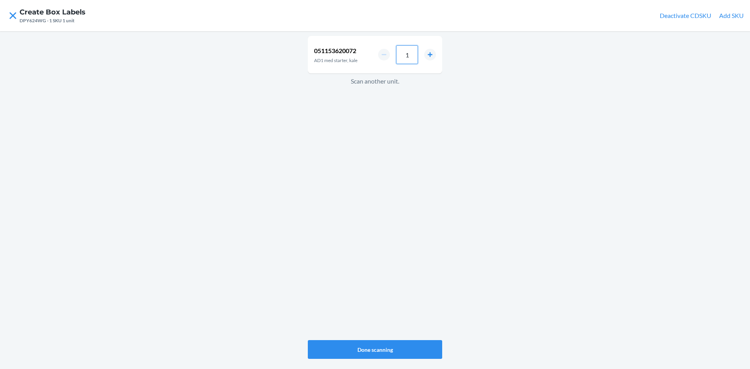
click at [413, 58] on input "1" at bounding box center [407, 54] width 22 height 19
click at [390, 349] on button "Done scanning" at bounding box center [375, 349] width 134 height 19
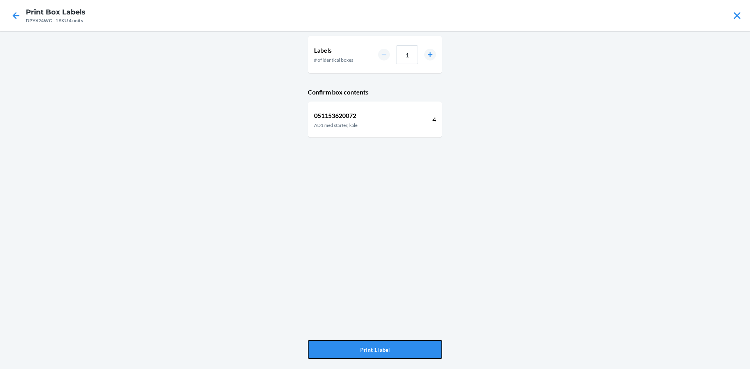
click at [390, 349] on button "Print 1 label" at bounding box center [375, 349] width 134 height 19
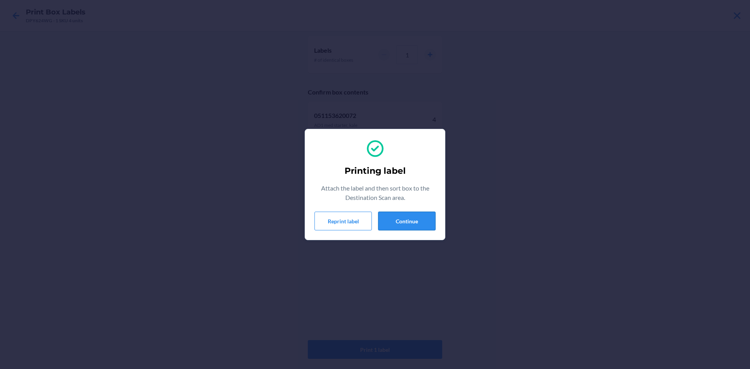
click at [417, 224] on button "Continue" at bounding box center [406, 221] width 57 height 19
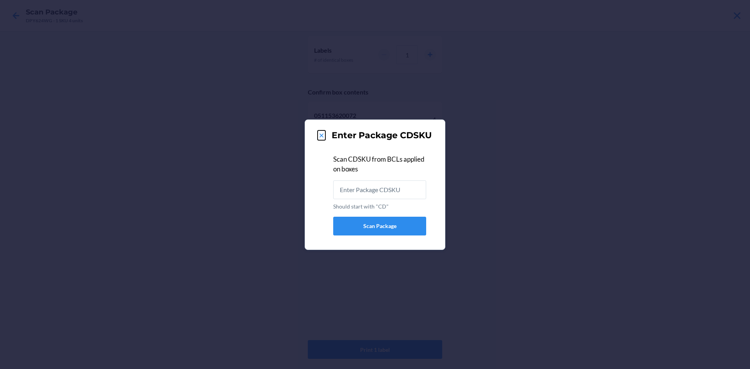
click at [319, 135] on icon at bounding box center [321, 136] width 8 height 8
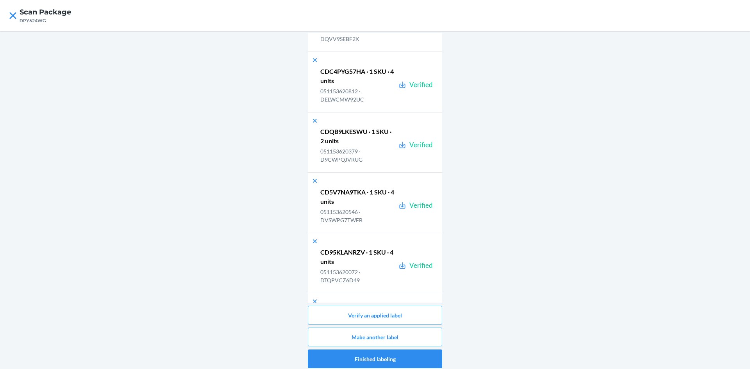
scroll to position [26548, 0]
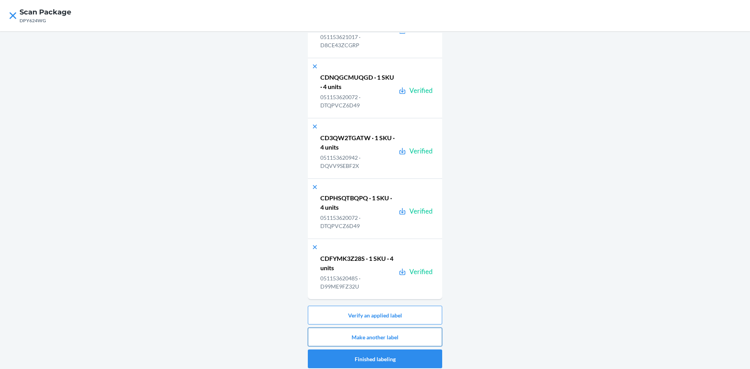
click at [431, 334] on button "Make another label" at bounding box center [375, 337] width 134 height 19
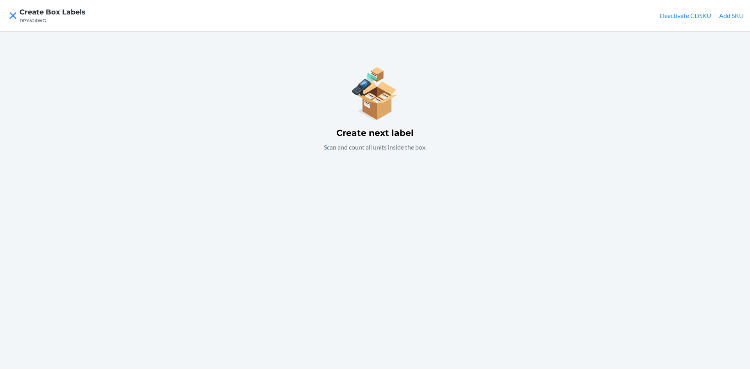
drag, startPoint x: 729, startPoint y: 13, endPoint x: 725, endPoint y: 14, distance: 4.4
click at [728, 13] on button "Add SKU" at bounding box center [731, 15] width 25 height 9
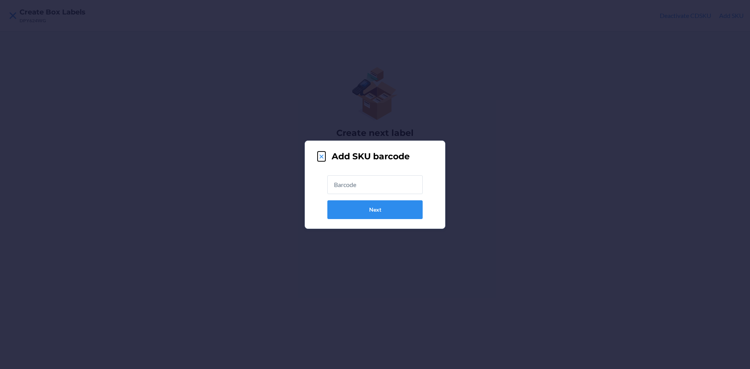
click at [323, 156] on icon at bounding box center [321, 157] width 8 height 8
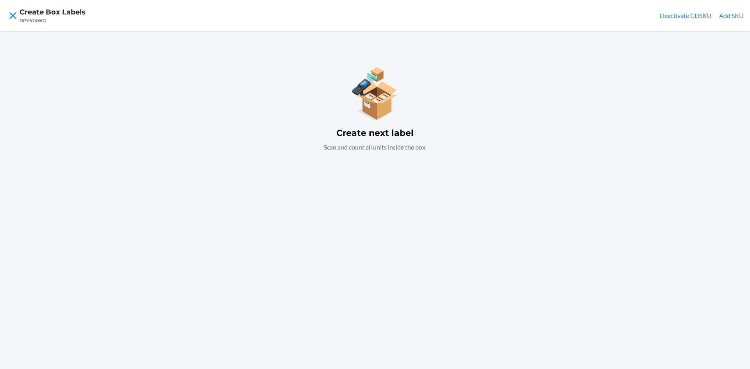
click at [726, 15] on button "Add SKU" at bounding box center [731, 15] width 25 height 9
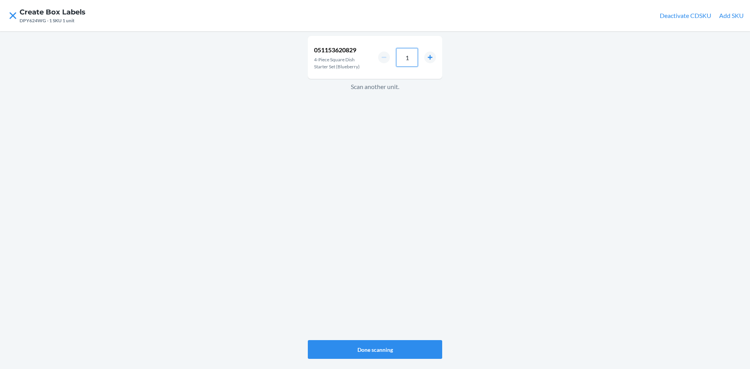
click at [412, 56] on input "1" at bounding box center [407, 57] width 22 height 19
click at [393, 352] on button "Done scanning" at bounding box center [375, 349] width 134 height 19
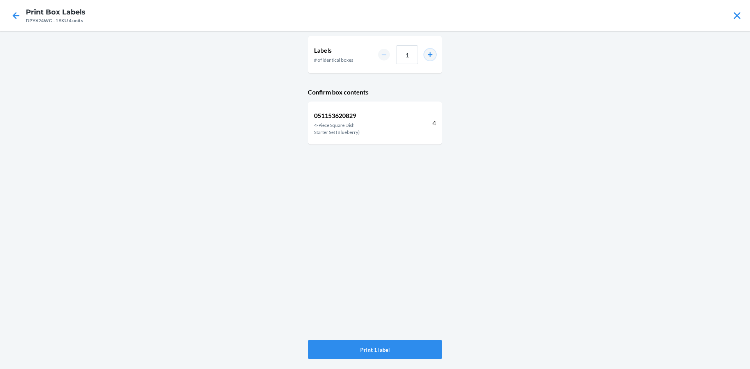
click at [428, 54] on button "increment number" at bounding box center [430, 55] width 12 height 12
click at [408, 349] on button "Print 5 labels" at bounding box center [375, 349] width 134 height 19
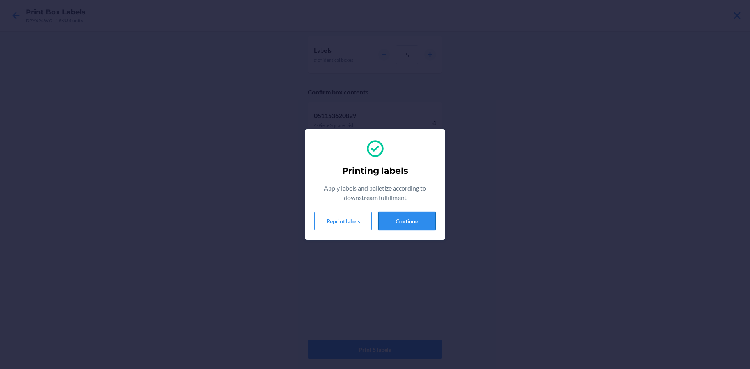
click at [417, 224] on button "Continue" at bounding box center [406, 221] width 57 height 19
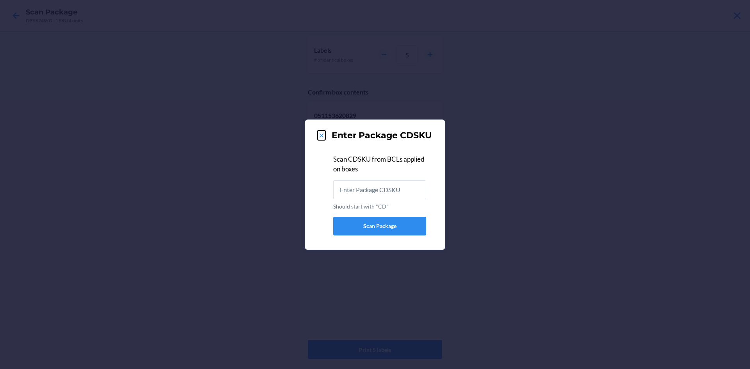
click at [322, 132] on icon at bounding box center [321, 136] width 8 height 8
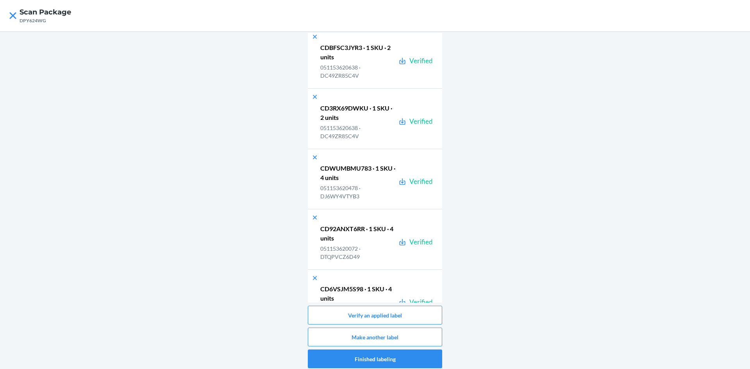
scroll to position [27573, 0]
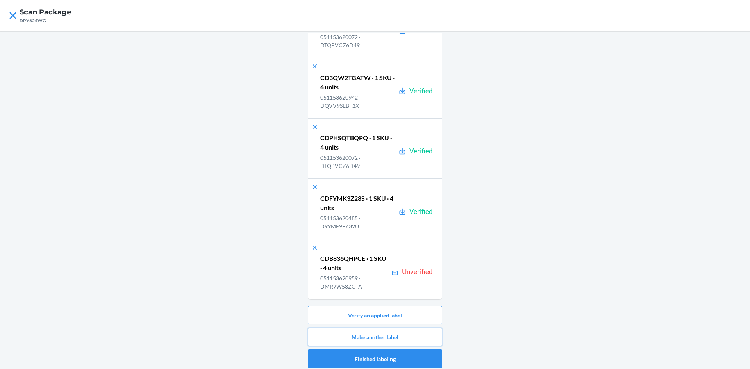
click at [359, 335] on button "Make another label" at bounding box center [375, 337] width 134 height 19
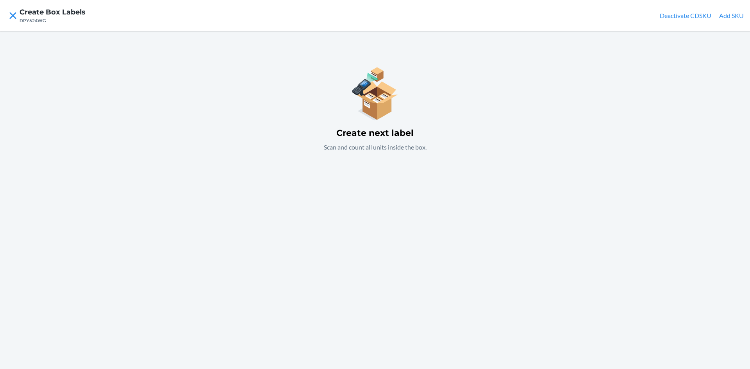
click at [734, 13] on button "Add SKU" at bounding box center [731, 15] width 25 height 9
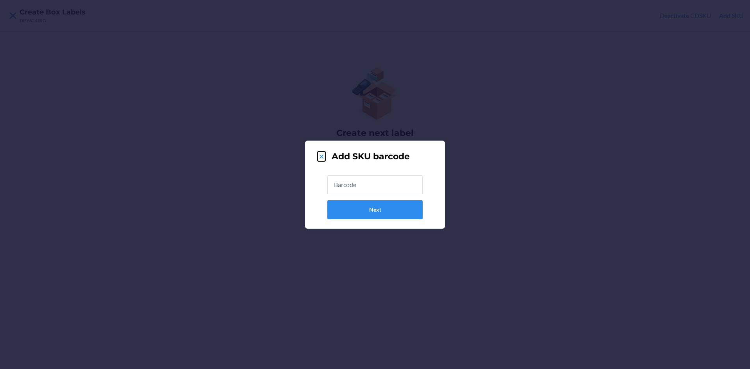
click at [319, 155] on icon at bounding box center [321, 157] width 8 height 8
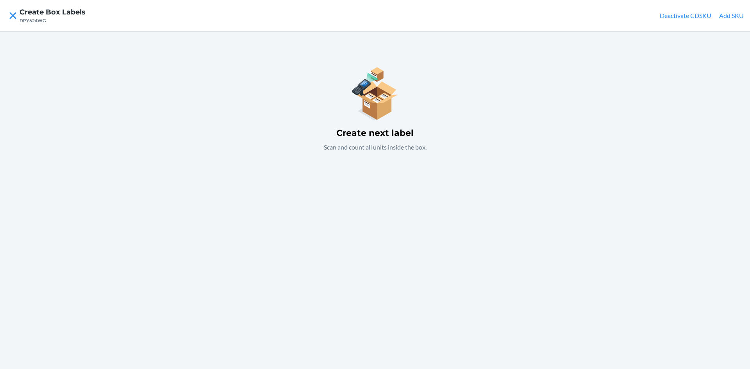
click at [735, 14] on button "Add SKU" at bounding box center [731, 15] width 25 height 9
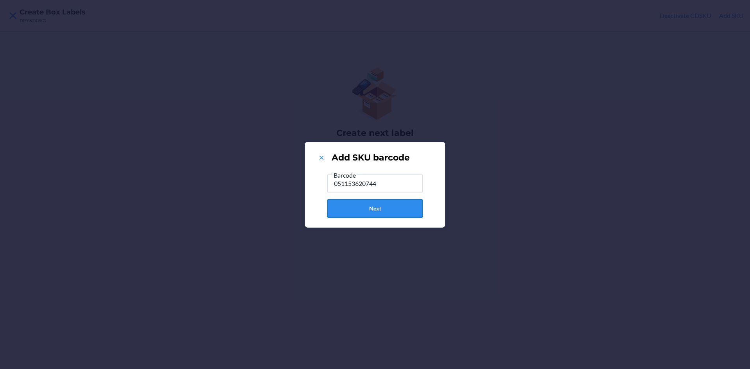
click at [385, 203] on button "Next" at bounding box center [374, 208] width 95 height 19
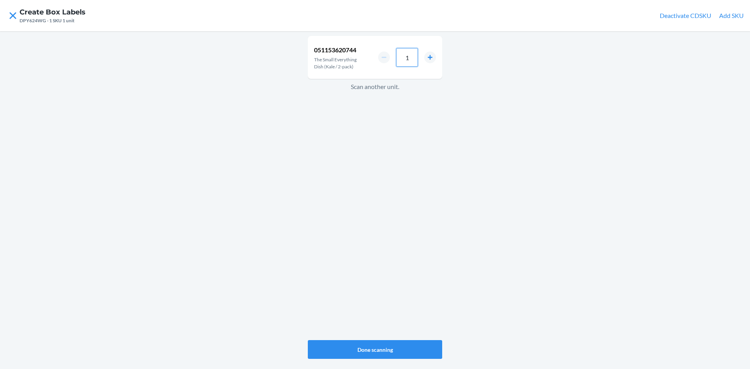
click at [412, 54] on input "1" at bounding box center [407, 57] width 22 height 19
click at [396, 342] on button "Done scanning" at bounding box center [375, 349] width 134 height 19
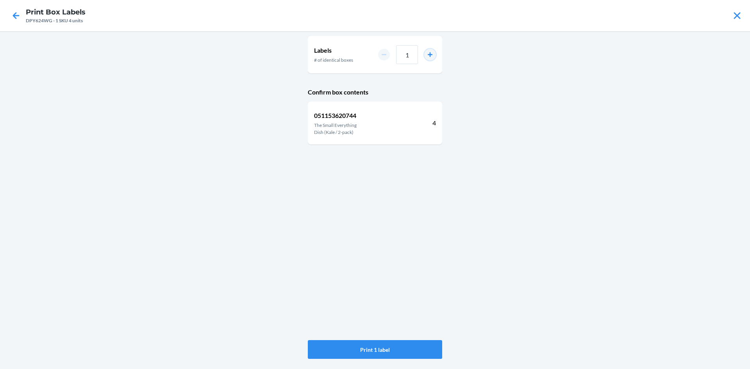
click at [429, 55] on button "increment number" at bounding box center [430, 55] width 12 height 12
click at [402, 348] on button "Print 2 labels" at bounding box center [375, 349] width 134 height 19
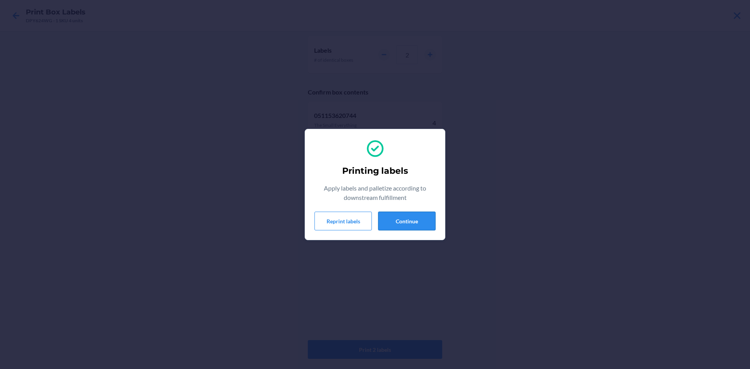
click at [412, 223] on button "Continue" at bounding box center [406, 221] width 57 height 19
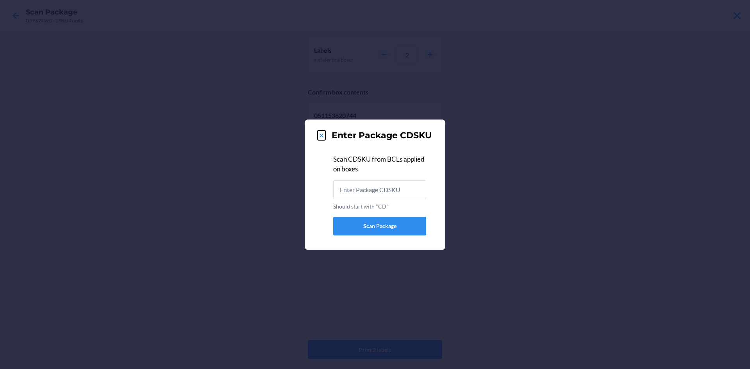
click at [322, 132] on icon at bounding box center [321, 136] width 8 height 8
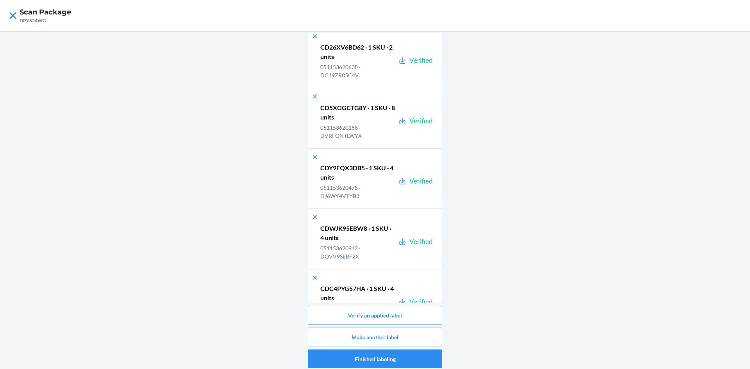
scroll to position [28297, 0]
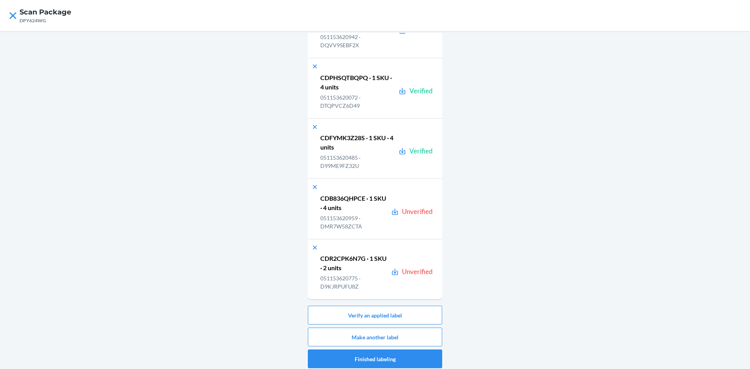
click at [353, 200] on p "CDB836QHPCE · 1 SKU · 4 units" at bounding box center [354, 203] width 68 height 19
click at [352, 200] on p "CDB836QHPCE · 1 SKU · 4 units" at bounding box center [354, 203] width 68 height 19
click at [352, 199] on p "CDB836QHPCE · 1 SKU · 4 units" at bounding box center [354, 203] width 68 height 19
copy p "CDB836QHPCE"
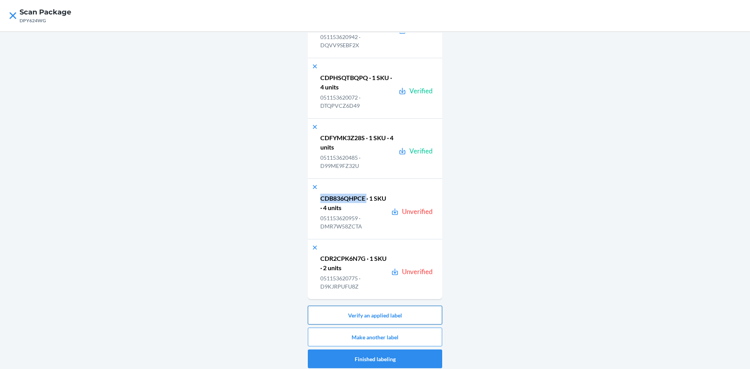
click at [387, 314] on button "Verify an applied label" at bounding box center [375, 315] width 134 height 19
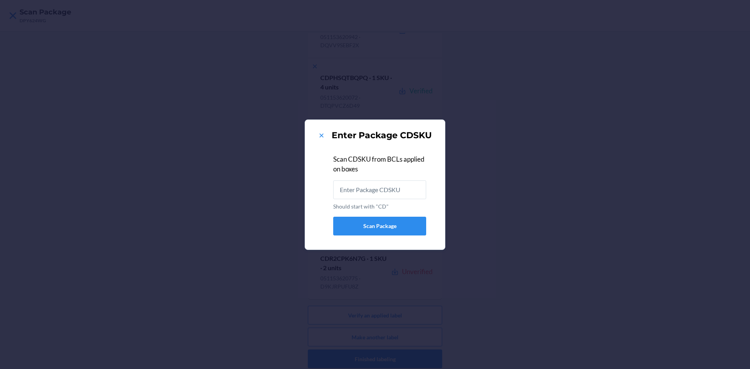
click at [393, 194] on input "Should start with "CD"" at bounding box center [379, 189] width 93 height 19
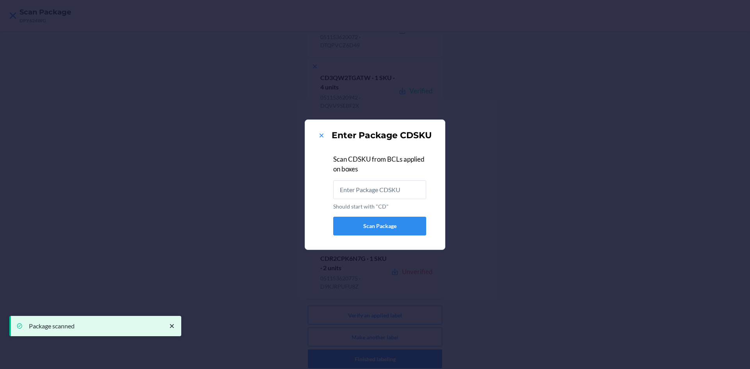
scroll to position [0, 0]
click at [319, 135] on icon at bounding box center [321, 136] width 8 height 8
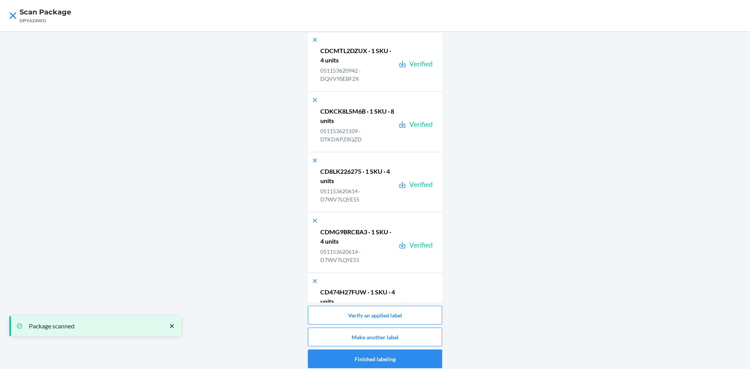
scroll to position [28297, 0]
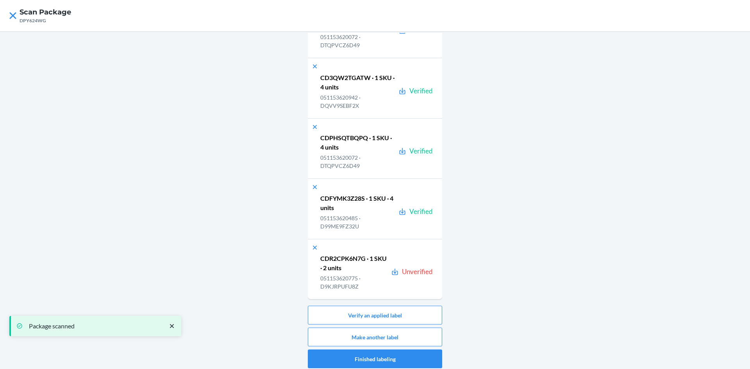
click at [354, 258] on p "CDR2CPK6N7G · 1 SKU · 2 units" at bounding box center [354, 263] width 68 height 19
copy p "CDR2CPK6N7G"
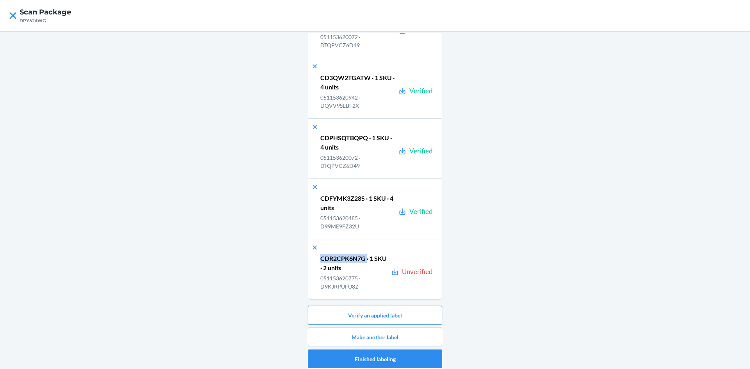
click at [372, 317] on button "Verify an applied label" at bounding box center [375, 315] width 134 height 19
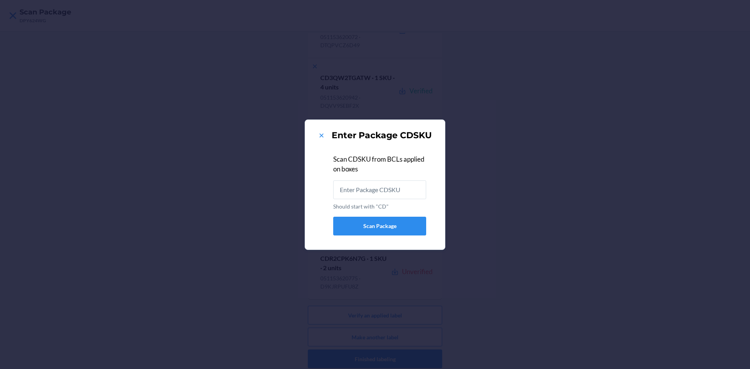
click at [383, 187] on input "Should start with "CD"" at bounding box center [379, 189] width 93 height 19
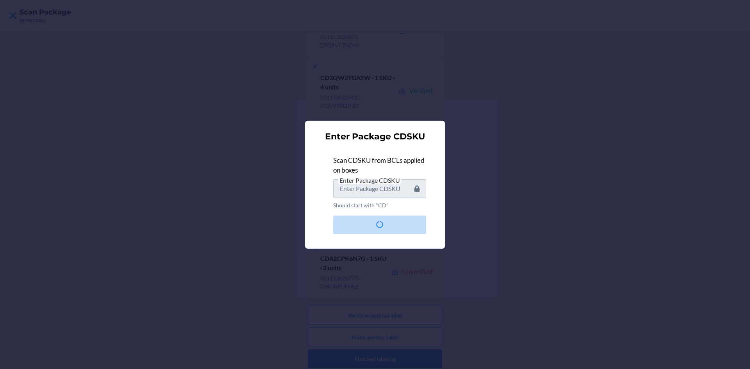
scroll to position [0, 0]
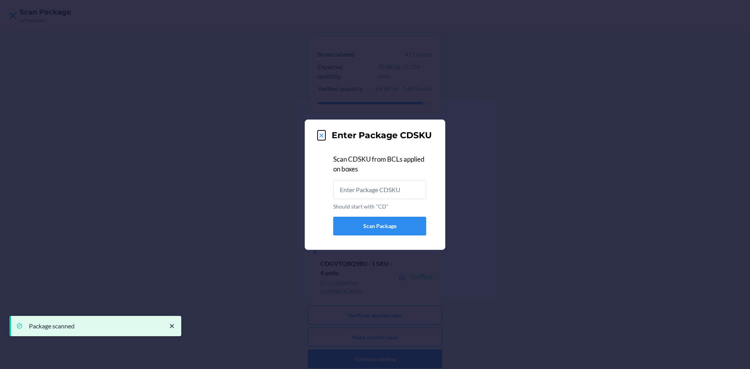
click at [320, 135] on icon at bounding box center [321, 136] width 8 height 8
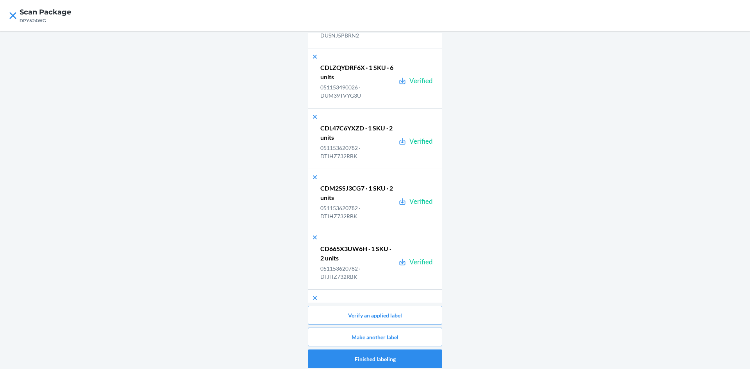
scroll to position [28297, 0]
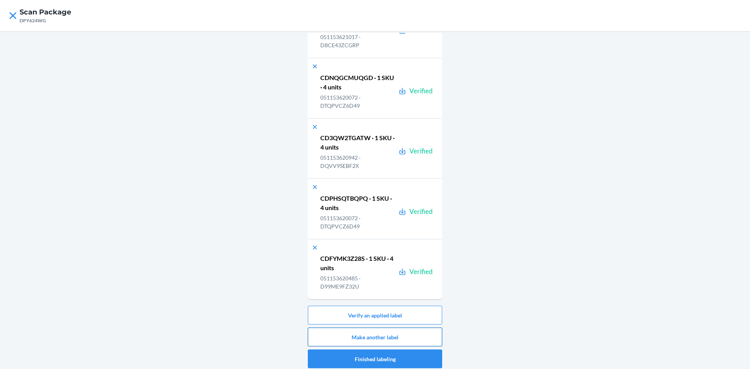
click at [419, 331] on button "Make another label" at bounding box center [375, 337] width 134 height 19
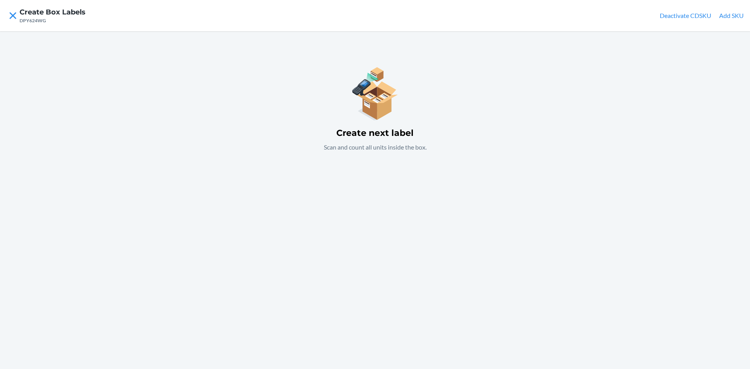
click at [417, 240] on div "Create next label Scan and count all units inside the box." at bounding box center [375, 200] width 750 height 338
click at [732, 14] on button "Add SKU" at bounding box center [731, 15] width 25 height 9
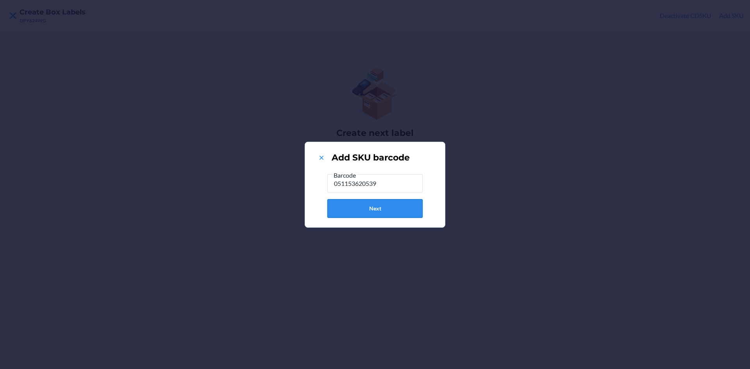
click at [382, 209] on button "Next" at bounding box center [374, 208] width 95 height 19
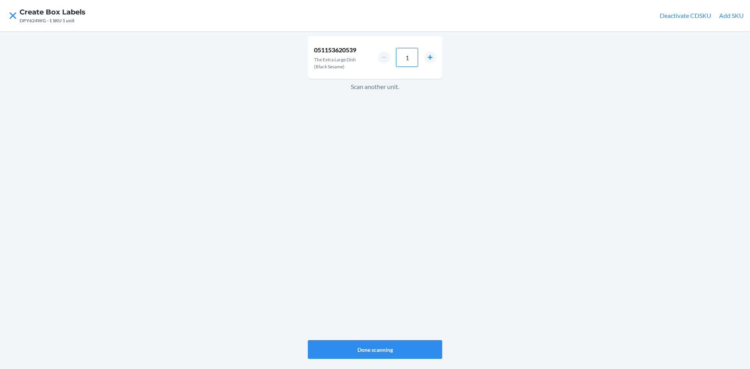
click at [413, 62] on input "1" at bounding box center [407, 57] width 22 height 19
click at [392, 348] on button "Done scanning" at bounding box center [375, 349] width 134 height 19
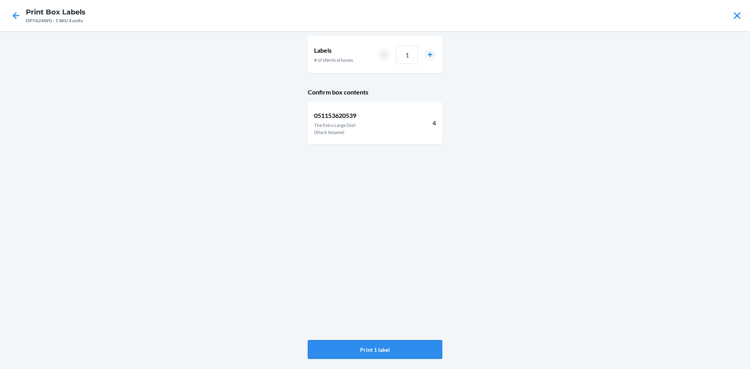
click at [394, 342] on button "Print 1 label" at bounding box center [375, 349] width 134 height 19
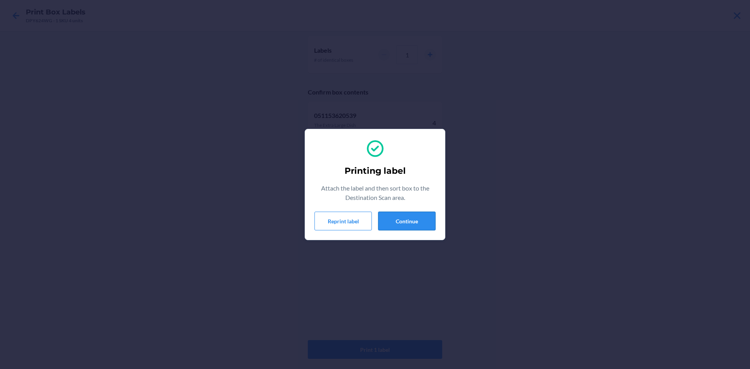
click at [420, 219] on button "Continue" at bounding box center [406, 221] width 57 height 19
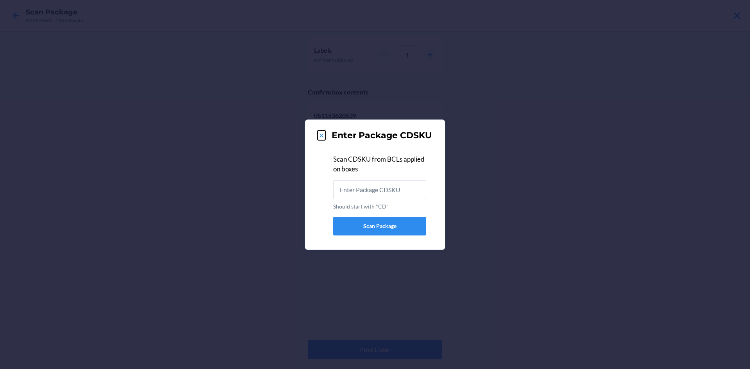
click at [320, 132] on icon at bounding box center [321, 136] width 8 height 8
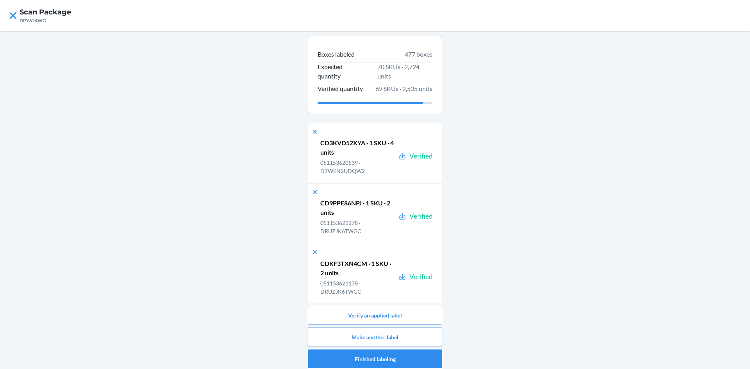
click at [412, 328] on button "Make another label" at bounding box center [375, 337] width 134 height 19
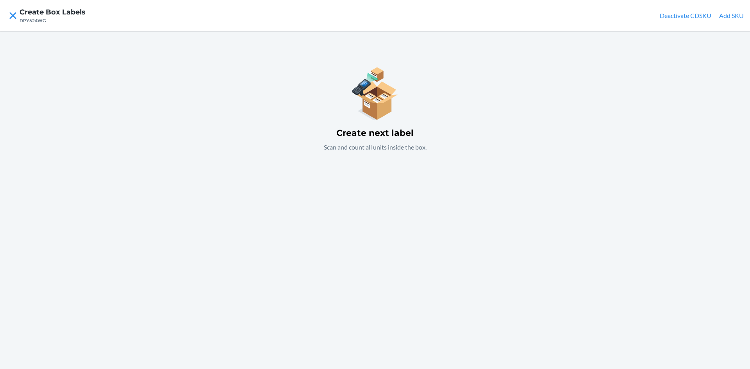
click at [724, 19] on button "Add SKU" at bounding box center [731, 15] width 25 height 9
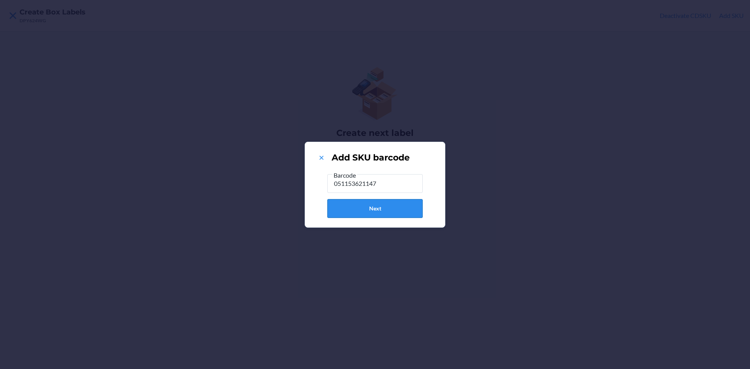
click at [390, 212] on button "Next" at bounding box center [374, 208] width 95 height 19
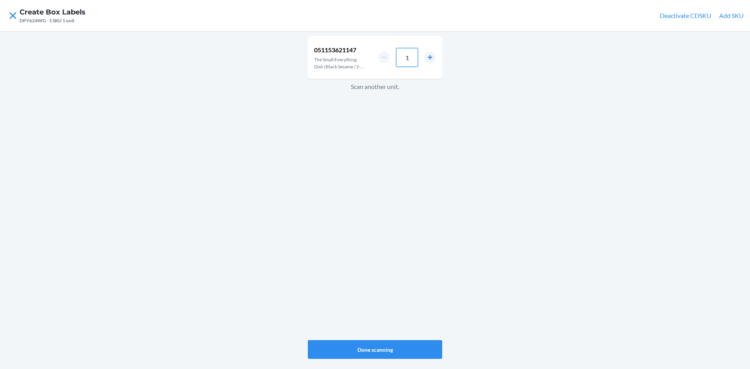
click at [412, 59] on input "1" at bounding box center [407, 57] width 22 height 19
click at [398, 347] on button "Done scanning" at bounding box center [375, 349] width 134 height 19
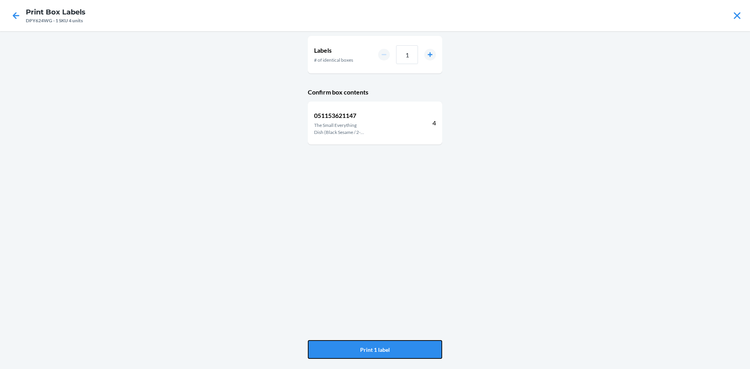
click at [398, 347] on button "Print 1 label" at bounding box center [375, 349] width 134 height 19
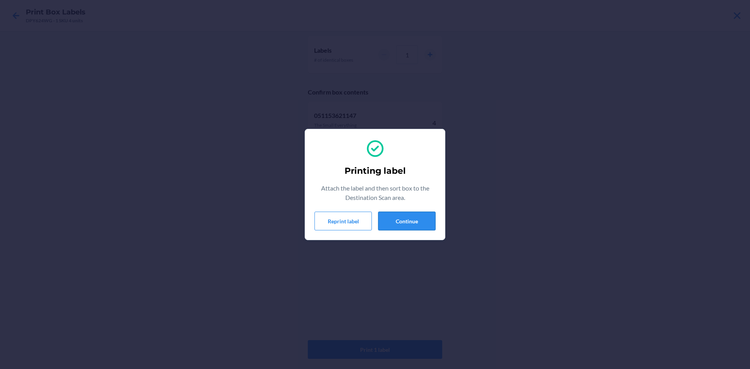
click at [409, 226] on button "Continue" at bounding box center [406, 221] width 57 height 19
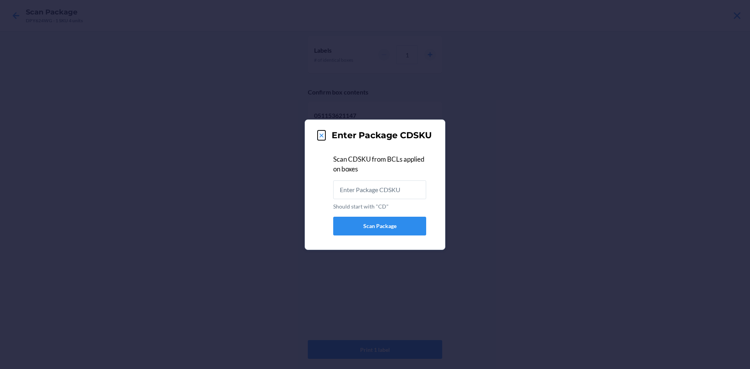
click at [319, 134] on icon at bounding box center [321, 136] width 8 height 8
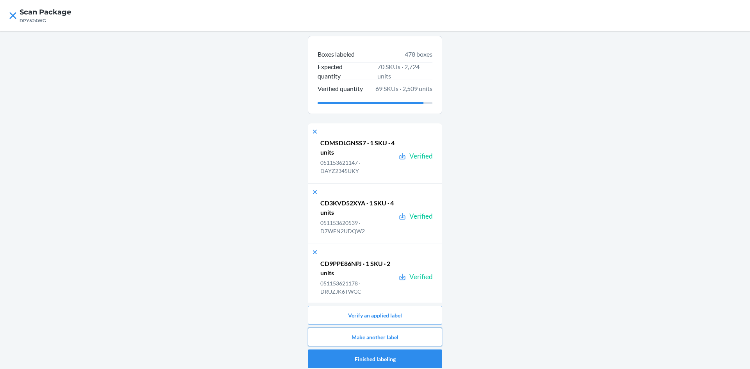
click at [406, 334] on button "Make another label" at bounding box center [375, 337] width 134 height 19
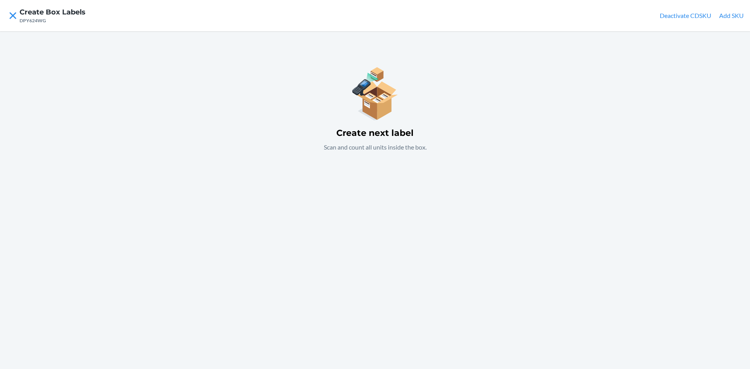
click at [730, 15] on button "Add SKU" at bounding box center [731, 15] width 25 height 9
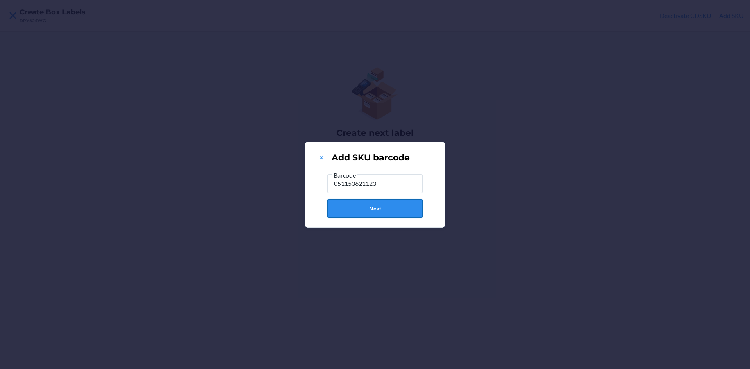
click at [372, 203] on button "Next" at bounding box center [374, 208] width 95 height 19
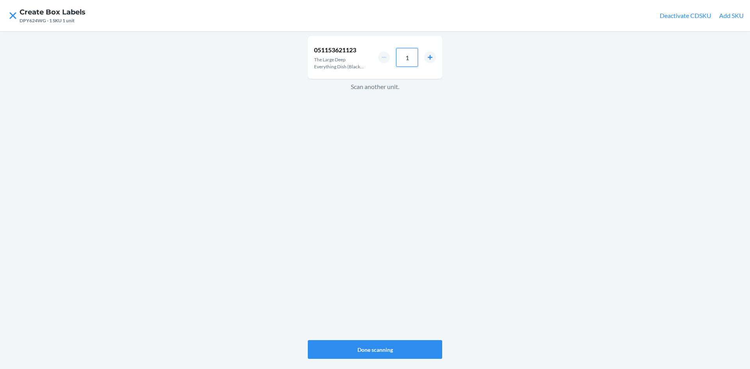
click at [412, 58] on input "1" at bounding box center [407, 57] width 22 height 19
click at [378, 346] on button "Done scanning" at bounding box center [375, 349] width 134 height 19
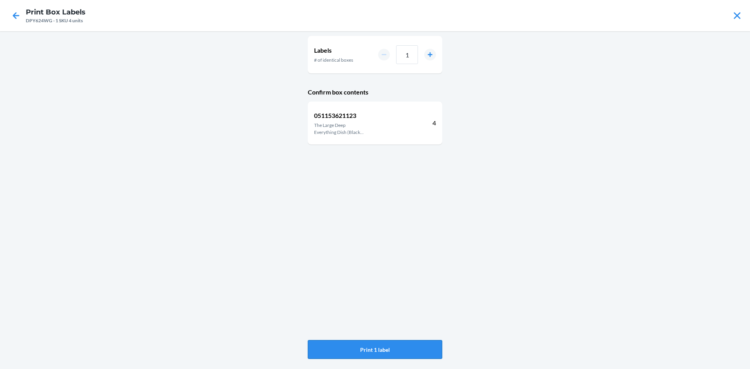
click at [384, 344] on button "Print 1 label" at bounding box center [375, 349] width 134 height 19
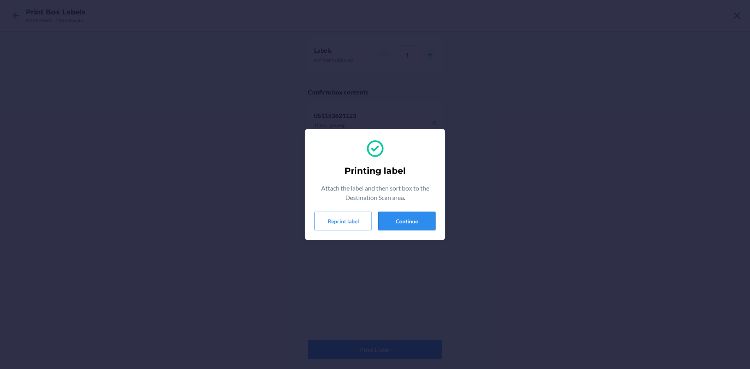
click at [417, 223] on button "Continue" at bounding box center [406, 221] width 57 height 19
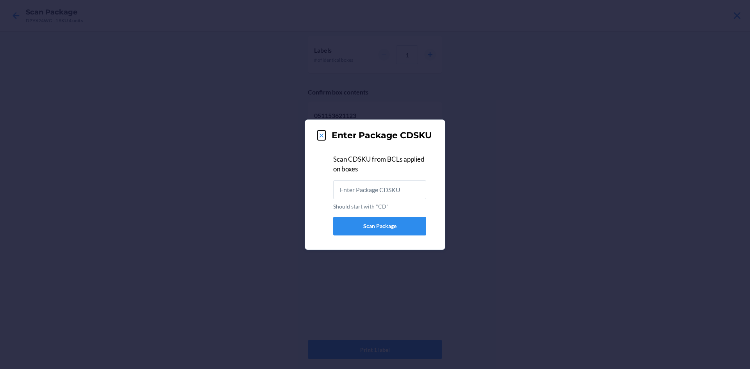
click at [323, 134] on icon at bounding box center [321, 136] width 4 height 4
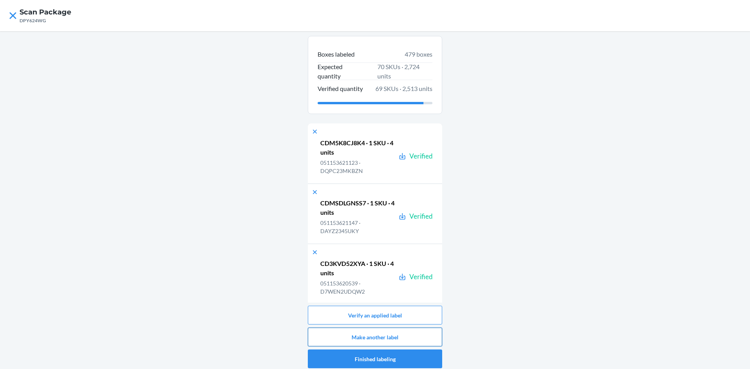
click at [404, 330] on button "Make another label" at bounding box center [375, 337] width 134 height 19
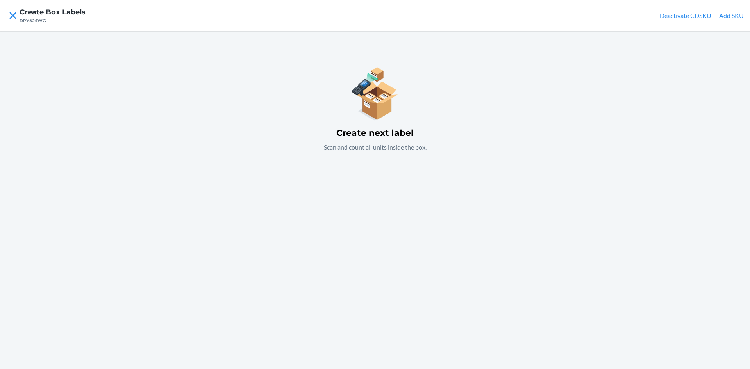
click at [732, 14] on button "Add SKU" at bounding box center [731, 15] width 25 height 9
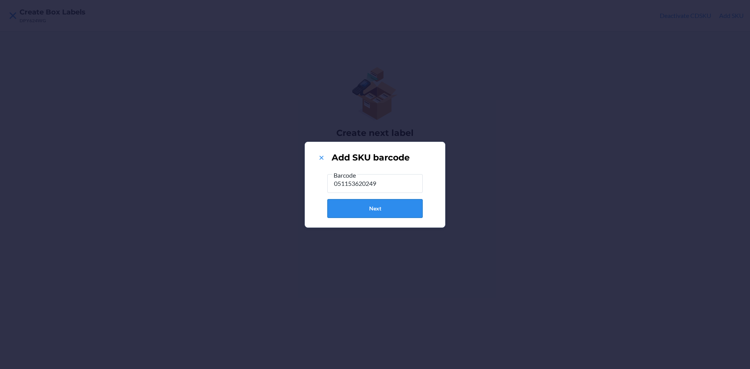
click at [408, 210] on button "Next" at bounding box center [374, 208] width 95 height 19
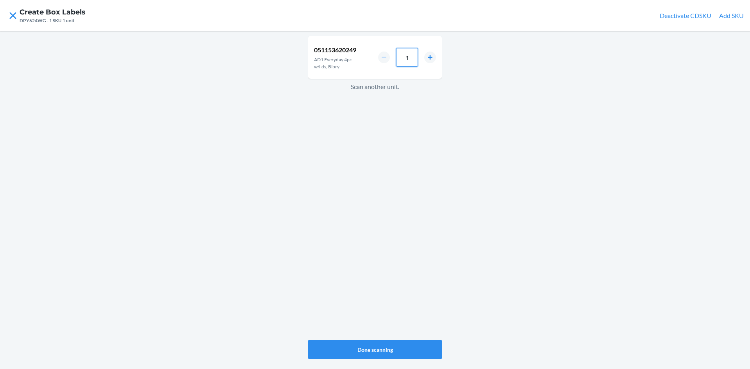
click at [413, 65] on input "1" at bounding box center [407, 57] width 22 height 19
click at [400, 340] on div "051153620249 AD1 Everyday 4pc w/lids, Blbry 2 Scan another unit." at bounding box center [375, 187] width 134 height 307
click at [402, 344] on button "Done scanning" at bounding box center [375, 349] width 134 height 19
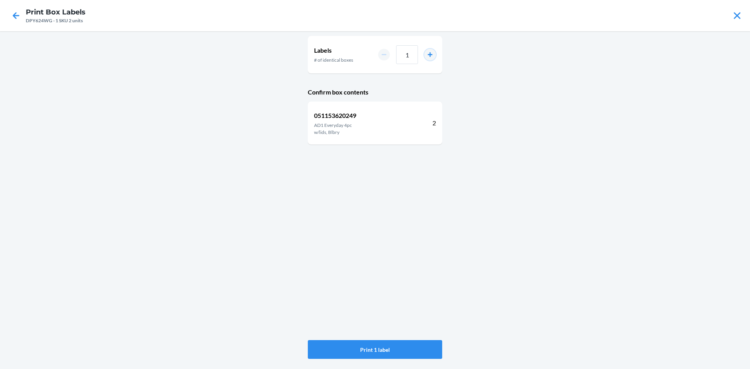
click at [428, 55] on button "increment number" at bounding box center [430, 55] width 12 height 12
click at [419, 349] on button "Print 3 labels" at bounding box center [375, 349] width 134 height 19
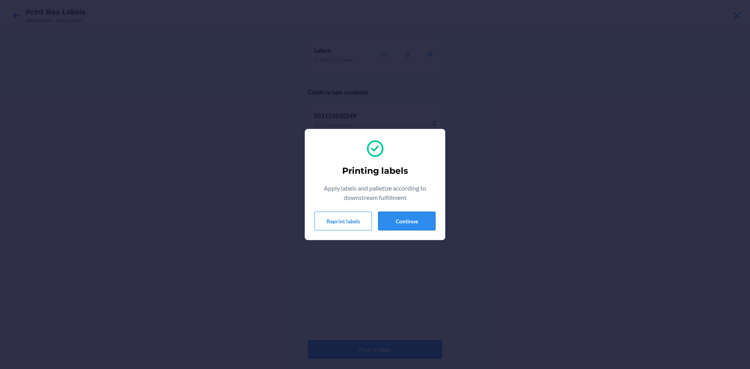
click at [408, 218] on button "Continue" at bounding box center [406, 221] width 57 height 19
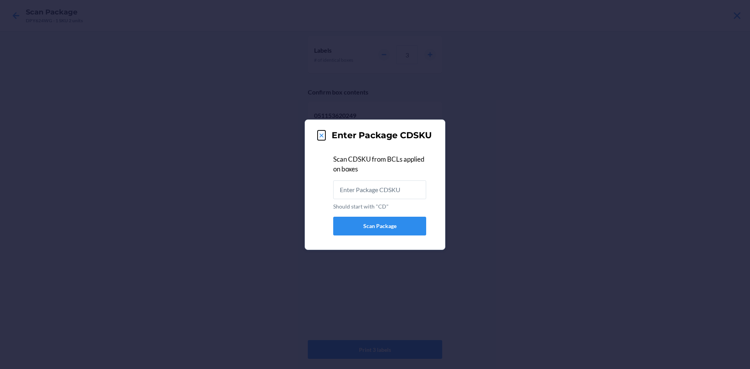
click at [318, 134] on icon at bounding box center [321, 136] width 8 height 8
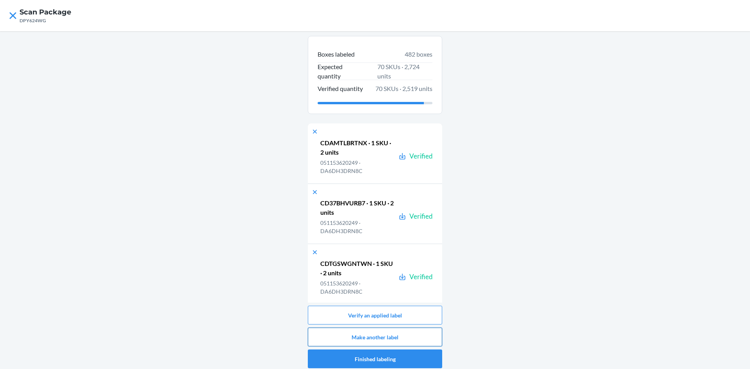
click at [423, 331] on button "Make another label" at bounding box center [375, 337] width 134 height 19
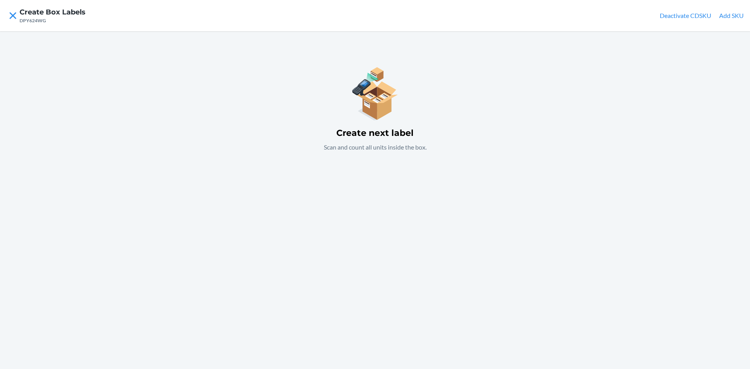
click at [722, 16] on button "Add SKU" at bounding box center [731, 15] width 25 height 9
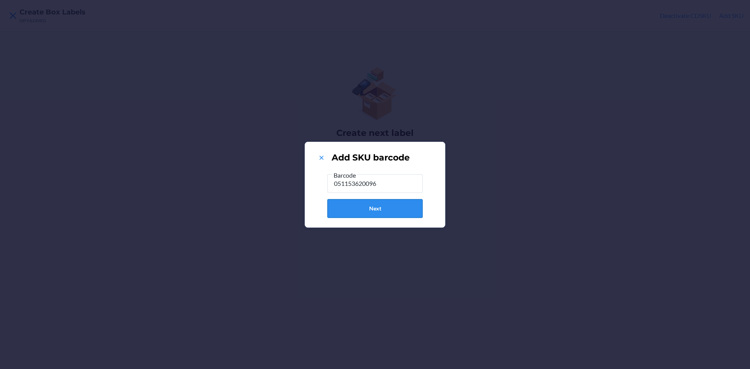
click at [390, 211] on button "Next" at bounding box center [374, 208] width 95 height 19
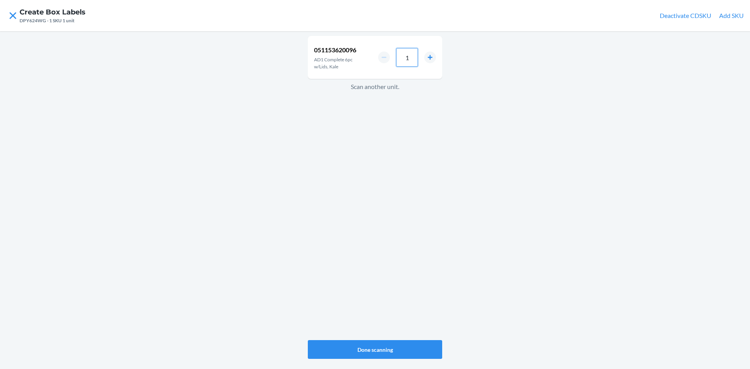
click at [413, 59] on input "1" at bounding box center [407, 57] width 22 height 19
click at [399, 350] on button "Done scanning" at bounding box center [375, 349] width 134 height 19
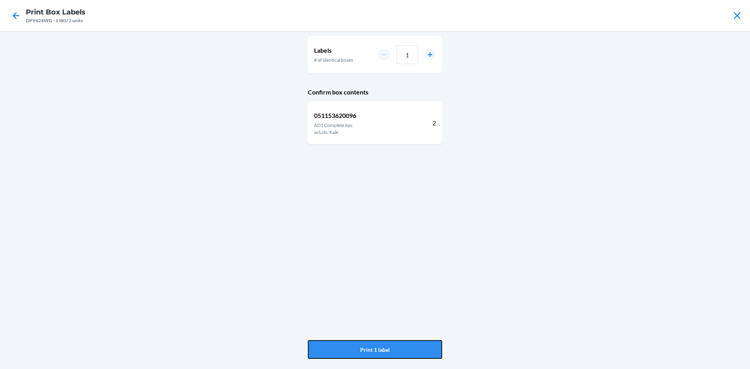
click at [399, 350] on button "Print 1 label" at bounding box center [375, 349] width 134 height 19
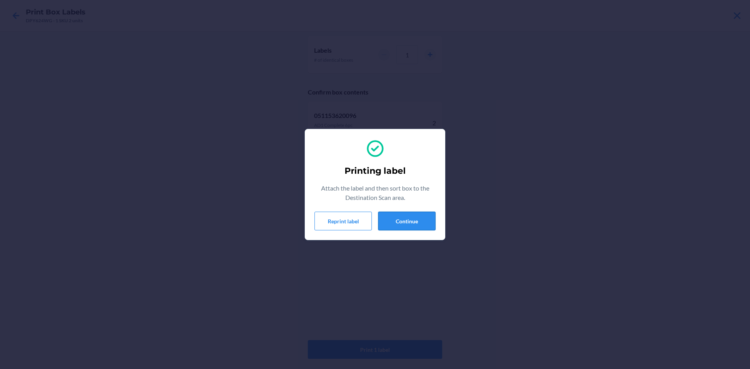
click at [419, 220] on button "Continue" at bounding box center [406, 221] width 57 height 19
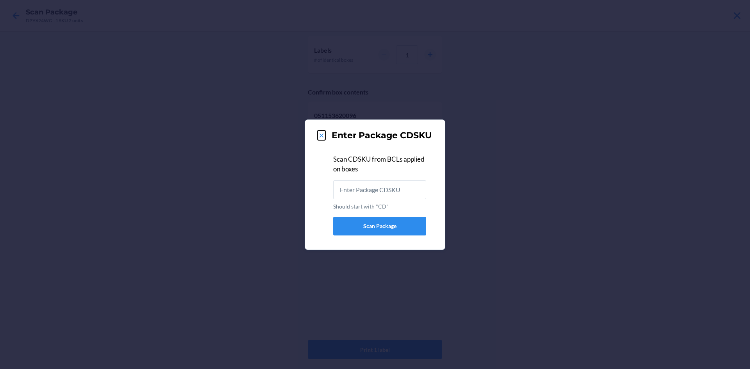
click at [324, 137] on icon at bounding box center [321, 136] width 8 height 8
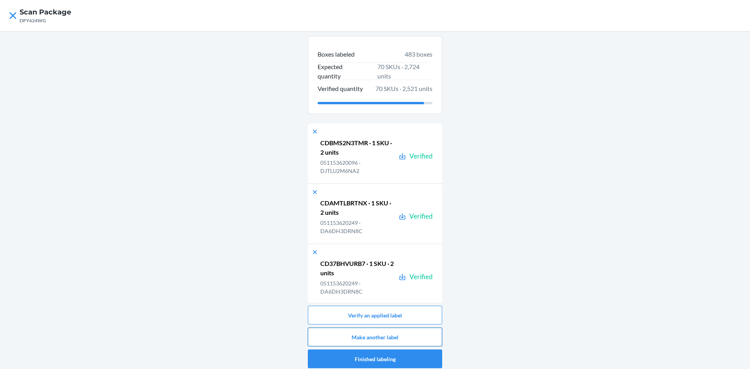
click at [422, 332] on button "Make another label" at bounding box center [375, 337] width 134 height 19
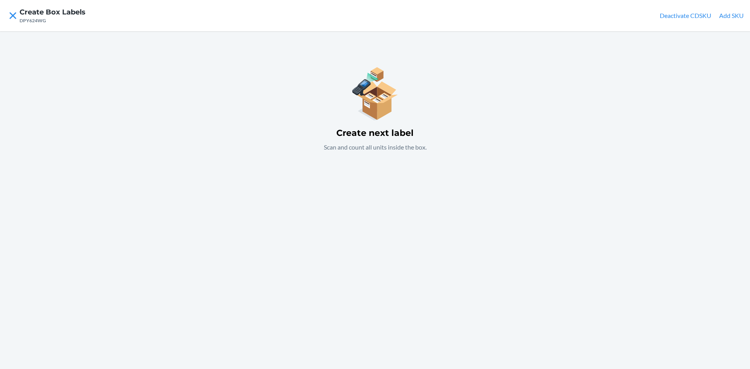
drag, startPoint x: 739, startPoint y: 12, endPoint x: 735, endPoint y: 14, distance: 4.9
click at [736, 14] on button "Add SKU" at bounding box center [731, 15] width 25 height 9
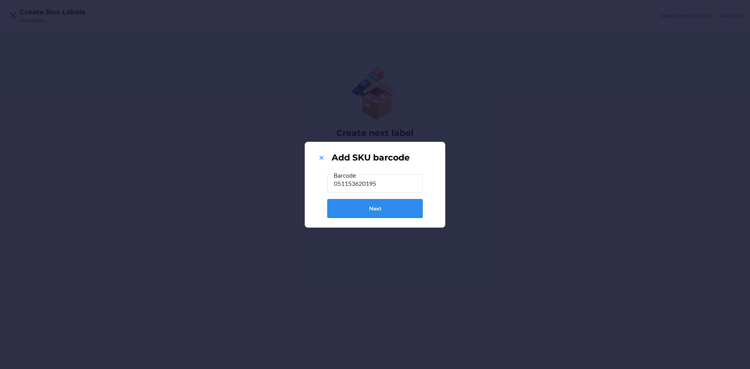
click at [360, 203] on button "Next" at bounding box center [374, 208] width 95 height 19
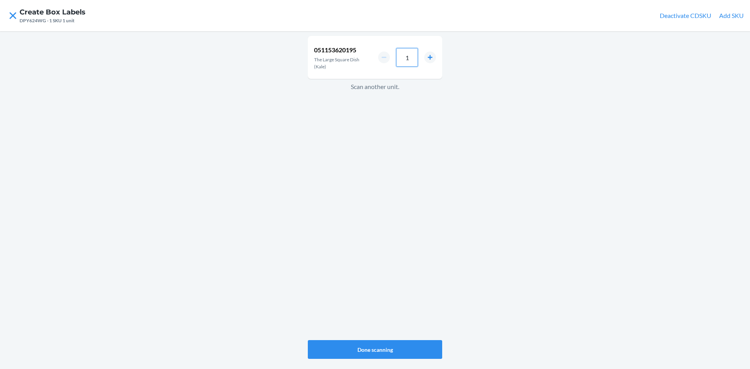
click at [415, 61] on input "1" at bounding box center [407, 57] width 22 height 19
click at [414, 345] on button "Done scanning" at bounding box center [375, 349] width 134 height 19
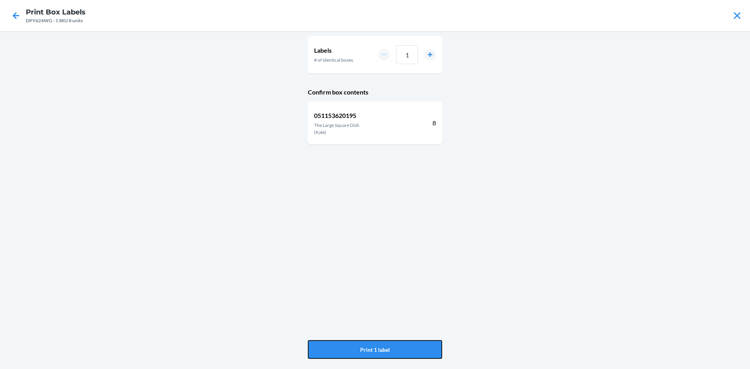
click at [414, 345] on button "Print 1 label" at bounding box center [375, 349] width 134 height 19
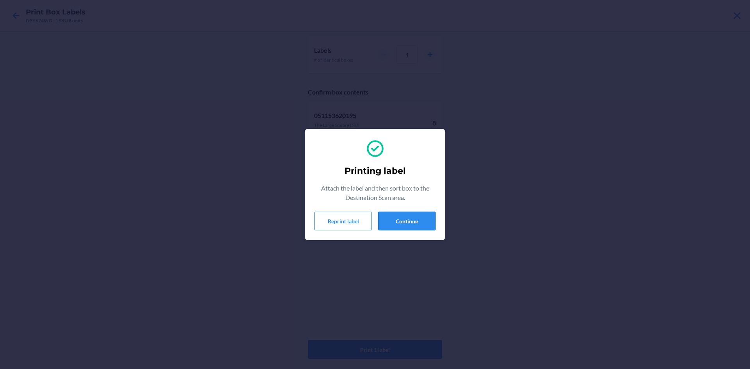
click at [414, 220] on button "Continue" at bounding box center [406, 221] width 57 height 19
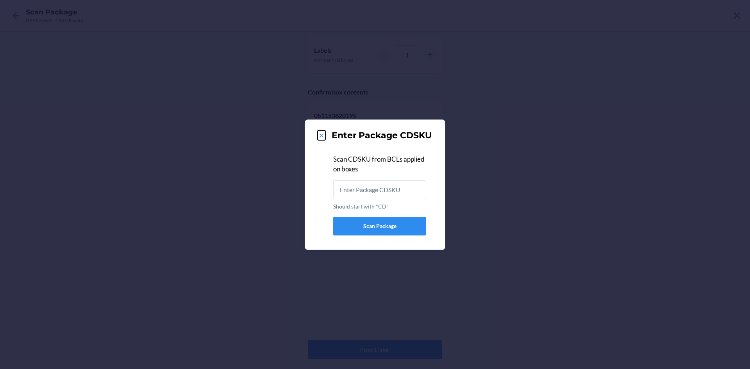
click at [321, 139] on icon at bounding box center [321, 136] width 8 height 8
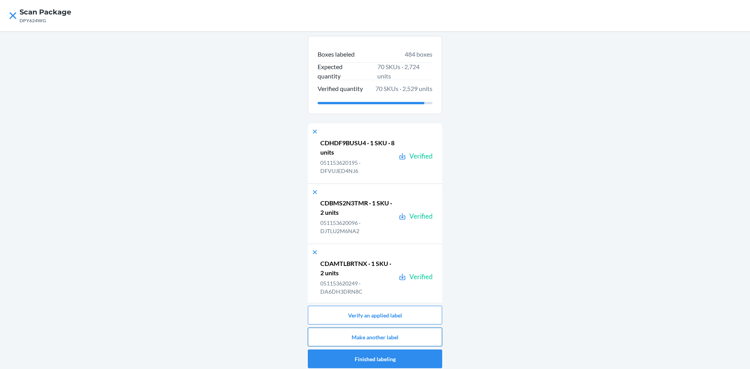
click at [410, 333] on button "Make another label" at bounding box center [375, 337] width 134 height 19
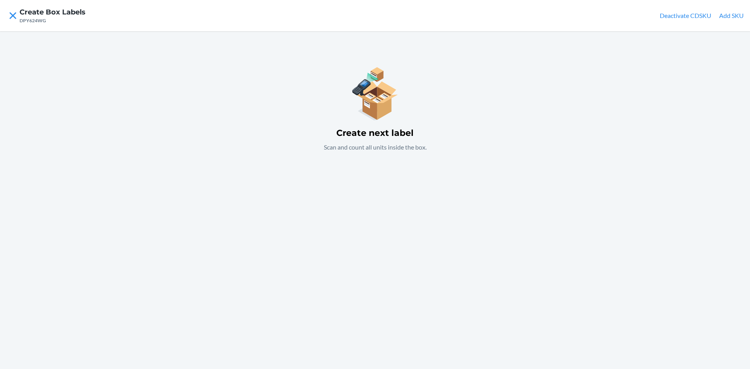
click at [725, 15] on button "Add SKU" at bounding box center [731, 15] width 25 height 9
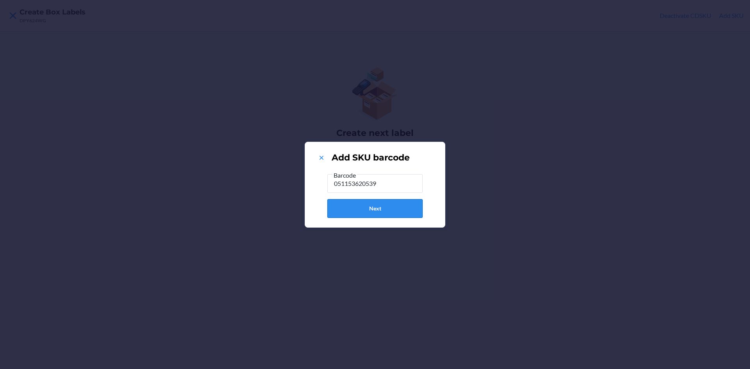
click at [405, 211] on button "Next" at bounding box center [374, 208] width 95 height 19
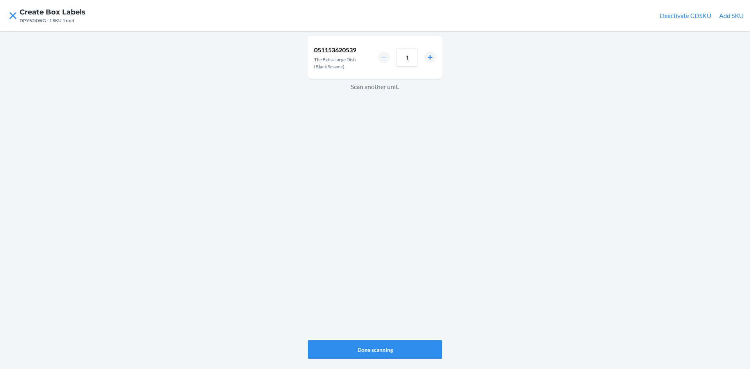
click at [418, 56] on div "1" at bounding box center [407, 57] width 58 height 19
click at [410, 57] on input "1" at bounding box center [407, 57] width 22 height 19
click at [420, 343] on button "Done scanning" at bounding box center [375, 349] width 134 height 19
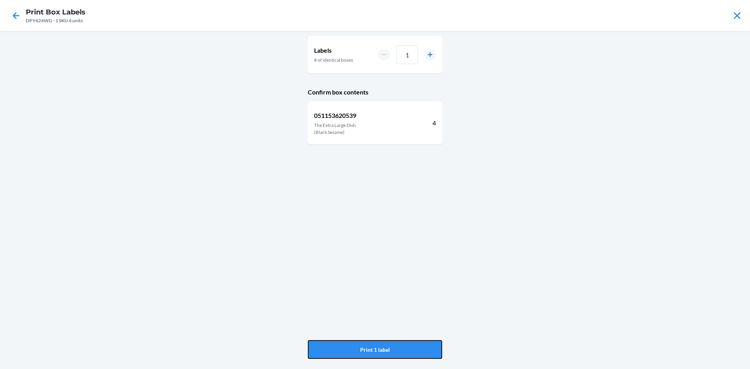
click at [420, 343] on button "Print 1 label" at bounding box center [375, 349] width 134 height 19
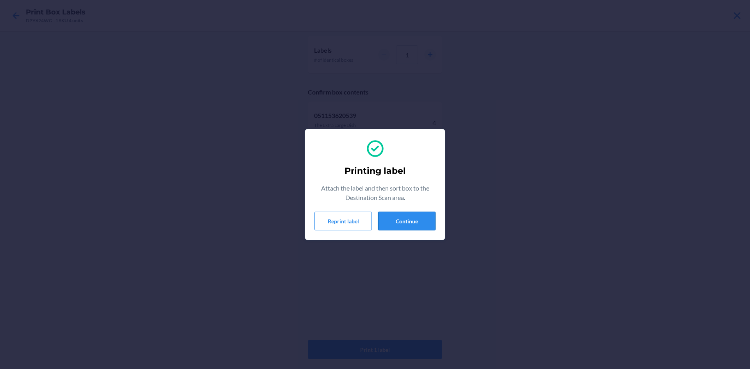
click at [415, 224] on button "Continue" at bounding box center [406, 221] width 57 height 19
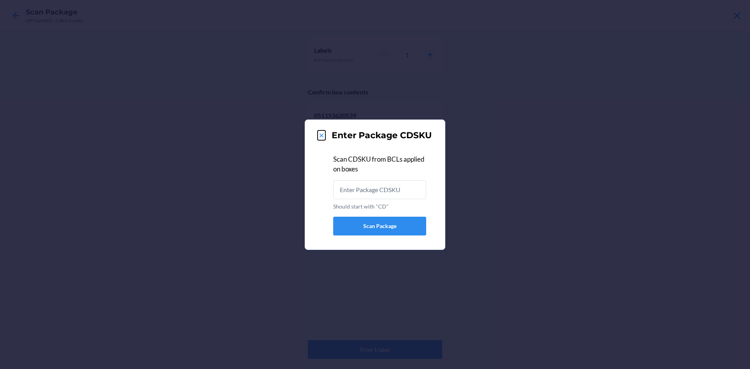
click at [320, 132] on icon at bounding box center [321, 136] width 8 height 8
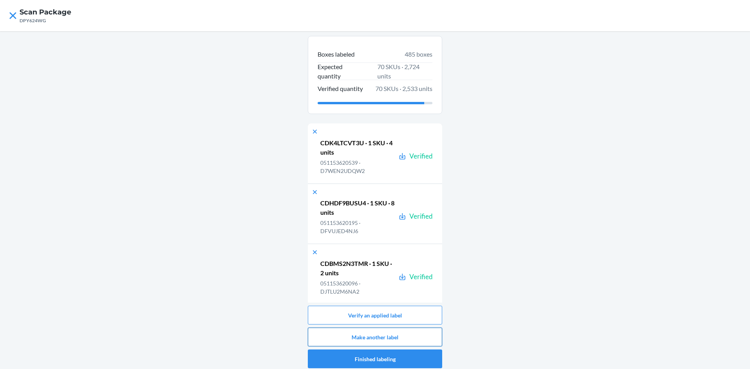
click at [404, 335] on button "Make another label" at bounding box center [375, 337] width 134 height 19
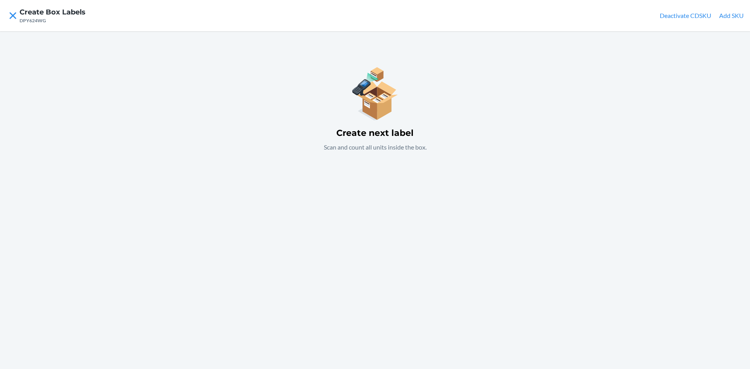
click at [725, 14] on button "Add SKU" at bounding box center [731, 15] width 25 height 9
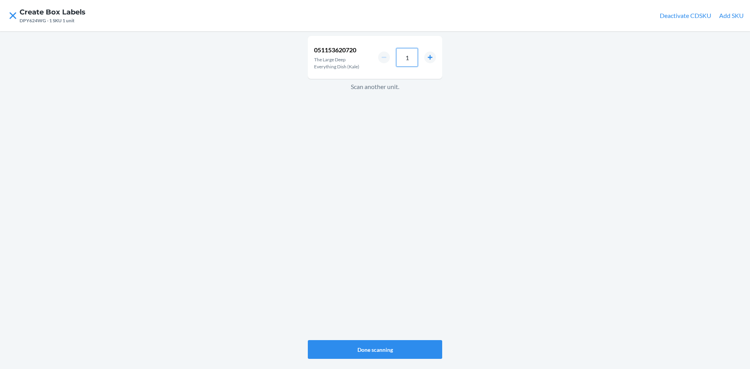
click at [412, 56] on input "1" at bounding box center [407, 57] width 22 height 19
click at [394, 347] on button "Done scanning" at bounding box center [375, 349] width 134 height 19
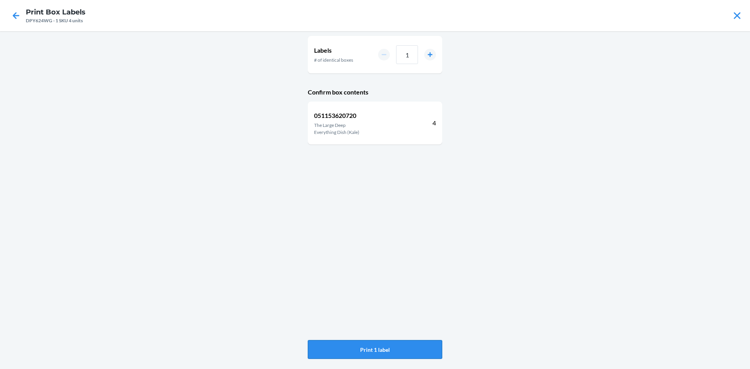
click at [384, 346] on button "Print 1 label" at bounding box center [375, 349] width 134 height 19
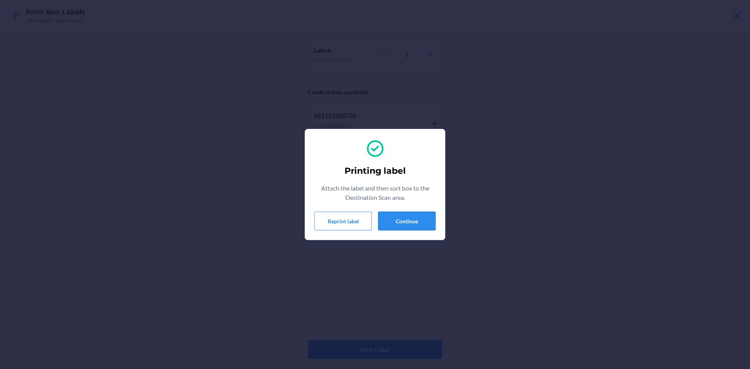
click at [419, 218] on button "Continue" at bounding box center [406, 221] width 57 height 19
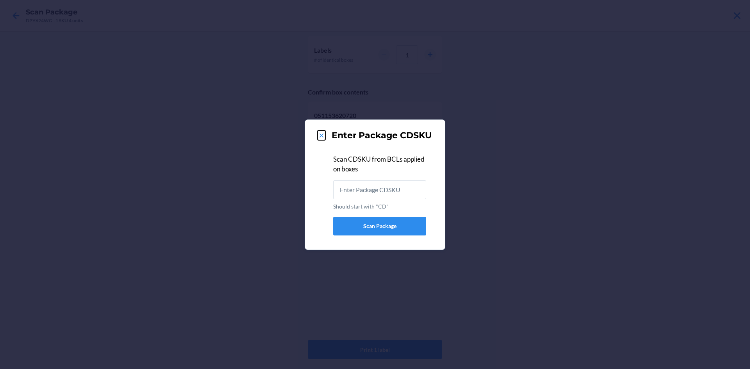
click at [319, 133] on icon at bounding box center [321, 136] width 8 height 8
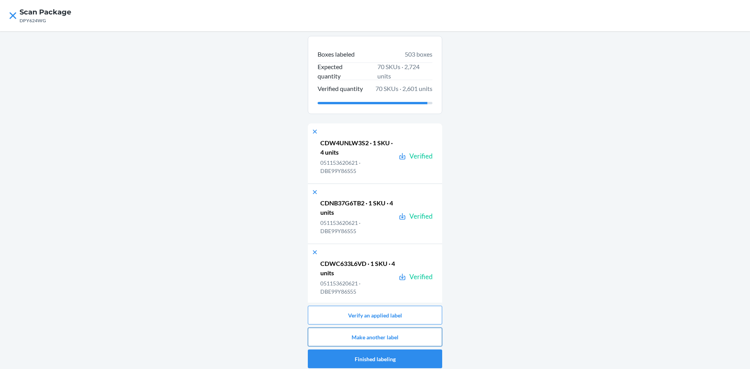
click at [413, 338] on button "Make another label" at bounding box center [375, 337] width 134 height 19
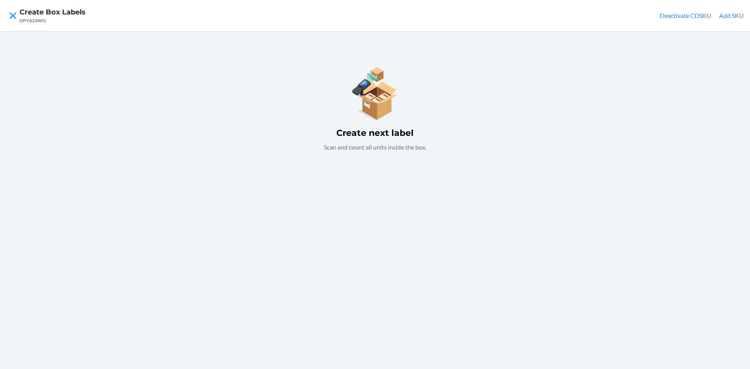
click at [736, 18] on button "Add SKU" at bounding box center [731, 15] width 25 height 9
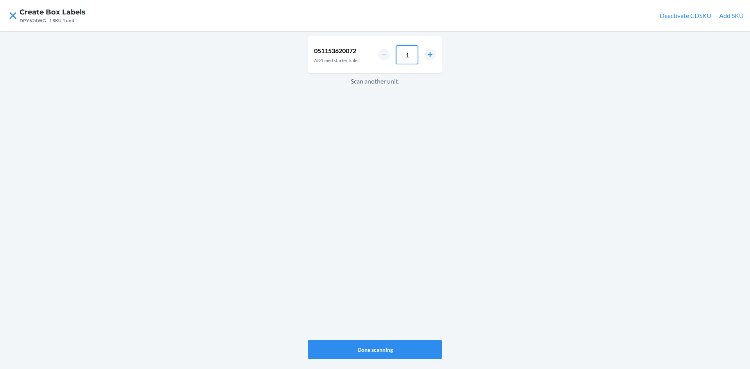
click at [415, 57] on input "1" at bounding box center [407, 54] width 22 height 19
click at [401, 344] on button "Done scanning" at bounding box center [375, 349] width 134 height 19
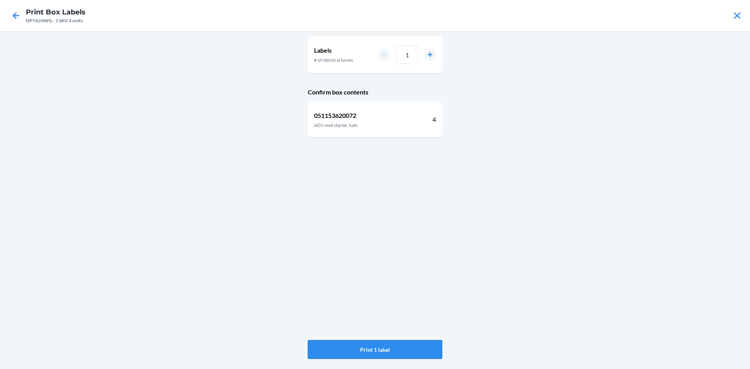
click at [401, 342] on button "Print 1 label" at bounding box center [375, 349] width 134 height 19
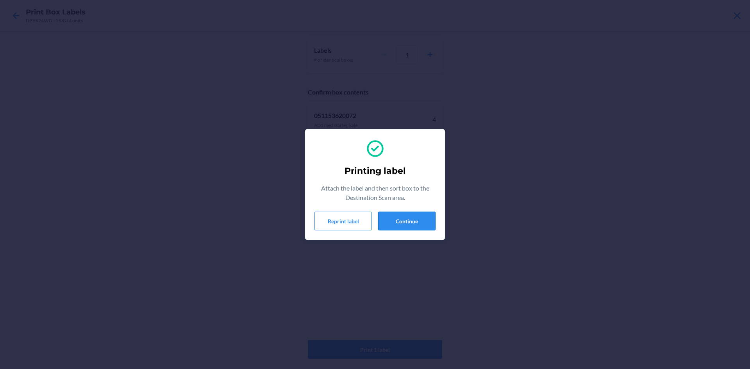
click at [397, 226] on button "Continue" at bounding box center [406, 221] width 57 height 19
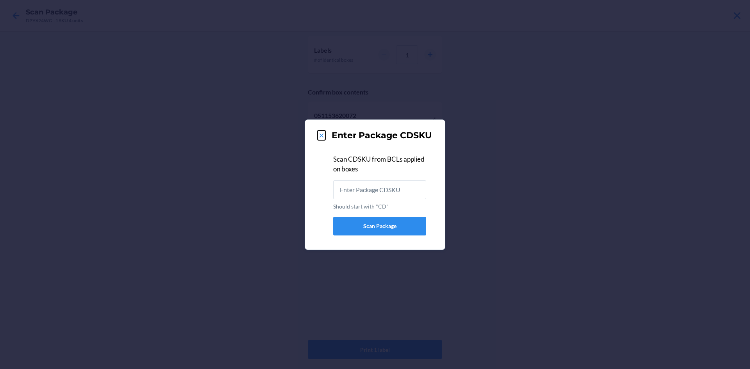
click at [320, 131] on button at bounding box center [321, 135] width 8 height 10
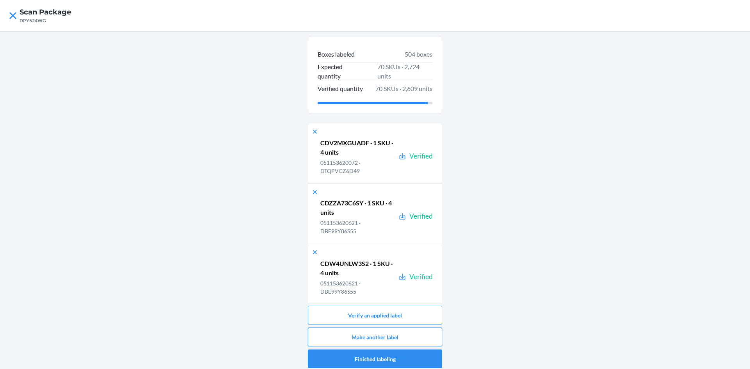
click at [388, 332] on button "Make another label" at bounding box center [375, 337] width 134 height 19
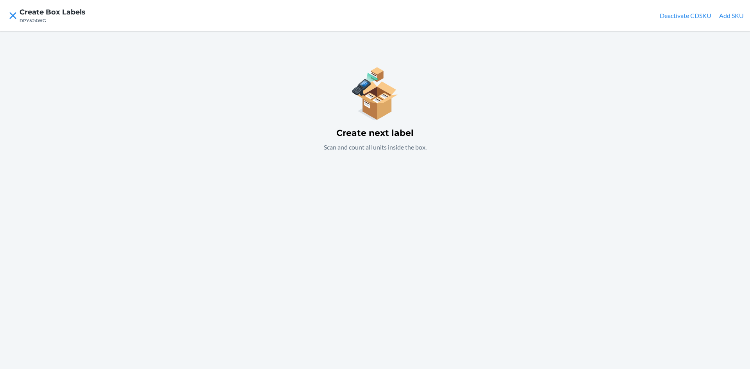
click at [738, 16] on button "Add SKU" at bounding box center [731, 15] width 25 height 9
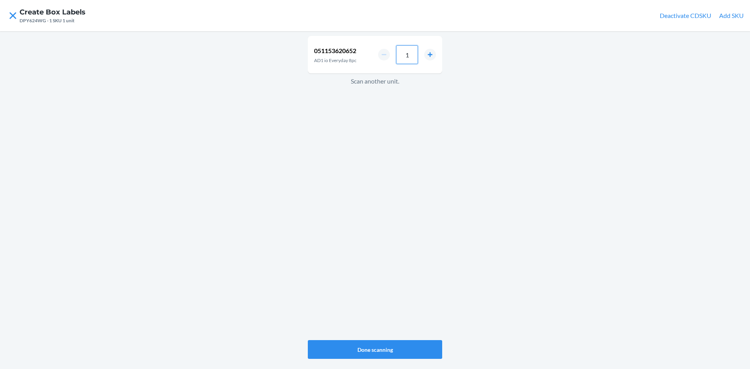
click at [412, 53] on input "1" at bounding box center [407, 54] width 22 height 19
click at [390, 346] on button "Done scanning" at bounding box center [375, 349] width 134 height 19
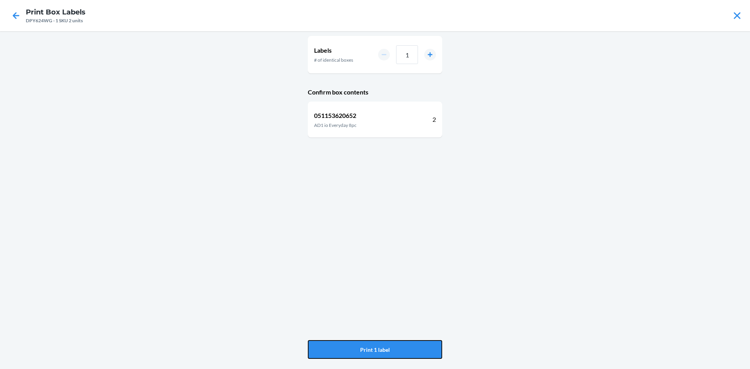
click at [390, 346] on button "Print 1 label" at bounding box center [375, 349] width 134 height 19
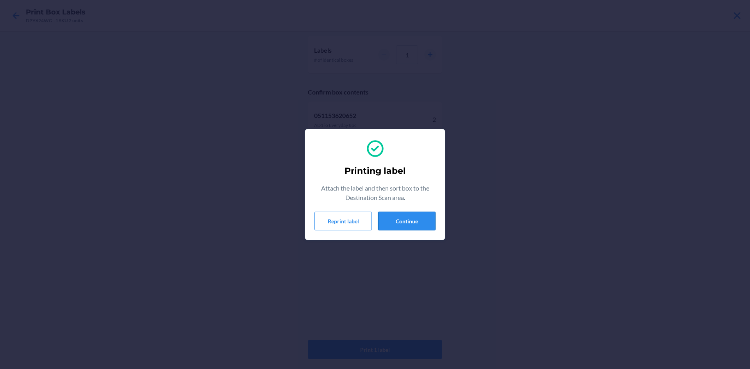
click at [402, 225] on button "Continue" at bounding box center [406, 221] width 57 height 19
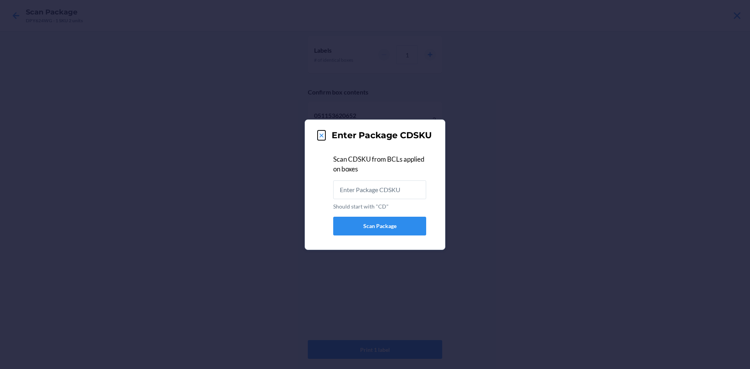
click at [323, 135] on icon at bounding box center [321, 136] width 8 height 8
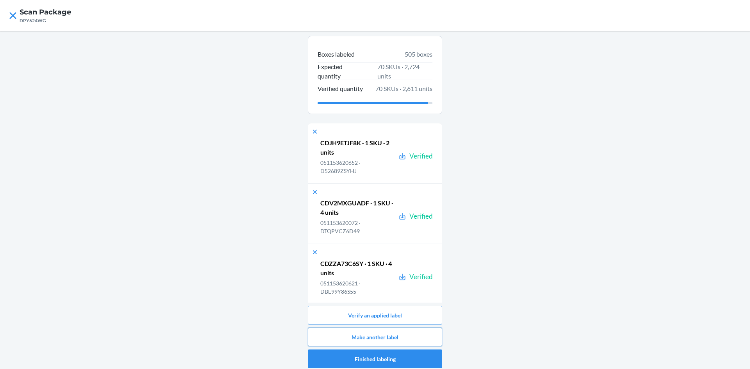
click at [418, 330] on button "Make another label" at bounding box center [375, 337] width 134 height 19
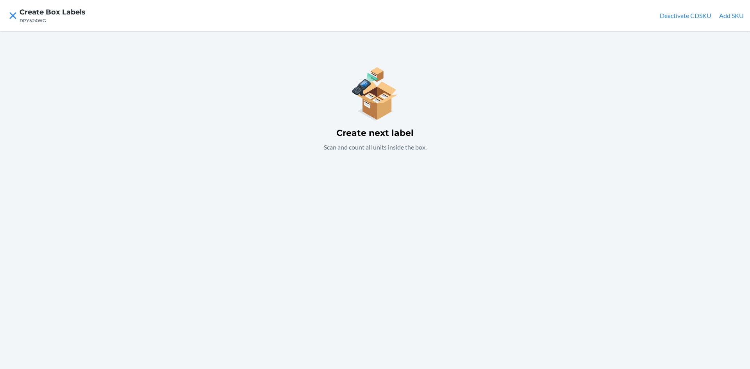
drag, startPoint x: 735, startPoint y: 8, endPoint x: 734, endPoint y: 16, distance: 7.8
click at [735, 12] on nav "Create Box Labels DPY624WG Deactivate CDSKU Add SKU" at bounding box center [375, 15] width 750 height 31
click at [734, 16] on button "Add SKU" at bounding box center [731, 15] width 25 height 9
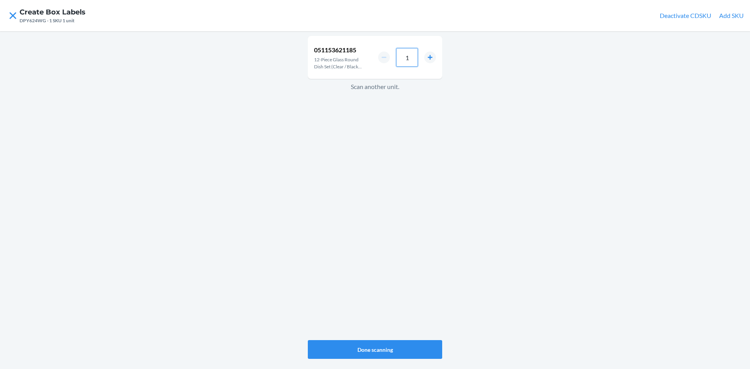
click at [411, 59] on input "1" at bounding box center [407, 57] width 22 height 19
click at [429, 57] on button "increment number" at bounding box center [430, 58] width 12 height 12
click at [382, 349] on button "Done scanning" at bounding box center [375, 349] width 134 height 19
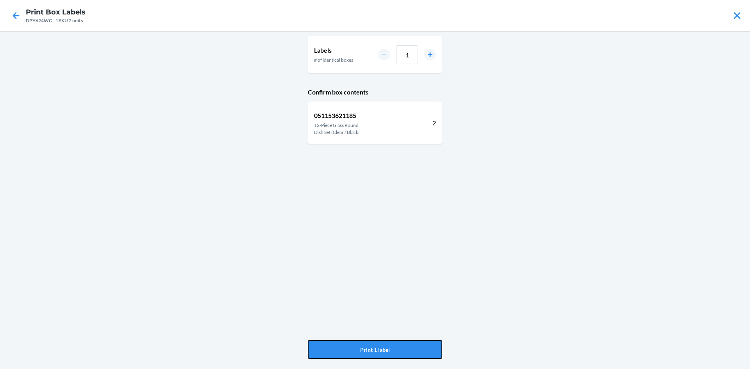
click at [382, 349] on button "Print 1 label" at bounding box center [375, 349] width 134 height 19
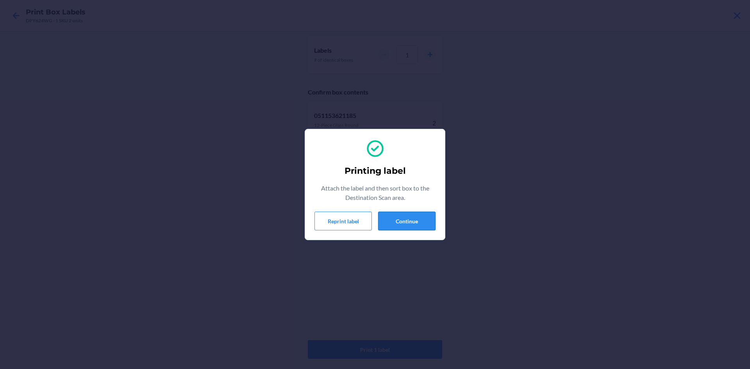
click at [420, 218] on button "Continue" at bounding box center [406, 221] width 57 height 19
